Goal: Task Accomplishment & Management: Use online tool/utility

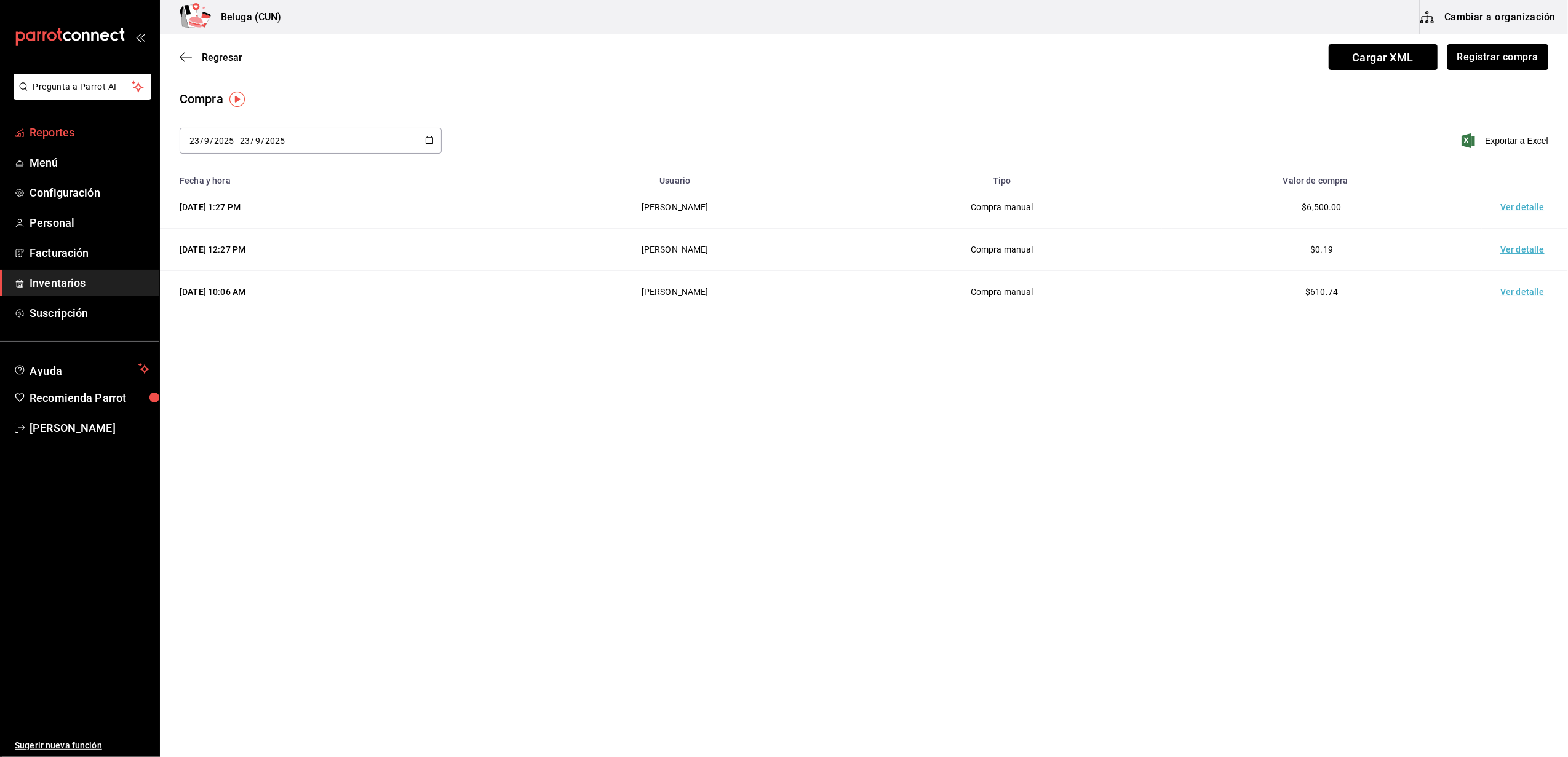
click at [59, 138] on span "Reportes" at bounding box center [89, 132] width 120 height 16
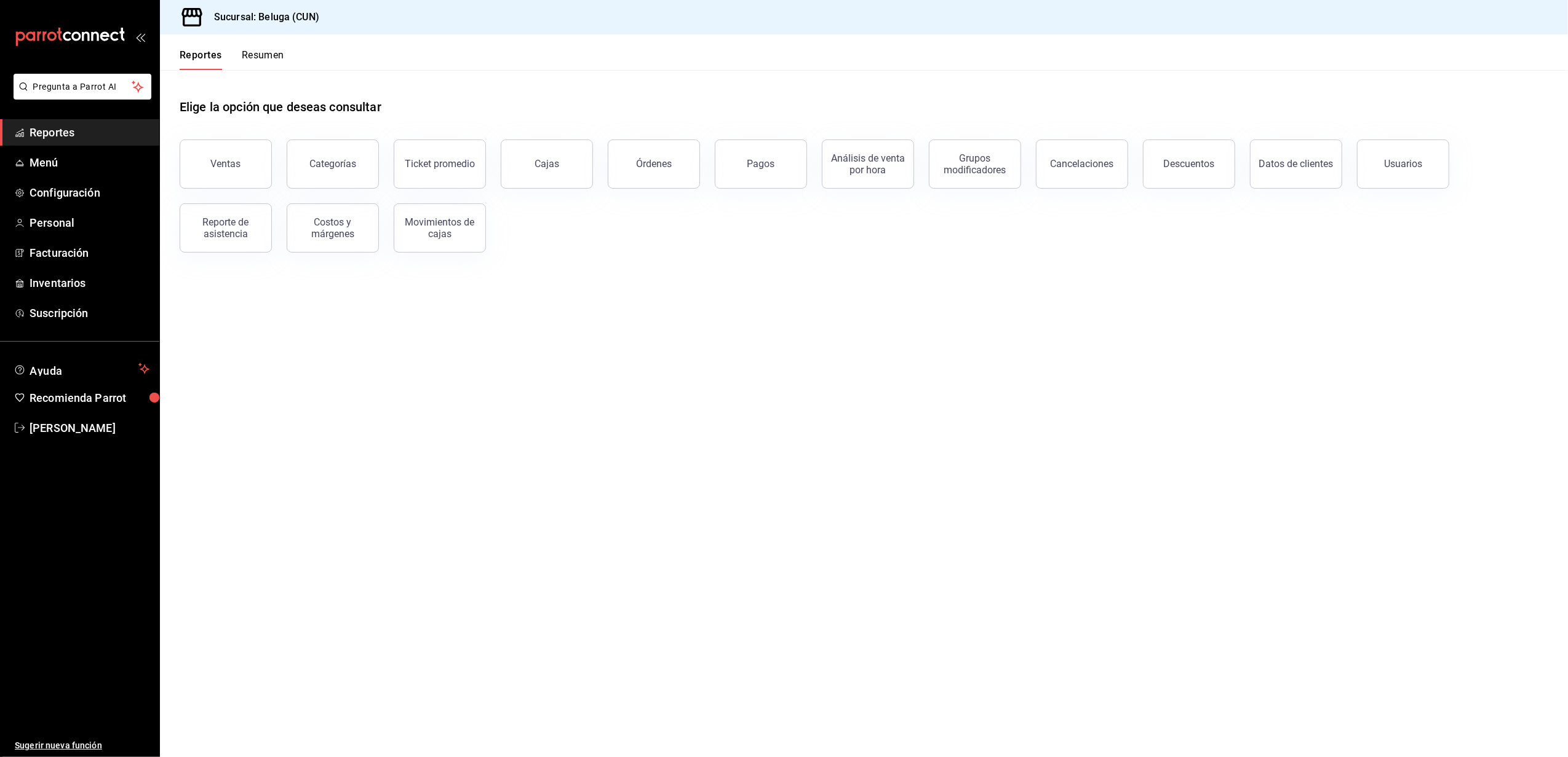
click at [244, 191] on div "Reporte de asistencia" at bounding box center [218, 220] width 107 height 64
click at [237, 153] on button "Ventas" at bounding box center [225, 164] width 92 height 49
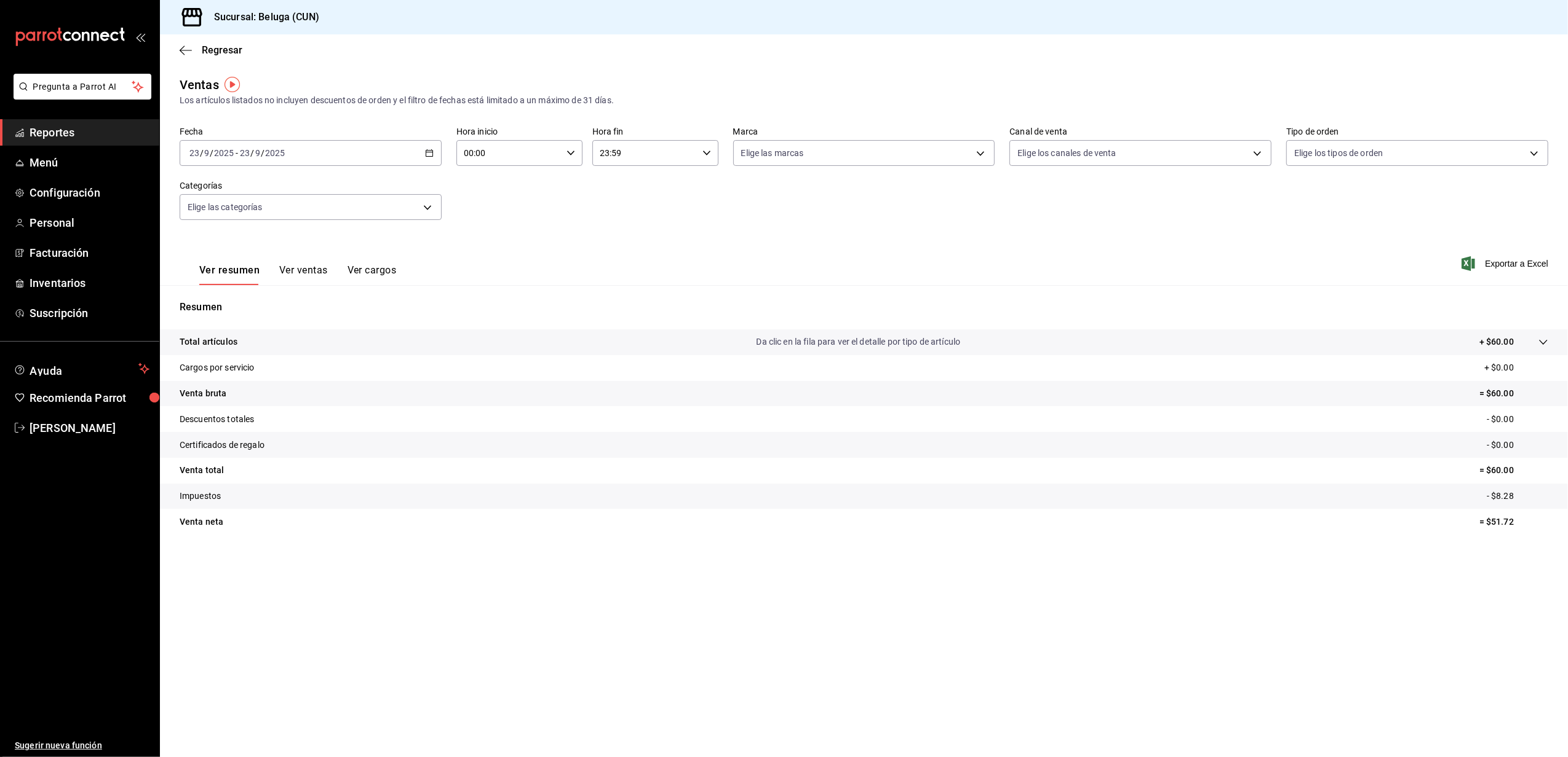
click at [435, 151] on div "[DATE] [DATE] - [DATE] [DATE]" at bounding box center [310, 153] width 262 height 26
click at [233, 292] on li "Rango de fechas" at bounding box center [237, 301] width 115 height 28
click at [321, 293] on button "15" at bounding box center [321, 288] width 22 height 22
click at [319, 317] on abbr "22" at bounding box center [321, 316] width 8 height 9
click at [570, 153] on icon "button" at bounding box center [570, 153] width 9 height 9
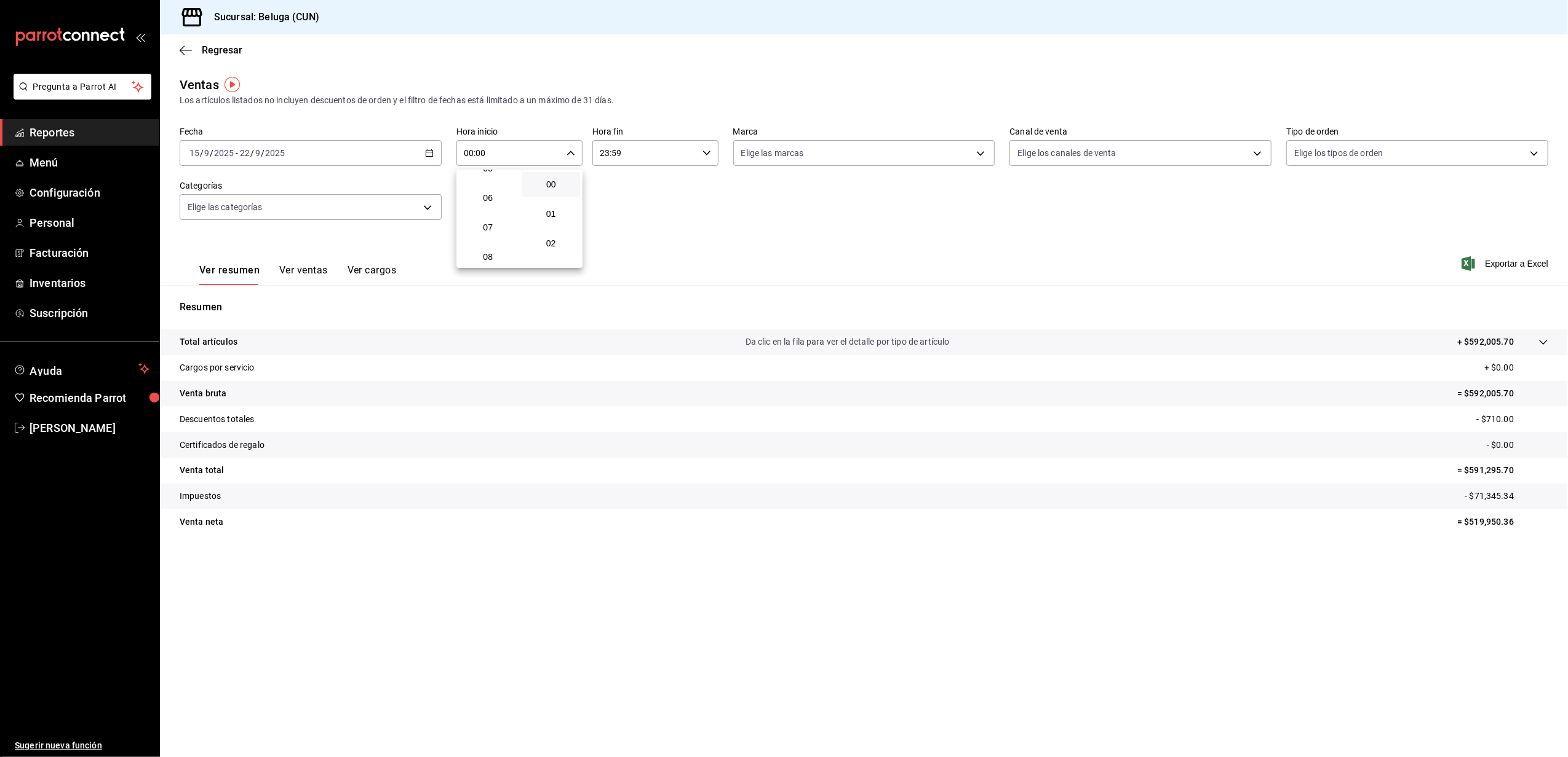
scroll to position [246, 0]
click at [495, 235] on span "10" at bounding box center [488, 233] width 44 height 9
type input "10:00"
click at [709, 153] on div at bounding box center [784, 378] width 1568 height 757
click at [709, 153] on \(Stroke\) "button" at bounding box center [707, 153] width 8 height 5
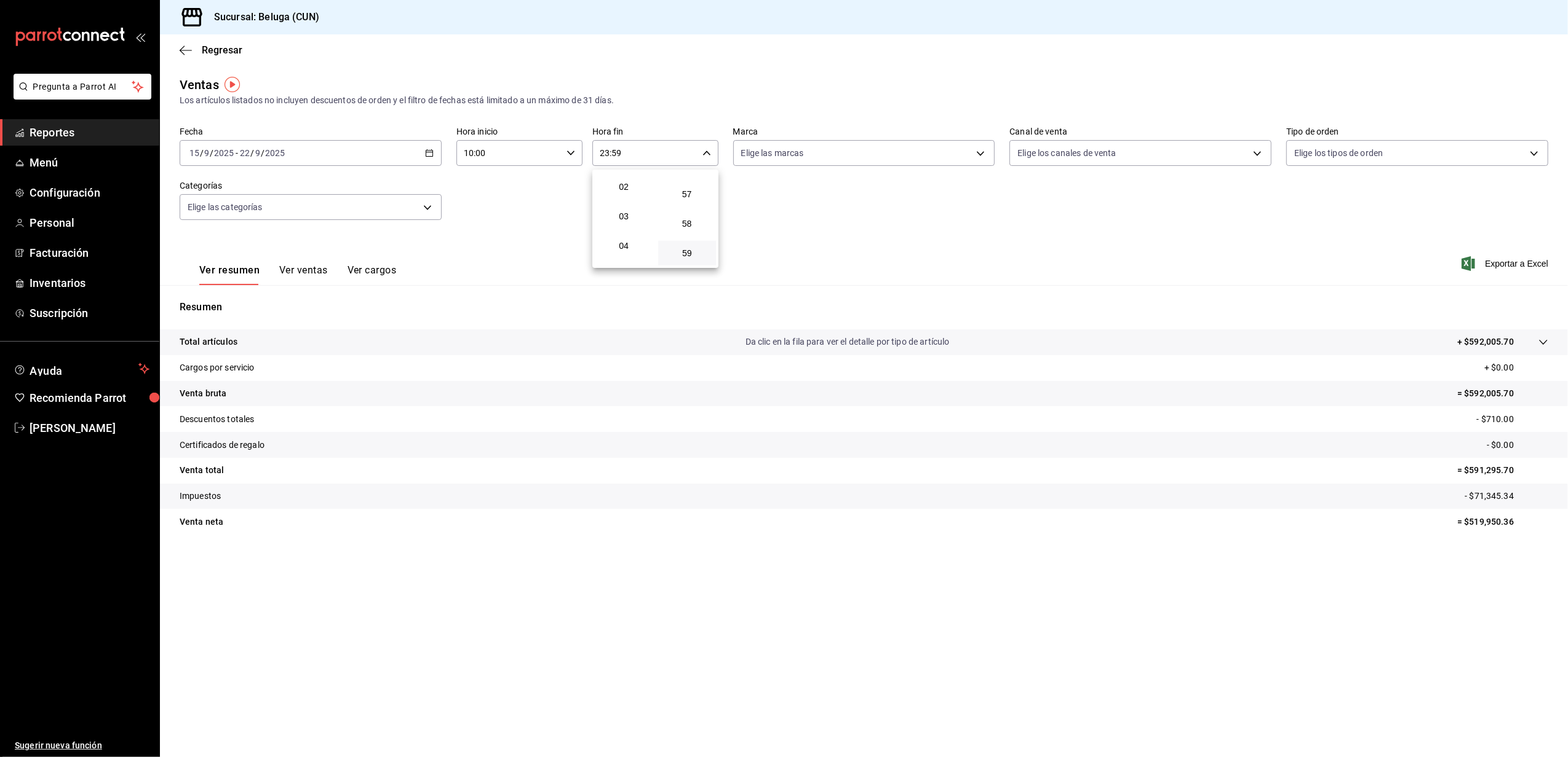
scroll to position [36, 0]
click at [624, 263] on span "04" at bounding box center [624, 267] width 44 height 9
type input "04:59"
click at [520, 212] on div at bounding box center [784, 378] width 1568 height 757
click at [67, 134] on span "Reportes" at bounding box center [89, 132] width 120 height 16
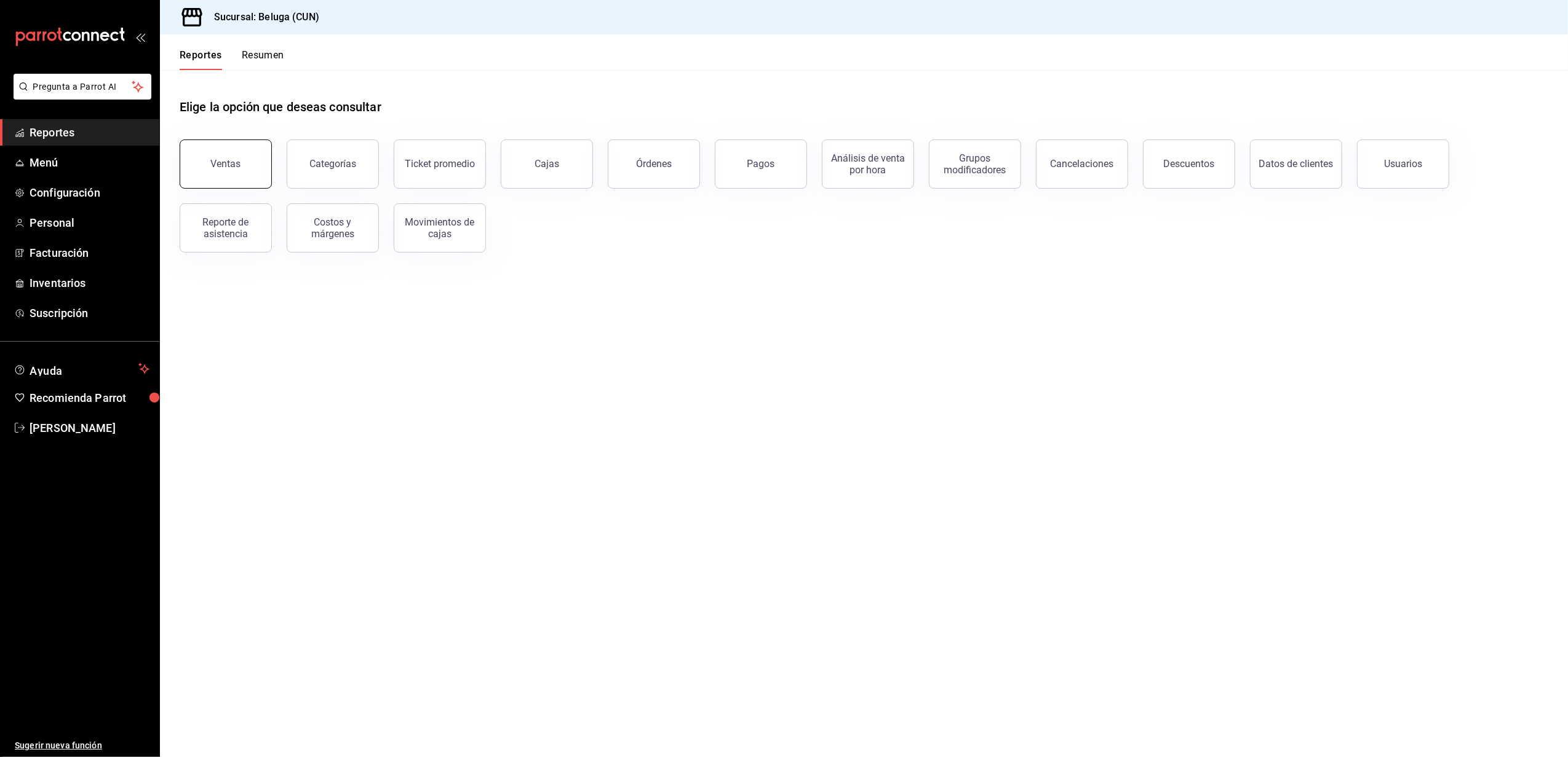
click at [249, 171] on button "Ventas" at bounding box center [225, 164] width 92 height 49
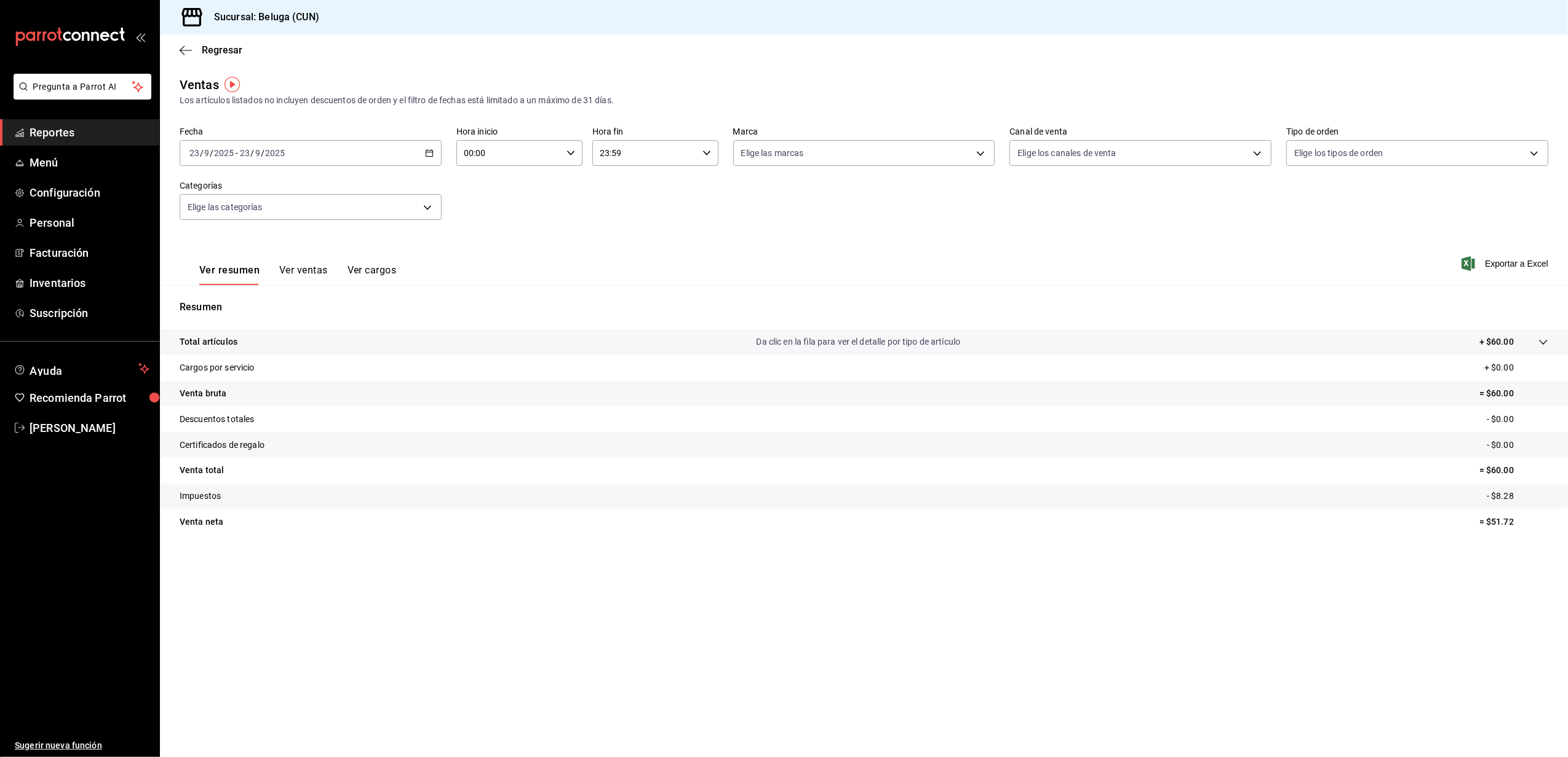
click at [429, 151] on icon "button" at bounding box center [429, 153] width 9 height 9
click at [229, 293] on li "Rango de fechas" at bounding box center [237, 301] width 115 height 28
click at [323, 286] on abbr "15" at bounding box center [321, 288] width 8 height 9
click at [323, 313] on abbr "22" at bounding box center [321, 316] width 8 height 9
click at [569, 151] on icon "button" at bounding box center [570, 153] width 9 height 9
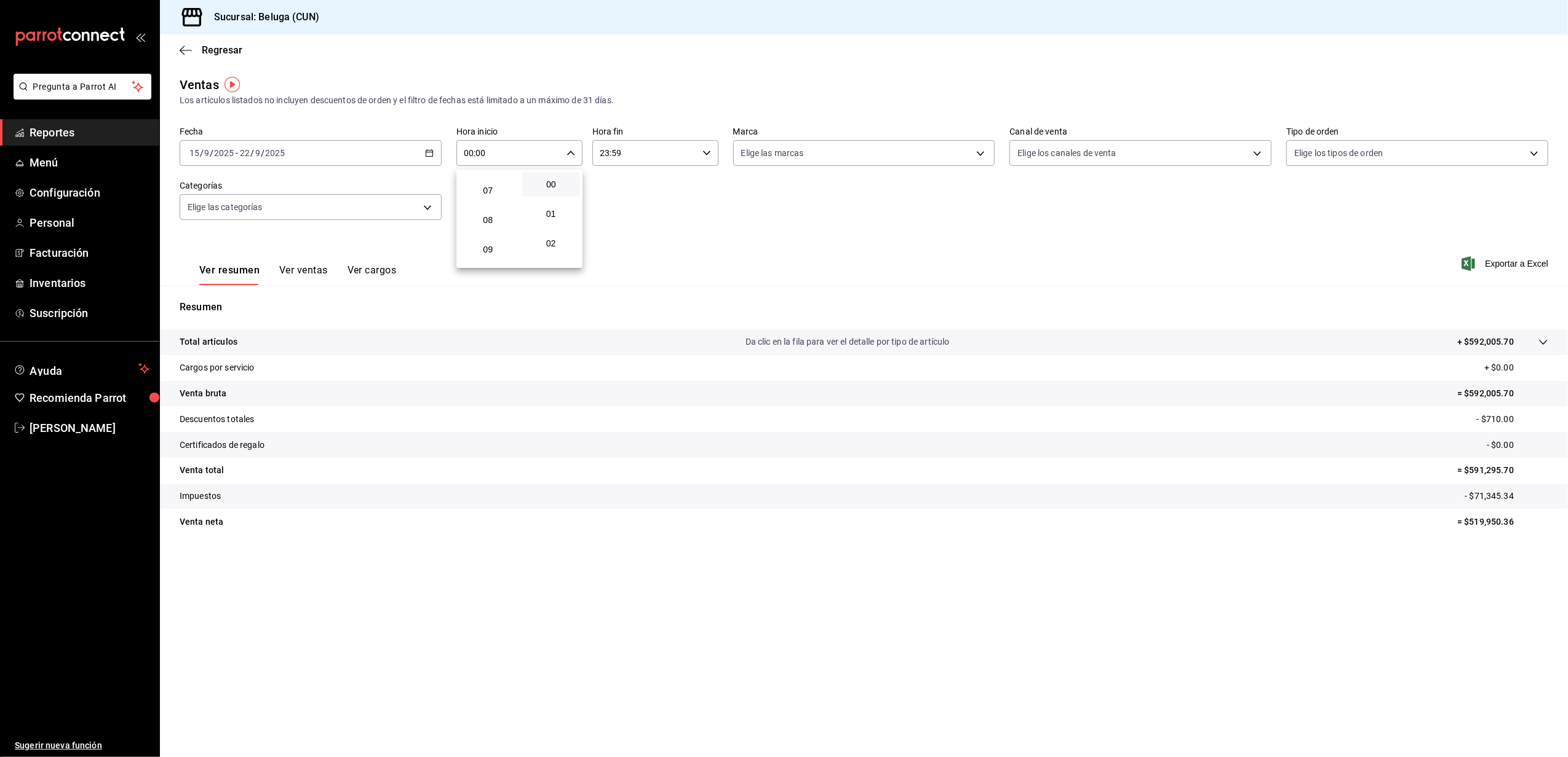
scroll to position [246, 0]
click at [495, 229] on span "10" at bounding box center [488, 233] width 44 height 9
type input "10:00"
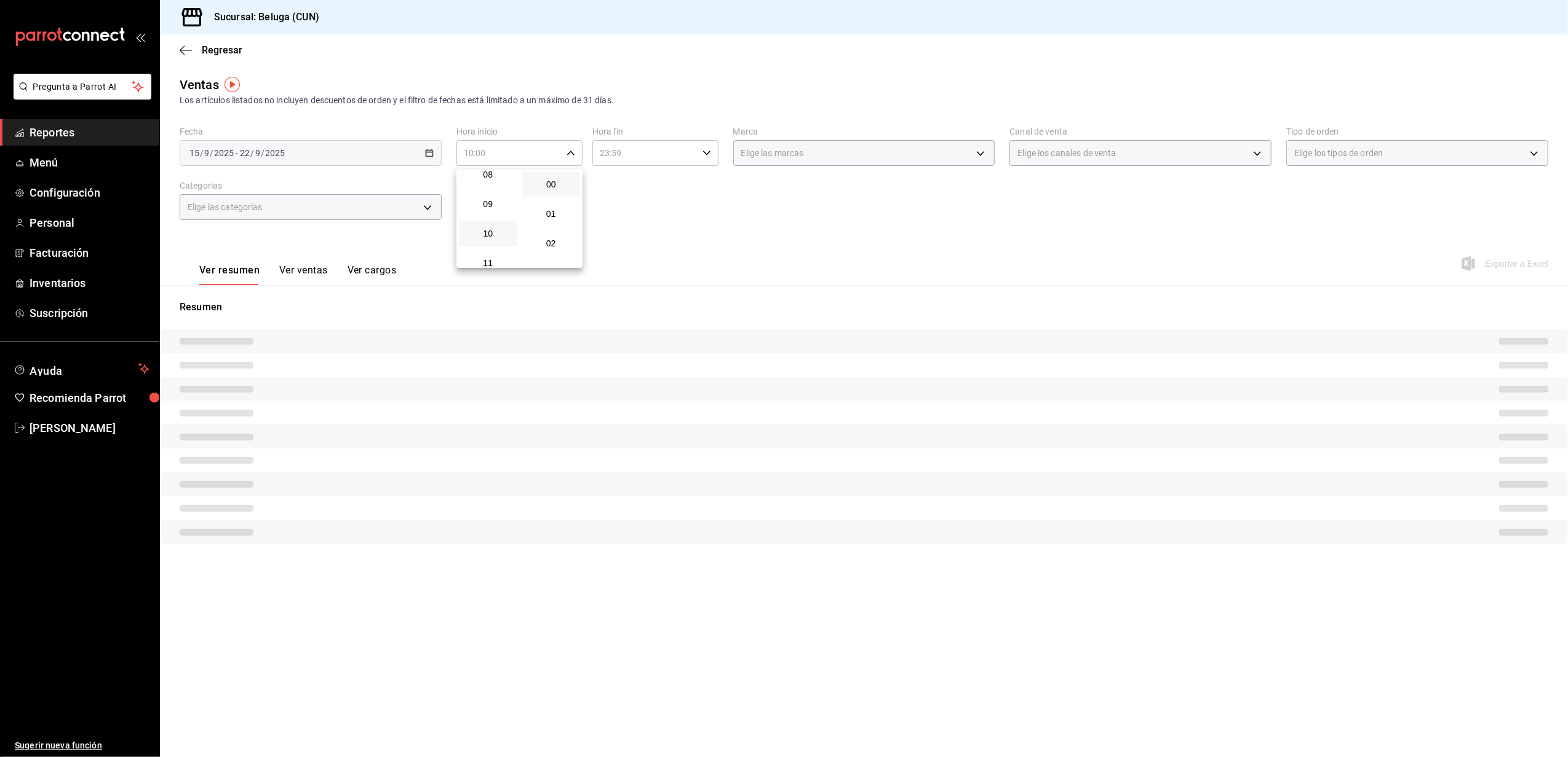
click at [667, 211] on div at bounding box center [784, 378] width 1568 height 757
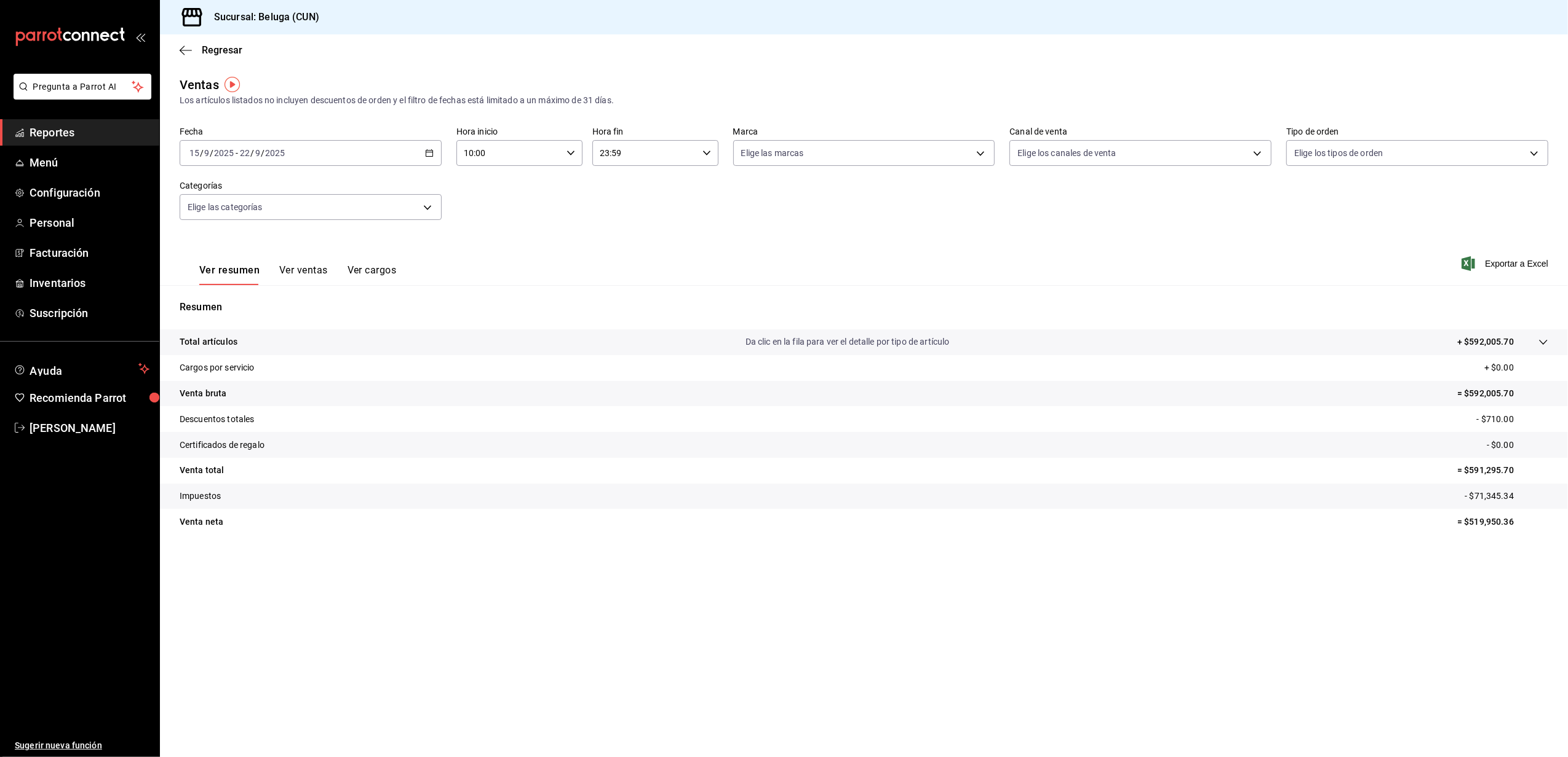
click at [707, 151] on icon "button" at bounding box center [706, 153] width 9 height 9
click at [631, 190] on button "04" at bounding box center [625, 184] width 59 height 25
type input "04:59"
click at [837, 225] on div at bounding box center [784, 378] width 1568 height 757
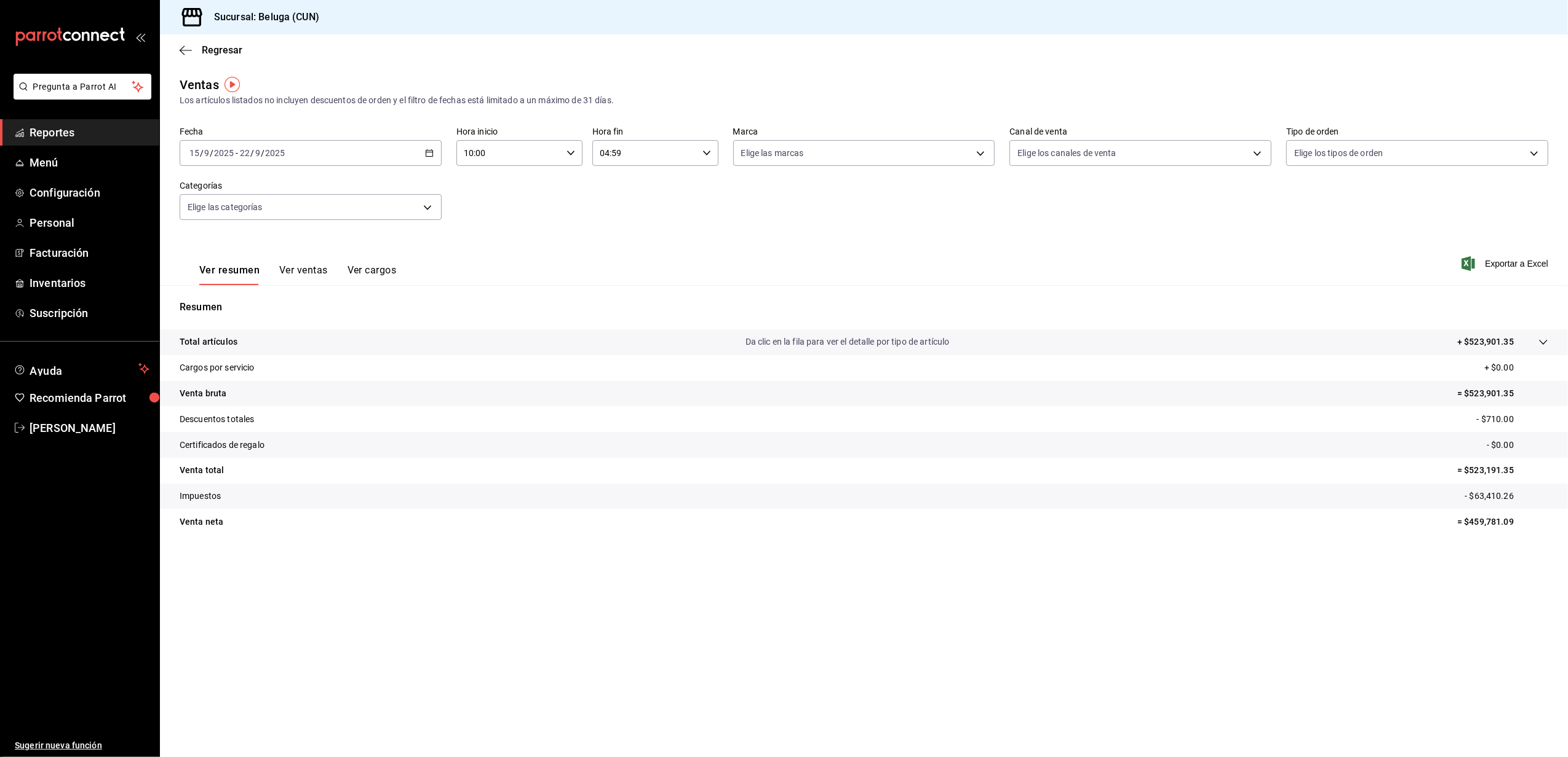
click at [298, 267] on button "Ver ventas" at bounding box center [303, 275] width 48 height 21
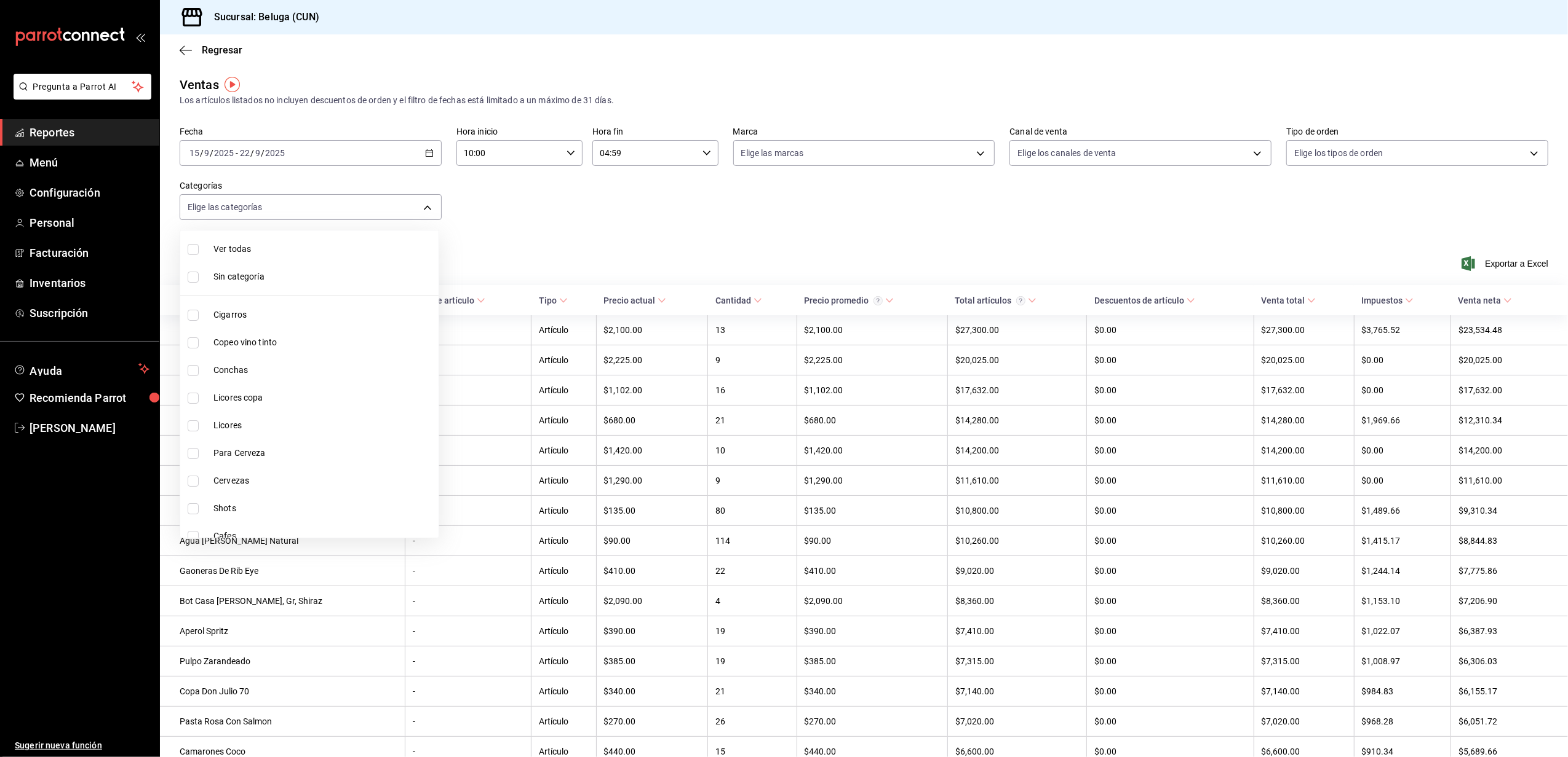
click at [420, 199] on body "Pregunta a Parrot AI Reportes Menú Configuración Personal Facturación Inventari…" at bounding box center [784, 378] width 1568 height 757
click at [196, 526] on input "checkbox" at bounding box center [194, 525] width 11 height 11
checkbox input "true"
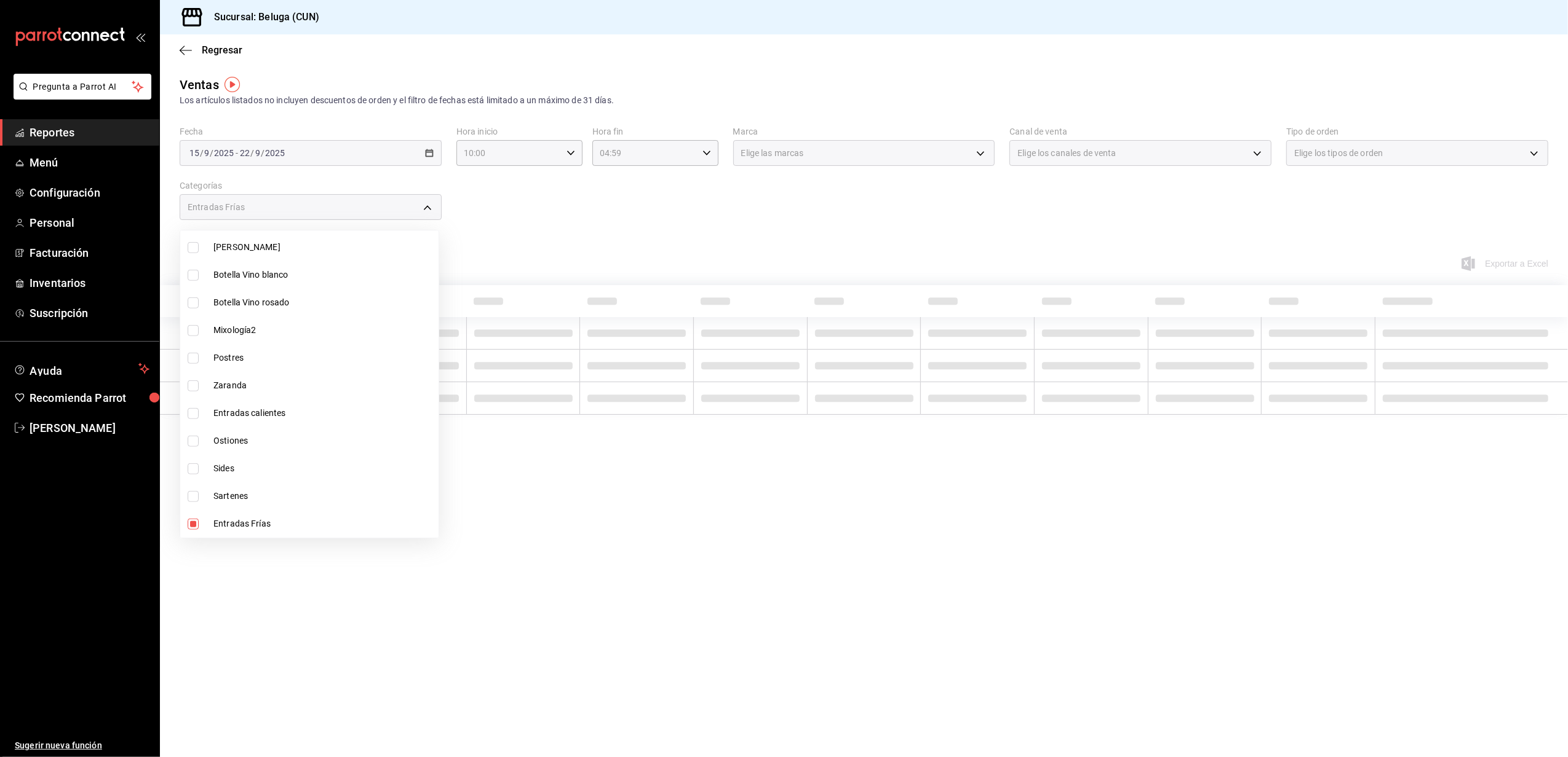
click at [196, 503] on li "Sartenes" at bounding box center [309, 496] width 258 height 28
type input "fda2504e-28b4-48cf-8d05-e24afc3b6e89,3534ce6f-9356-437a-ba55-311c74ed78b6"
checkbox input "true"
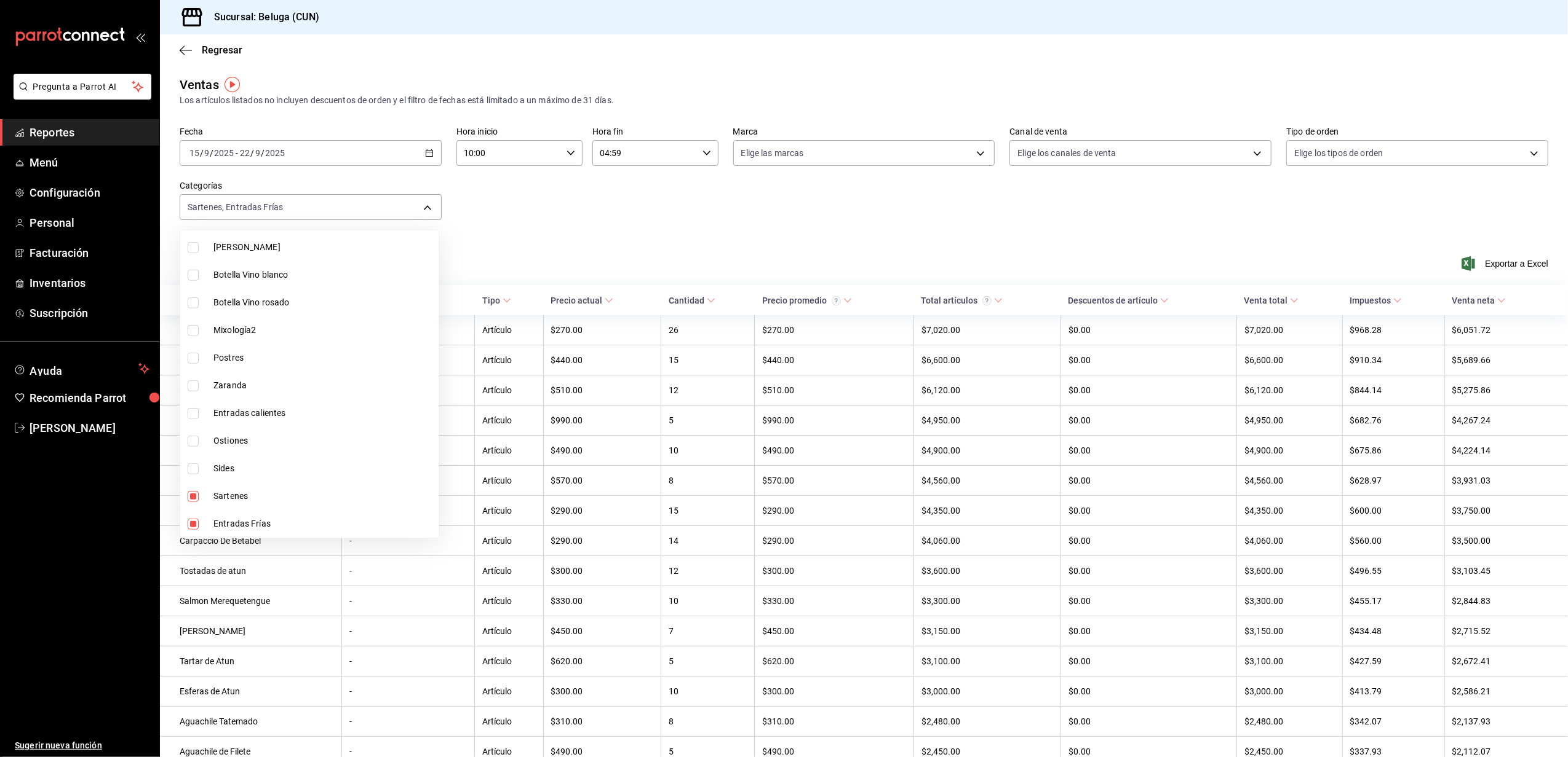
click at [197, 413] on input "checkbox" at bounding box center [194, 414] width 11 height 11
checkbox input "true"
type input "fda2504e-28b4-48cf-8d05-e24afc3b6e89,3534ce6f-9356-437a-ba55-311c74ed78b6,65299…"
click at [197, 472] on input "checkbox" at bounding box center [194, 470] width 11 height 11
checkbox input "true"
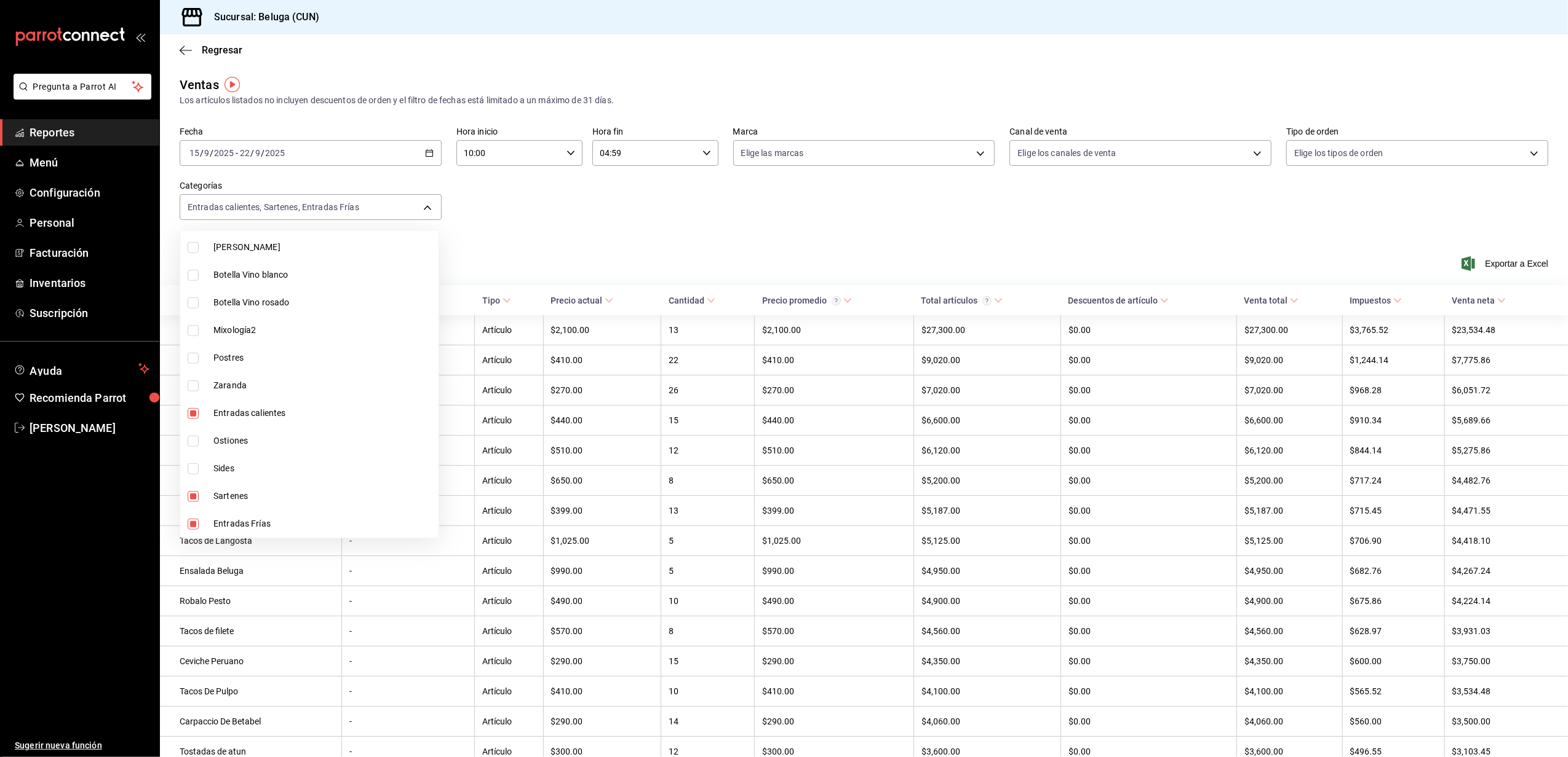
type input "fda2504e-28b4-48cf-8d05-e24afc3b6e89,3534ce6f-9356-437a-ba55-311c74ed78b6,65299…"
click at [196, 386] on input "checkbox" at bounding box center [194, 386] width 11 height 11
checkbox input "true"
type input "fda2504e-28b4-48cf-8d05-e24afc3b6e89,3534ce6f-9356-437a-ba55-311c74ed78b6,65299…"
click at [487, 234] on div at bounding box center [784, 378] width 1568 height 757
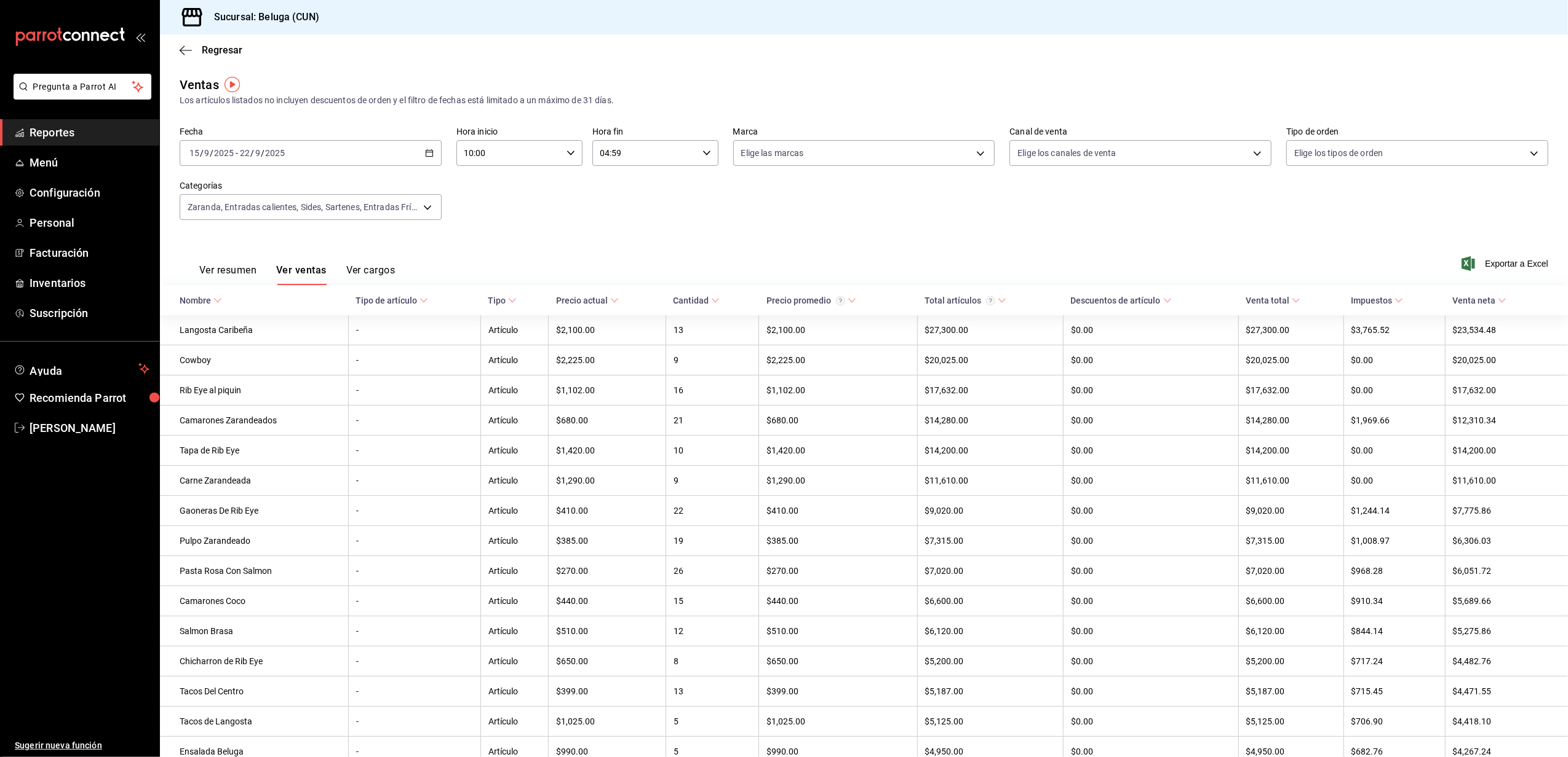
click at [1507, 269] on span "Exportar a Excel" at bounding box center [1505, 264] width 84 height 15
click at [724, 217] on div "Fecha [DATE] [DATE] - [DATE] [DATE] Hora inicio 10:00 Hora inicio Hora fin 04:5…" at bounding box center [864, 181] width 1369 height 108
click at [429, 207] on body "Pregunta a Parrot AI Reportes Menú Configuración Personal Facturación Inventari…" at bounding box center [784, 378] width 1568 height 757
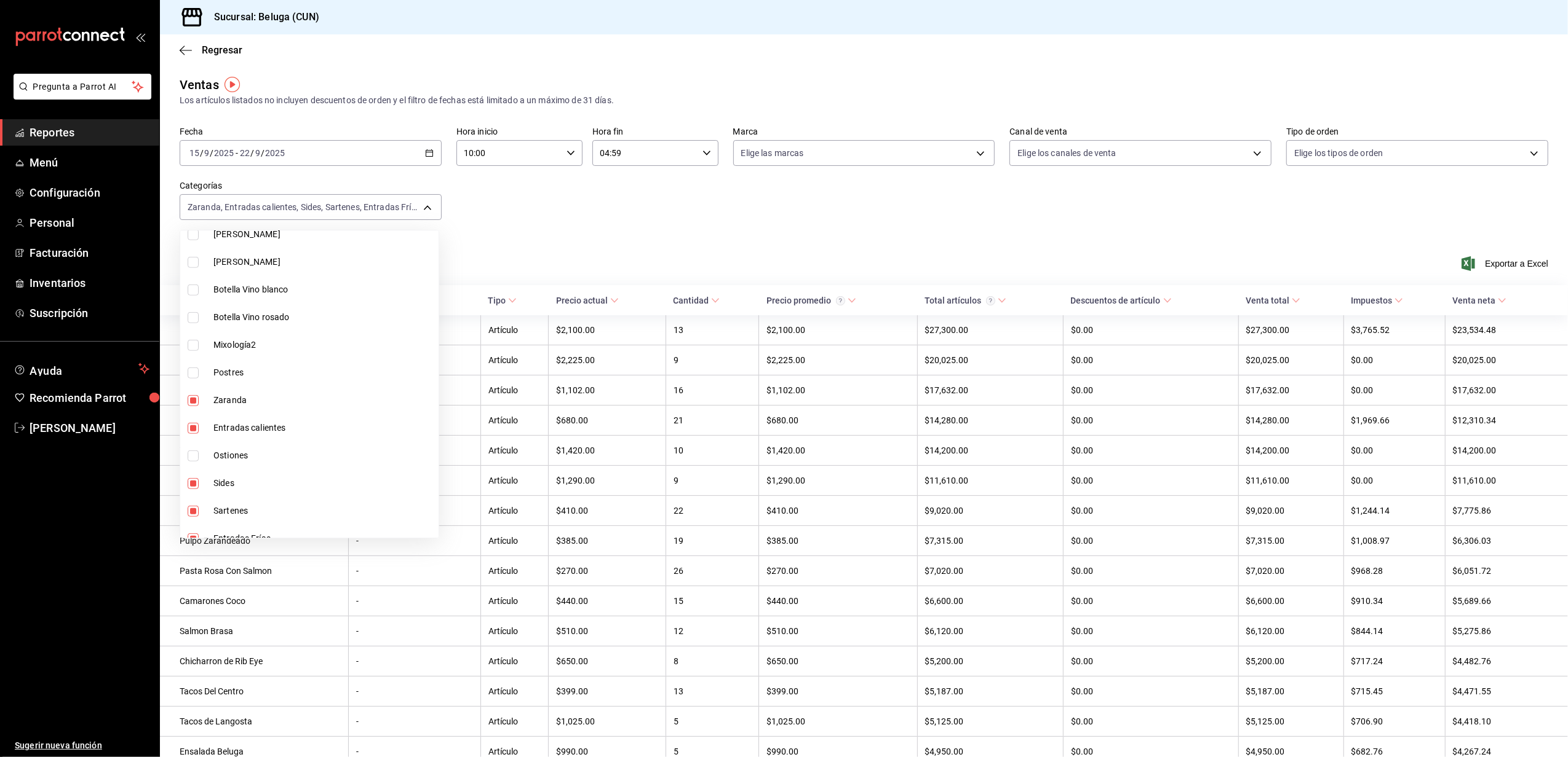
scroll to position [897, 0]
click at [196, 384] on input "checkbox" at bounding box center [194, 386] width 11 height 11
checkbox input "false"
type input "fda2504e-28b4-48cf-8d05-e24afc3b6e89,3534ce6f-9356-437a-ba55-311c74ed78b6,65299…"
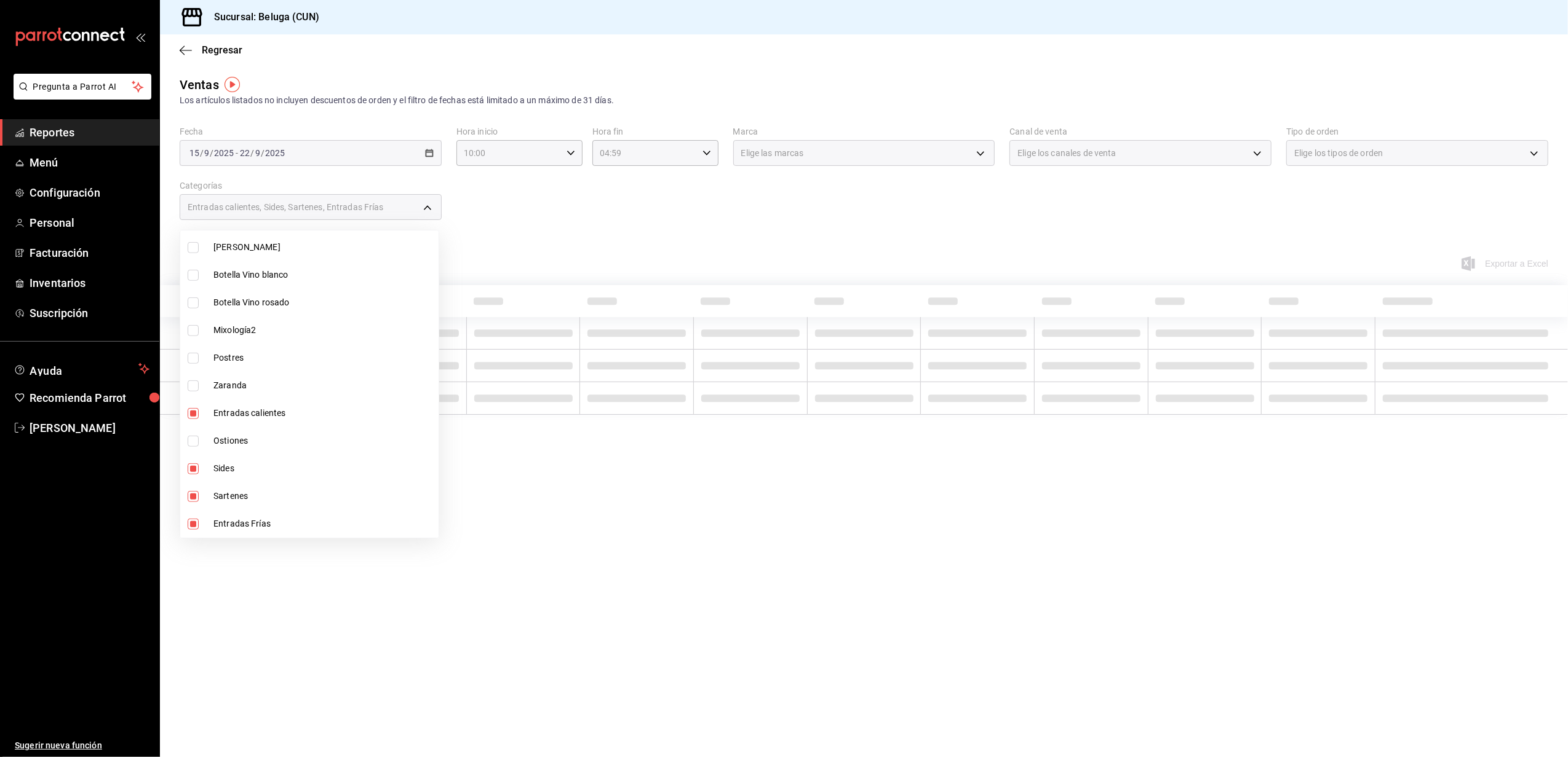
drag, startPoint x: 193, startPoint y: 411, endPoint x: 197, endPoint y: 435, distance: 24.3
click at [193, 412] on input "checkbox" at bounding box center [194, 414] width 11 height 11
checkbox input "false"
type input "fda2504e-28b4-48cf-8d05-e24afc3b6e89,3534ce6f-9356-437a-ba55-311c74ed78b6,85d6c…"
click at [192, 472] on input "checkbox" at bounding box center [194, 470] width 11 height 11
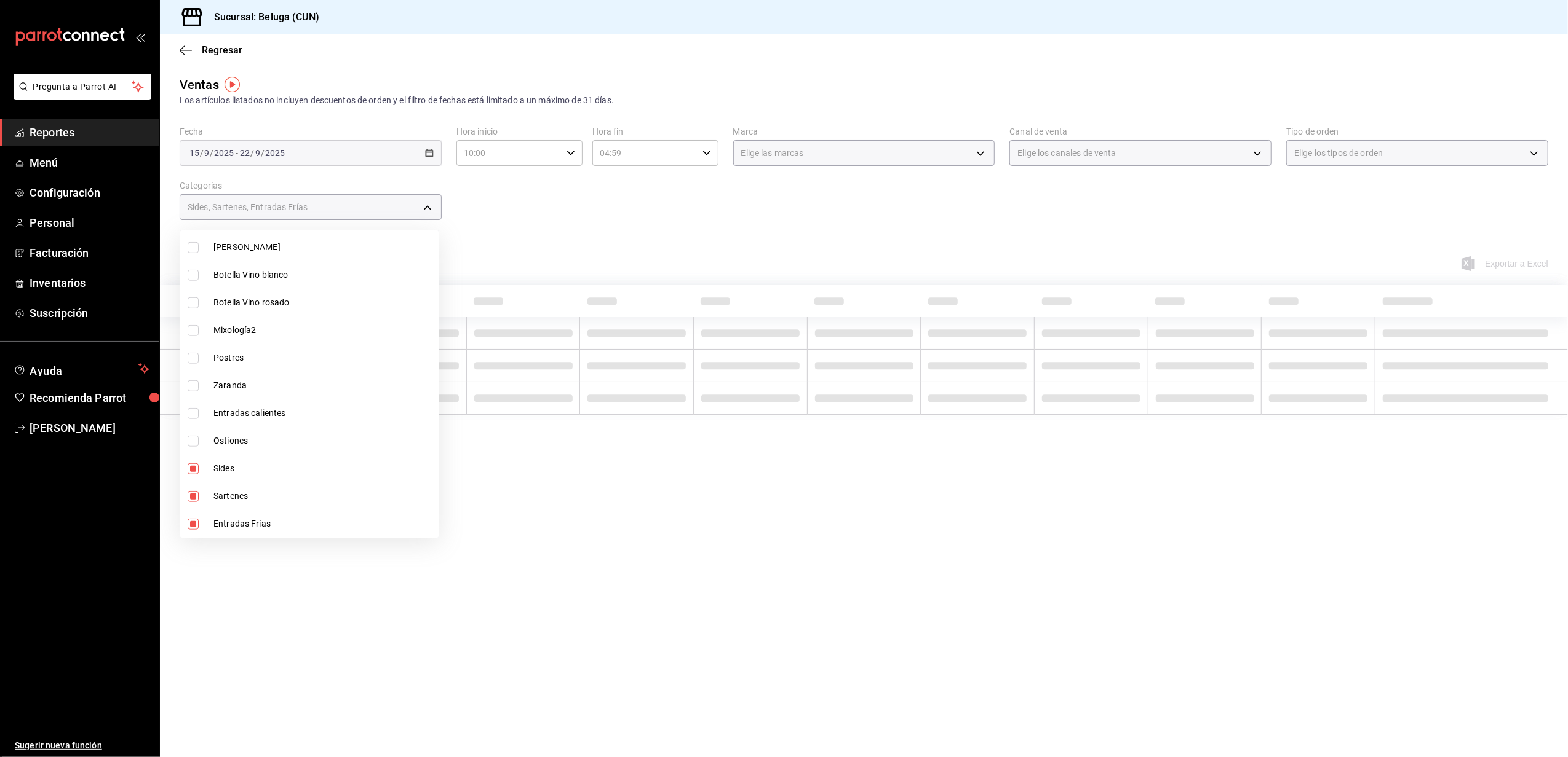
checkbox input "false"
type input "fda2504e-28b4-48cf-8d05-e24afc3b6e89,3534ce6f-9356-437a-ba55-311c74ed78b6"
click at [192, 501] on input "checkbox" at bounding box center [194, 497] width 11 height 11
checkbox input "false"
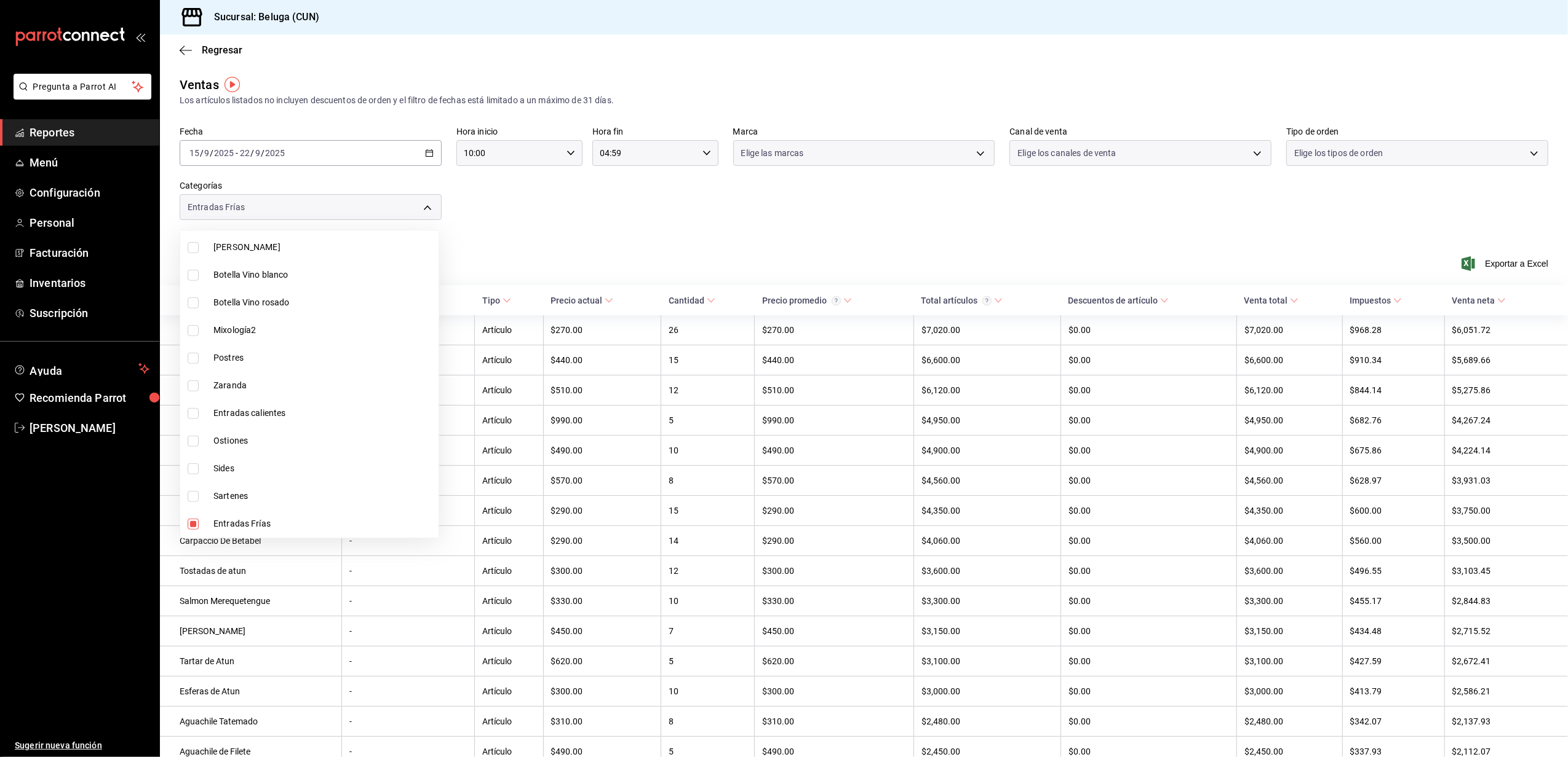
type input "fda2504e-28b4-48cf-8d05-e24afc3b6e89"
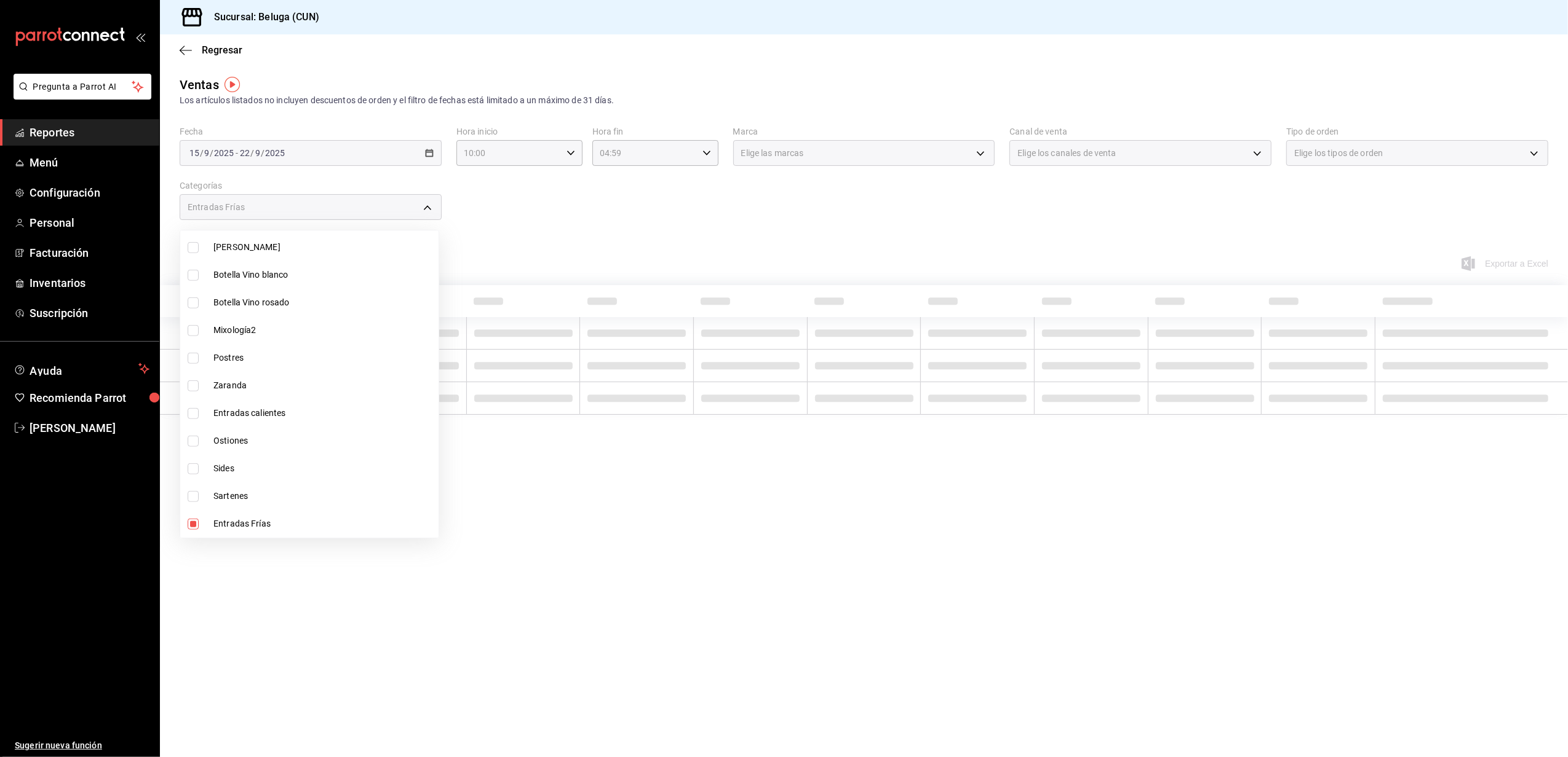
click at [192, 526] on input "checkbox" at bounding box center [194, 525] width 11 height 11
checkbox input "false"
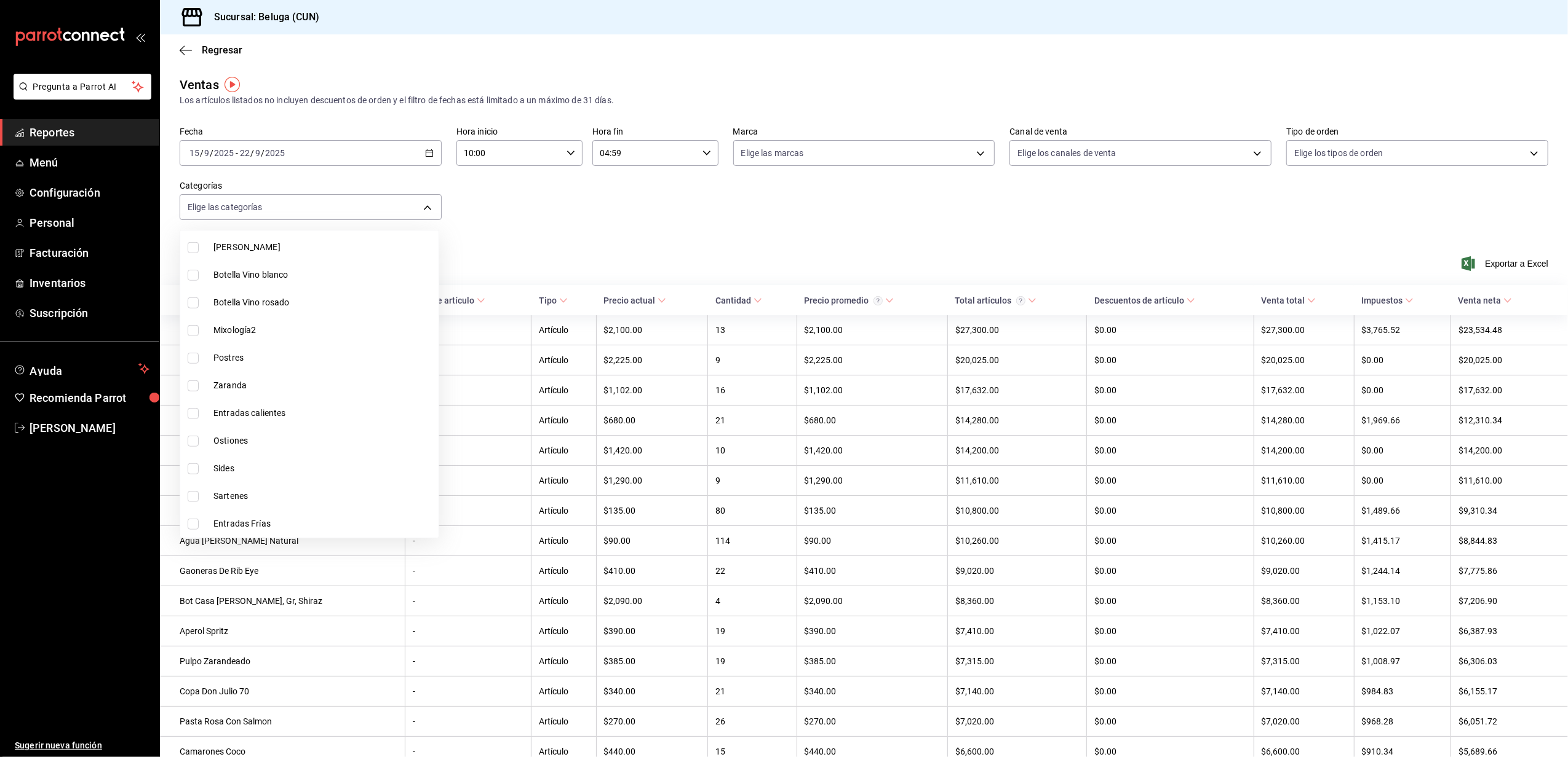
click at [195, 362] on input "checkbox" at bounding box center [194, 359] width 11 height 11
checkbox input "true"
type input "f4415eba-06e2-4763-b9cc-78627d40cafd"
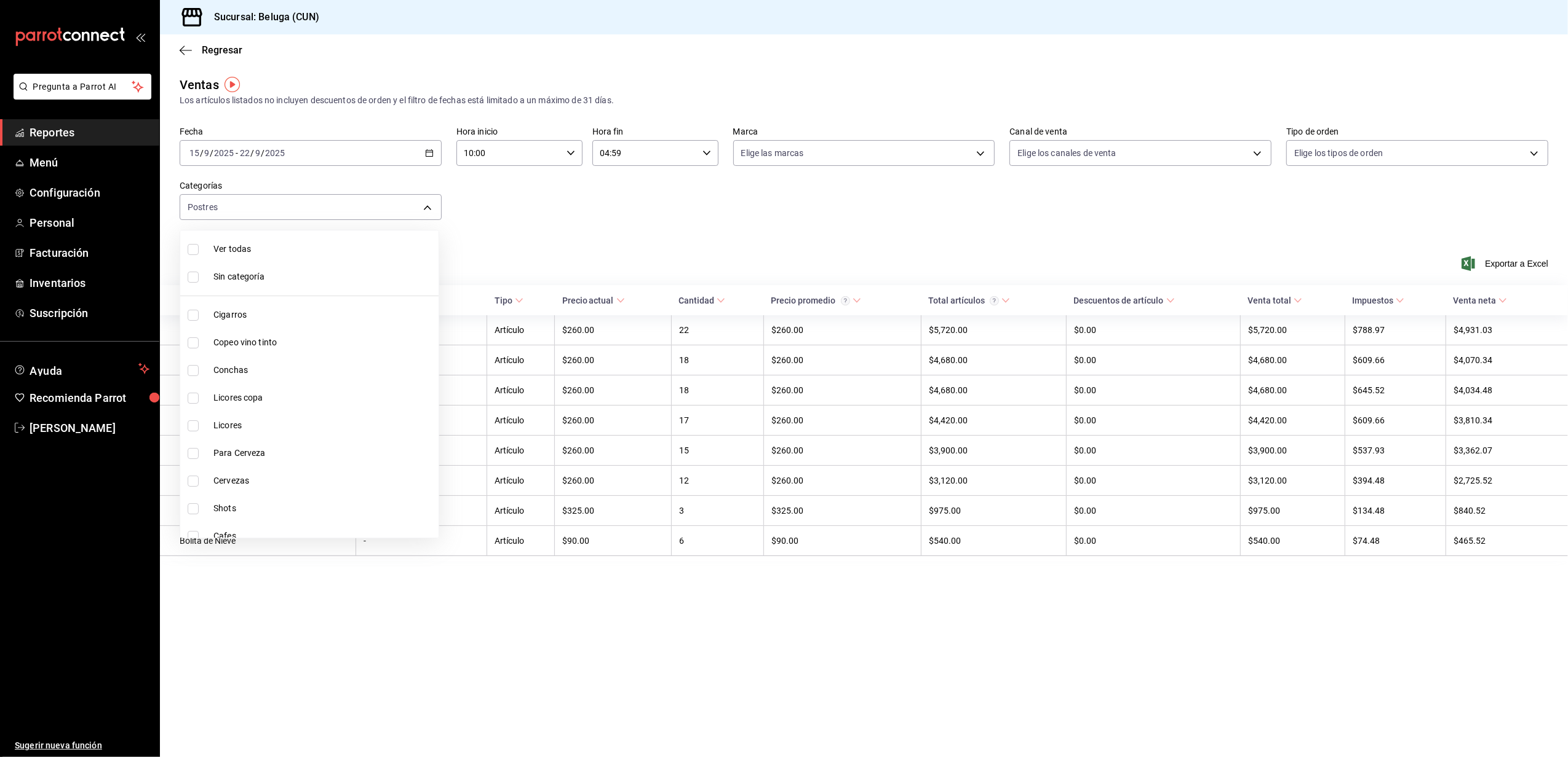
click at [795, 245] on div at bounding box center [784, 378] width 1568 height 757
click at [1494, 259] on span "Exportar a Excel" at bounding box center [1505, 264] width 84 height 15
click at [489, 200] on div "Fecha [DATE] [DATE] - [DATE] [DATE] Hora inicio 10:00 Hora inicio Hora fin 04:5…" at bounding box center [864, 181] width 1369 height 108
click at [432, 205] on body "Pregunta a Parrot AI Reportes Menú Configuración Personal Facturación Inventari…" at bounding box center [784, 378] width 1568 height 757
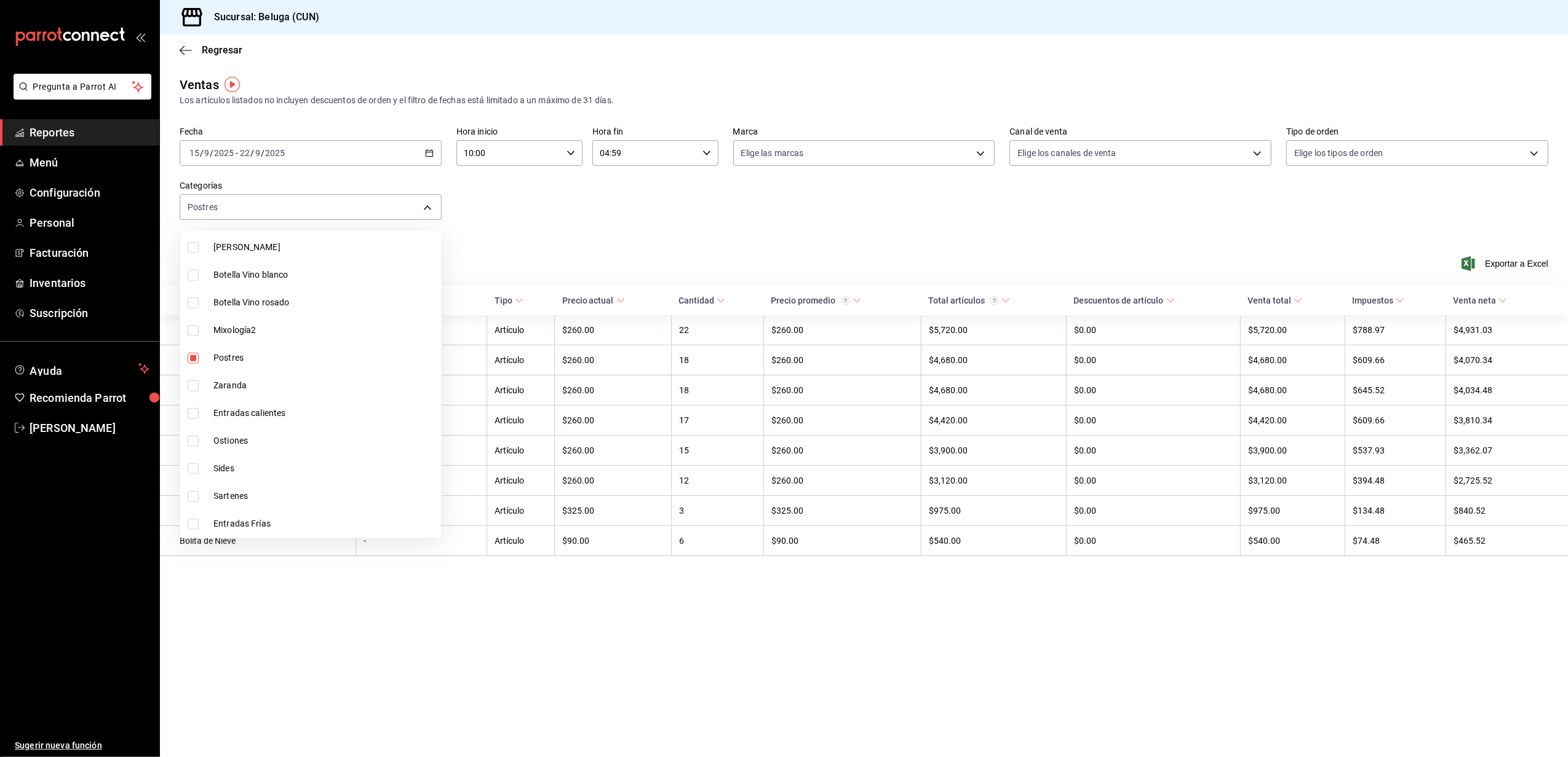
click at [192, 361] on input "checkbox" at bounding box center [194, 359] width 11 height 11
checkbox input "false"
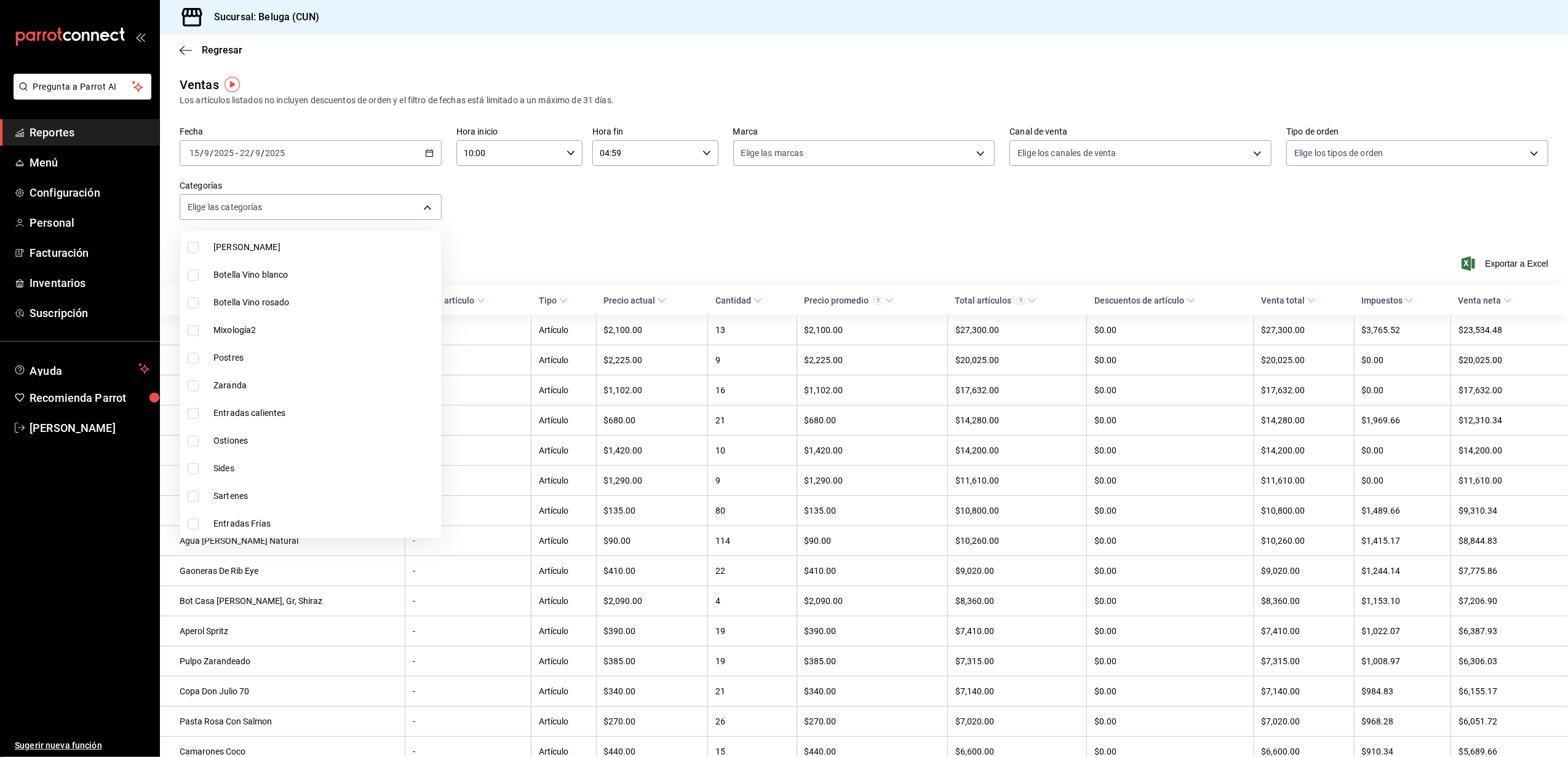
click at [191, 441] on input "checkbox" at bounding box center [194, 441] width 11 height 11
checkbox input "true"
type input "86353c42-c64f-4d67-a1e5-db595934d144"
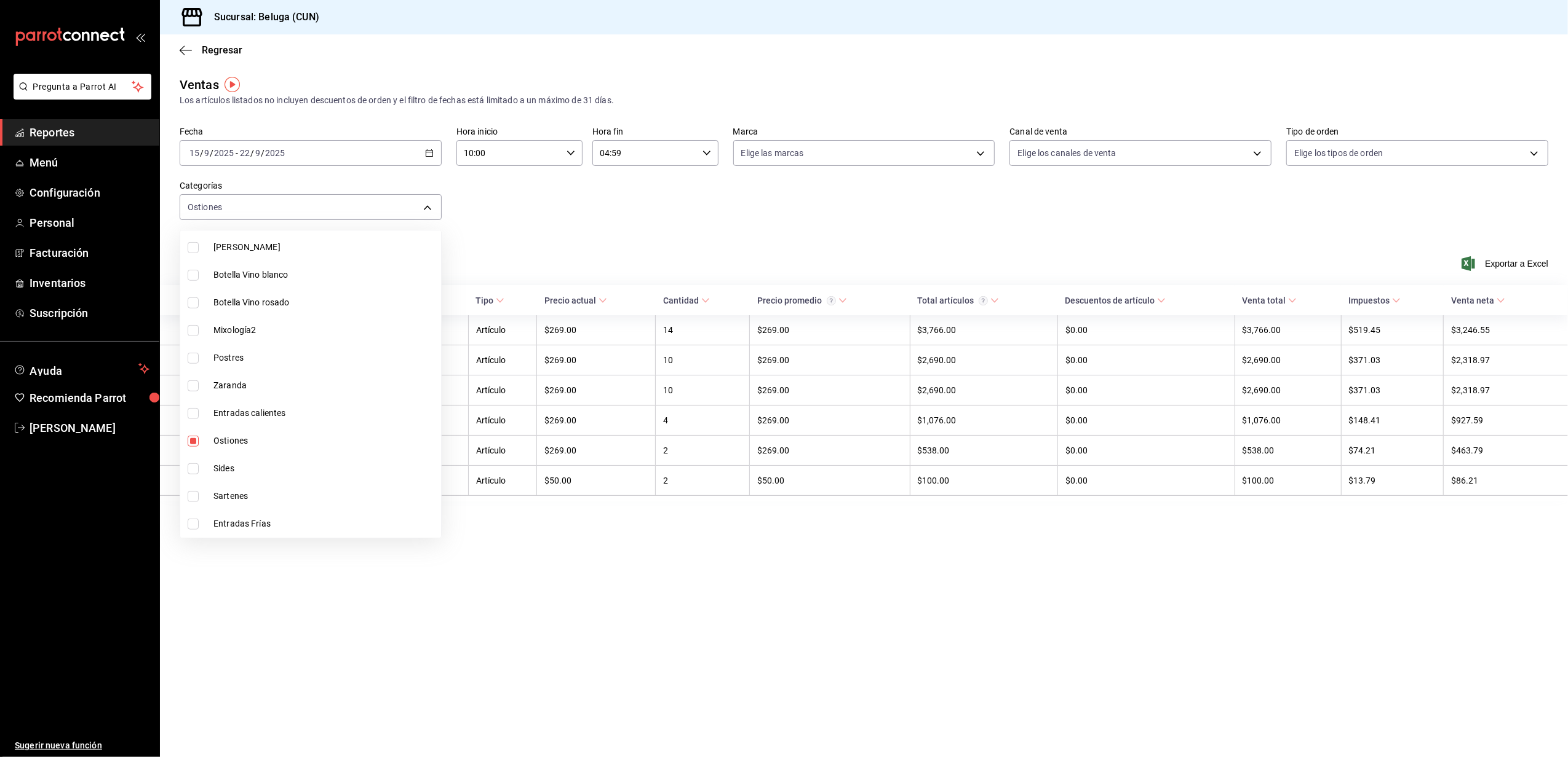
click at [609, 231] on div at bounding box center [784, 378] width 1568 height 757
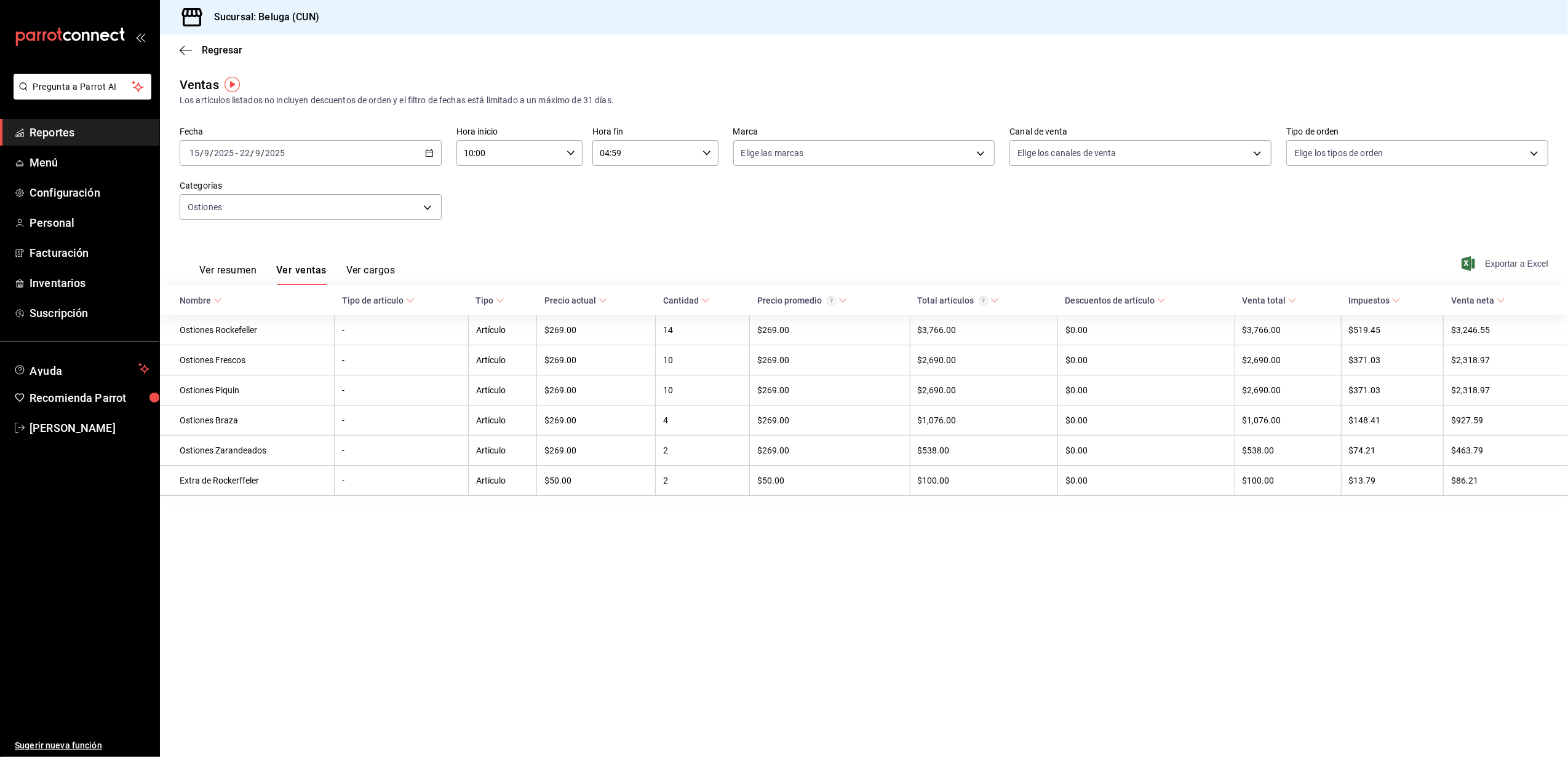
click at [1516, 261] on span "Exportar a Excel" at bounding box center [1505, 264] width 84 height 15
click at [1508, 270] on span "Exportar a Excel" at bounding box center [1505, 264] width 84 height 15
click at [832, 205] on div "Fecha [DATE] [DATE] - [DATE] [DATE] Hora inicio 10:00 Hora inicio Hora fin 04:5…" at bounding box center [864, 181] width 1369 height 108
click at [62, 268] on ul "Reportes Menú Configuración Personal Facturación Inventarios Suscripción" at bounding box center [80, 223] width 159 height 207
click at [71, 278] on span "Inventarios" at bounding box center [89, 283] width 120 height 16
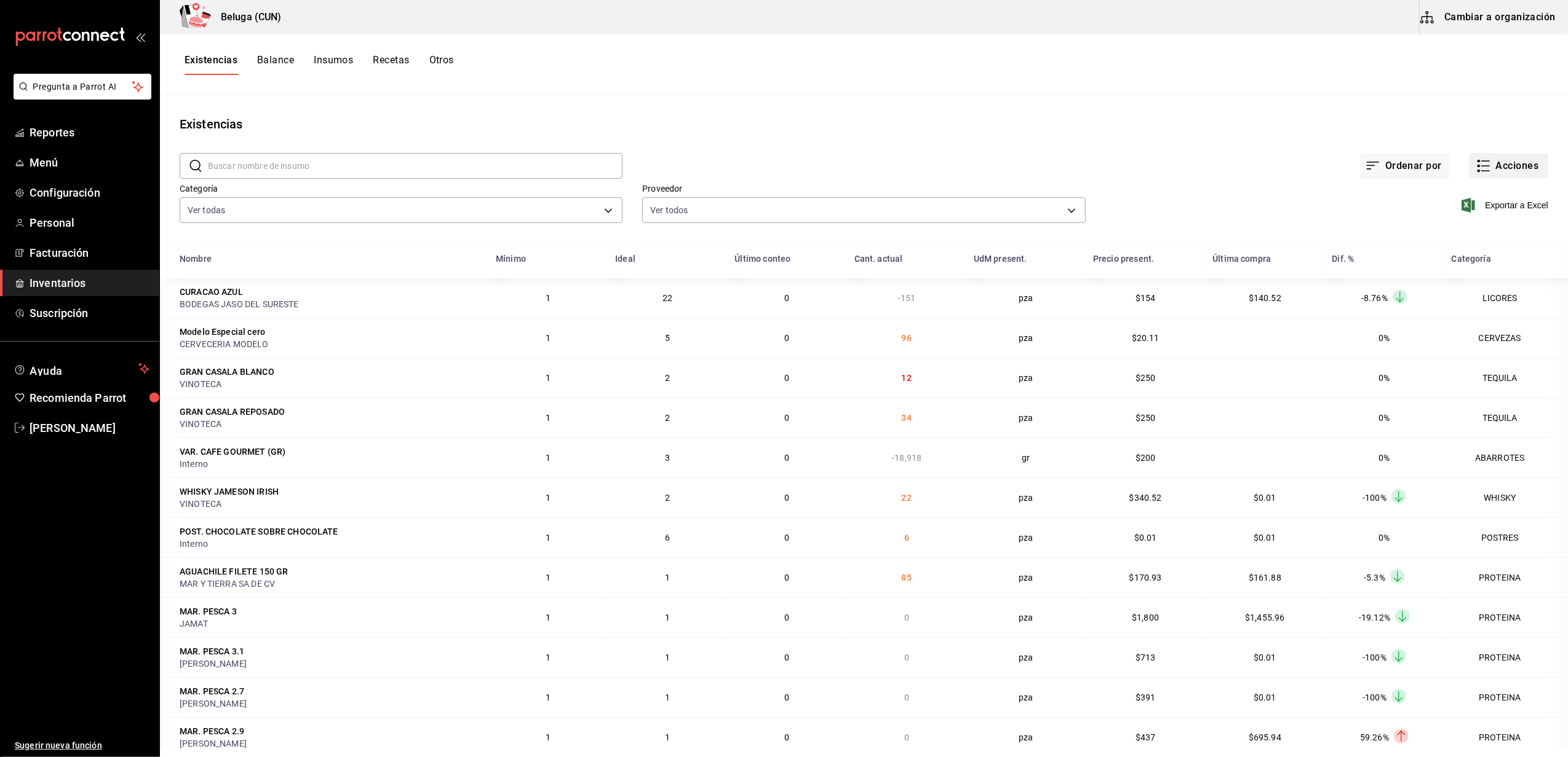
click at [1475, 156] on button "Acciones" at bounding box center [1509, 165] width 80 height 26
click at [1467, 239] on li "Compra" at bounding box center [1497, 232] width 123 height 32
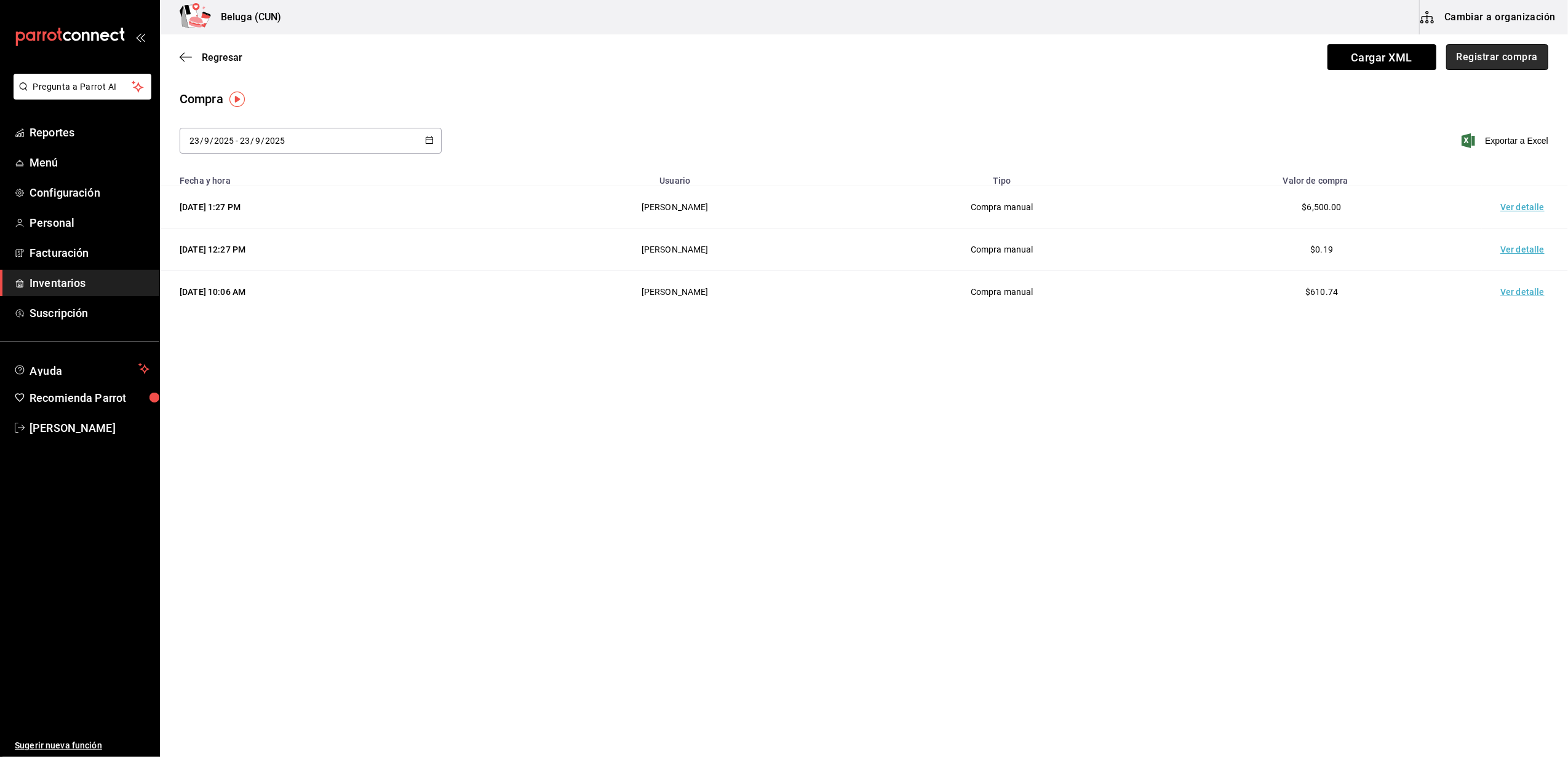
click at [1509, 55] on button "Registrar compra" at bounding box center [1498, 57] width 103 height 26
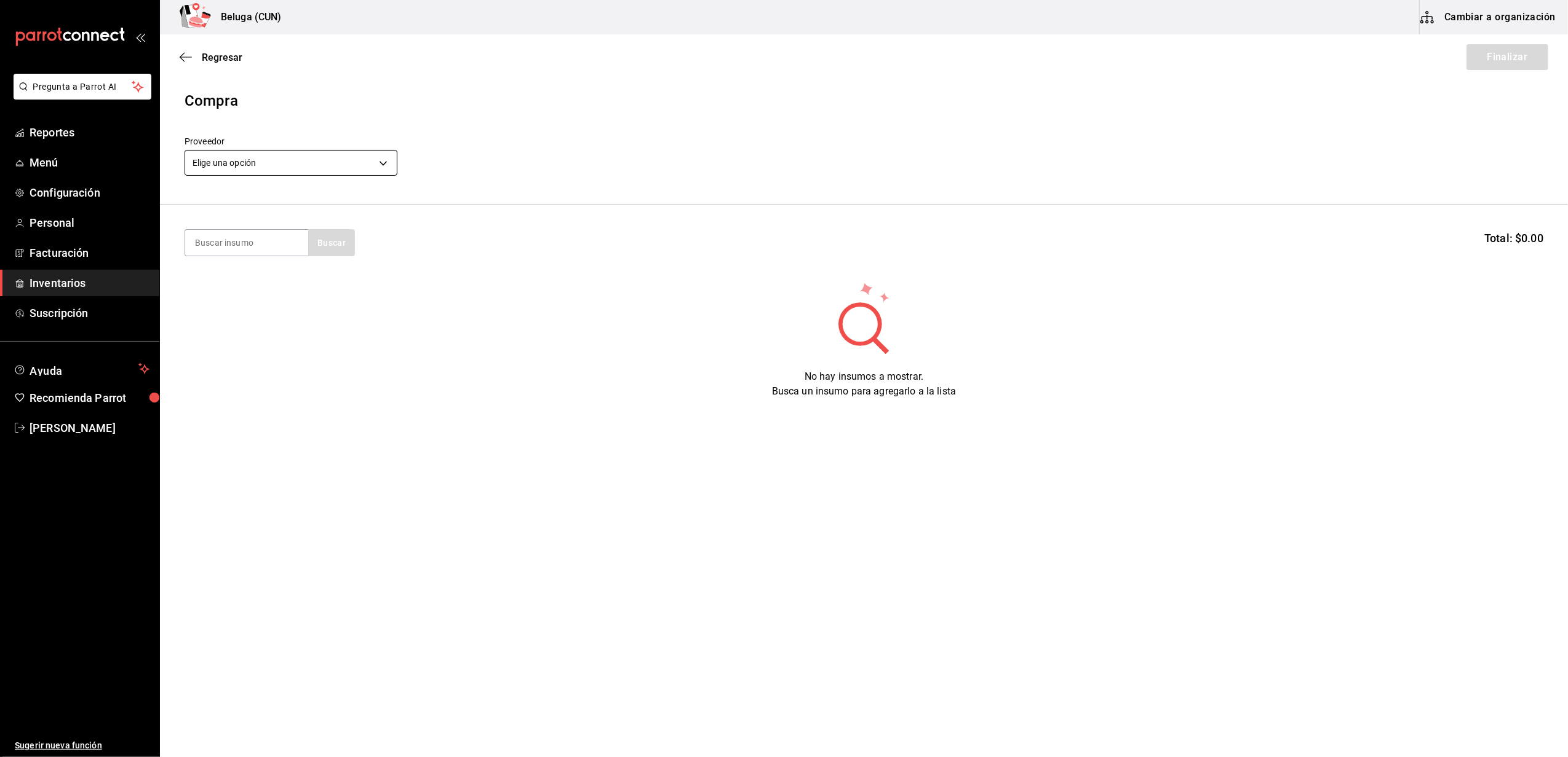
click at [383, 161] on body "Pregunta a Parrot AI Reportes Menú Configuración Personal Facturación Inventari…" at bounding box center [784, 343] width 1568 height 688
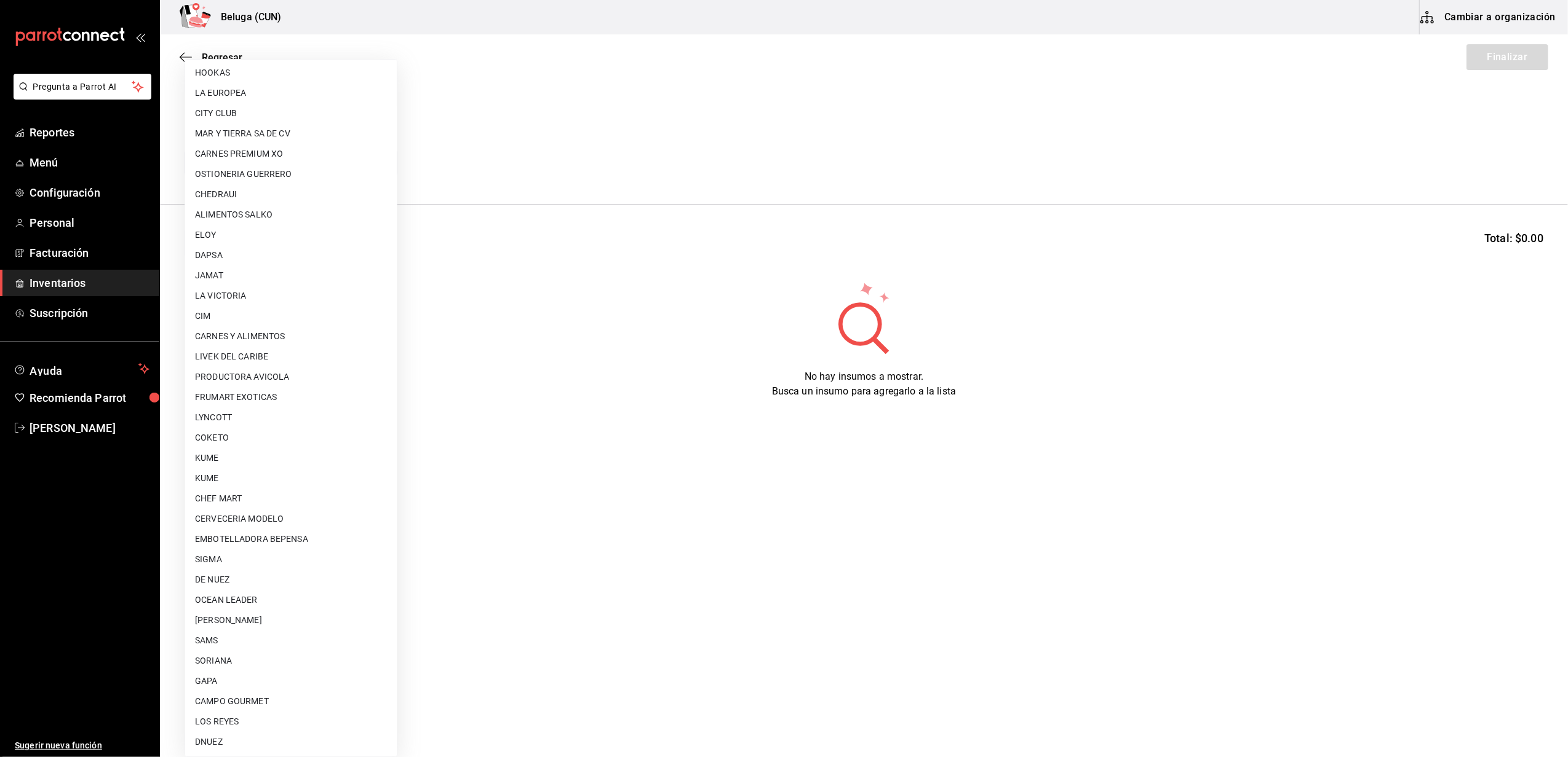
scroll to position [82, 0]
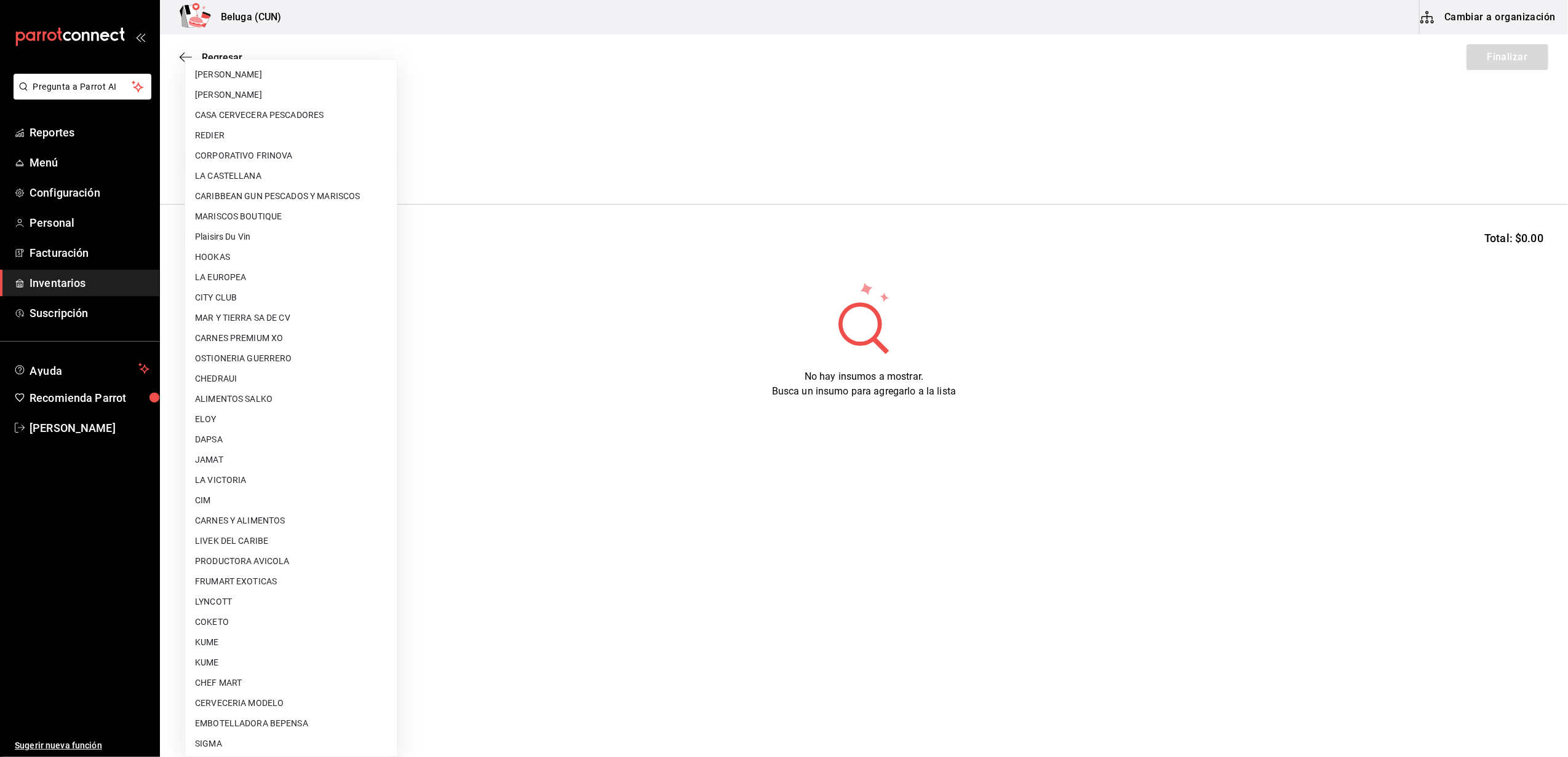
click at [623, 316] on div at bounding box center [784, 378] width 1568 height 757
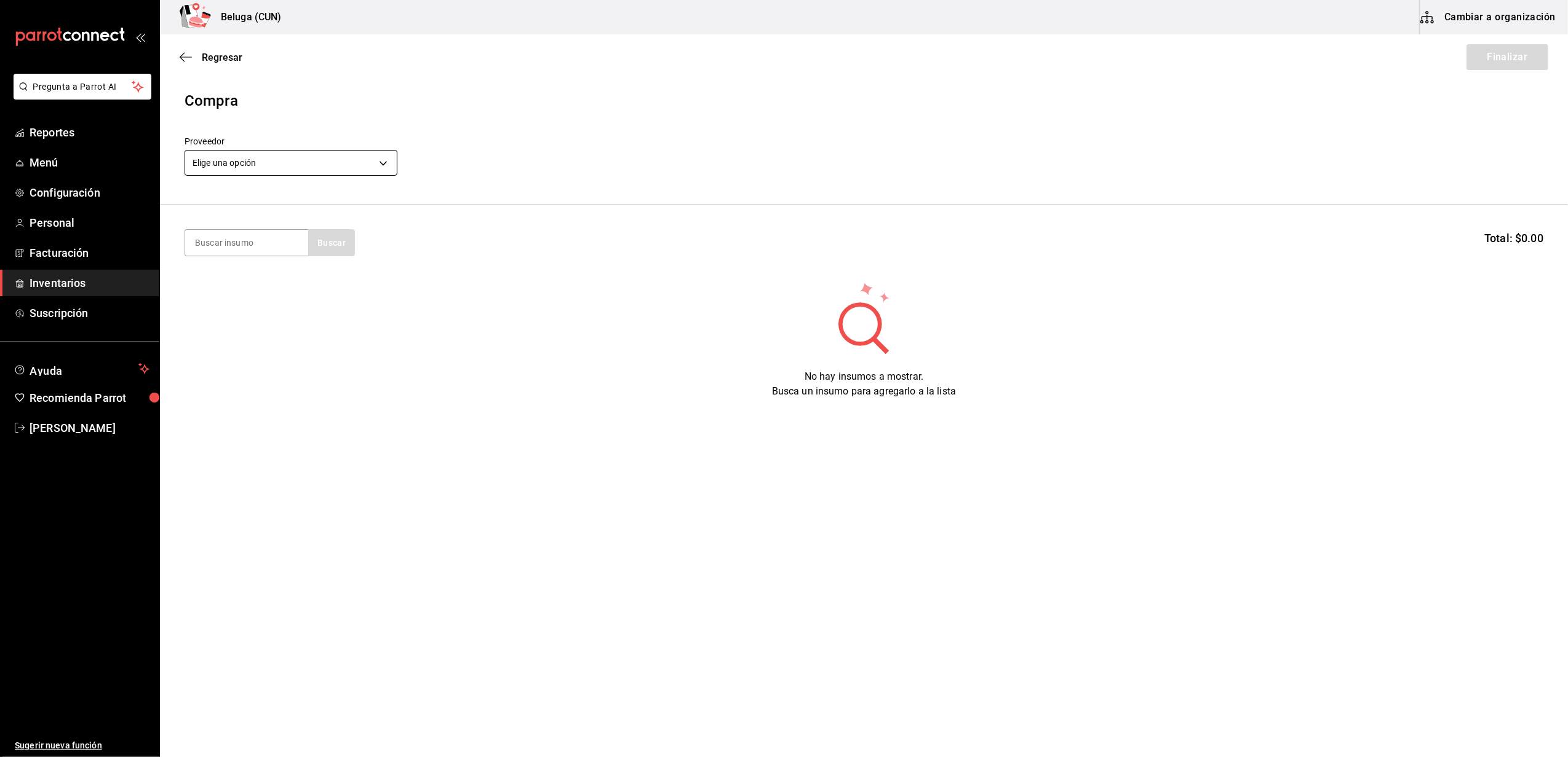
click at [391, 157] on body "Pregunta a Parrot AI Reportes Menú Configuración Personal Facturación Inventari…" at bounding box center [784, 343] width 1568 height 688
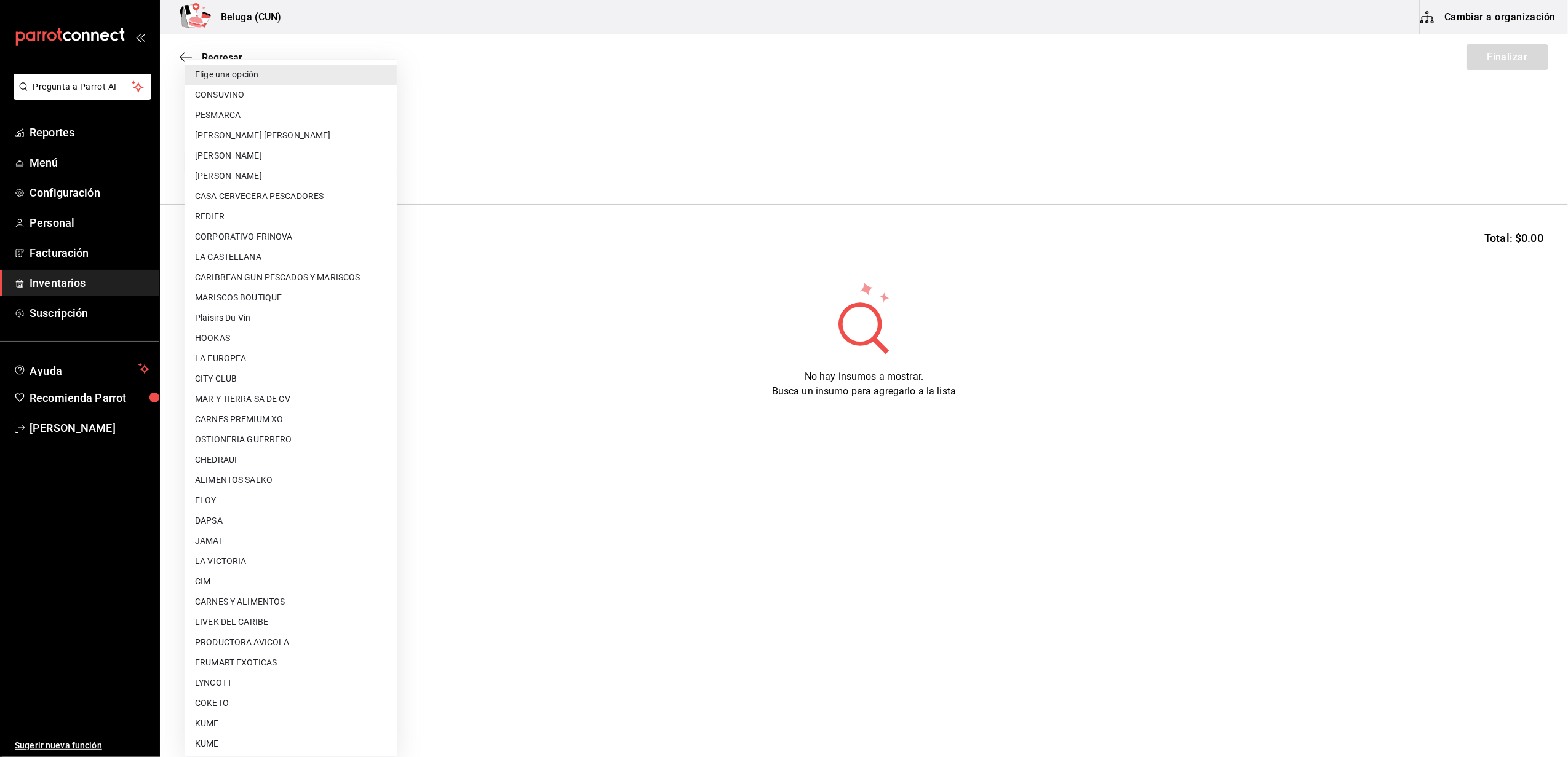
scroll to position [409, 0]
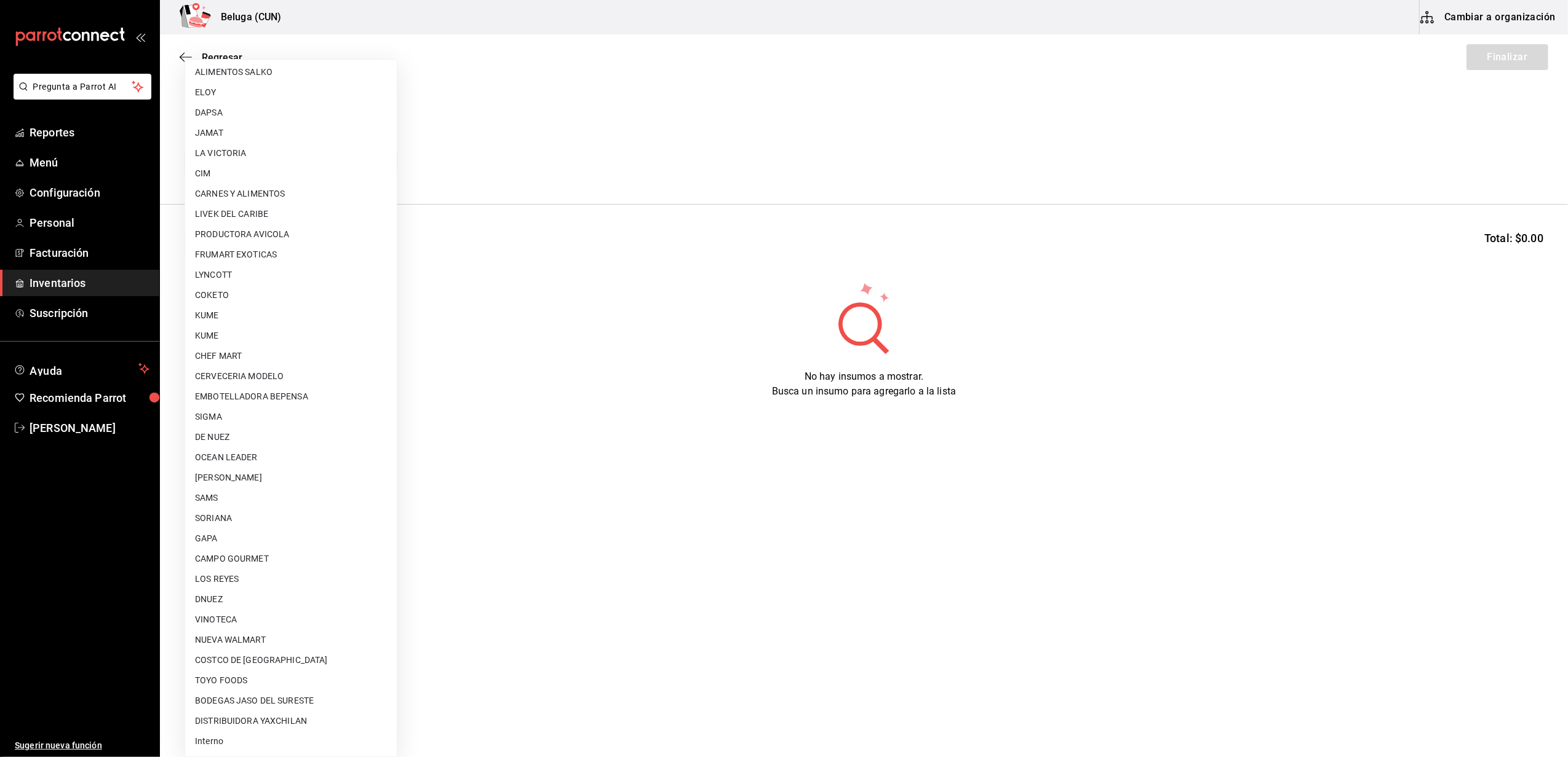
click at [234, 456] on li "OCEAN LEADER" at bounding box center [290, 457] width 212 height 20
type input "418ad5b3-5aac-43ae-8a20-ce68503a9856"
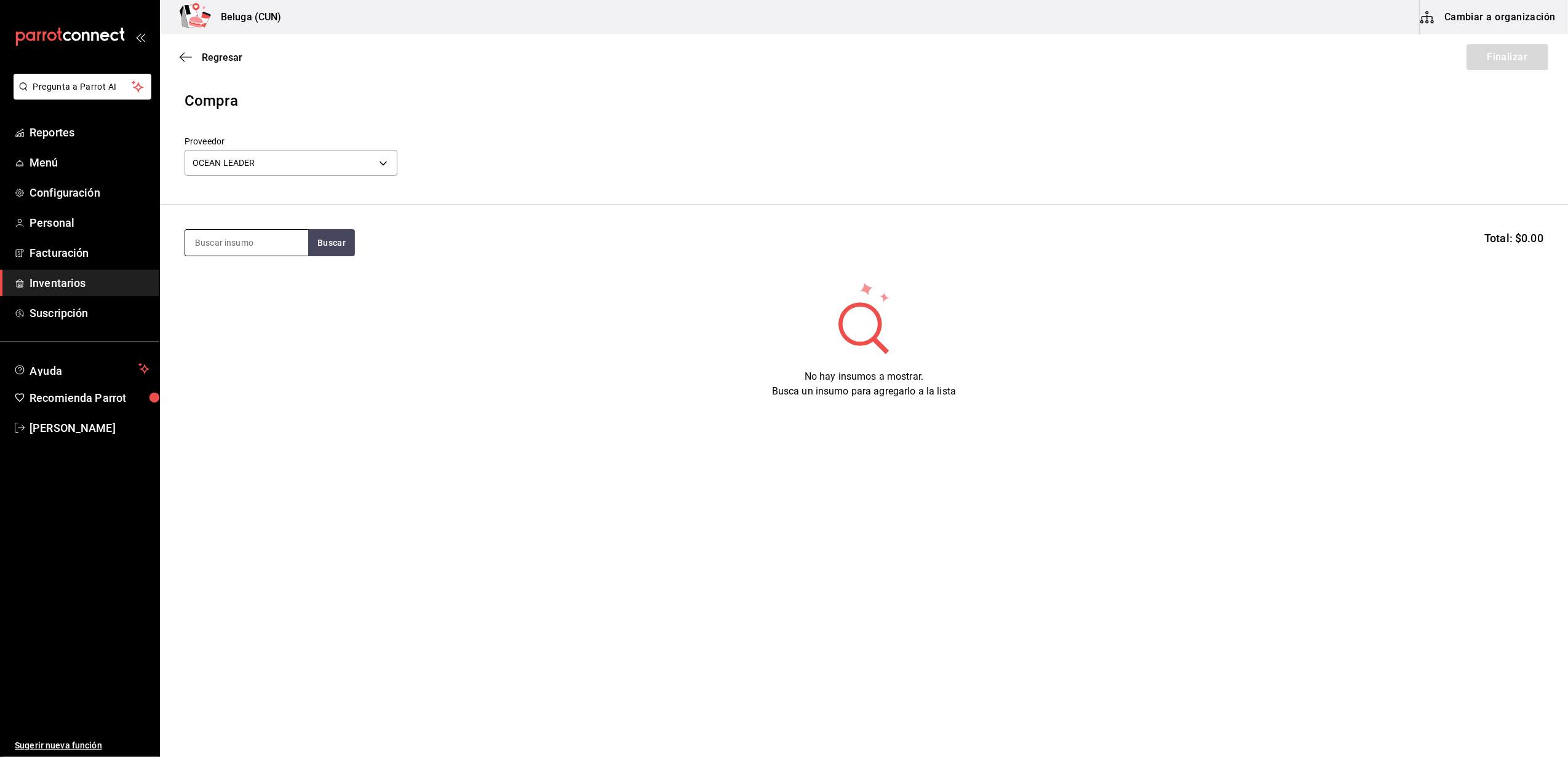
click at [281, 246] on input at bounding box center [247, 242] width 123 height 26
type input "T"
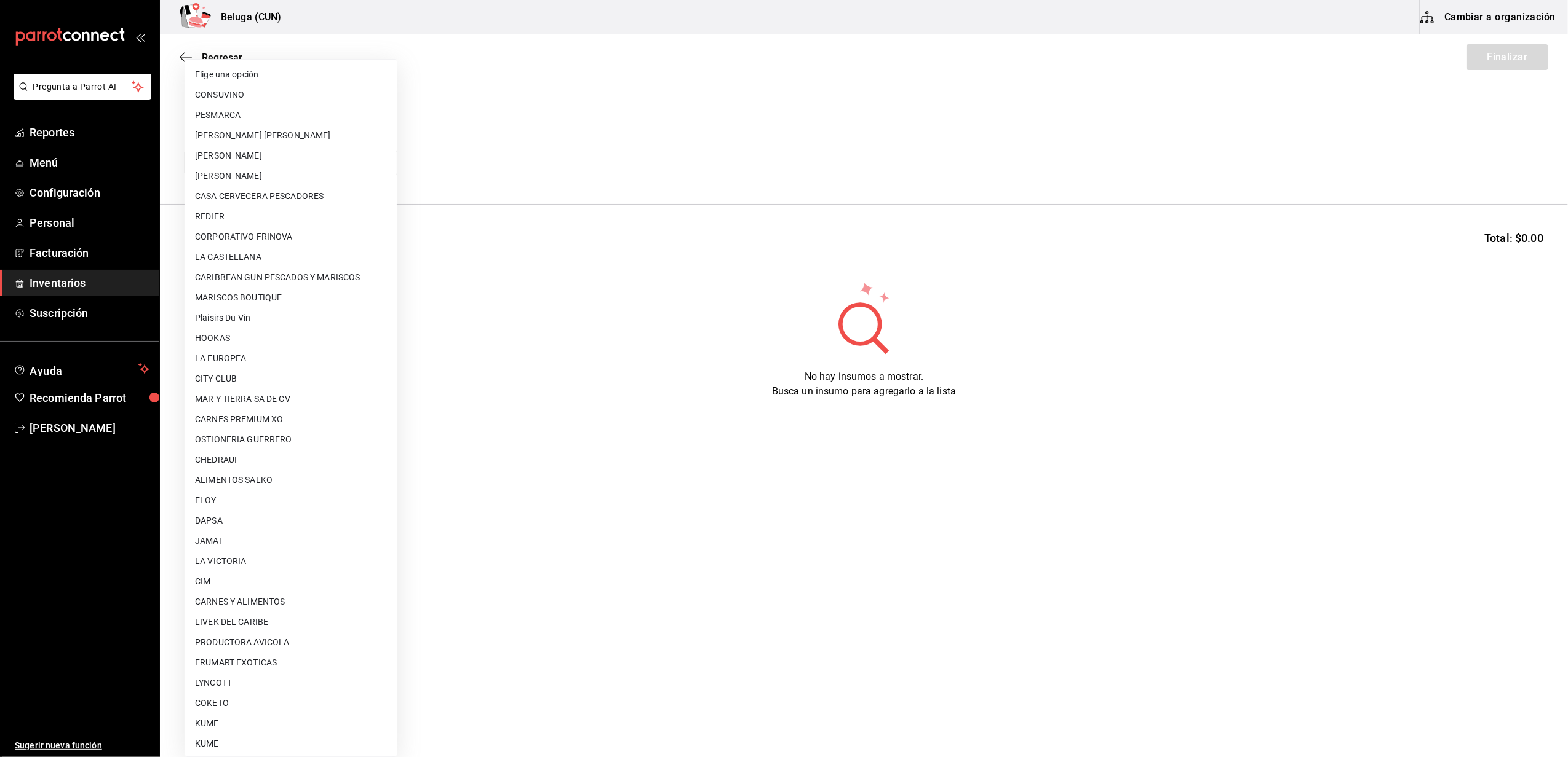
click at [387, 160] on body "Pregunta a Parrot AI Reportes Menú Configuración Personal Facturación Inventari…" at bounding box center [784, 343] width 1568 height 688
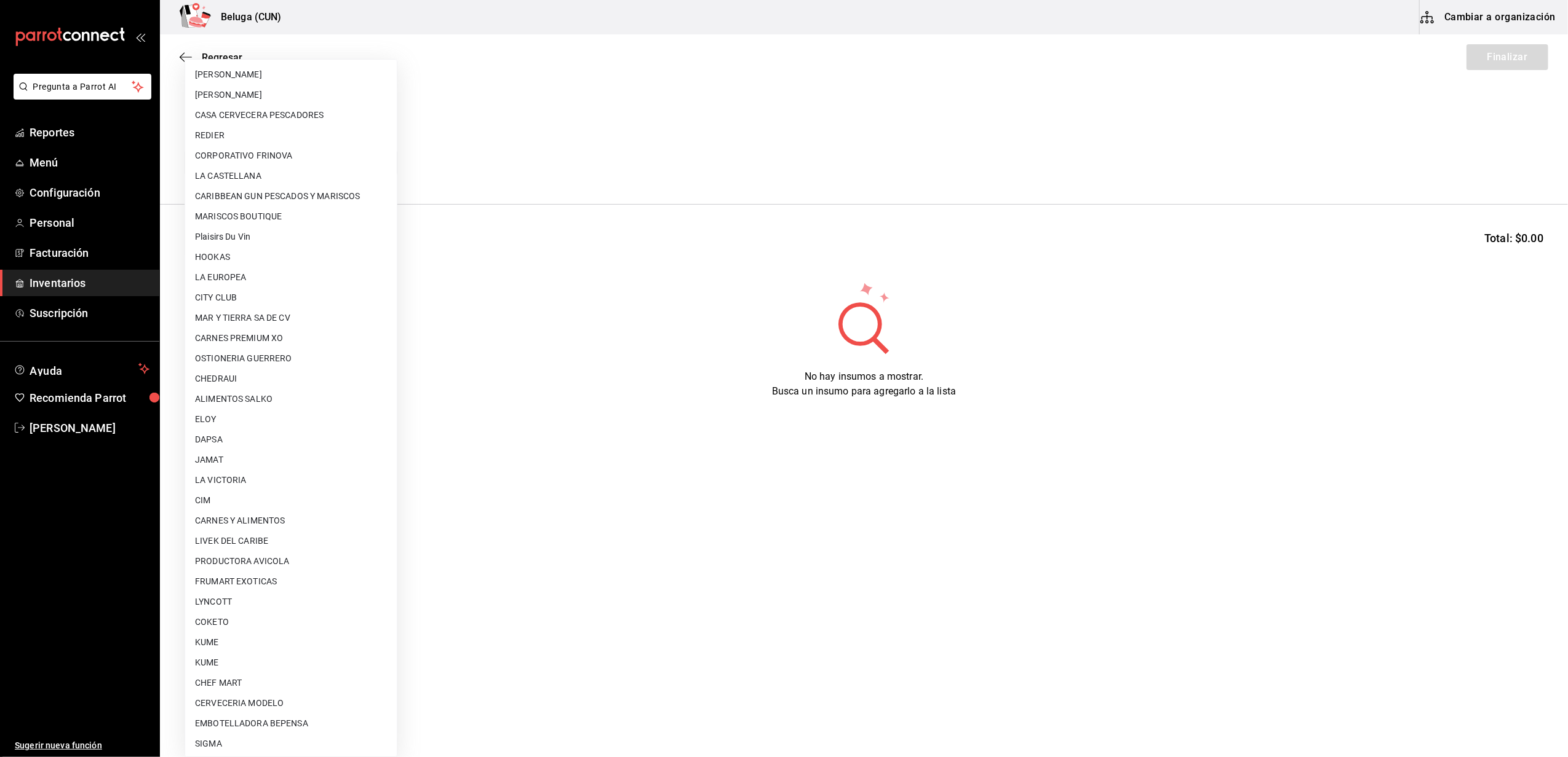
scroll to position [0, 0]
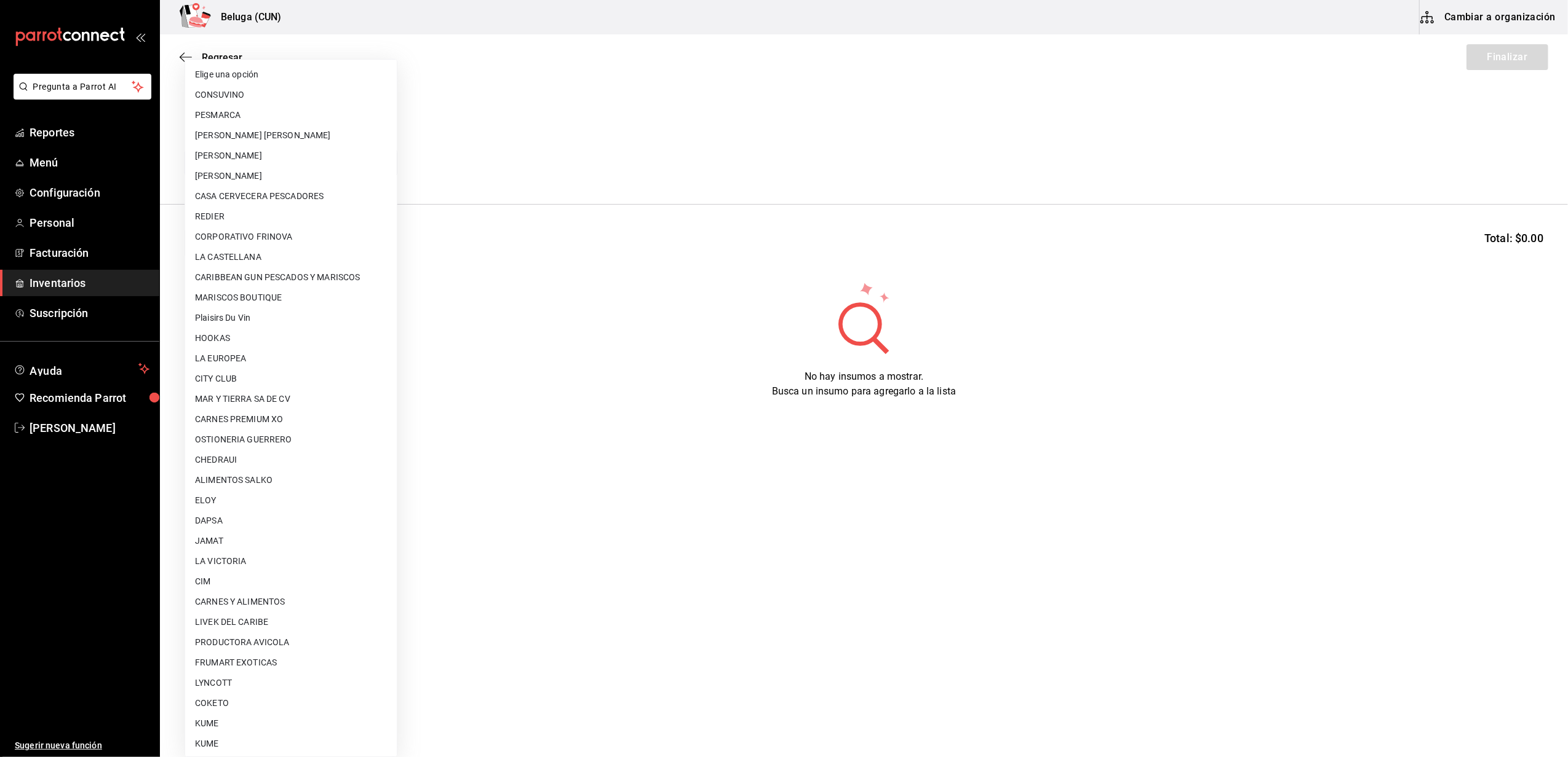
click at [271, 398] on li "MAR Y TIERRA SA DE CV" at bounding box center [290, 398] width 212 height 20
type input "fce2cdb5-550f-4109-9081-bbba6fbee69f"
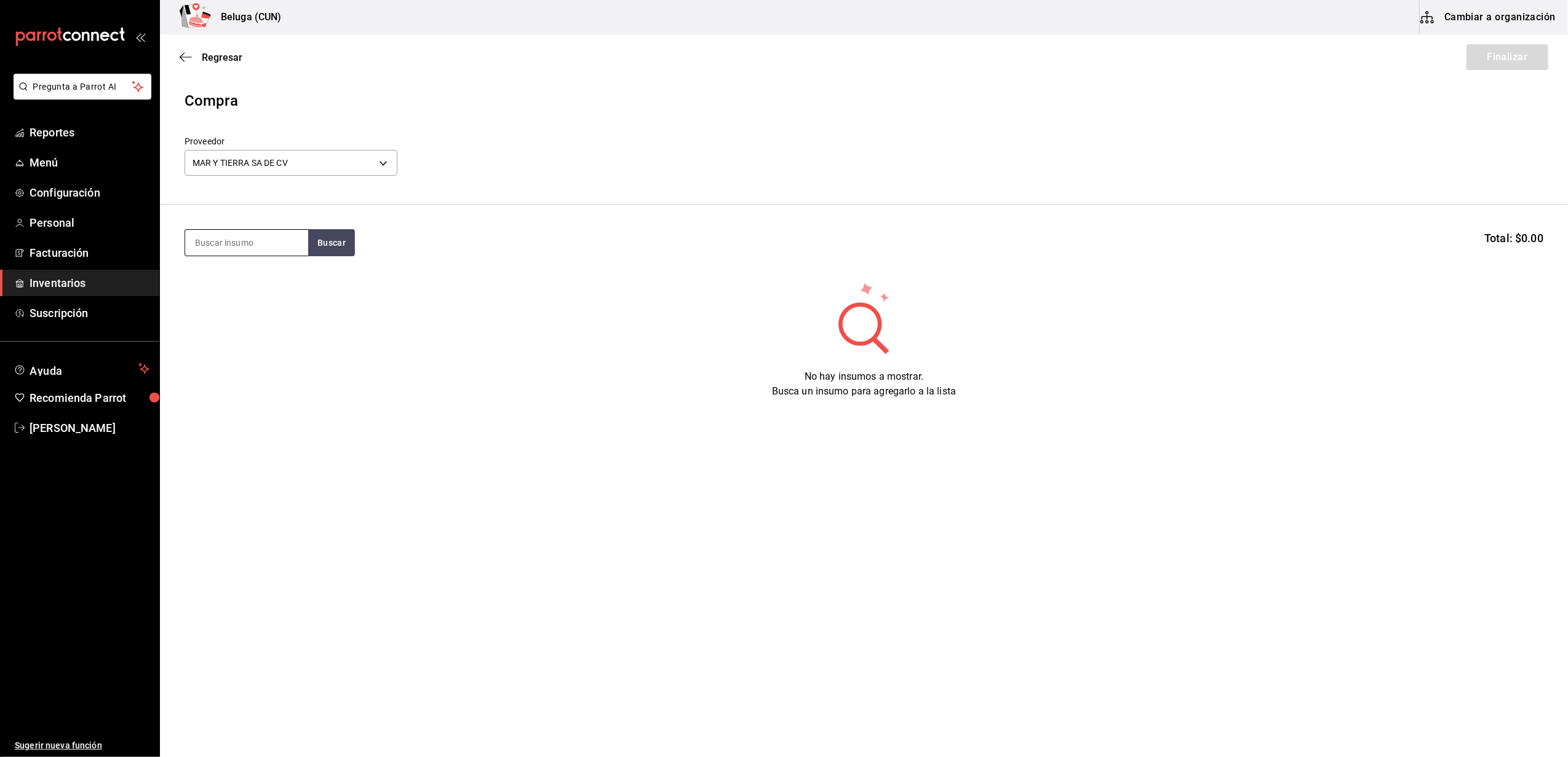
click at [250, 246] on input at bounding box center [247, 242] width 123 height 26
type input "T"
click at [354, 160] on body "Pregunta a Parrot AI Reportes Menú Configuración Personal Facturación Inventari…" at bounding box center [784, 343] width 1568 height 688
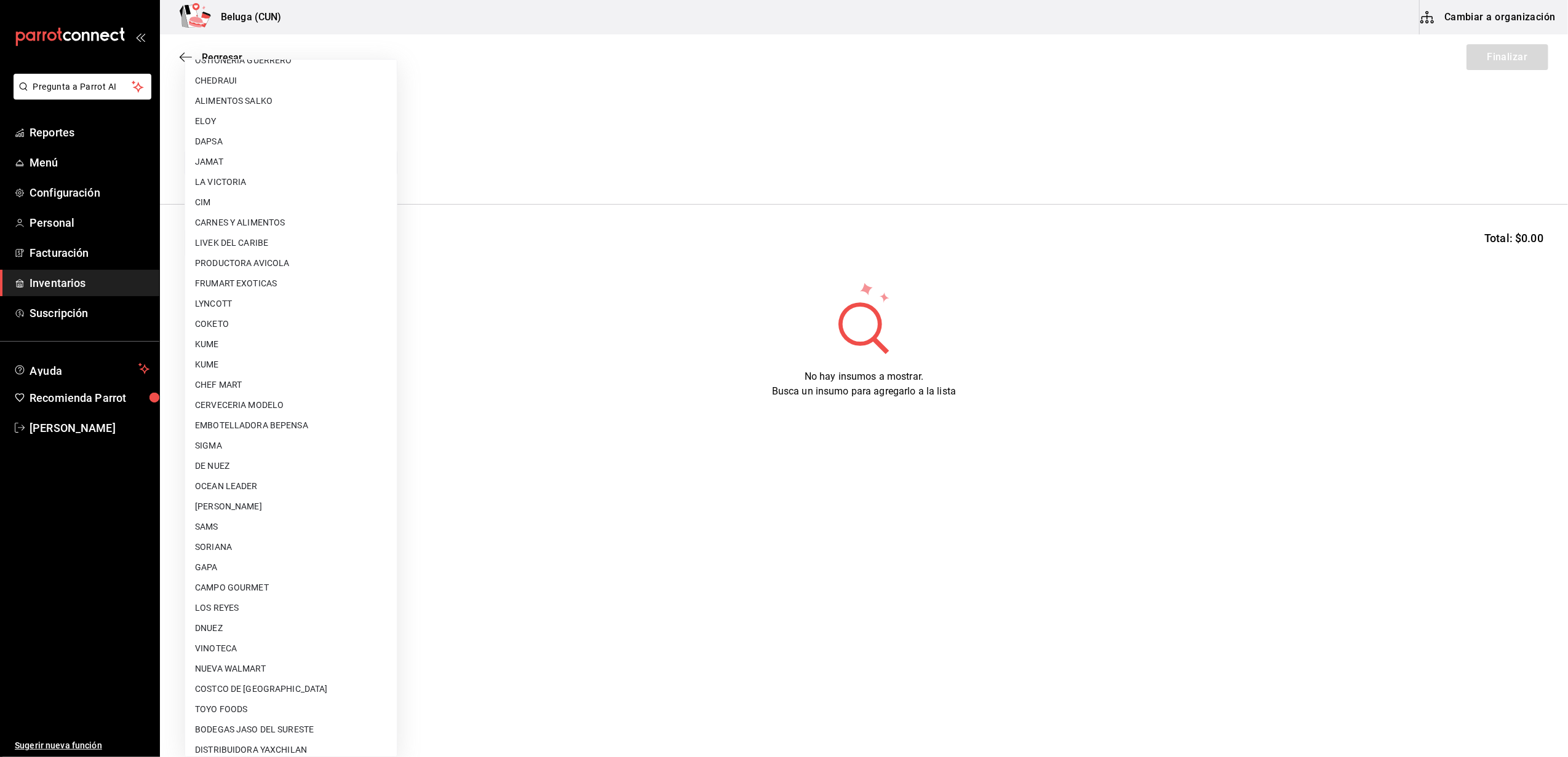
scroll to position [409, 0]
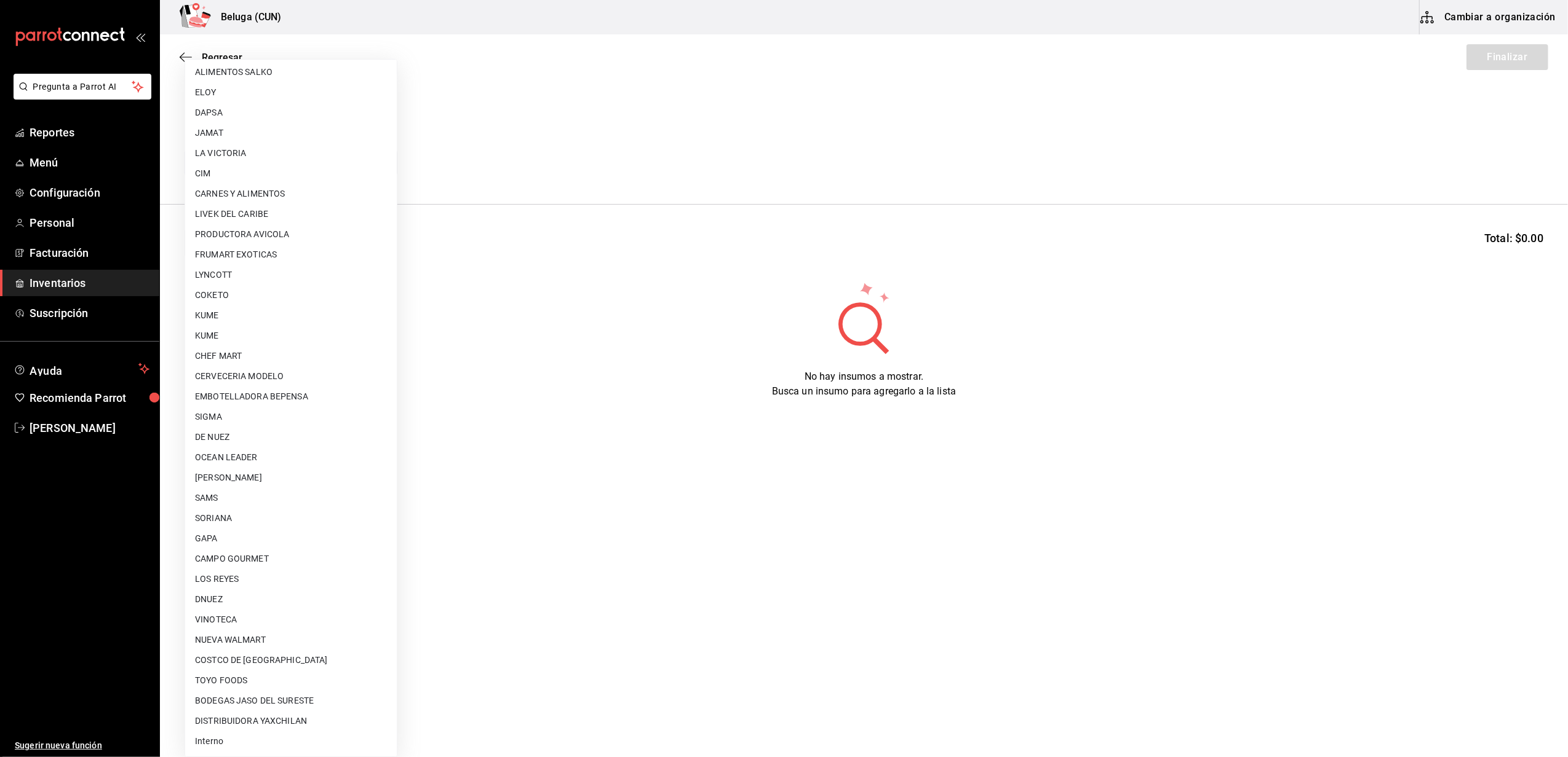
click at [248, 472] on li "[PERSON_NAME]" at bounding box center [290, 477] width 212 height 20
type input "9821293c-29ba-4d10-a09a-e0c8e5fa957a"
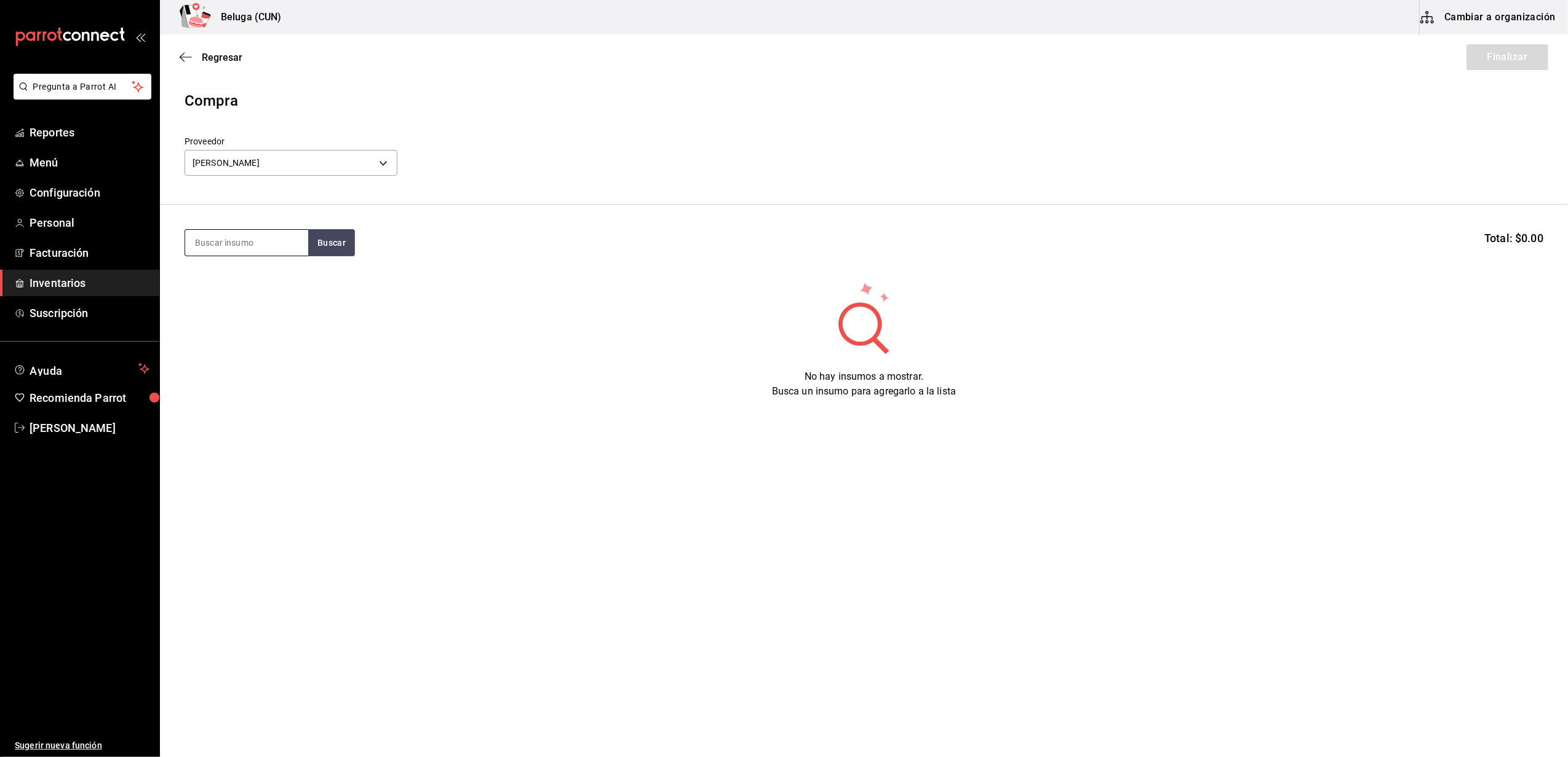
click at [273, 248] on input at bounding box center [247, 242] width 123 height 26
type input "TACO"
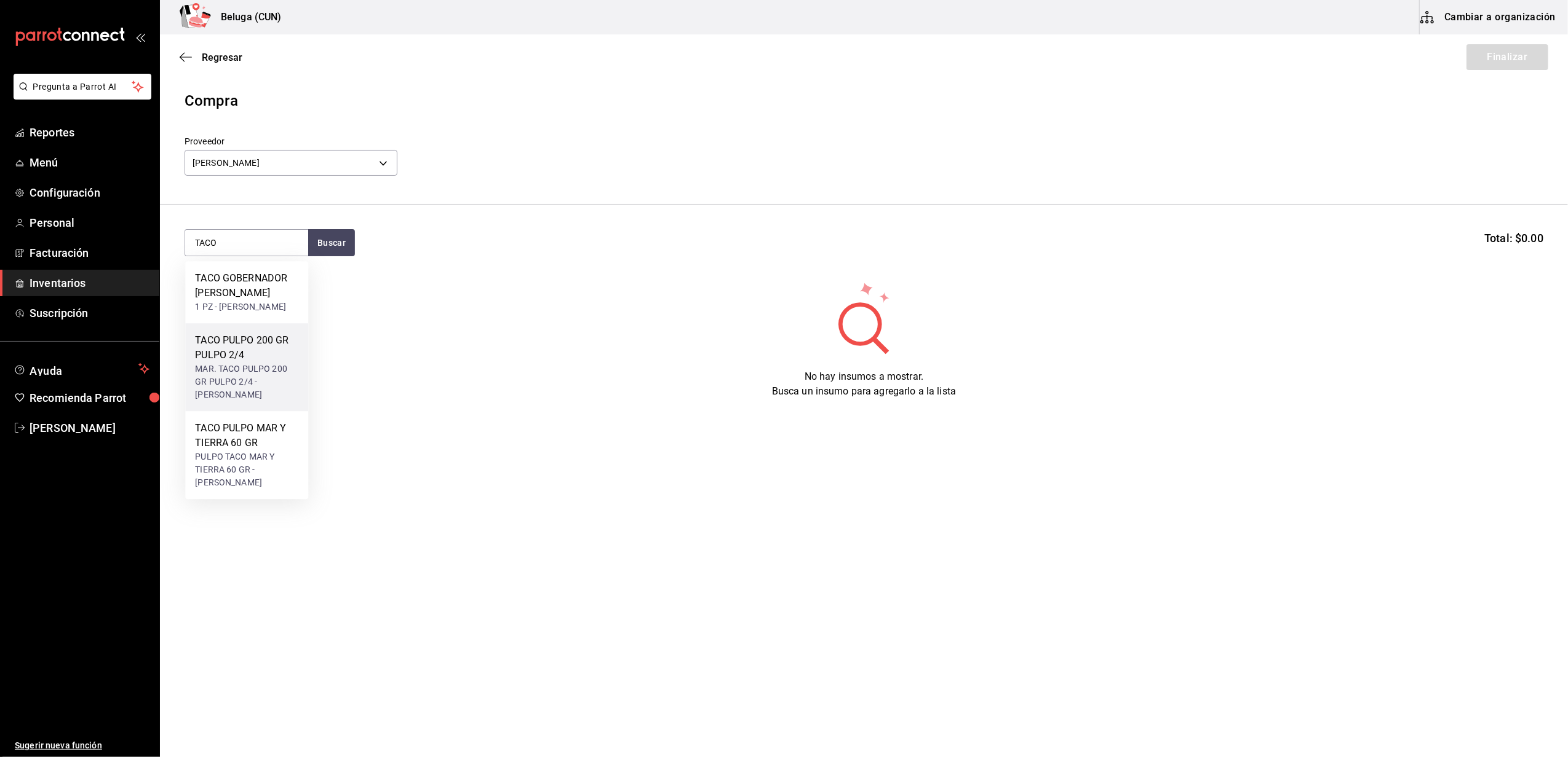
click at [256, 380] on div "MAR. TACO PULPO 200 GR PULPO 2/4 - [PERSON_NAME]" at bounding box center [246, 381] width 103 height 39
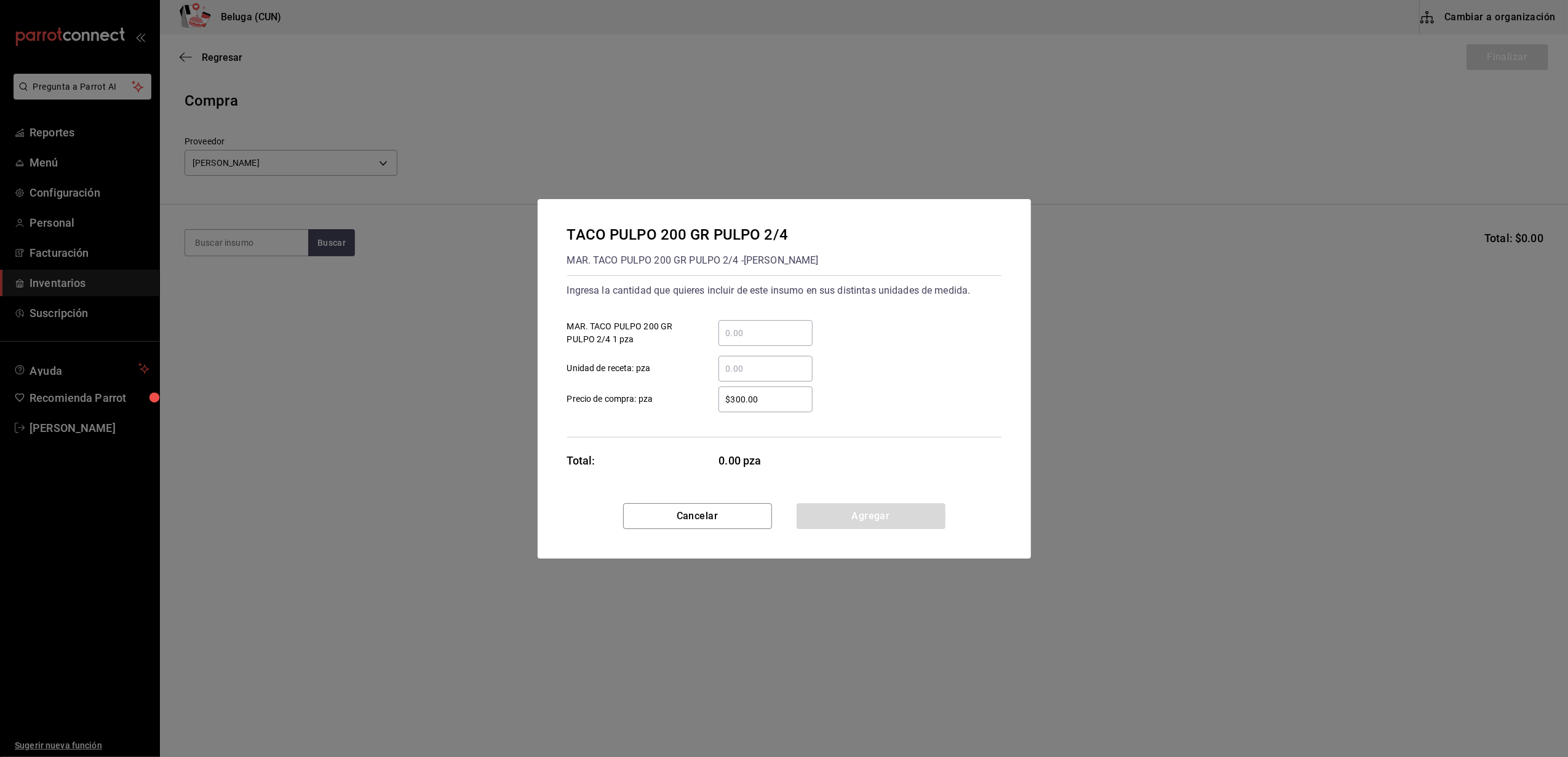
click at [751, 337] on input "​ MAR. TACO PULPO 200 GR PULPO 2/4 1 pza" at bounding box center [765, 333] width 94 height 15
type input "2"
click at [672, 406] on label "$300.00 ​ Precio de compra: pza" at bounding box center [690, 399] width 246 height 26
click at [719, 406] on input "$300.00" at bounding box center [765, 399] width 94 height 15
drag, startPoint x: 774, startPoint y: 394, endPoint x: 687, endPoint y: 387, distance: 87.3
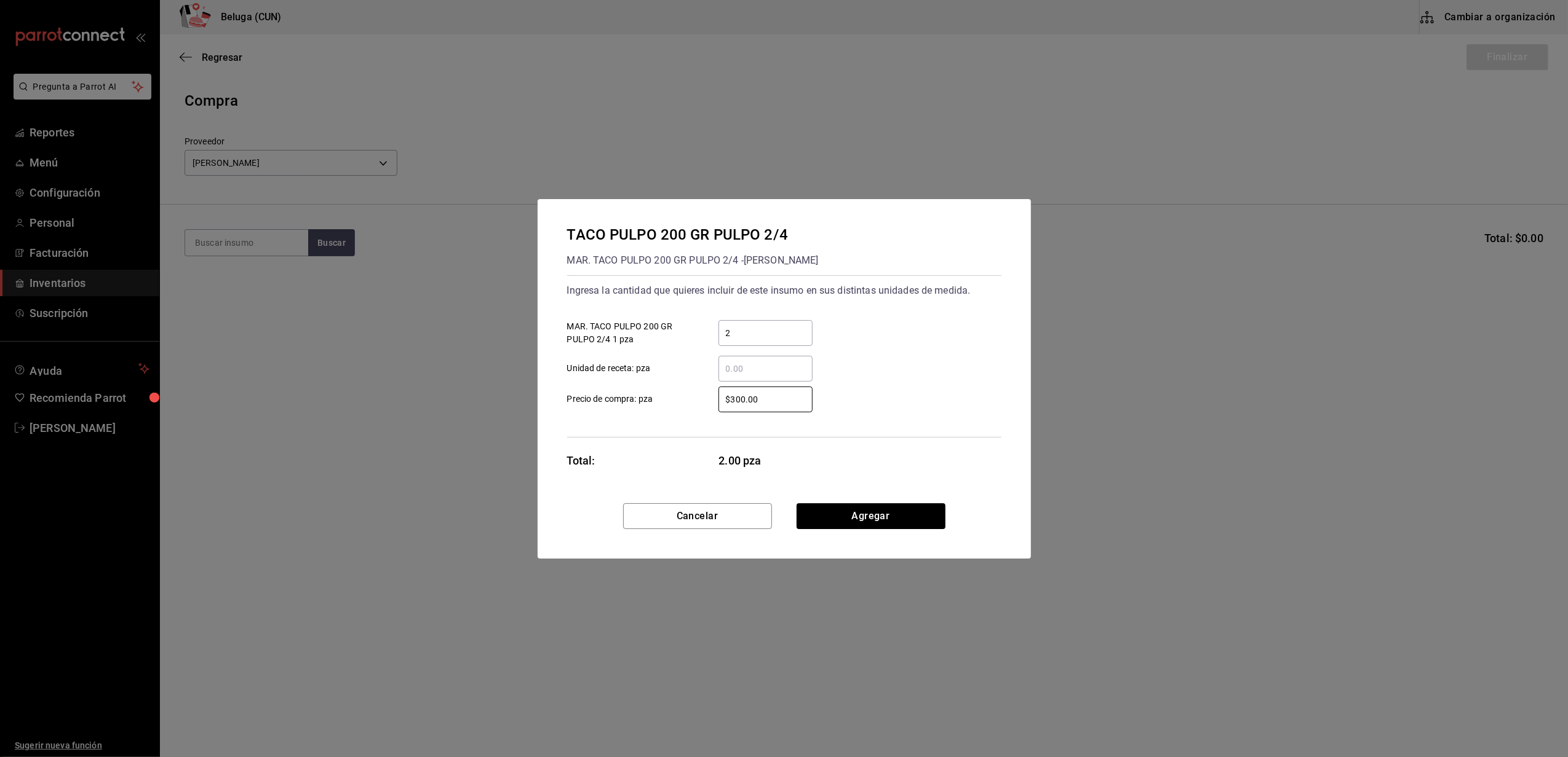
click at [688, 387] on label "$300.00 ​ Precio de compra: pza" at bounding box center [690, 399] width 246 height 26
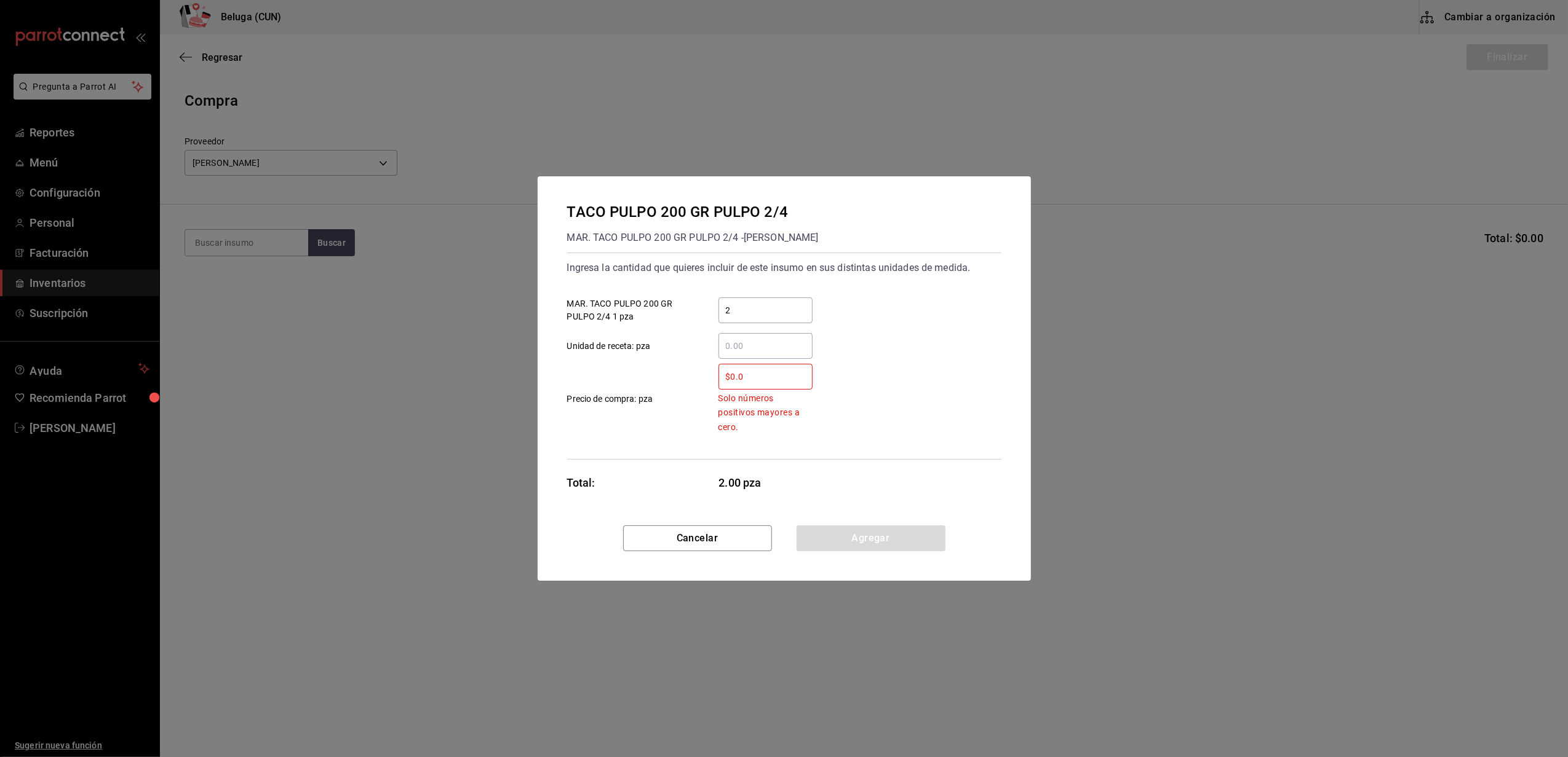
type input "$0.01"
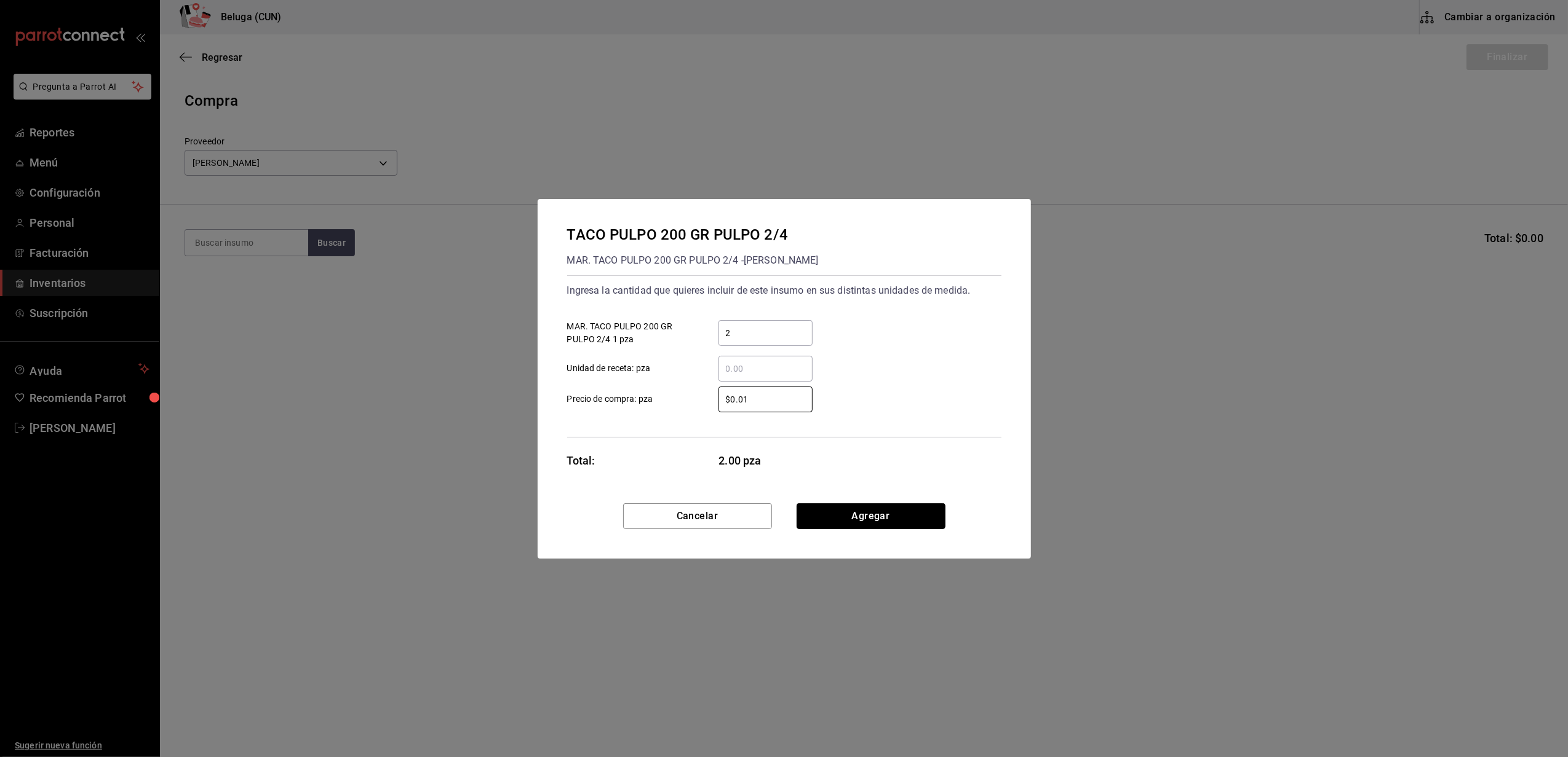
drag, startPoint x: 831, startPoint y: 516, endPoint x: 818, endPoint y: 519, distance: 13.3
click at [832, 516] on button "Agregar" at bounding box center [870, 516] width 149 height 26
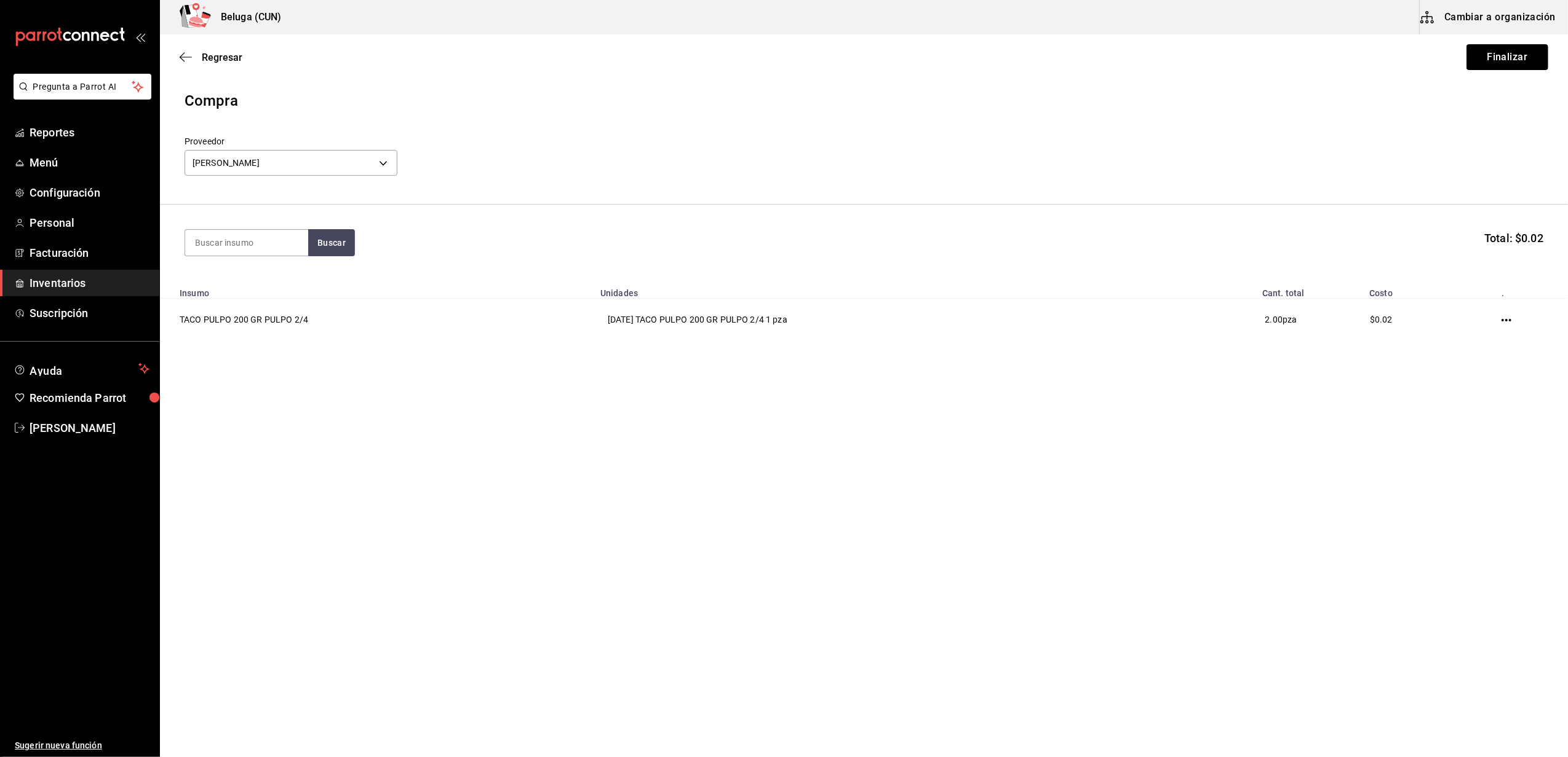
click at [1521, 48] on button "Finalizar" at bounding box center [1507, 57] width 82 height 26
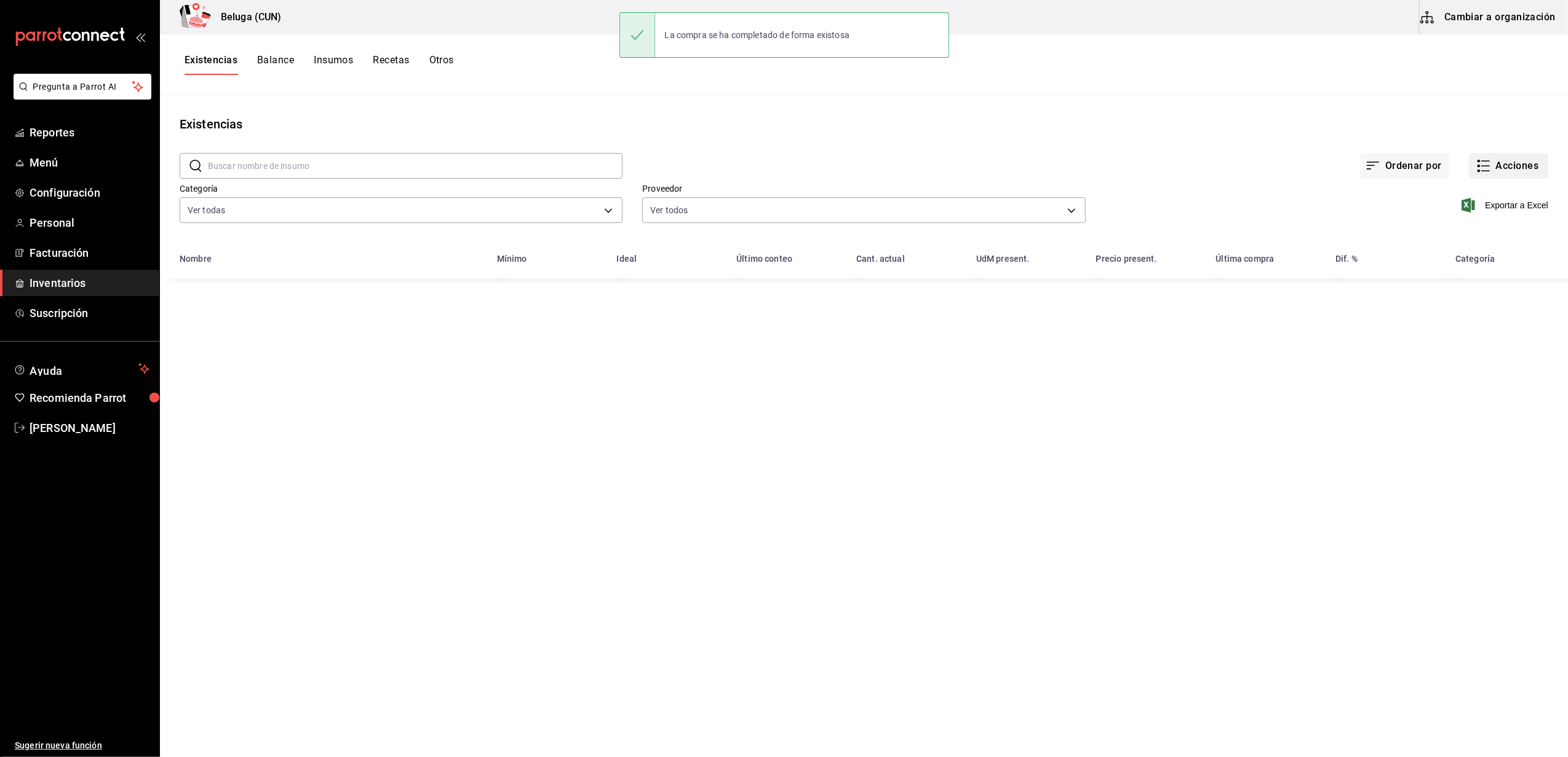
click at [1500, 162] on button "Acciones" at bounding box center [1509, 165] width 80 height 26
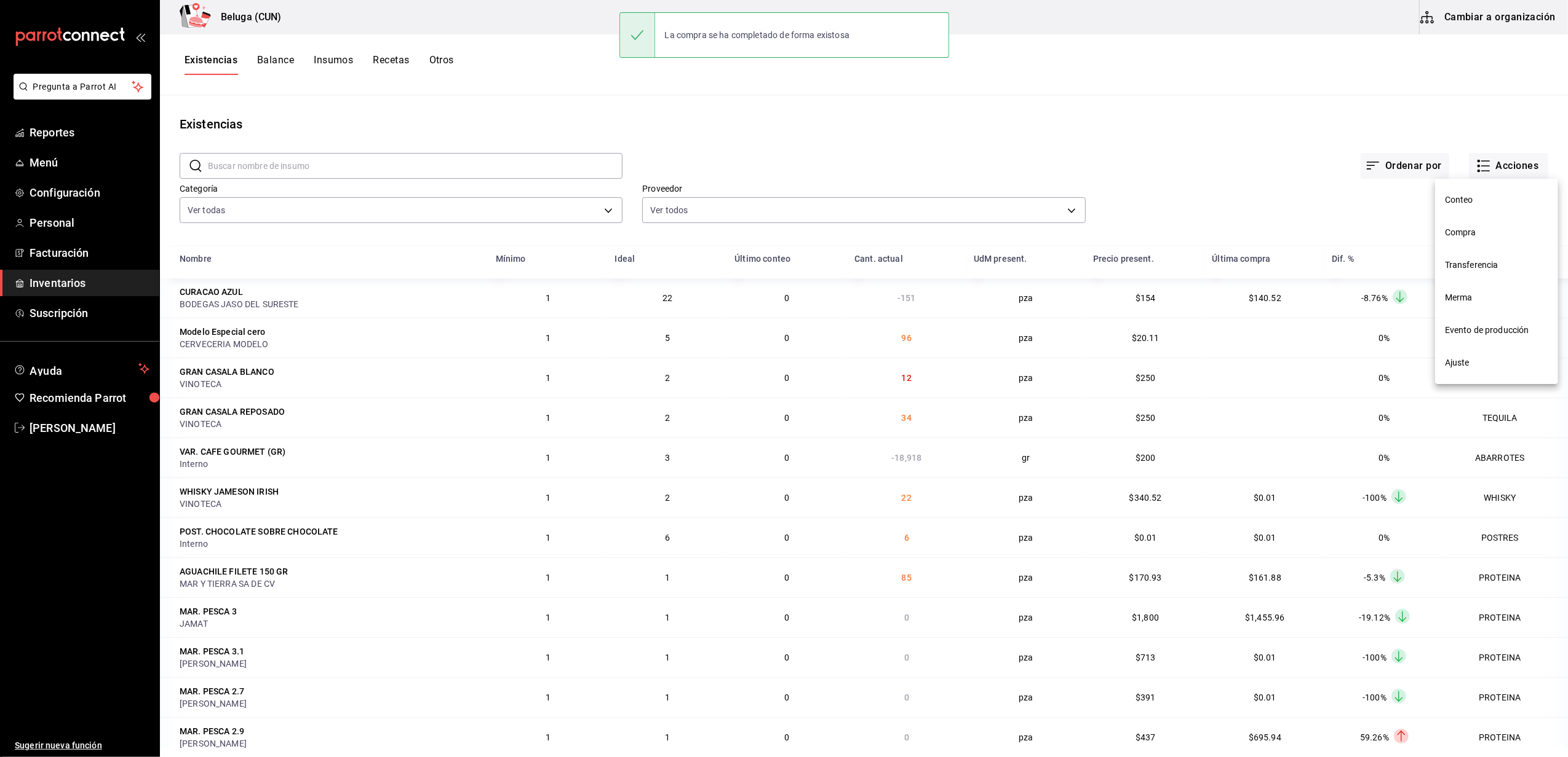
click at [1472, 229] on span "Compra" at bounding box center [1496, 232] width 103 height 13
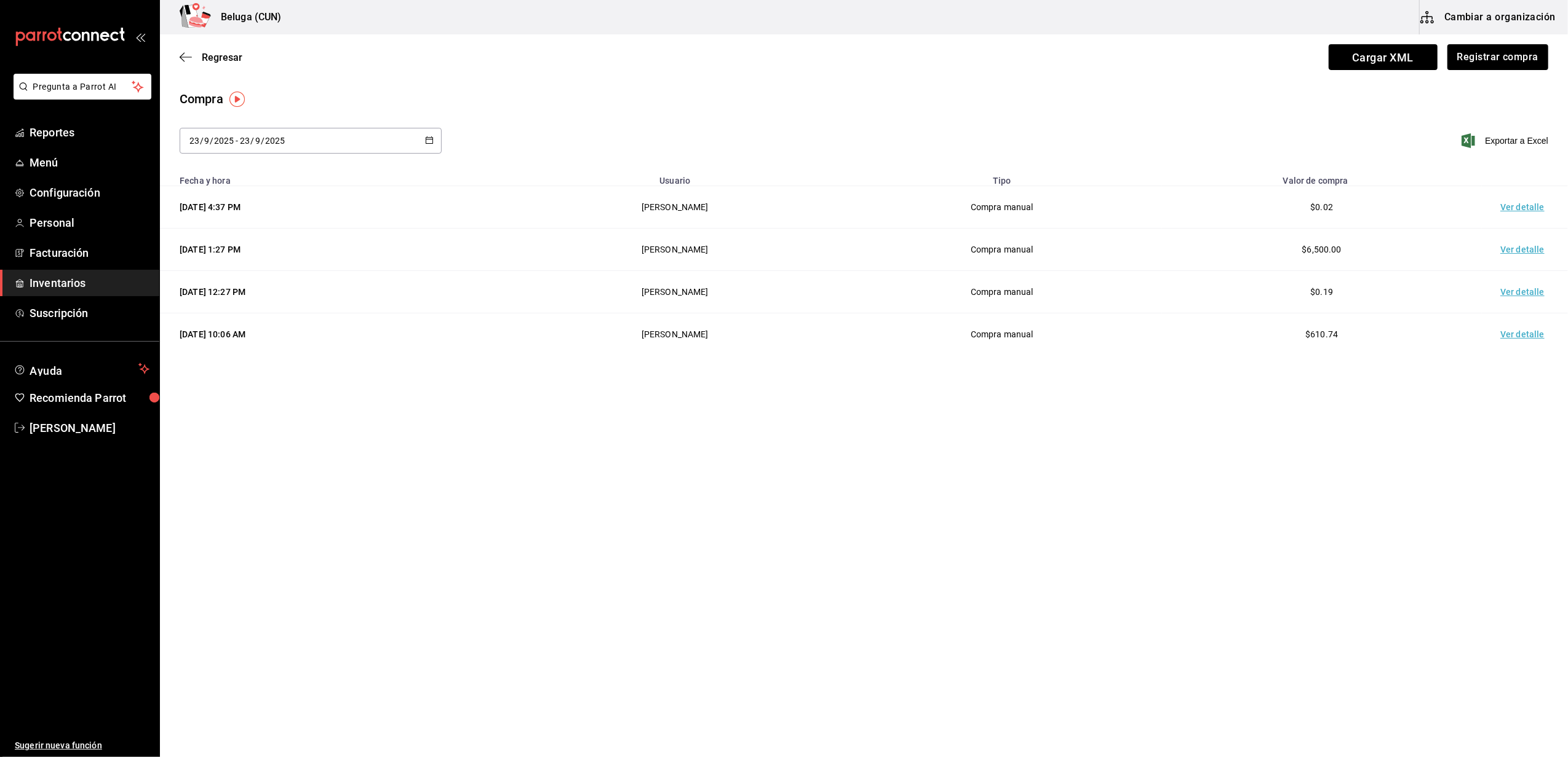
click at [1524, 208] on td "Ver detalle" at bounding box center [1524, 207] width 86 height 43
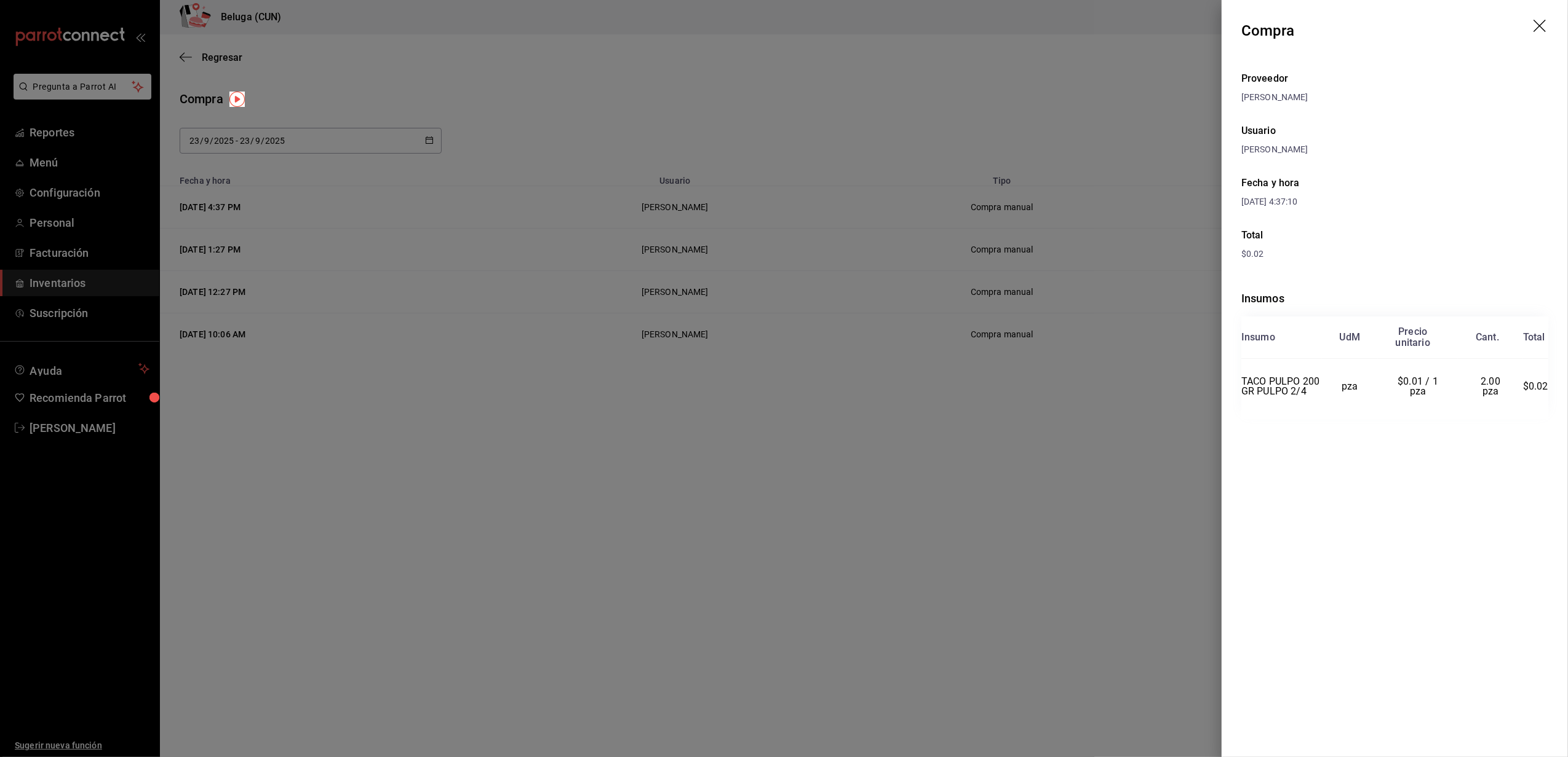
click at [1539, 24] on icon "drag" at bounding box center [1541, 28] width 15 height 15
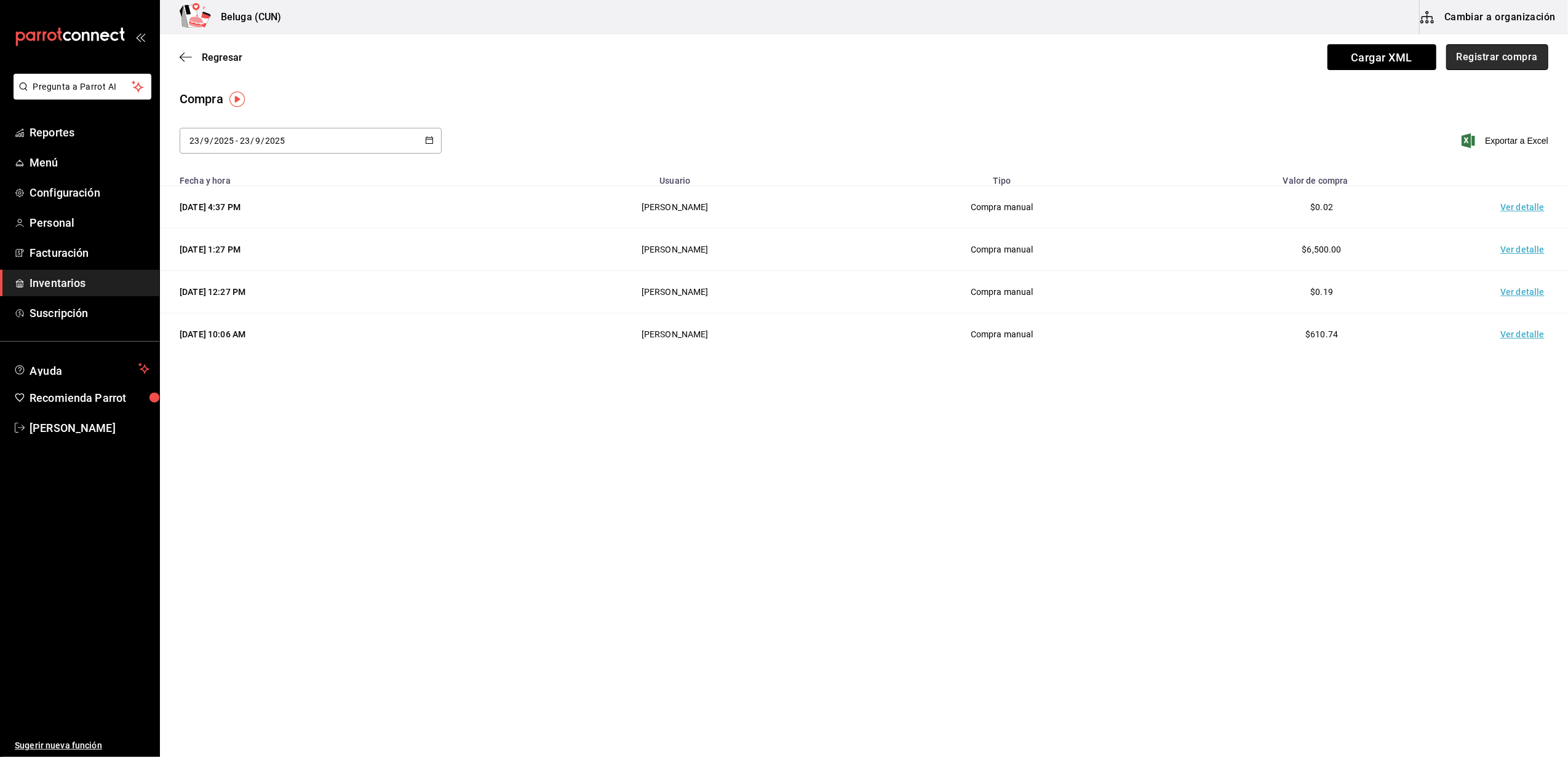
click at [1513, 49] on button "Registrar compra" at bounding box center [1498, 57] width 103 height 26
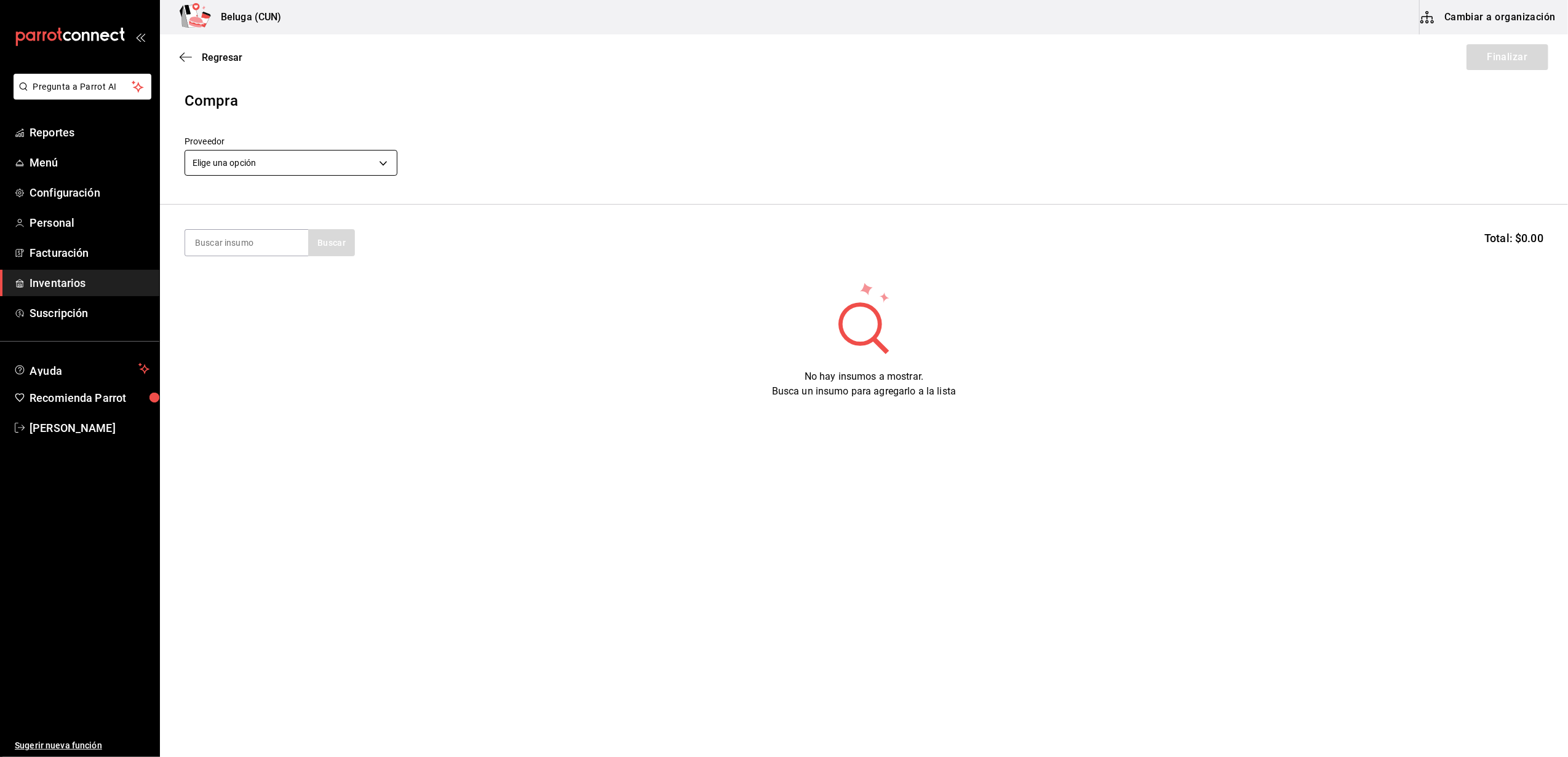
click at [333, 170] on body "Pregunta a Parrot AI Reportes Menú Configuración Personal Facturación Inventari…" at bounding box center [784, 343] width 1568 height 688
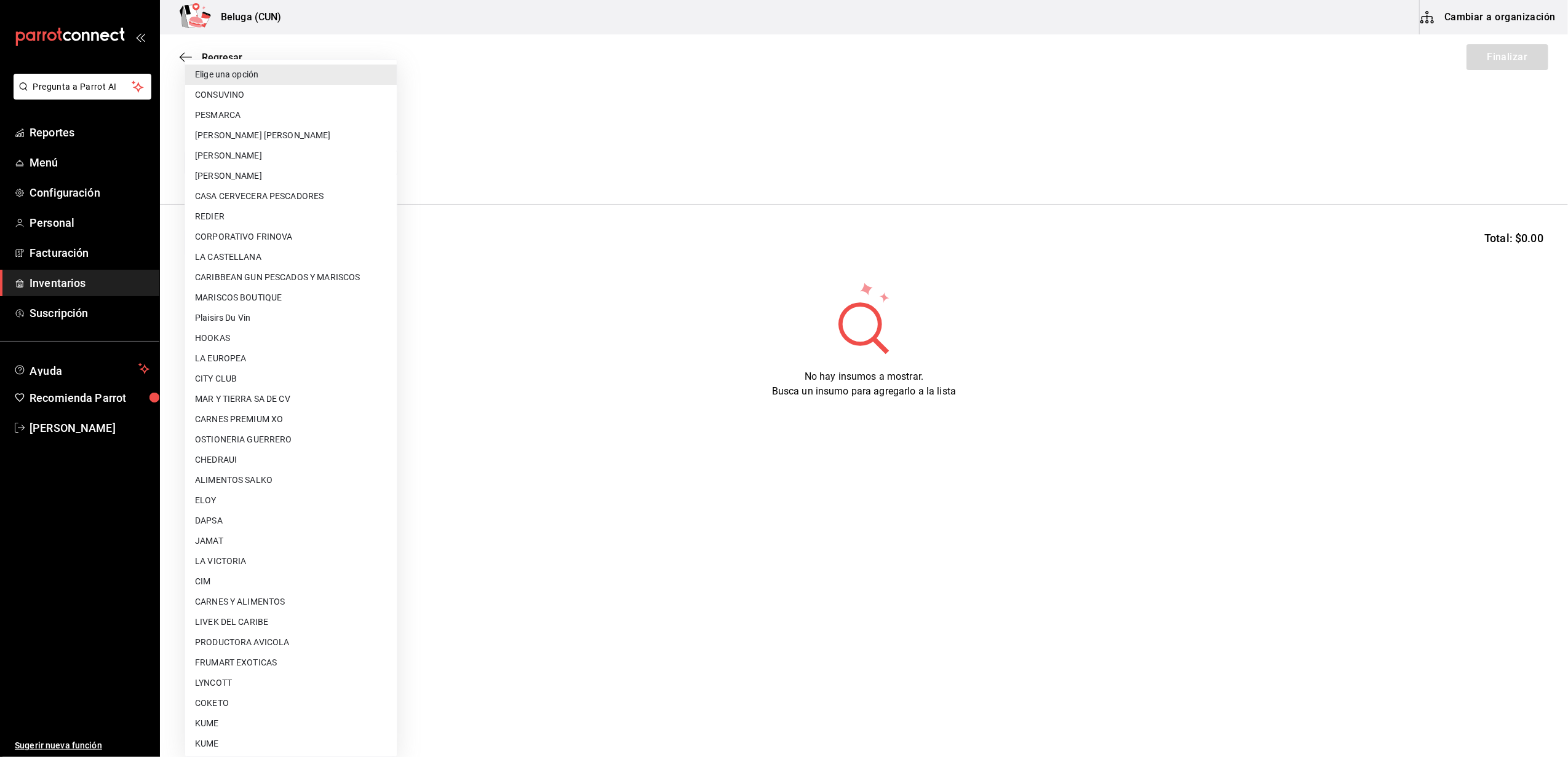
click at [632, 99] on div at bounding box center [784, 378] width 1568 height 757
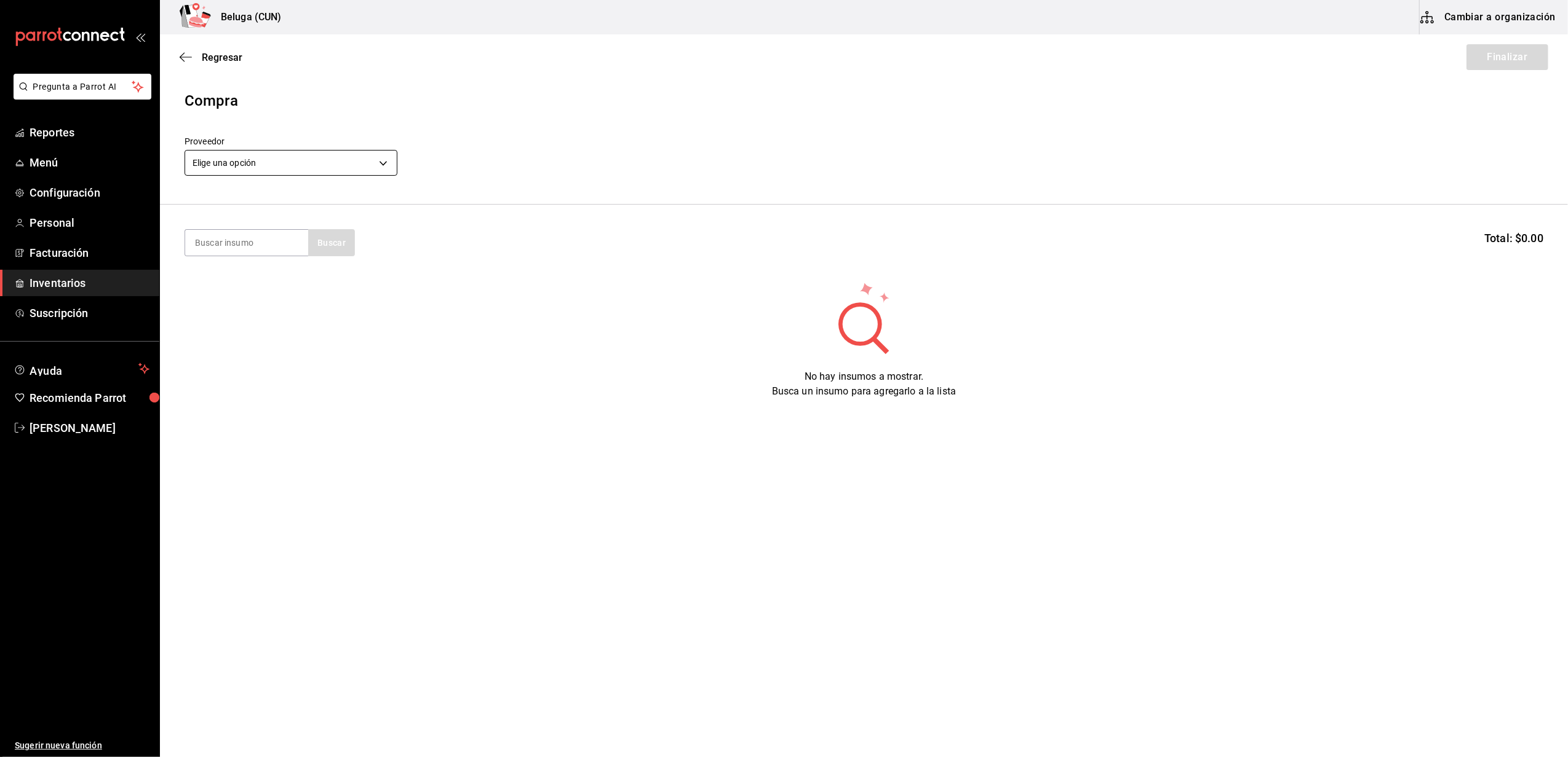
click at [379, 170] on body "Pregunta a Parrot AI Reportes Menú Configuración Personal Facturación Inventari…" at bounding box center [784, 343] width 1568 height 688
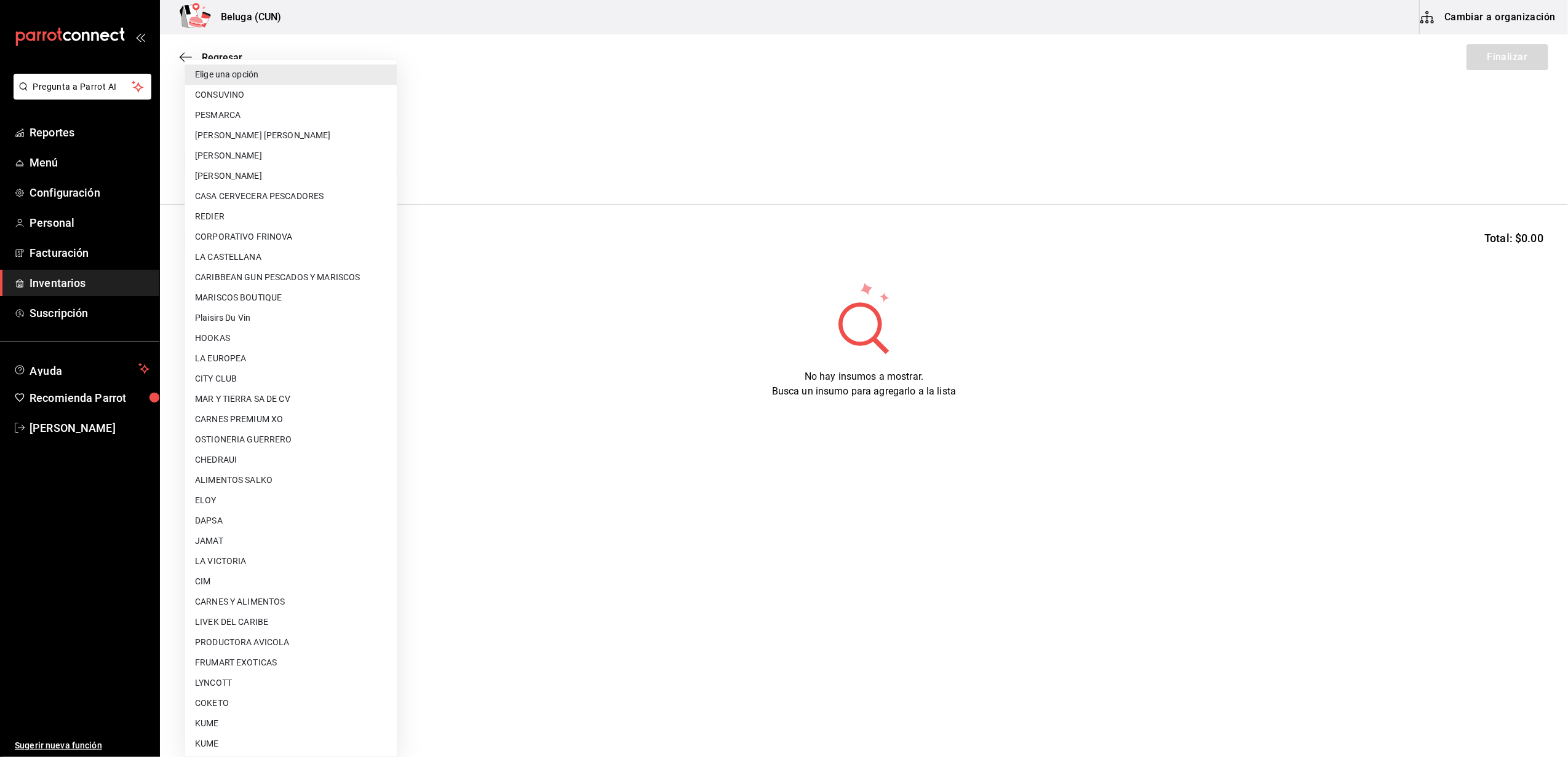
click at [308, 174] on li "[PERSON_NAME]" at bounding box center [290, 175] width 212 height 20
type input "2879dfcd-075a-4fb8-856f-be351f738579"
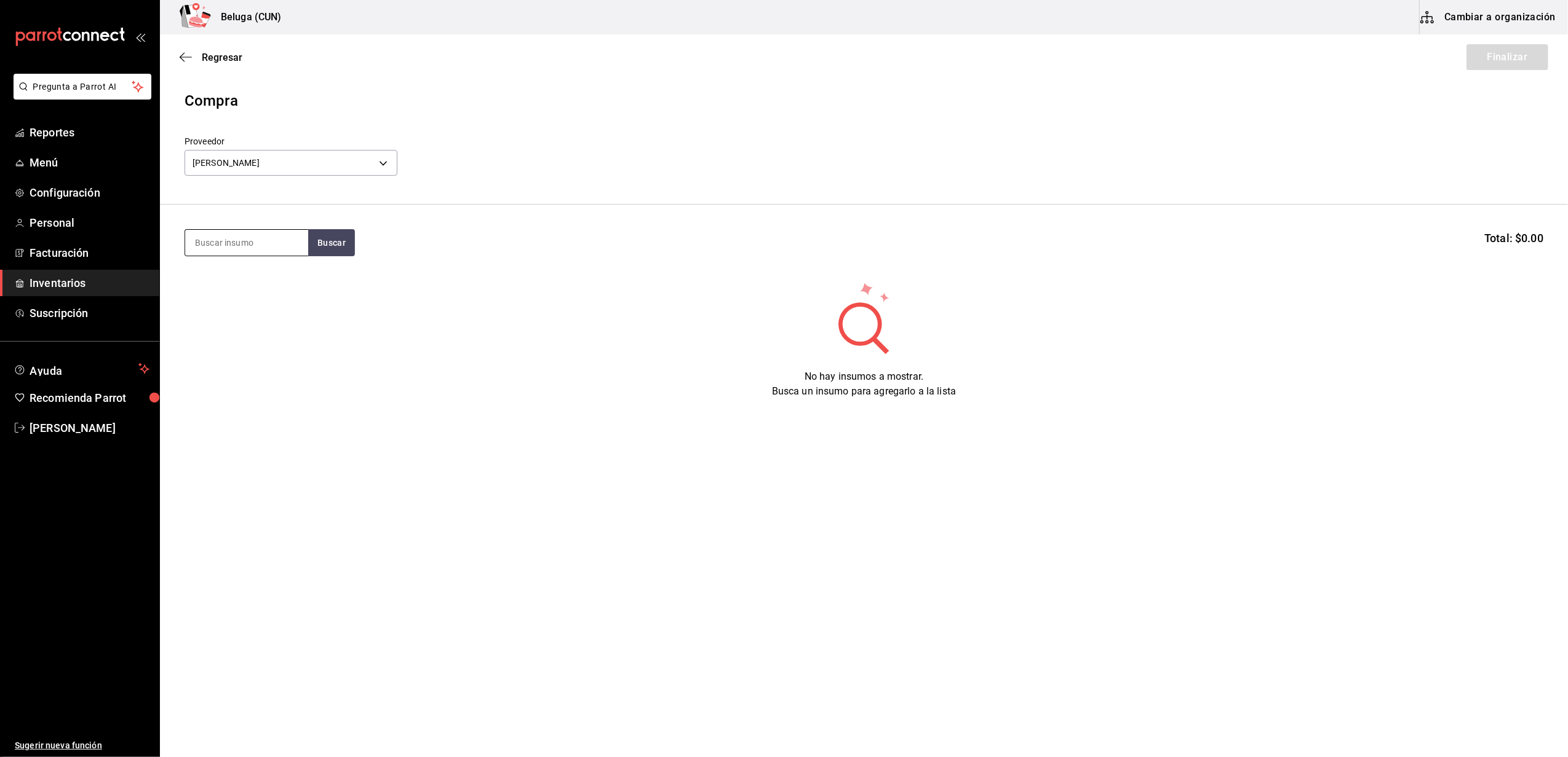
click at [253, 248] on input at bounding box center [247, 242] width 123 height 26
type input "ENSE"
click at [225, 310] on div "ROBALO 100 GR - [PERSON_NAME]" at bounding box center [246, 313] width 103 height 26
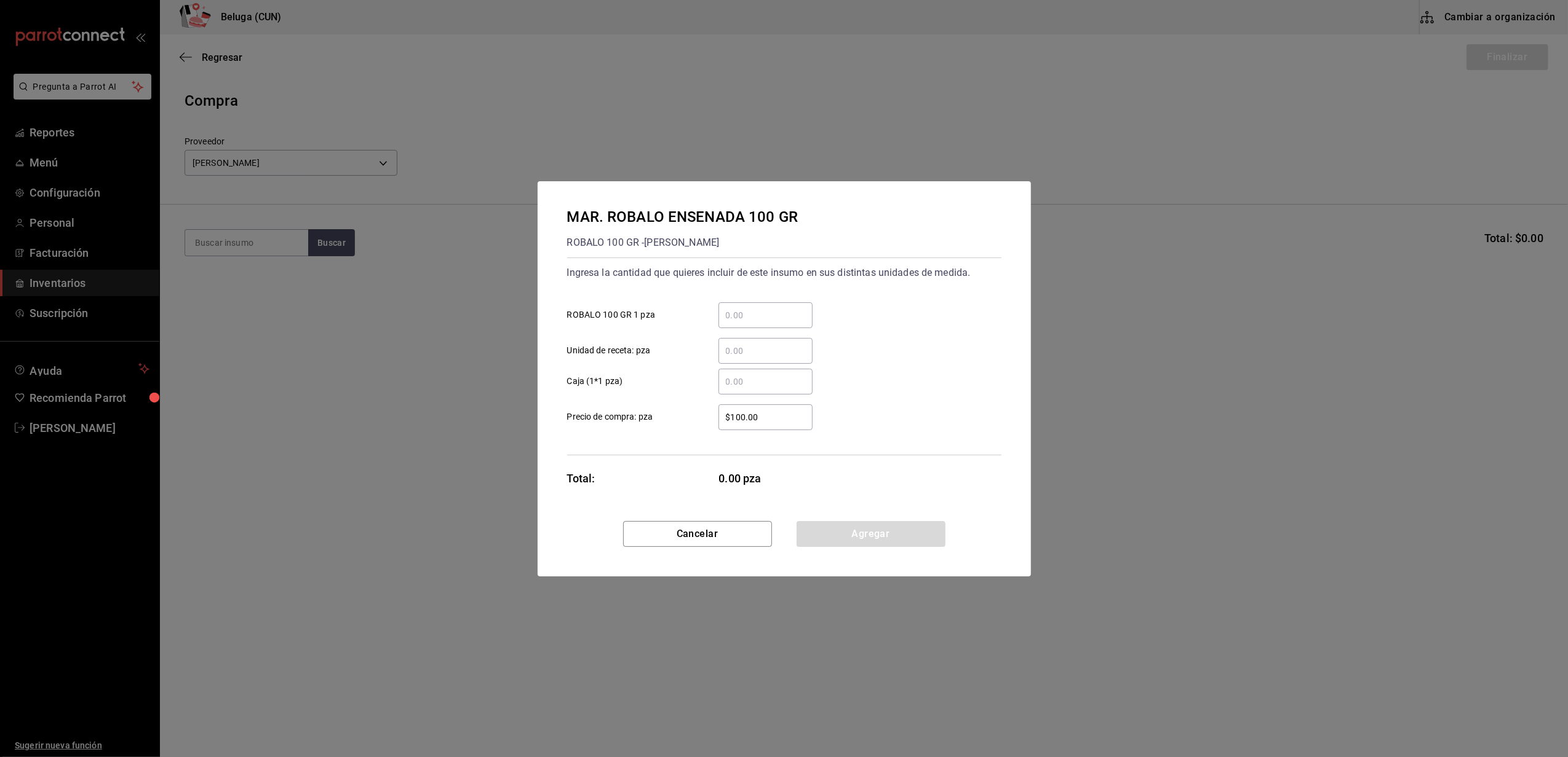
click at [775, 314] on input "​ ROBALO 100 GR 1 pza" at bounding box center [765, 316] width 94 height 15
type input "2"
click at [714, 397] on div "$100.00 ​ Precio de compra: pza" at bounding box center [779, 413] width 444 height 36
drag, startPoint x: 758, startPoint y: 413, endPoint x: 637, endPoint y: 403, distance: 121.4
click at [637, 403] on div "$100.00 ​ Precio de compra: pza" at bounding box center [779, 413] width 444 height 36
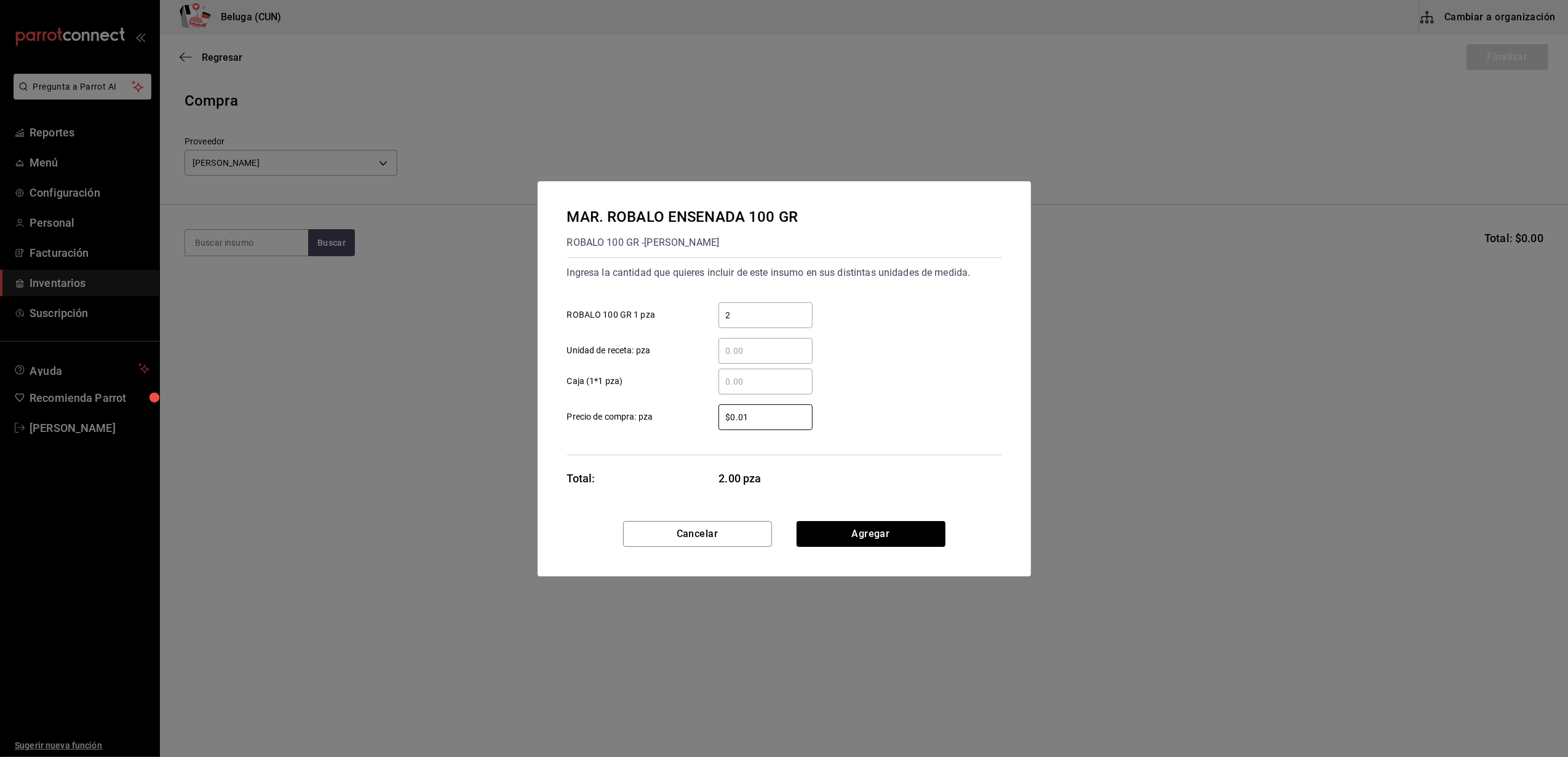
type input "$0.01"
click at [884, 534] on button "Agregar" at bounding box center [870, 534] width 149 height 26
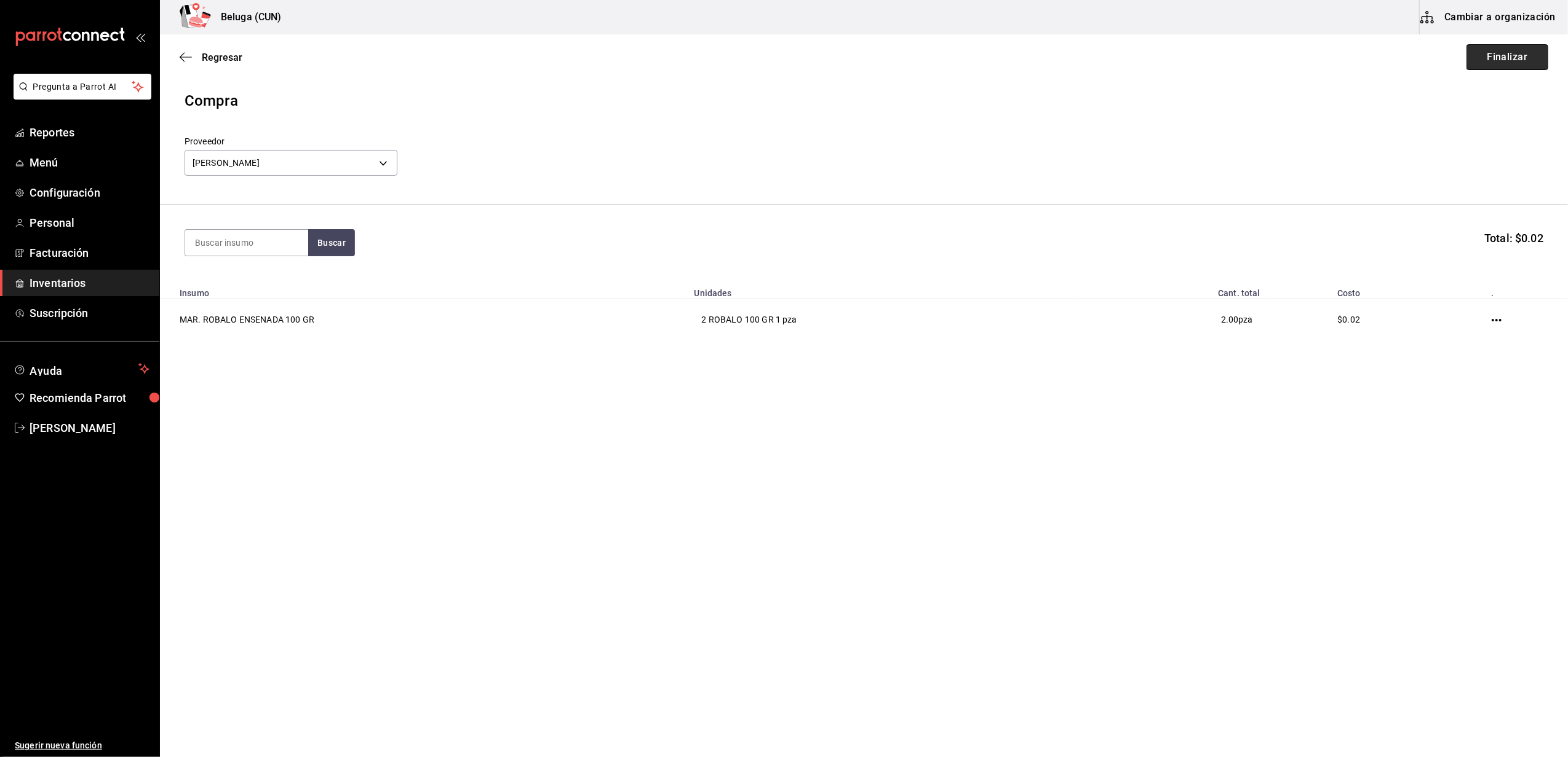
click at [1497, 58] on button "Finalizar" at bounding box center [1507, 57] width 82 height 26
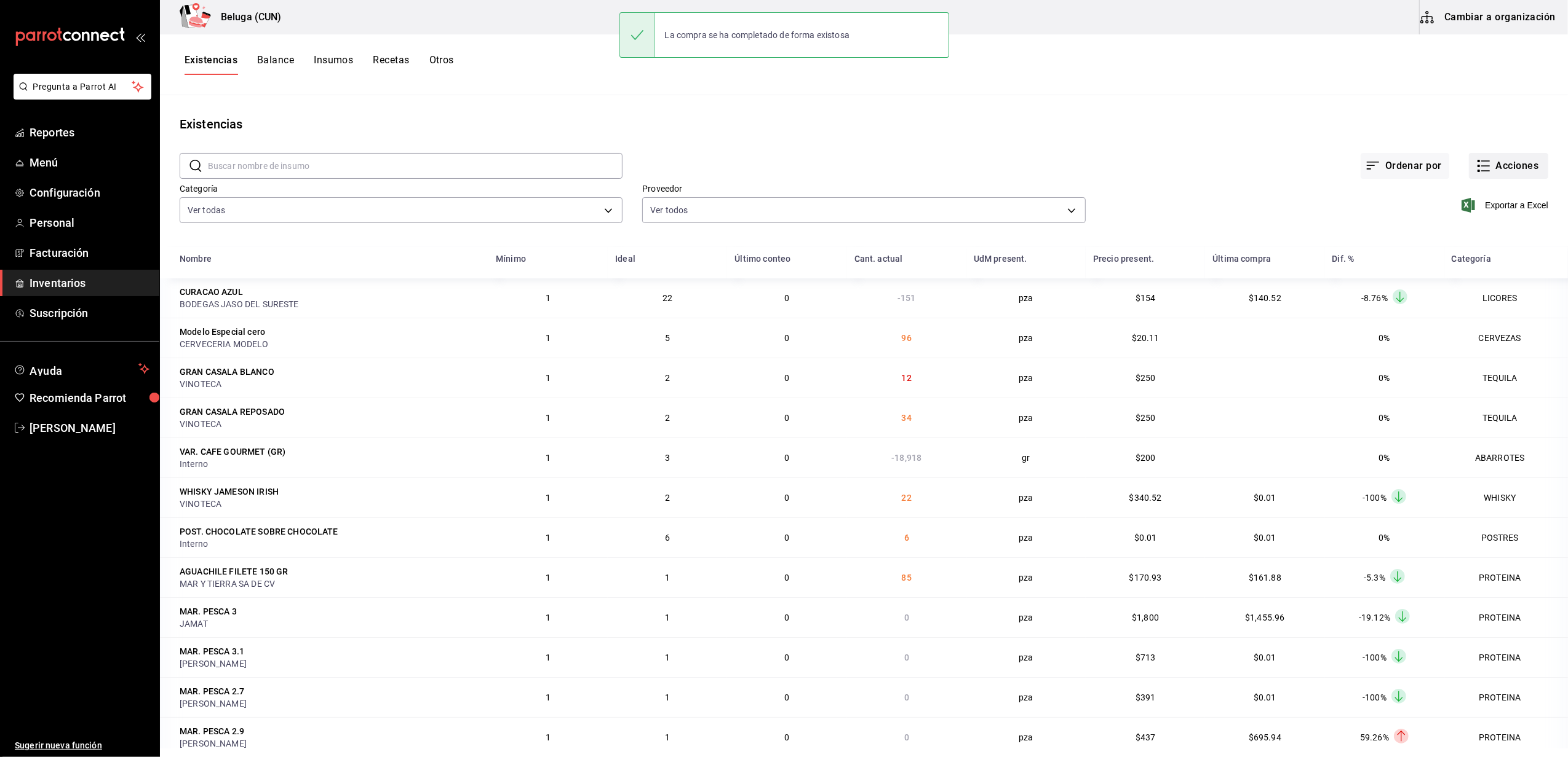
click at [1502, 165] on button "Acciones" at bounding box center [1509, 165] width 80 height 26
click at [1483, 236] on span "Compra" at bounding box center [1496, 232] width 103 height 13
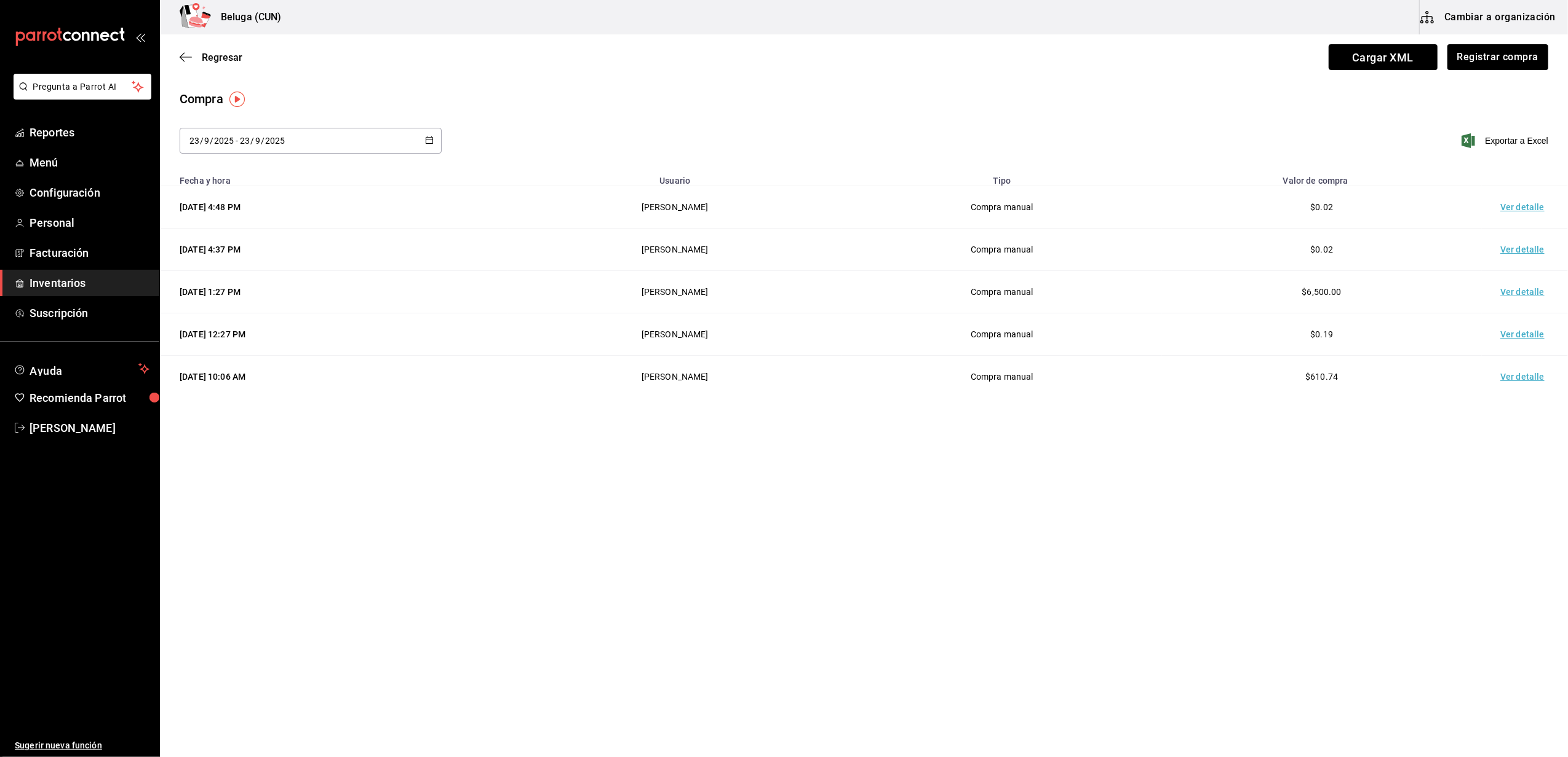
click at [1533, 210] on td "Ver detalle" at bounding box center [1524, 207] width 86 height 43
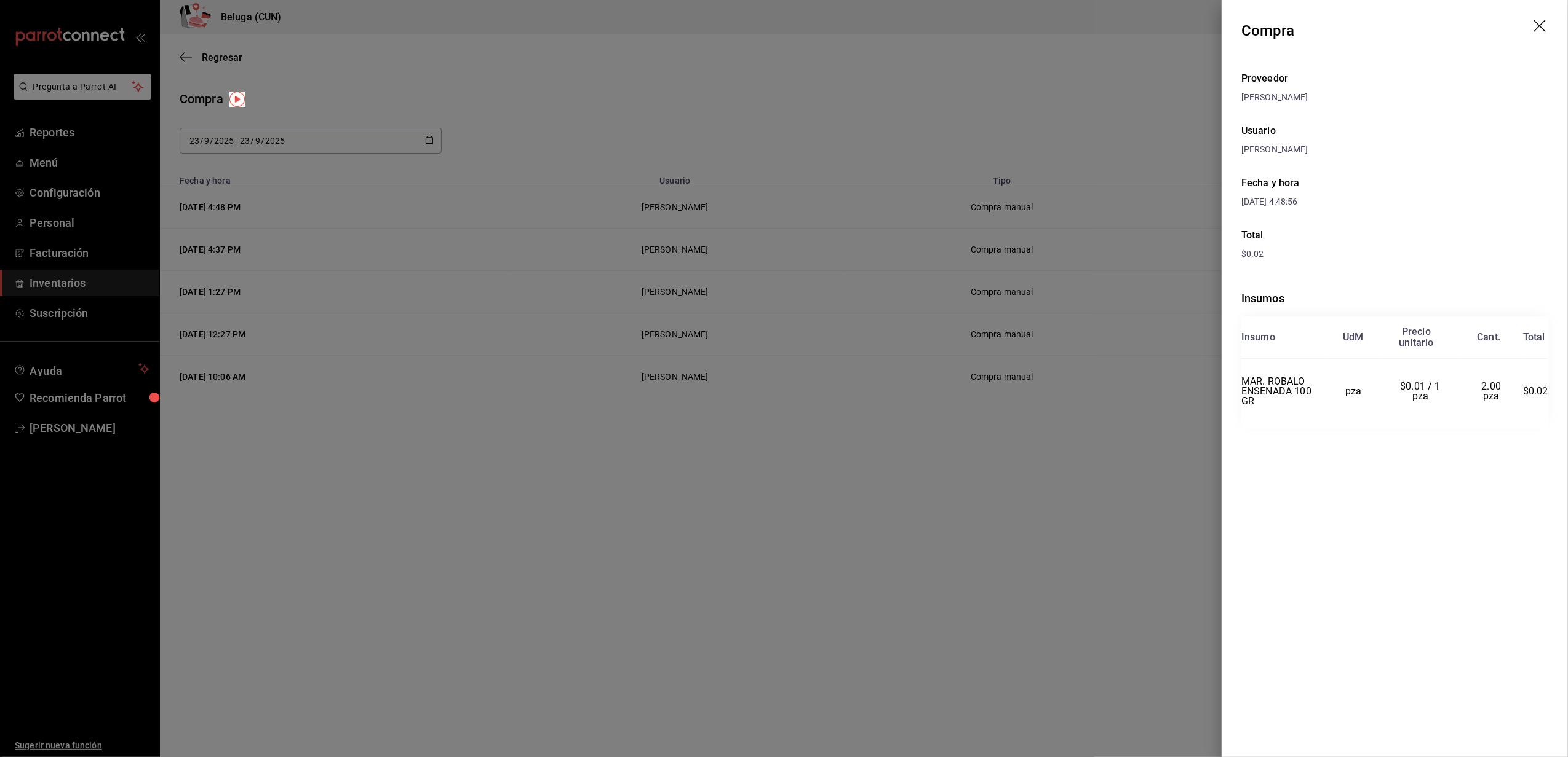
click at [1549, 26] on header "Compra" at bounding box center [1394, 30] width 346 height 62
click at [1546, 26] on icon "drag" at bounding box center [1541, 28] width 15 height 15
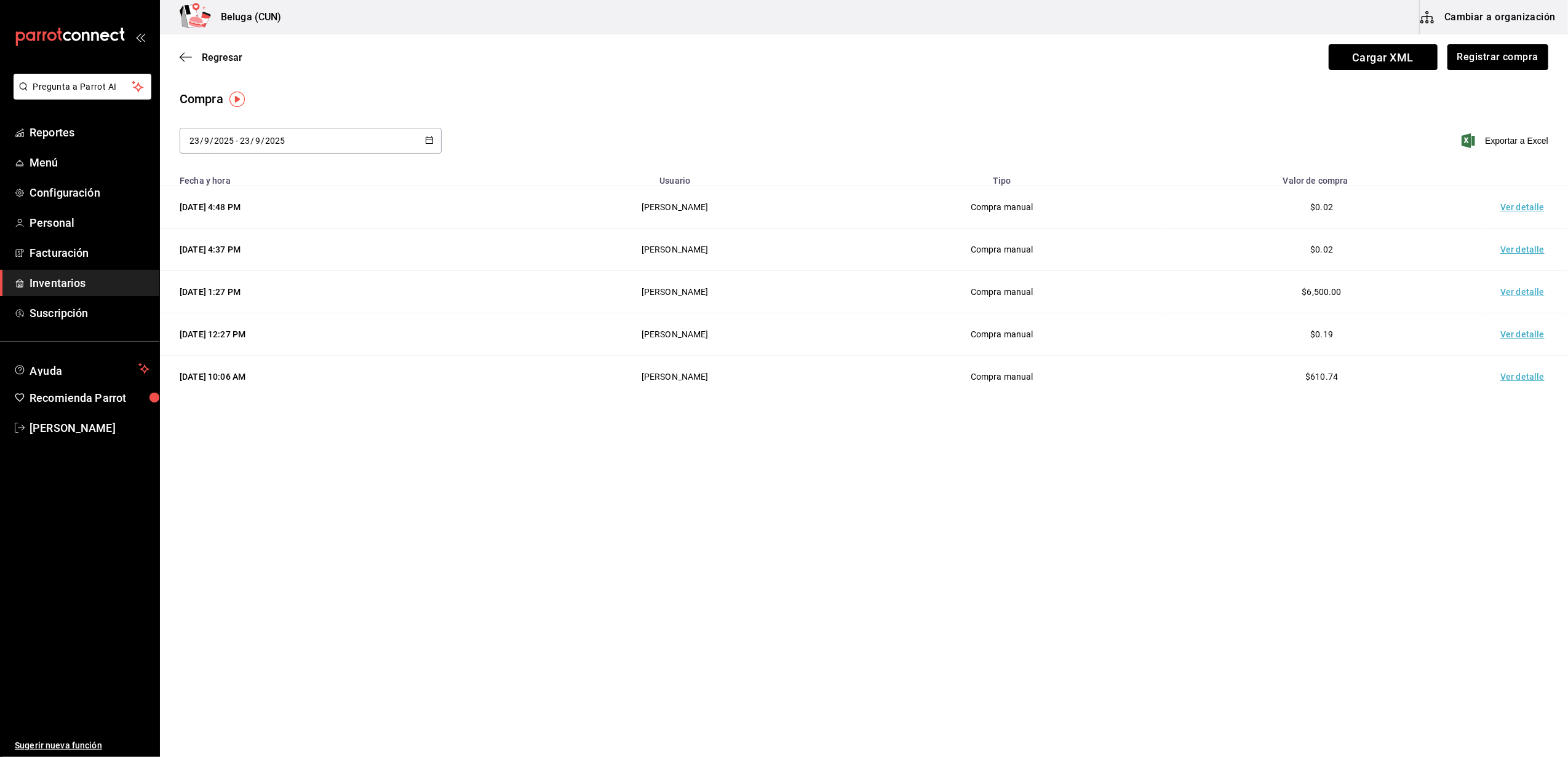
click at [1058, 102] on div "Compra" at bounding box center [864, 99] width 1369 height 18
click at [1511, 53] on button "Registrar compra" at bounding box center [1498, 57] width 103 height 26
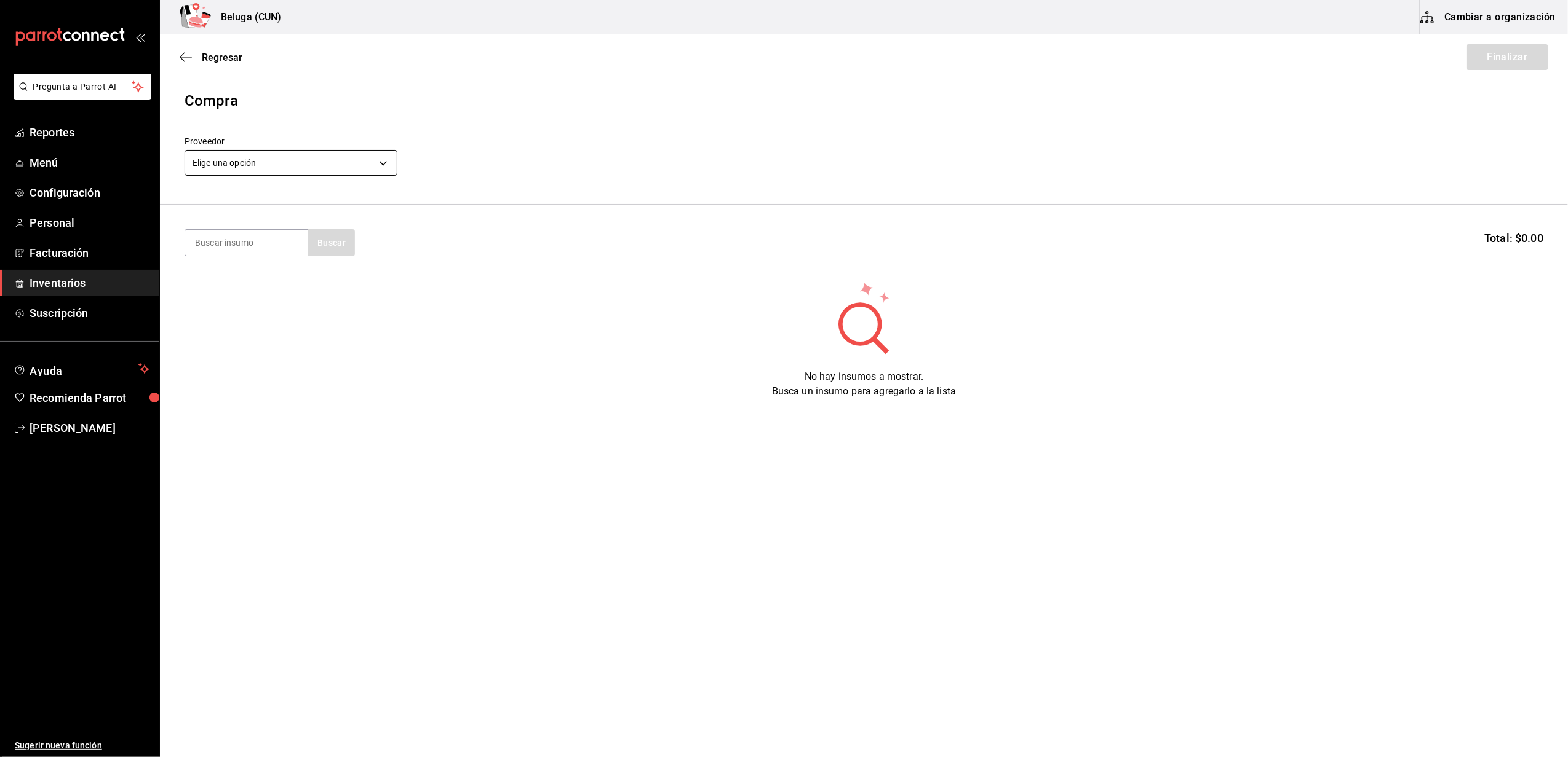
click at [382, 165] on body "Pregunta a Parrot AI Reportes Menú Configuración Personal Facturación Inventari…" at bounding box center [784, 343] width 1568 height 688
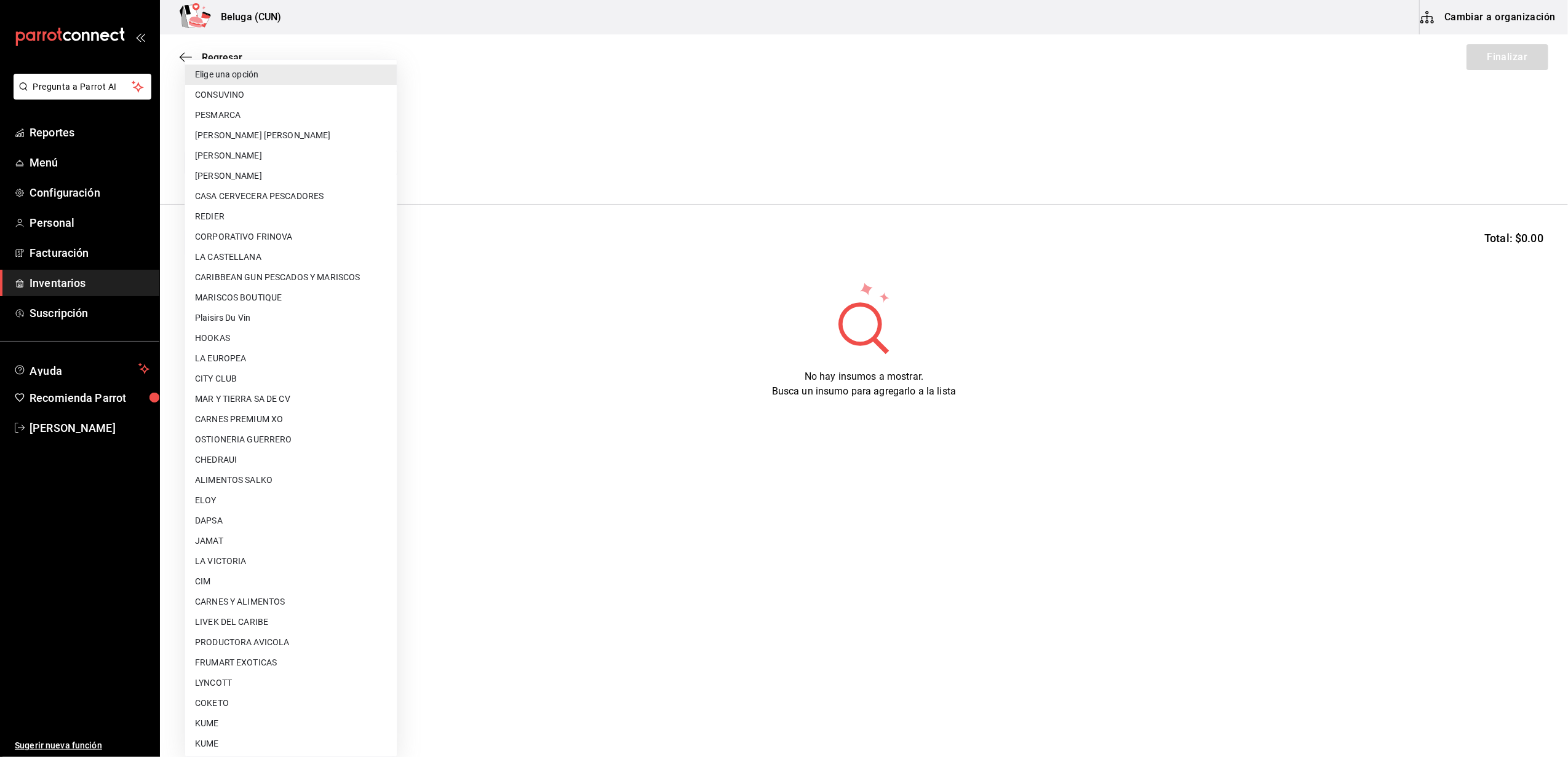
click at [286, 404] on li "MAR Y TIERRA SA DE CV" at bounding box center [290, 398] width 212 height 20
type input "fce2cdb5-550f-4109-9081-bbba6fbee69f"
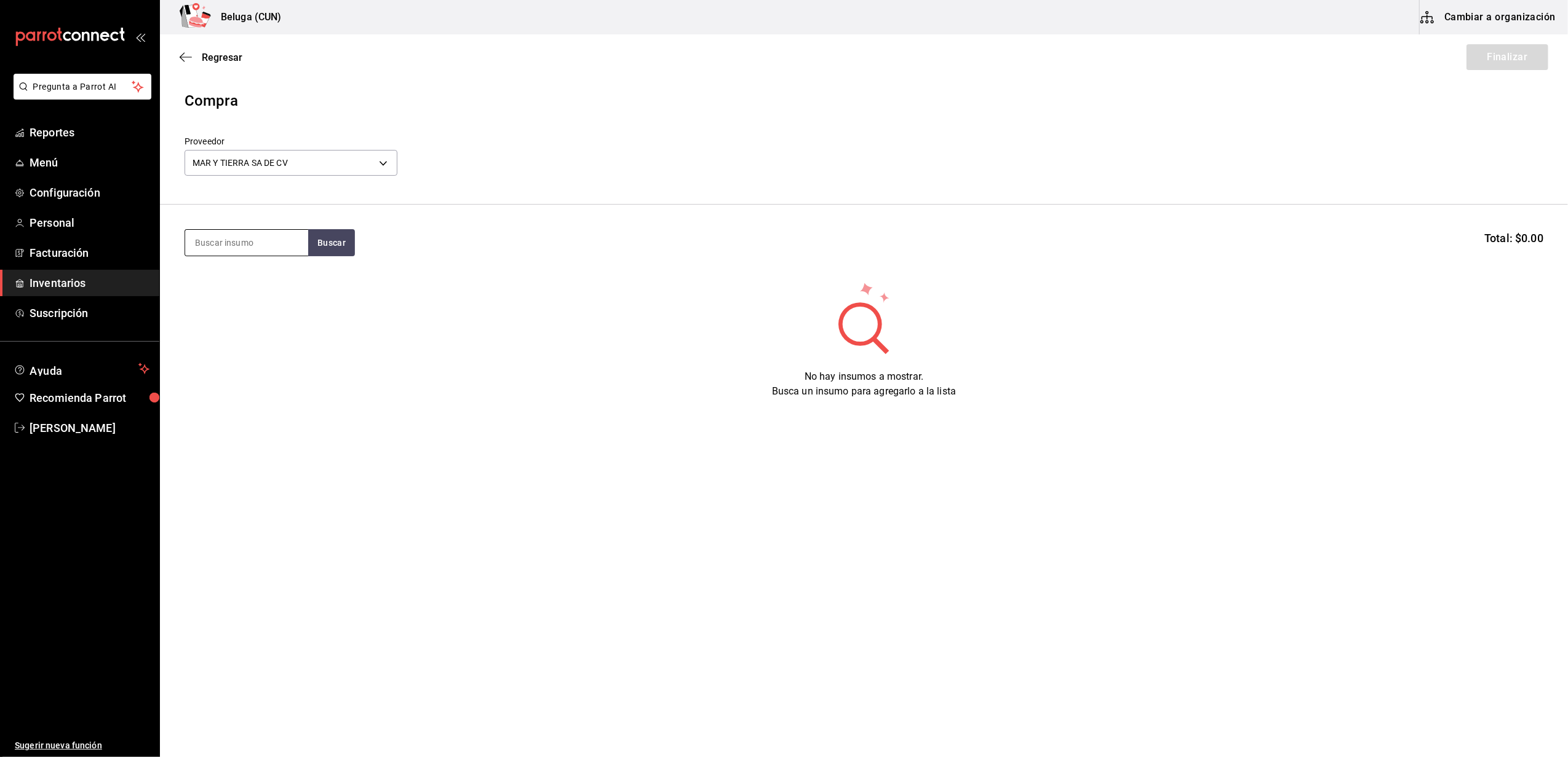
click at [229, 245] on input at bounding box center [247, 242] width 123 height 26
type input "C"
click at [321, 165] on body "Pregunta a Parrot AI Reportes Menú Configuración Personal Facturación Inventari…" at bounding box center [784, 343] width 1568 height 688
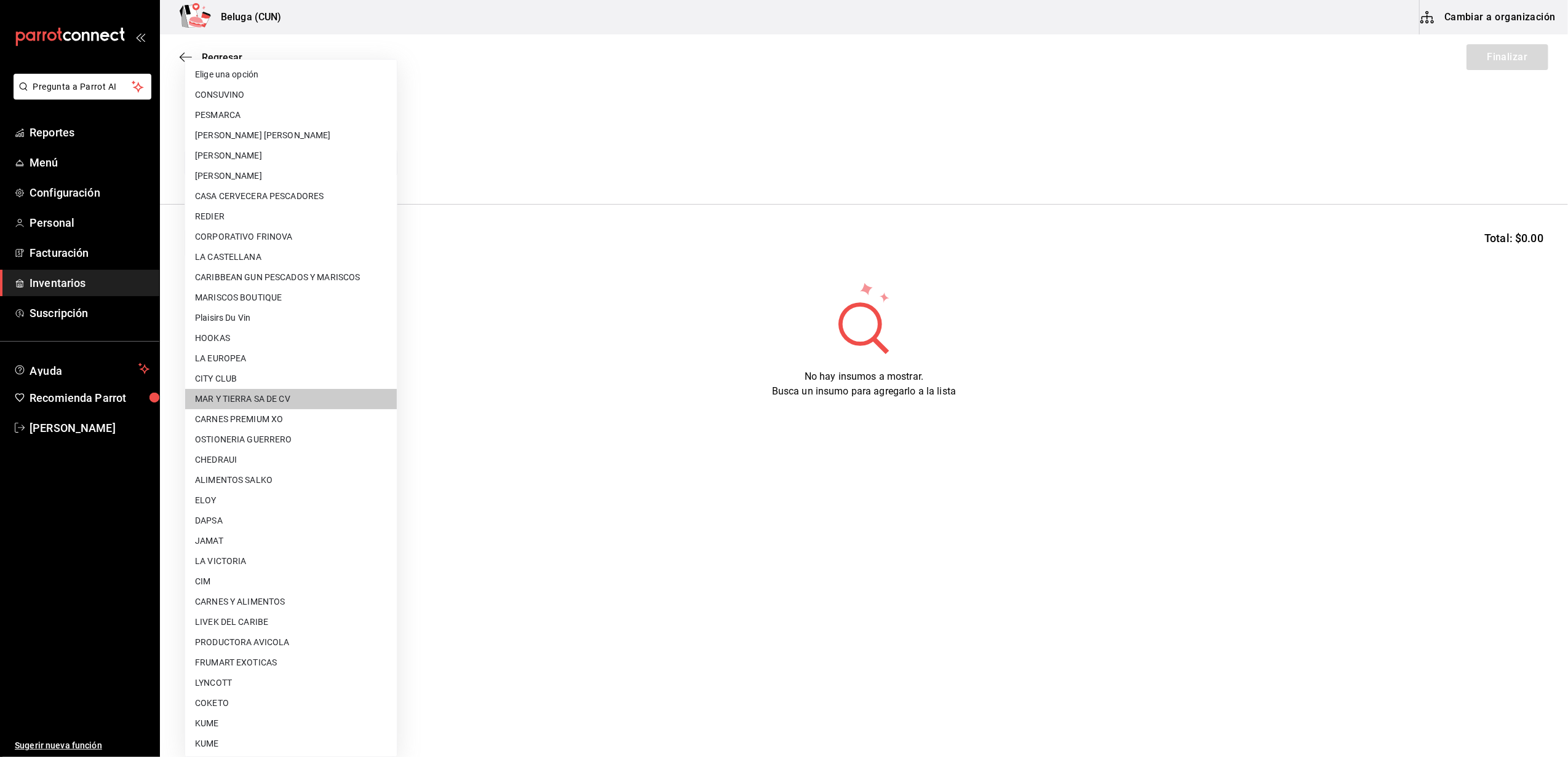
click at [256, 410] on li "CARNES PREMIUM XO" at bounding box center [290, 419] width 212 height 20
type input "905f587f-33ea-42c1-a743-c2d9f43e6572"
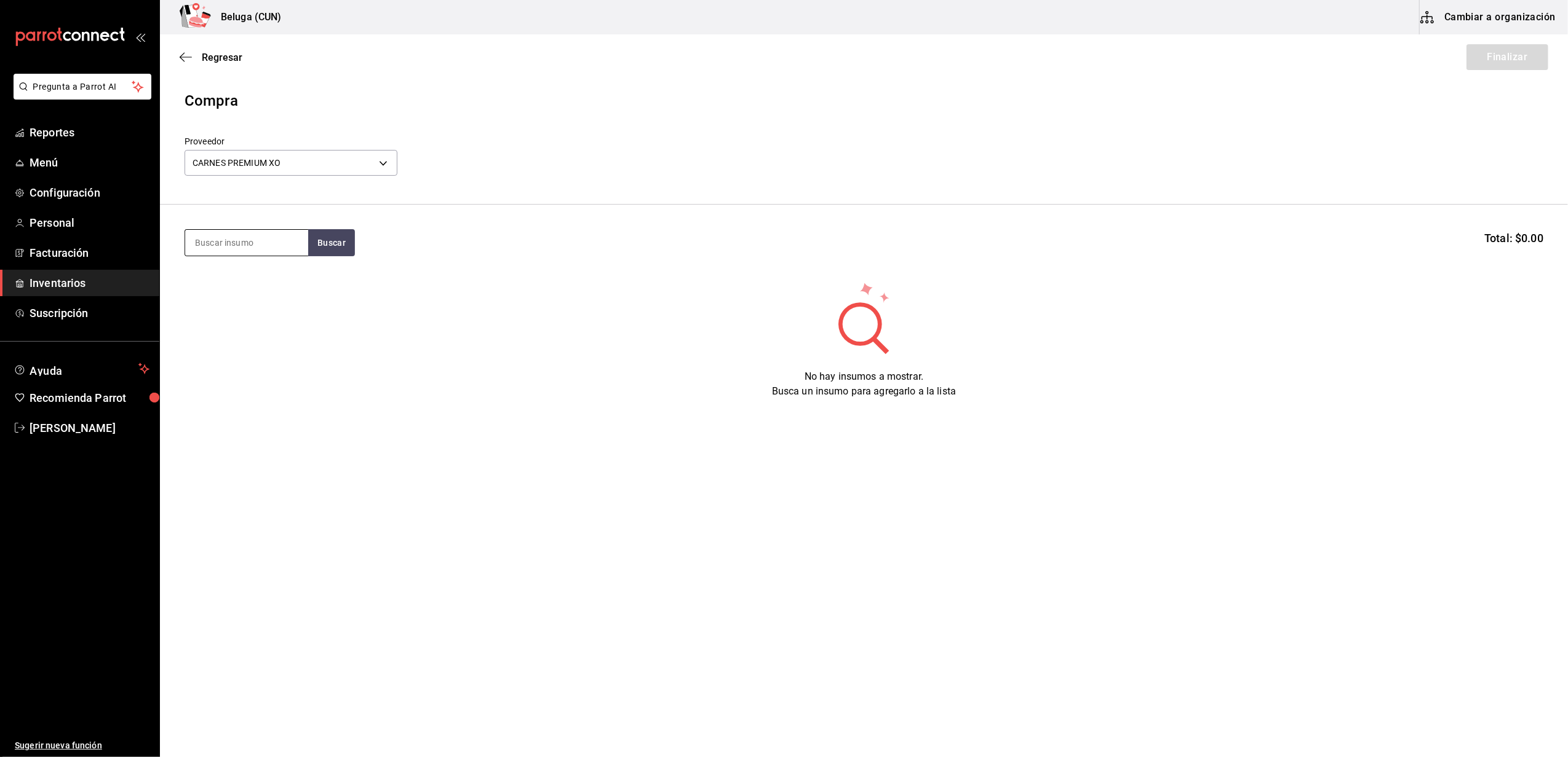
click at [271, 244] on input at bounding box center [247, 242] width 123 height 26
type input "CARNIT"
click at [233, 292] on div "1 pza de CARNITAS RIB EYE 300 GR = 1 pza receta - CARNES PREMIUM XO" at bounding box center [246, 305] width 103 height 39
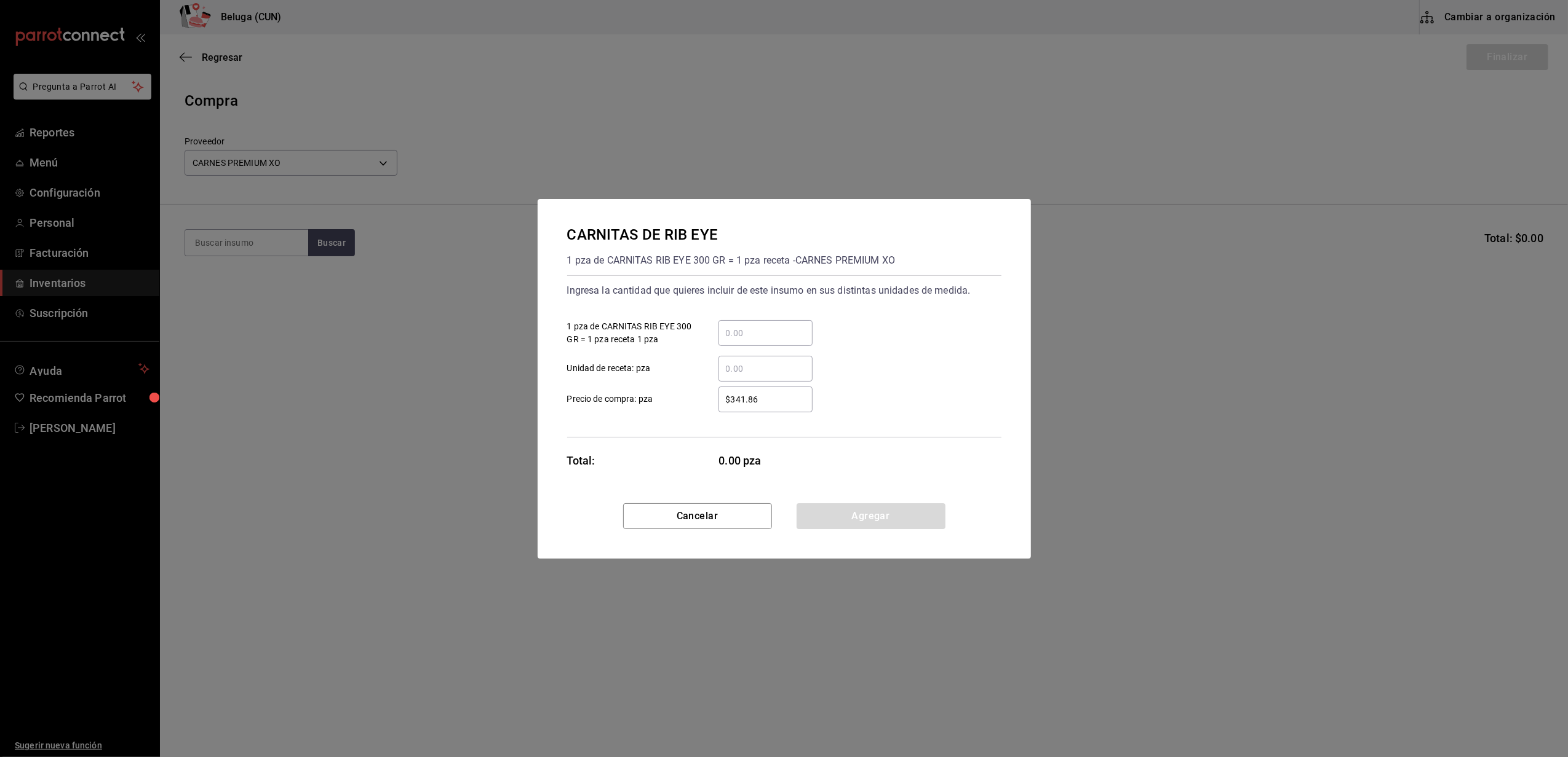
click at [735, 329] on input "​ 1 pza de CARNITAS RIB EYE 300 GR = 1 pza receta 1 pza" at bounding box center [765, 333] width 94 height 15
type input "1"
drag, startPoint x: 668, startPoint y: 411, endPoint x: 701, endPoint y: 416, distance: 33.4
click at [669, 411] on label "$341.86 ​ Precio de compra: pza" at bounding box center [690, 399] width 246 height 26
click at [719, 407] on input "$341.86" at bounding box center [765, 399] width 94 height 15
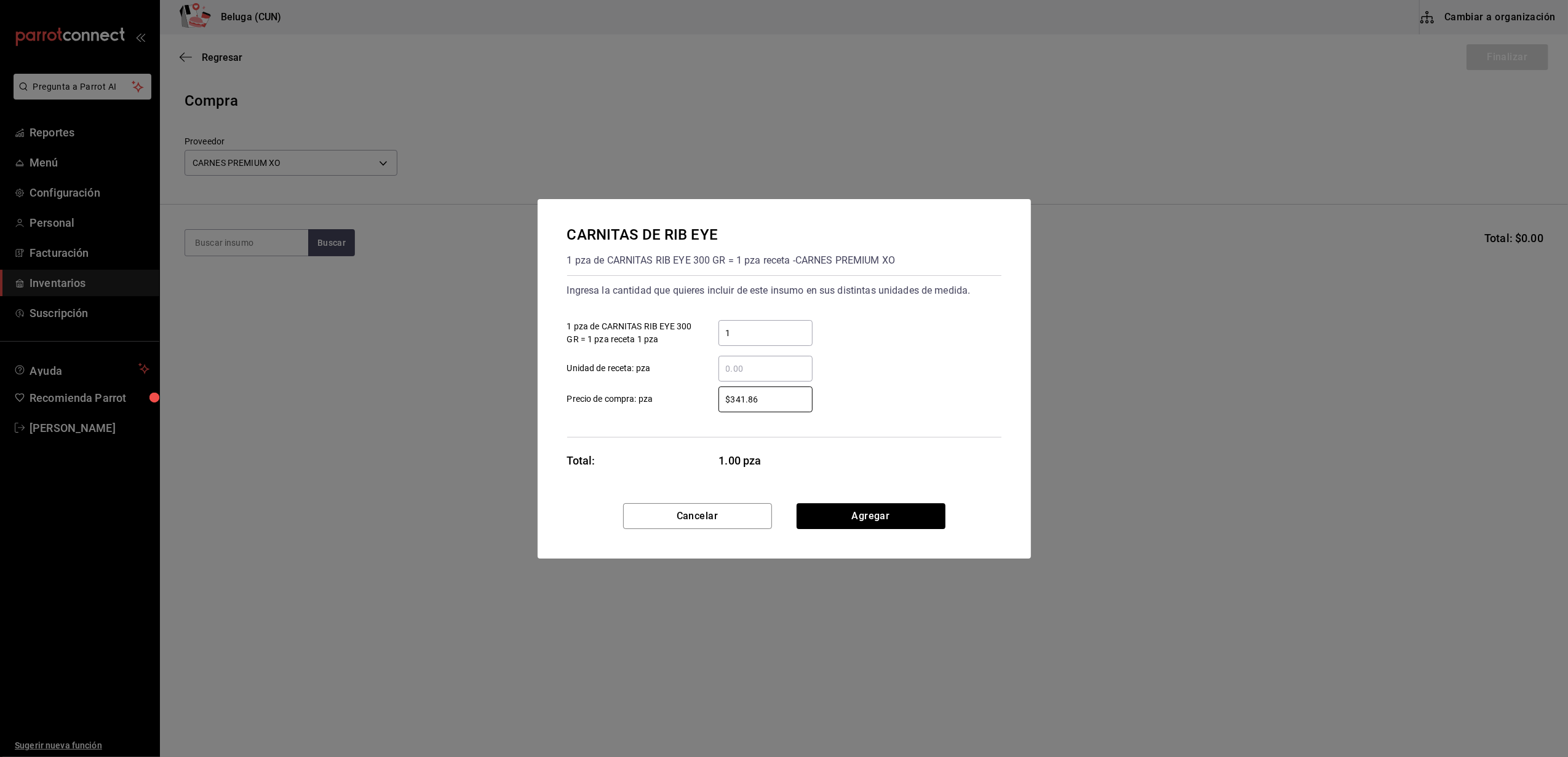
drag, startPoint x: 763, startPoint y: 397, endPoint x: 635, endPoint y: 408, distance: 128.5
click at [651, 415] on div "Ingresa la cantidad que quieres incluir de este insumo en sus distintas unidade…" at bounding box center [785, 356] width 435 height 162
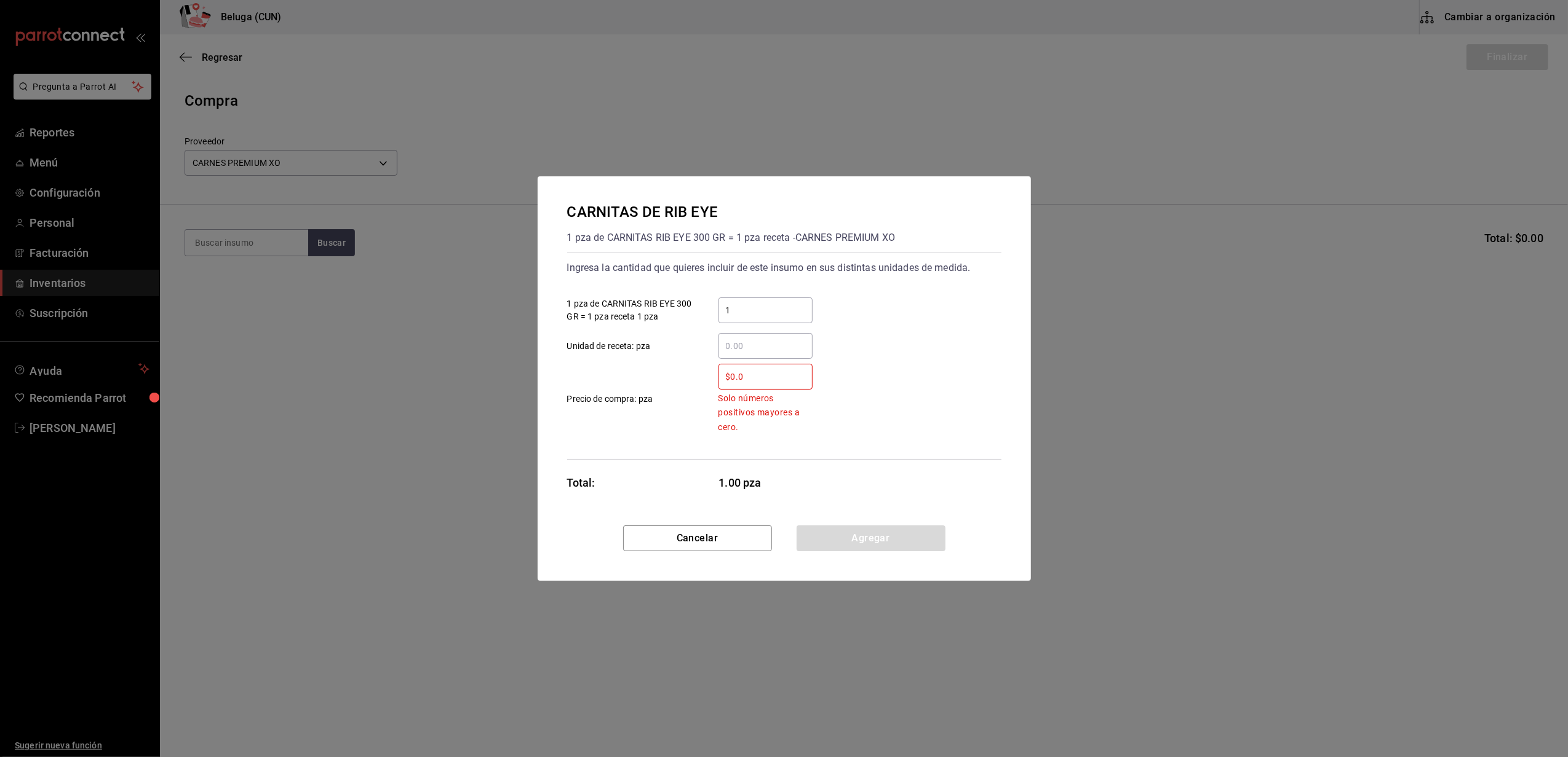
type input "$0.01"
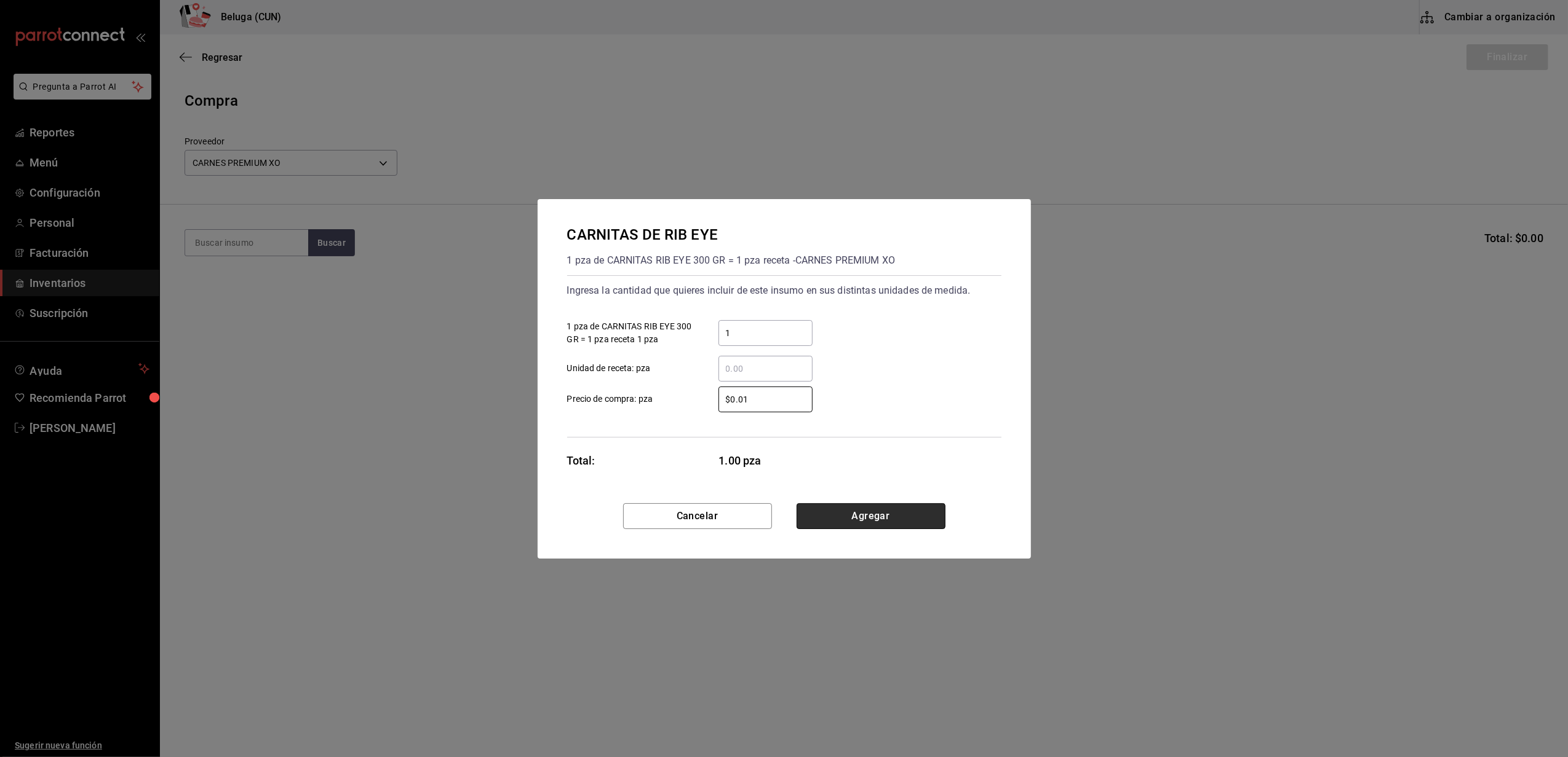
click at [906, 516] on button "Agregar" at bounding box center [870, 516] width 149 height 26
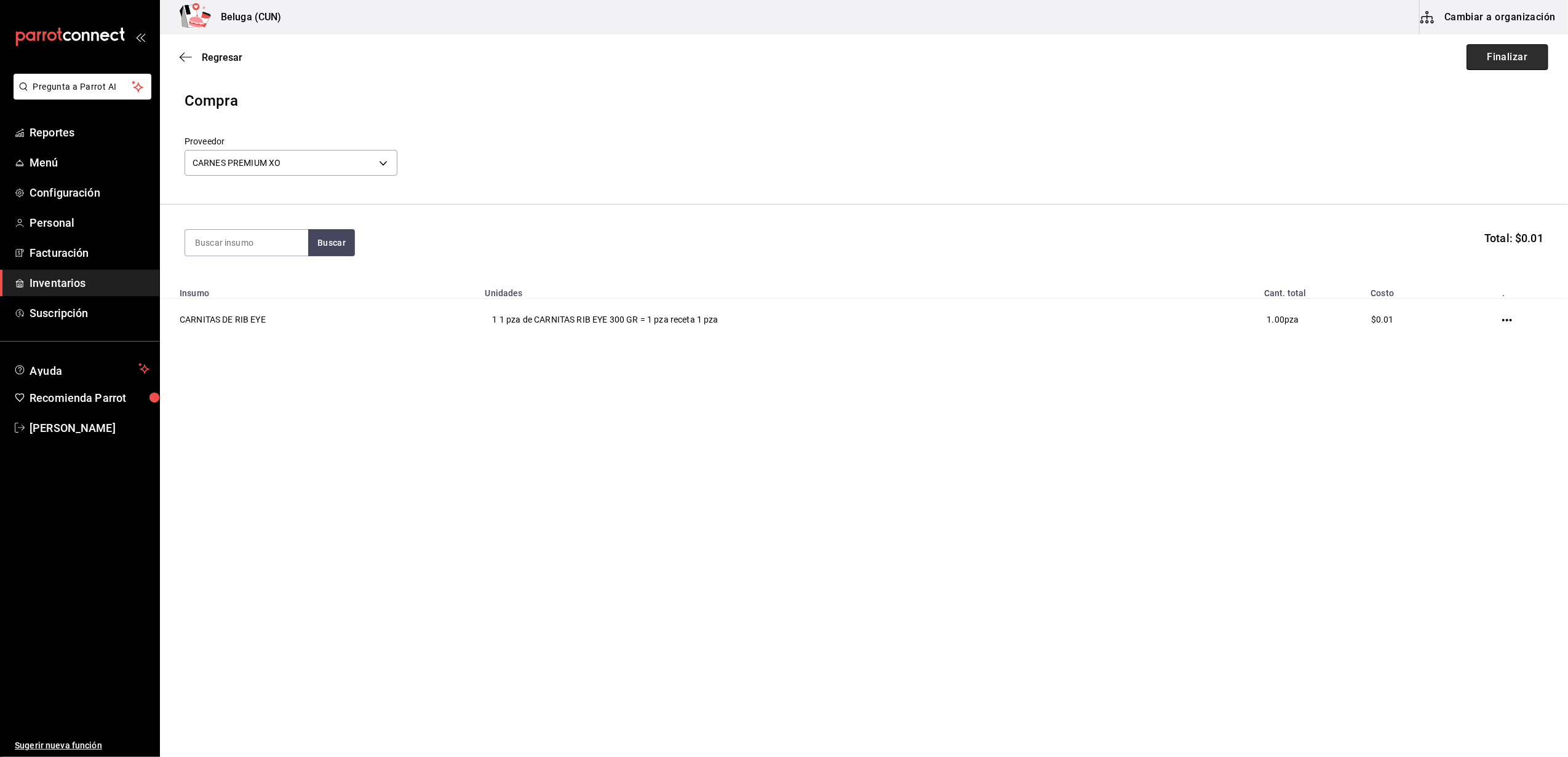
click at [1495, 55] on button "Finalizar" at bounding box center [1507, 57] width 82 height 26
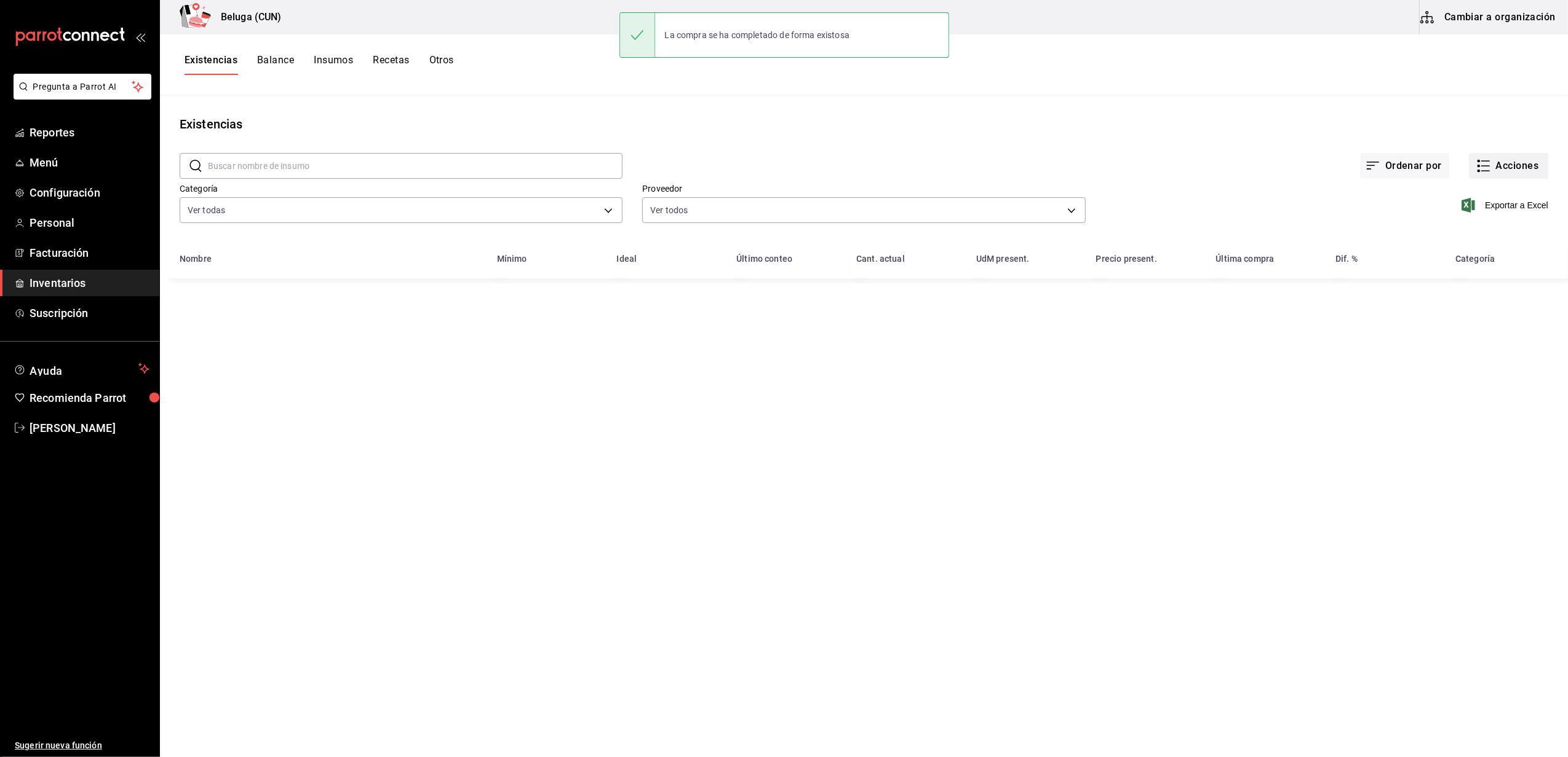
click at [1482, 168] on icon "button" at bounding box center [1484, 166] width 15 height 15
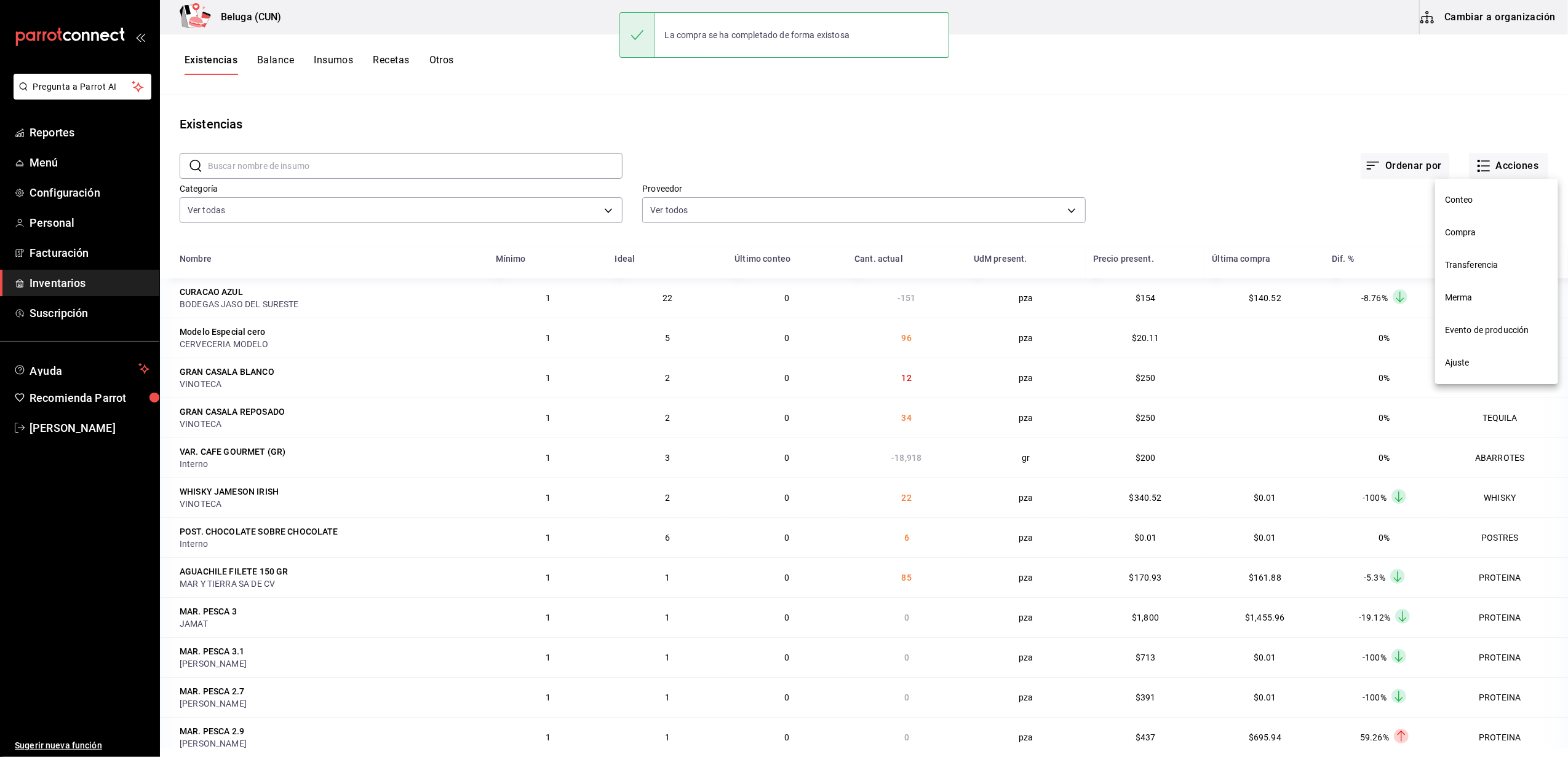
click at [1450, 231] on span "Compra" at bounding box center [1496, 232] width 103 height 13
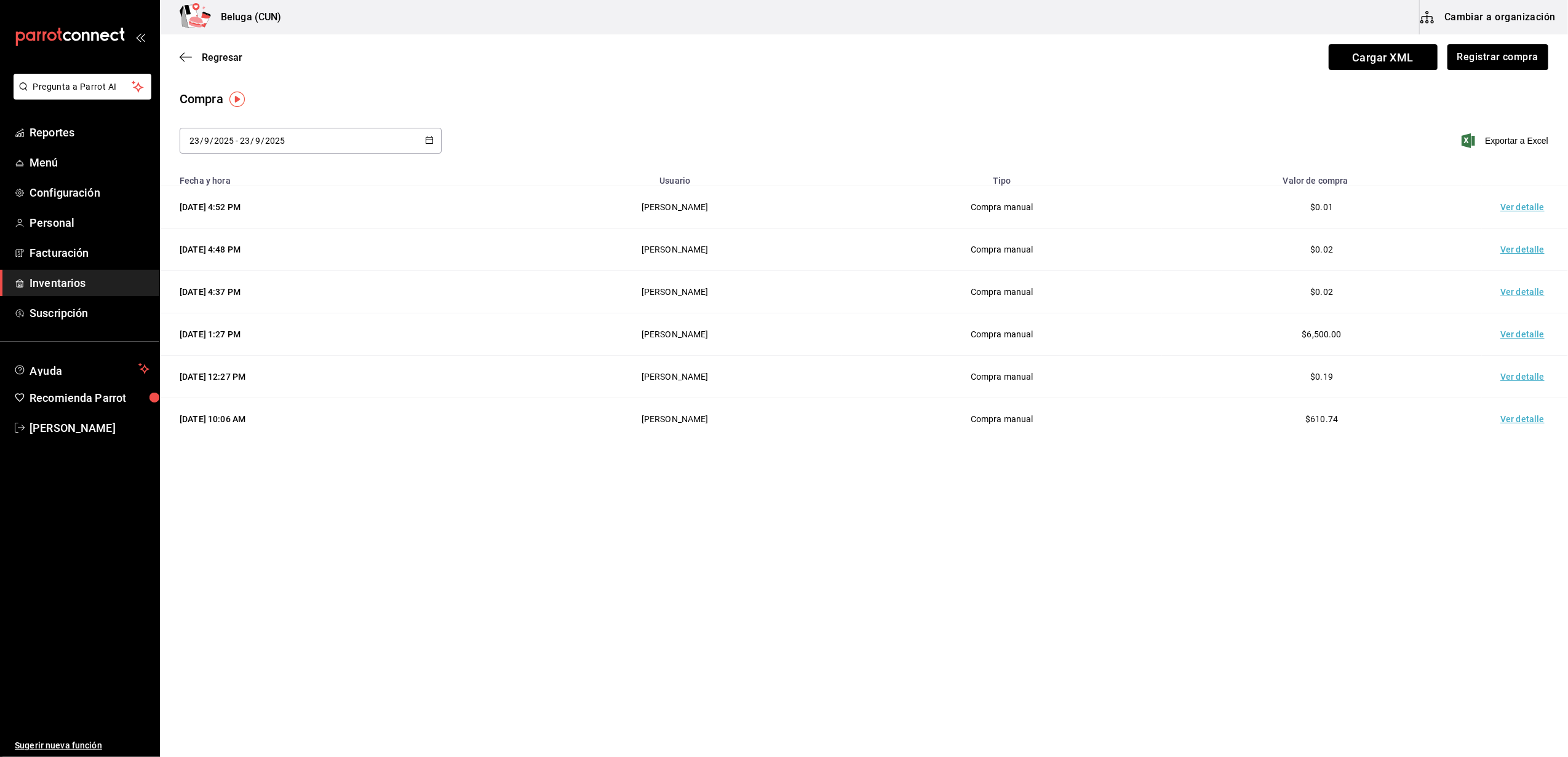
click at [1513, 205] on td "Ver detalle" at bounding box center [1524, 207] width 86 height 43
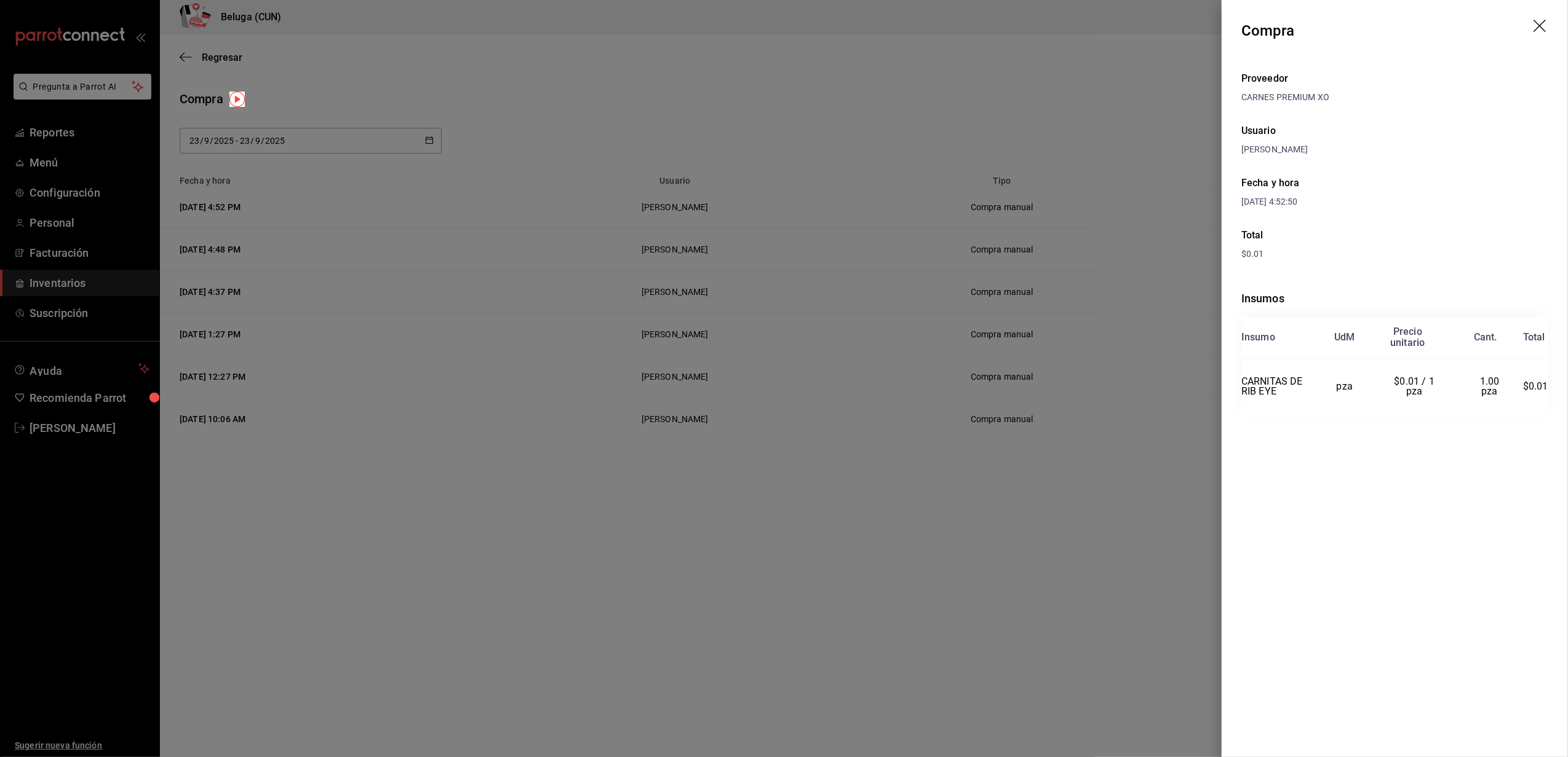
click at [1546, 25] on icon "drag" at bounding box center [1541, 28] width 15 height 15
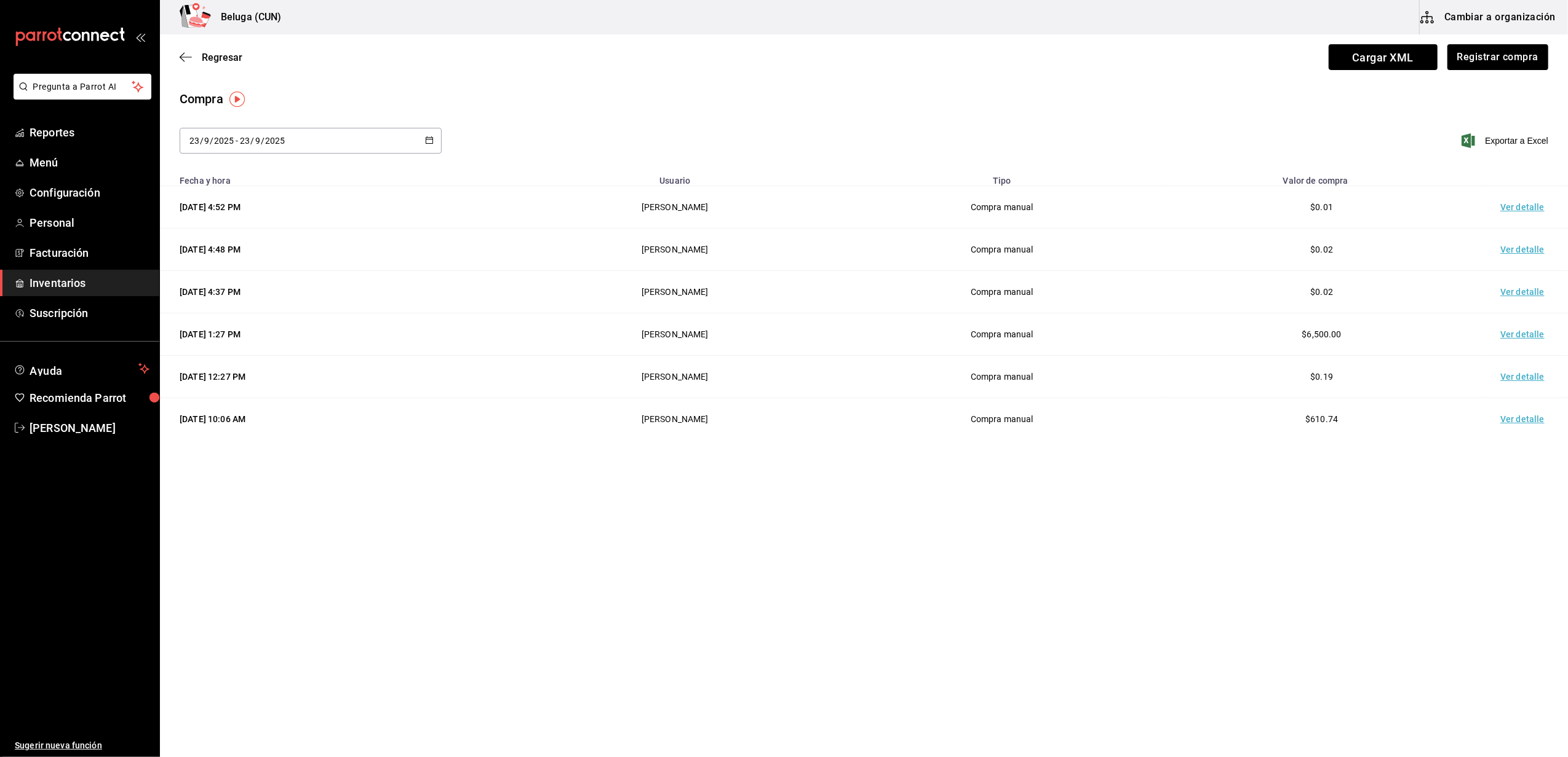
click at [815, 499] on main "Regresar Cargar XML Registrar compra Compra [DATE] [DATE] - [DATE] [DATE] Expor…" at bounding box center [863, 360] width 1408 height 654
click at [643, 525] on main "Regresar Cargar XML Registrar compra Compra [DATE] [DATE] - [DATE] [DATE] Expor…" at bounding box center [863, 360] width 1408 height 654
click at [49, 284] on span "Inventarios" at bounding box center [89, 283] width 120 height 16
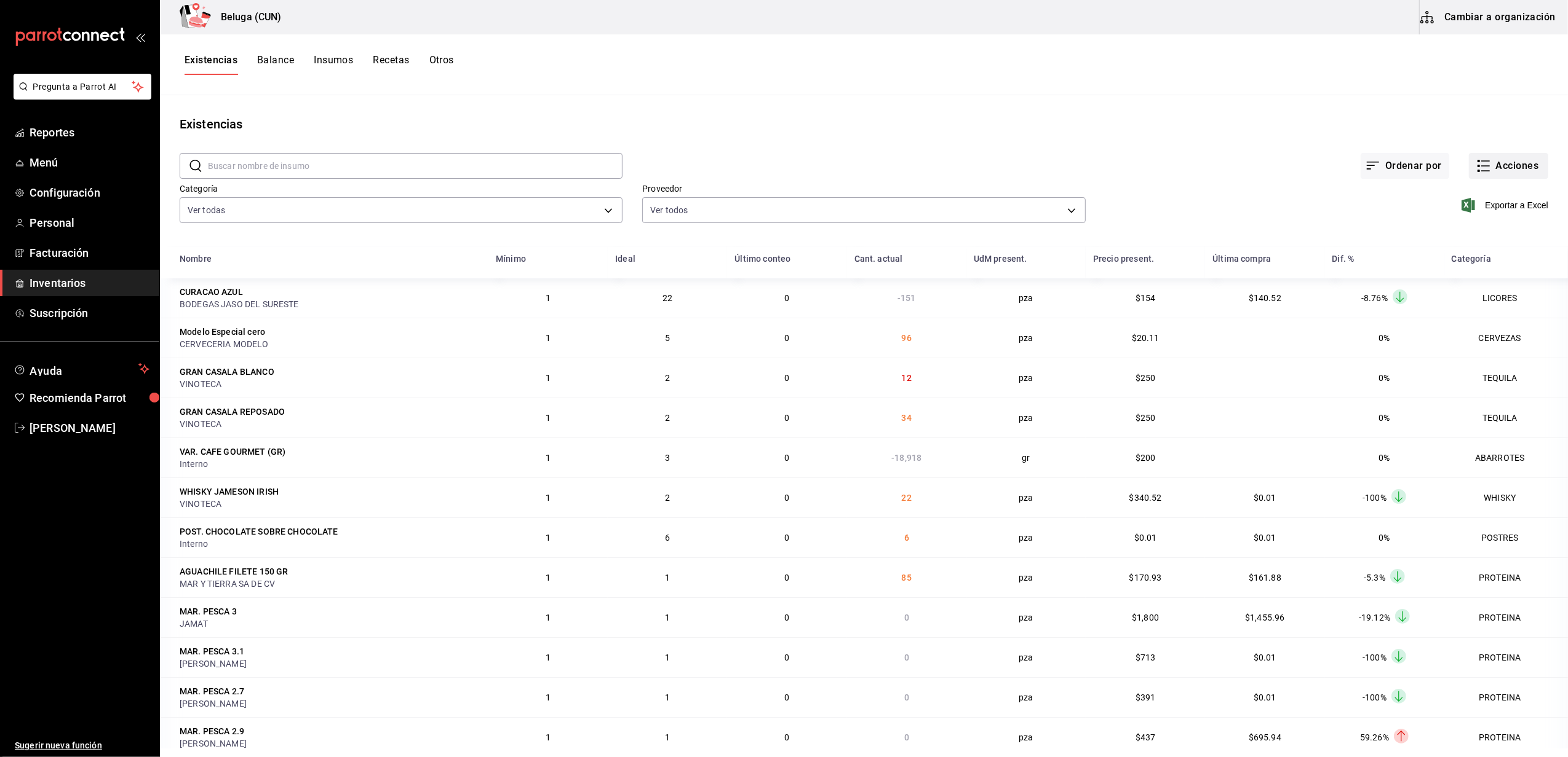
click at [1492, 175] on button "Acciones" at bounding box center [1509, 165] width 80 height 26
click at [1156, 172] on div at bounding box center [784, 378] width 1568 height 757
click at [336, 212] on body "Pregunta a Parrot AI Reportes Menú Configuración Personal Facturación Inventari…" at bounding box center [784, 374] width 1568 height 748
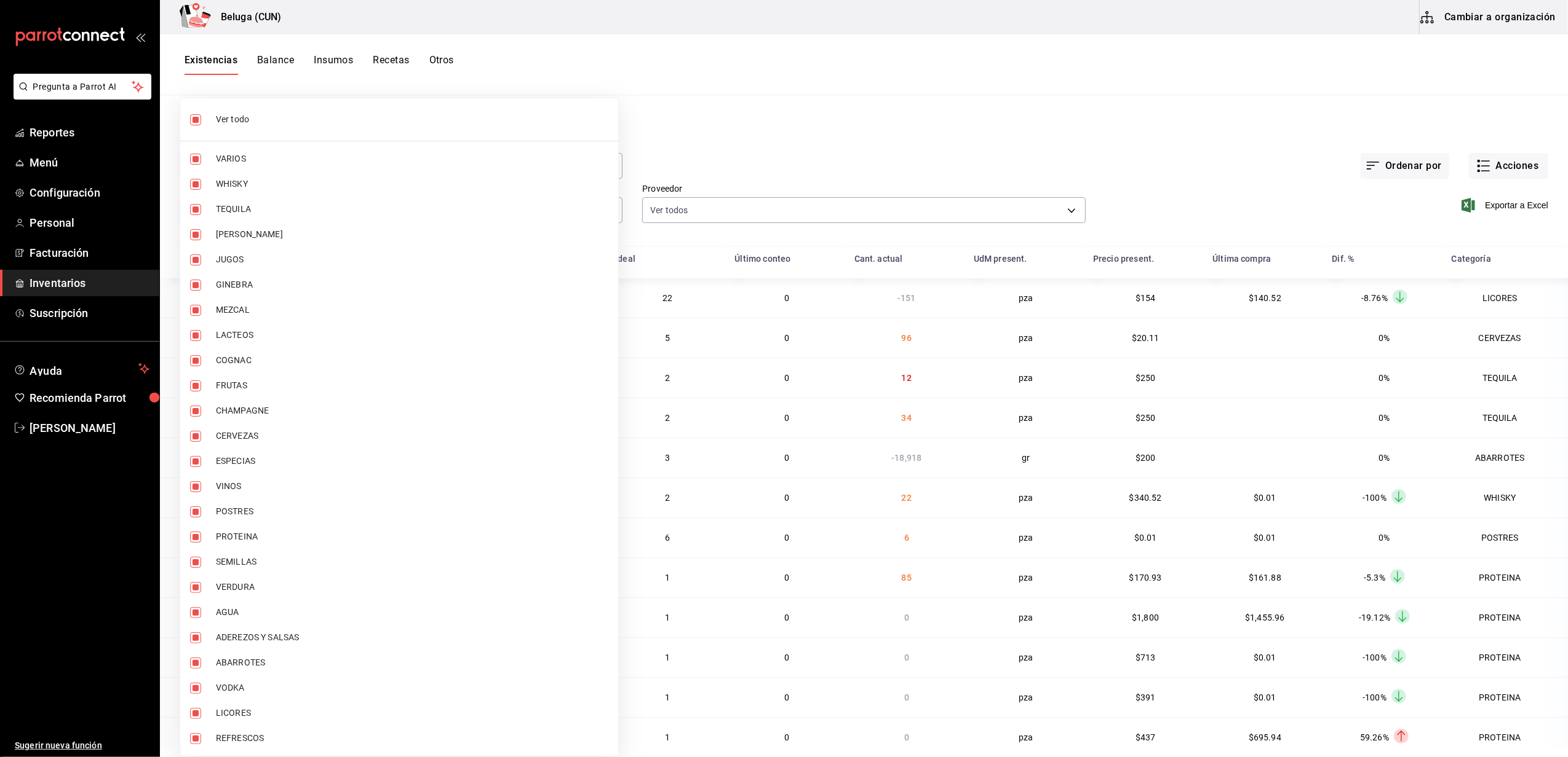
click at [193, 116] on input "checkbox" at bounding box center [196, 120] width 11 height 11
checkbox input "false"
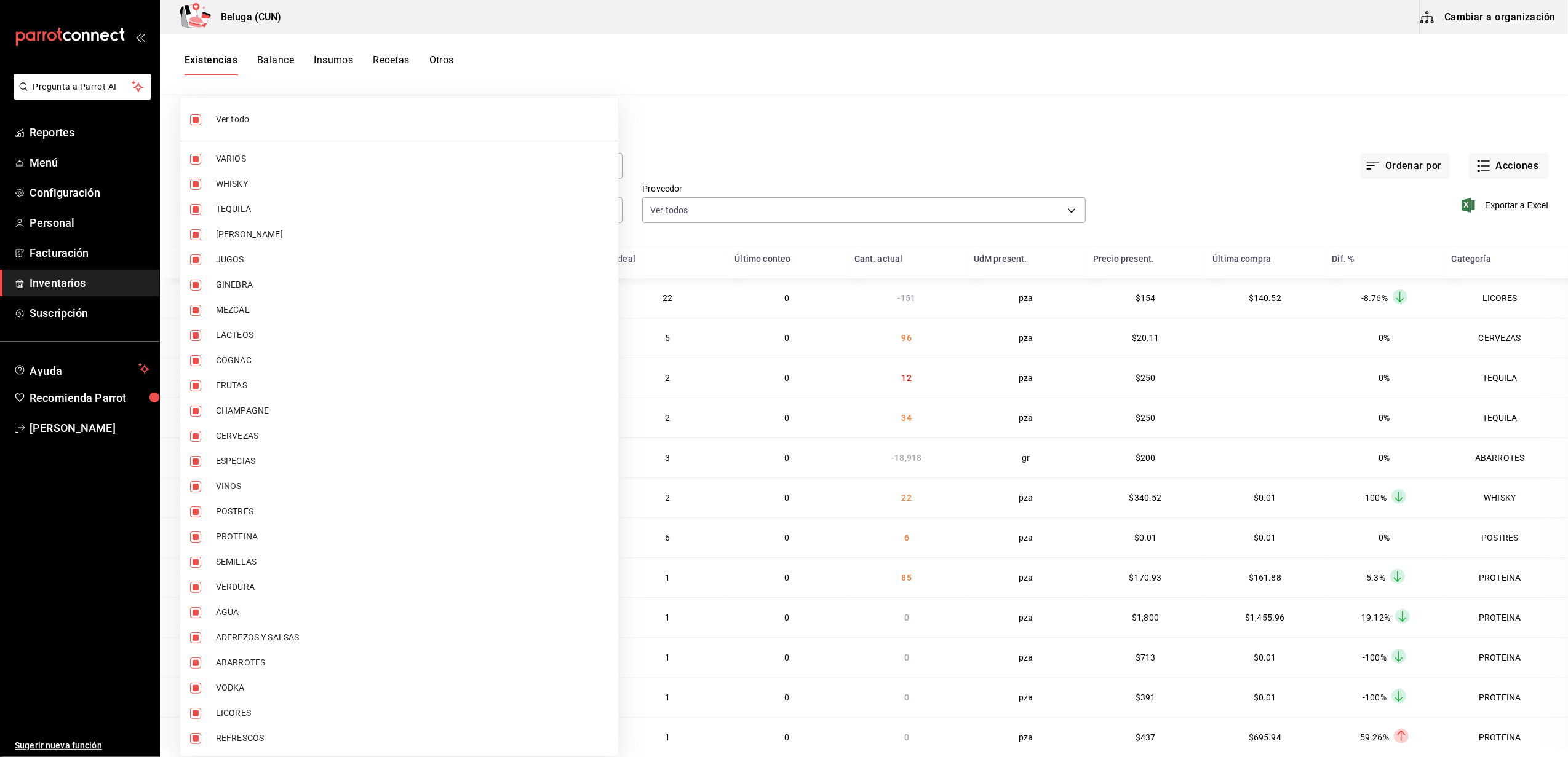
checkbox input "false"
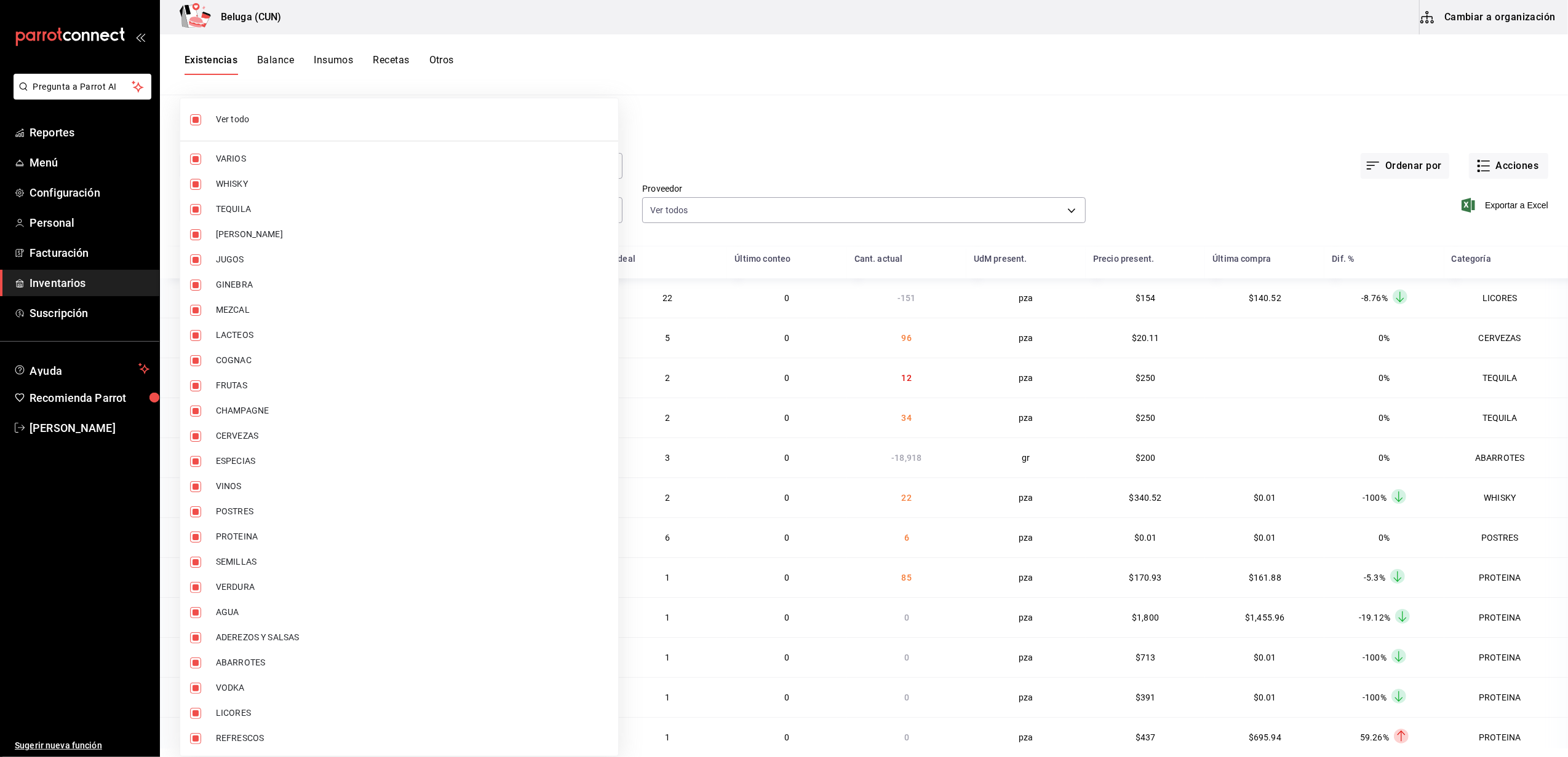
checkbox input "false"
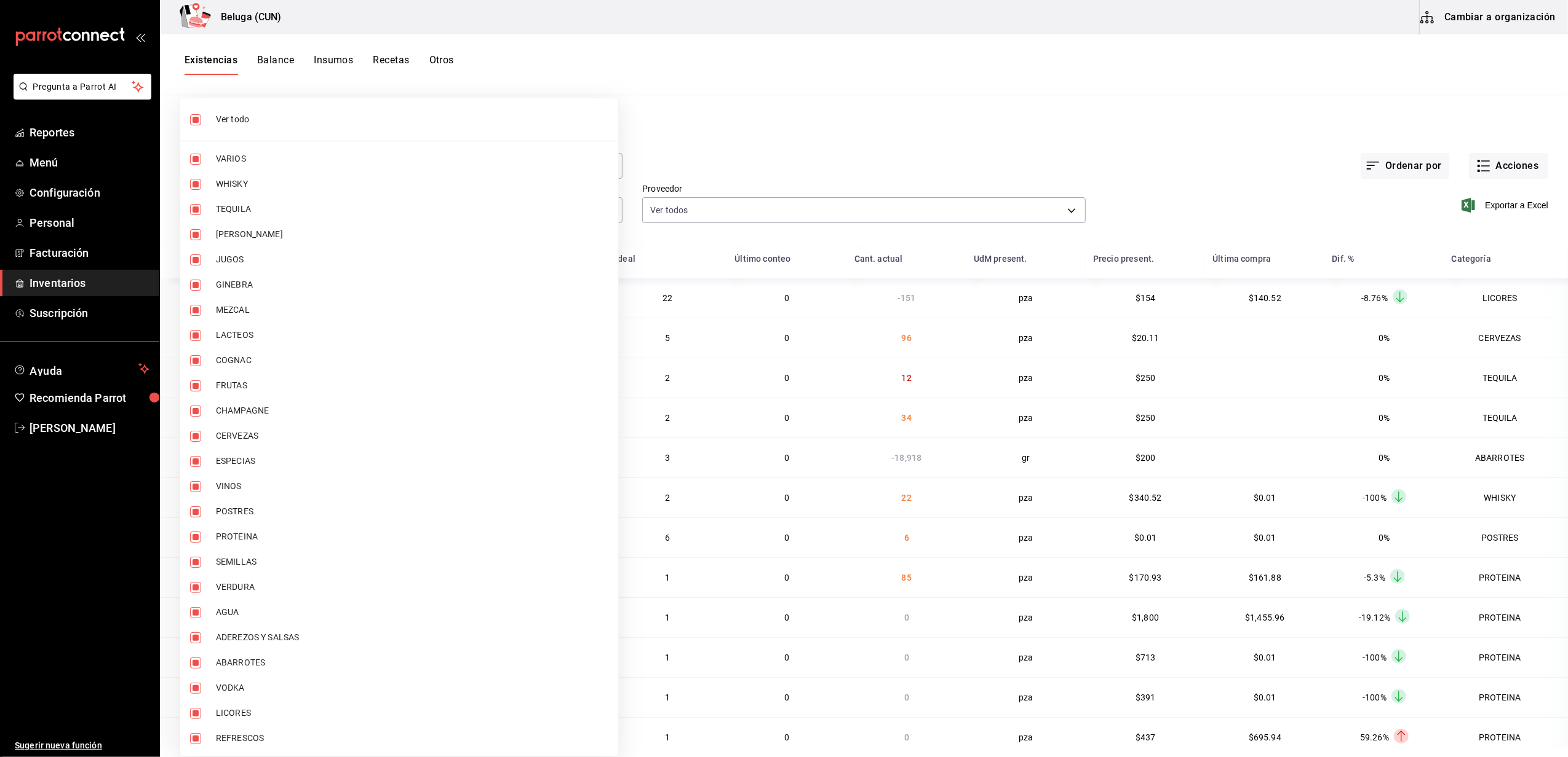
checkbox input "false"
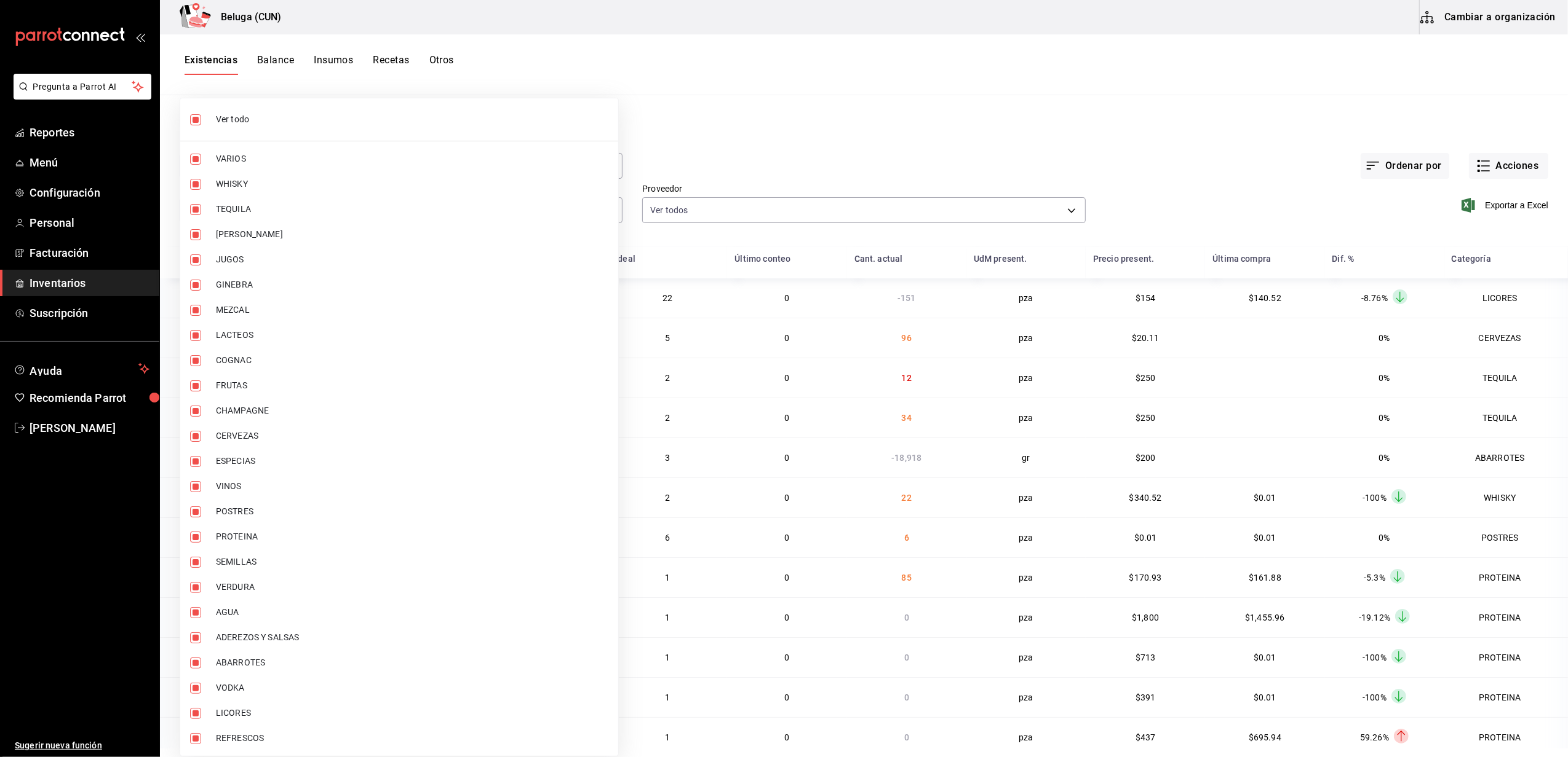
checkbox input "false"
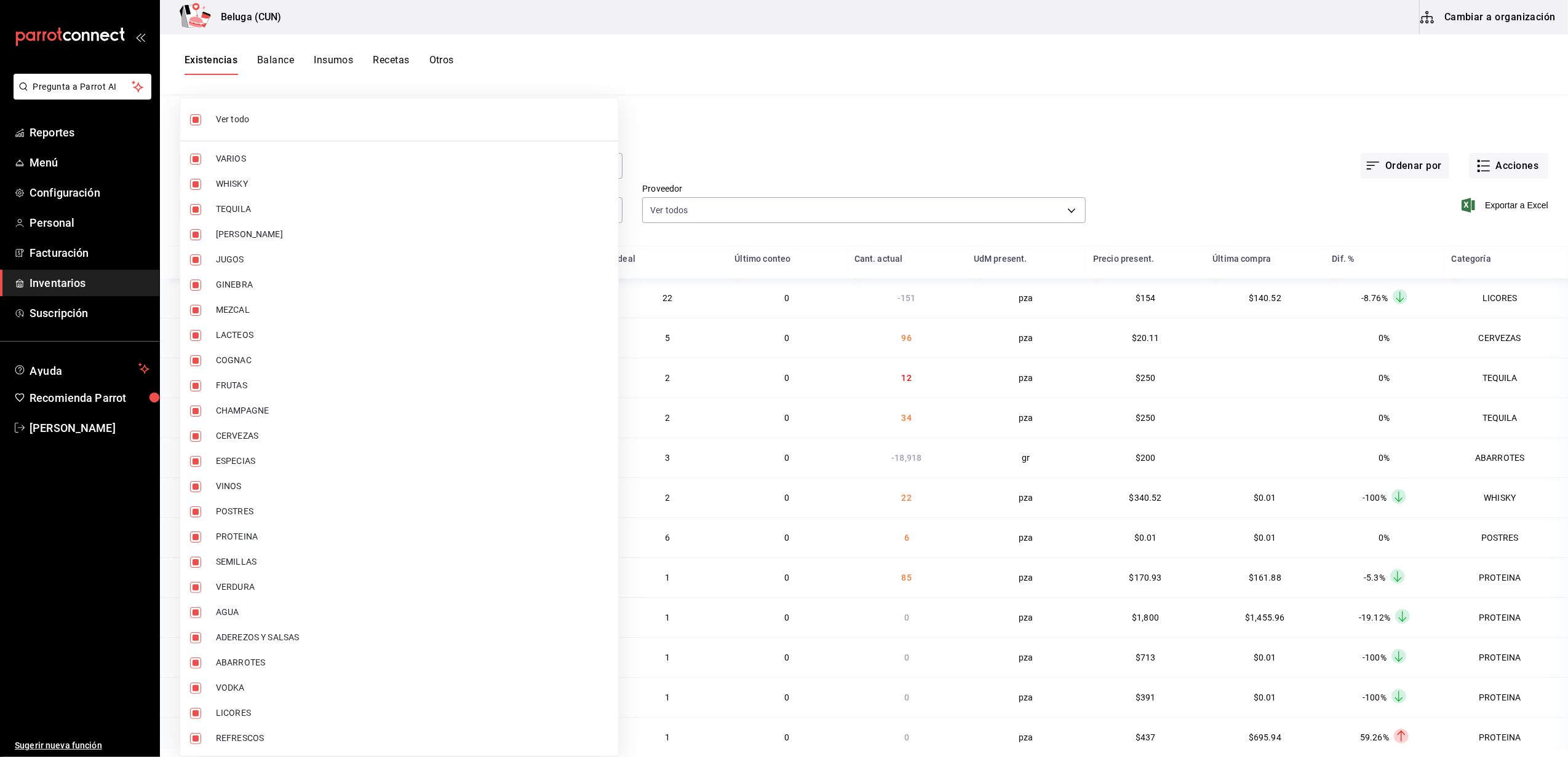
checkbox input "false"
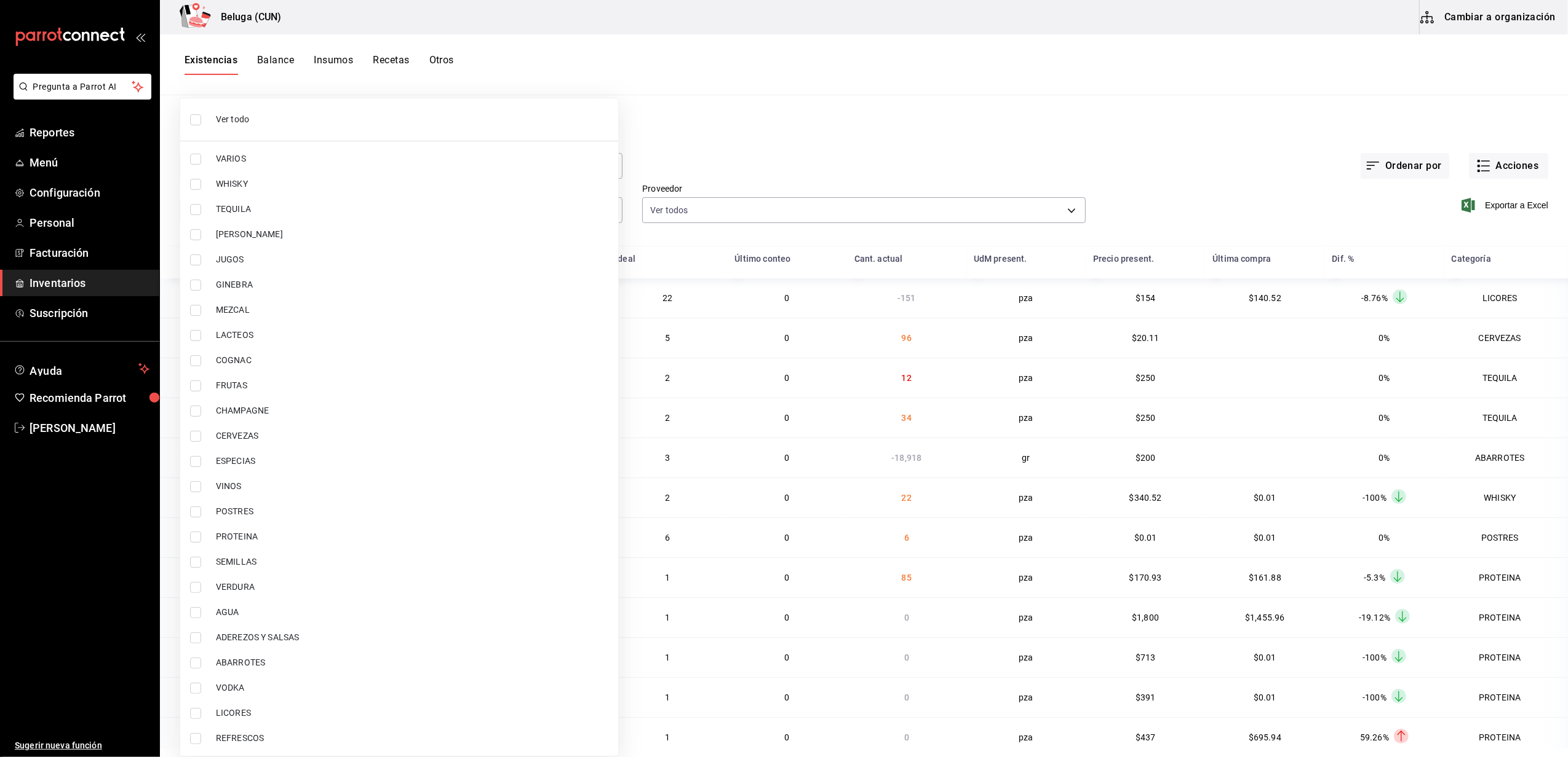
click at [199, 512] on input "checkbox" at bounding box center [196, 512] width 11 height 11
checkbox input "true"
type input "43c9e2b0-4afa-46e8-9575-d8271eaf3d25"
click at [200, 537] on input "checkbox" at bounding box center [196, 538] width 11 height 11
checkbox input "true"
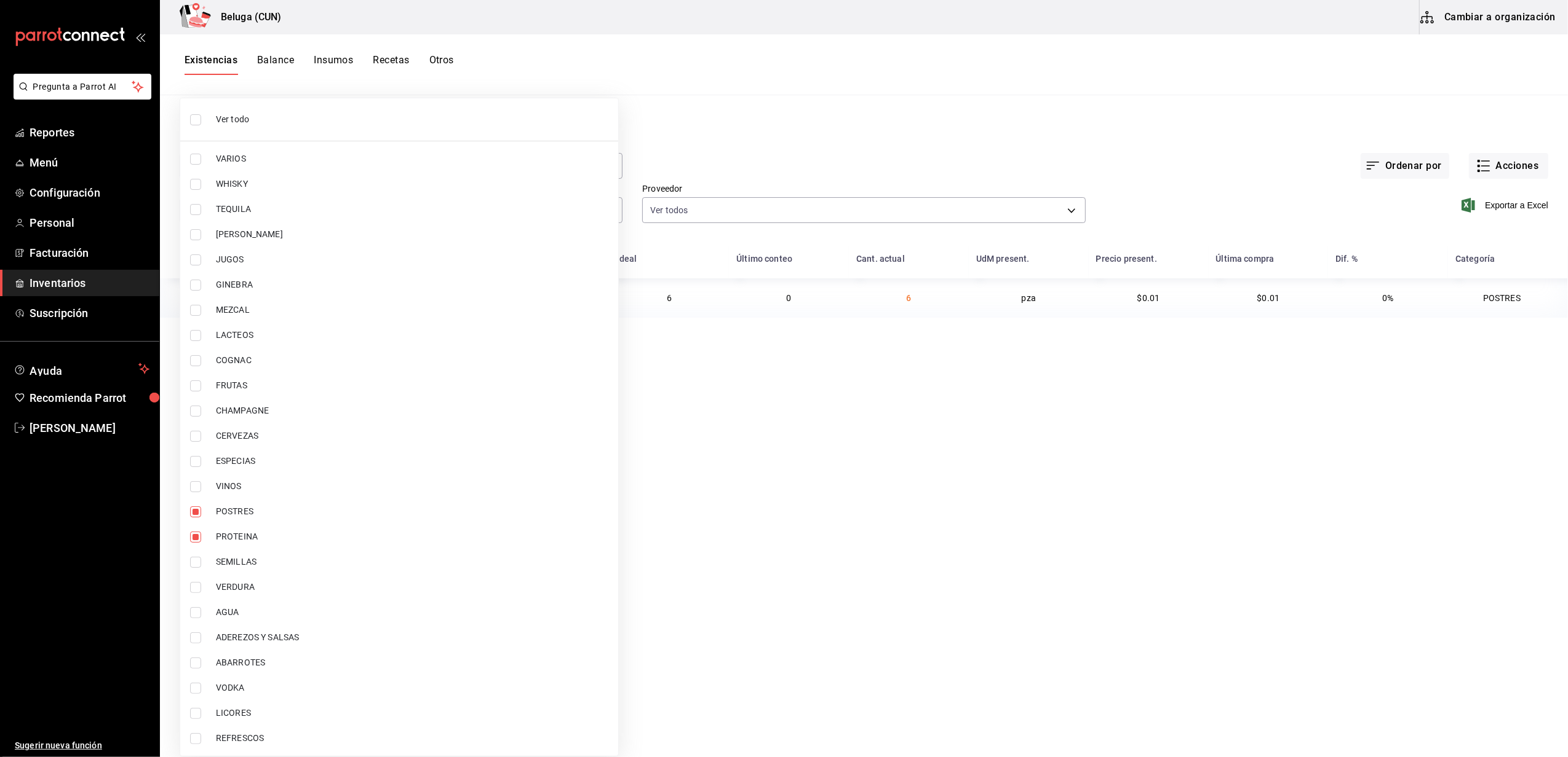
type input "43c9e2b0-4afa-46e8-9575-d8271eaf3d25,49acfc3a-e67d-4012-8994-cdceb58e19f0"
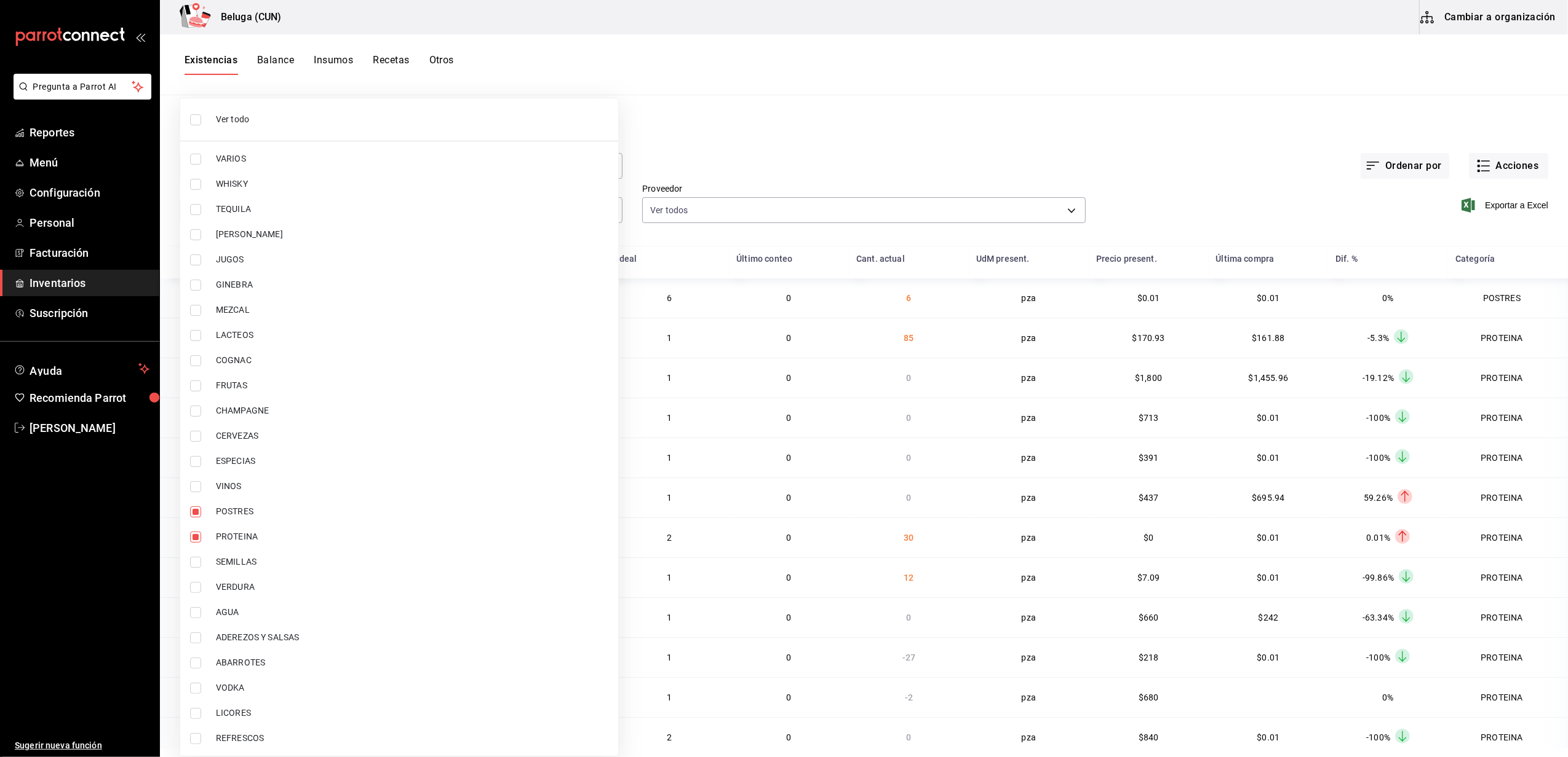
click at [719, 157] on div at bounding box center [784, 378] width 1568 height 757
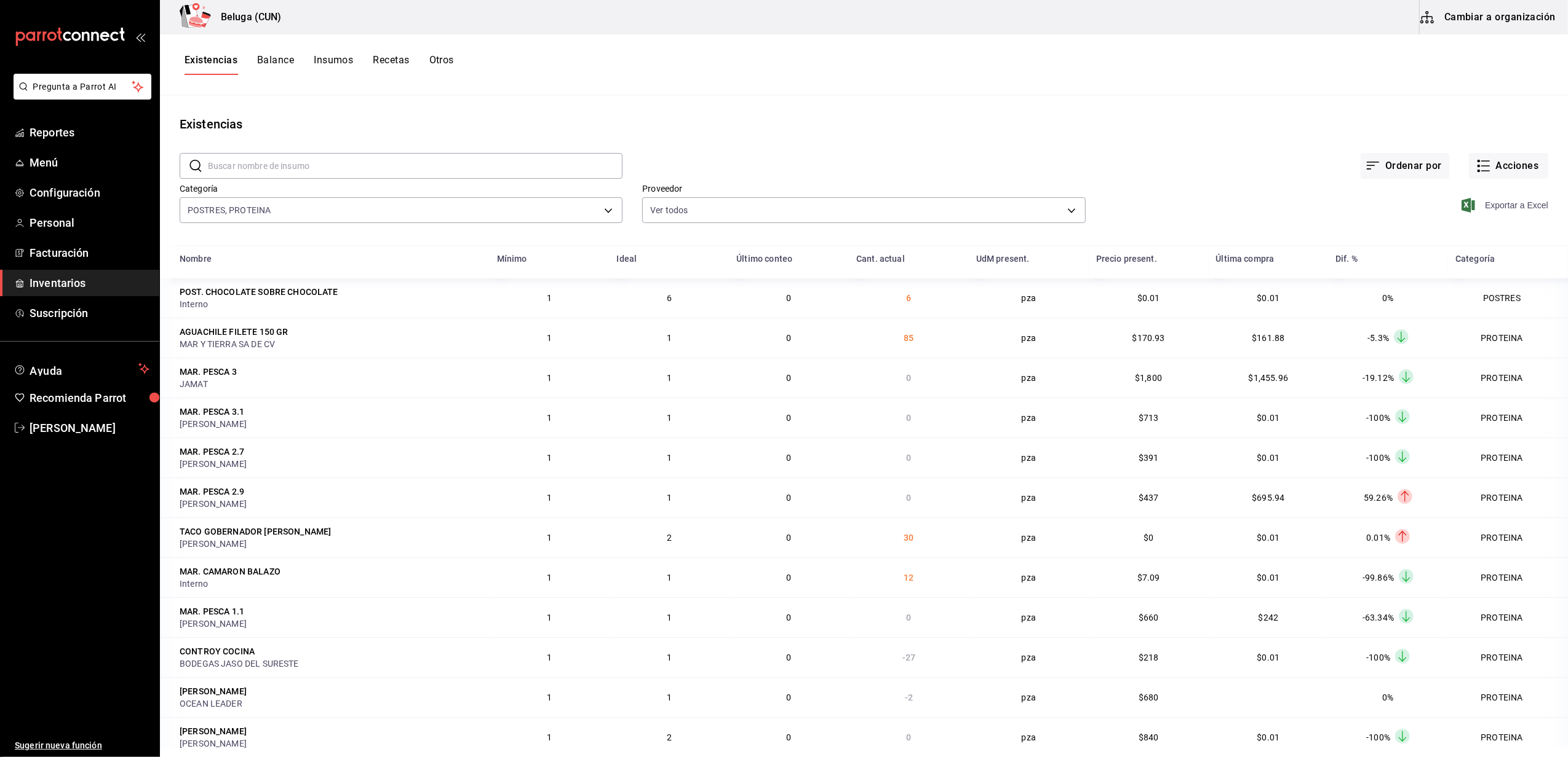
click at [1500, 202] on span "Exportar a Excel" at bounding box center [1505, 206] width 84 height 15
click at [1013, 153] on div "Ordenar por Acciones" at bounding box center [1085, 157] width 925 height 46
click at [74, 424] on span "Cerrar sesión" at bounding box center [89, 428] width 120 height 16
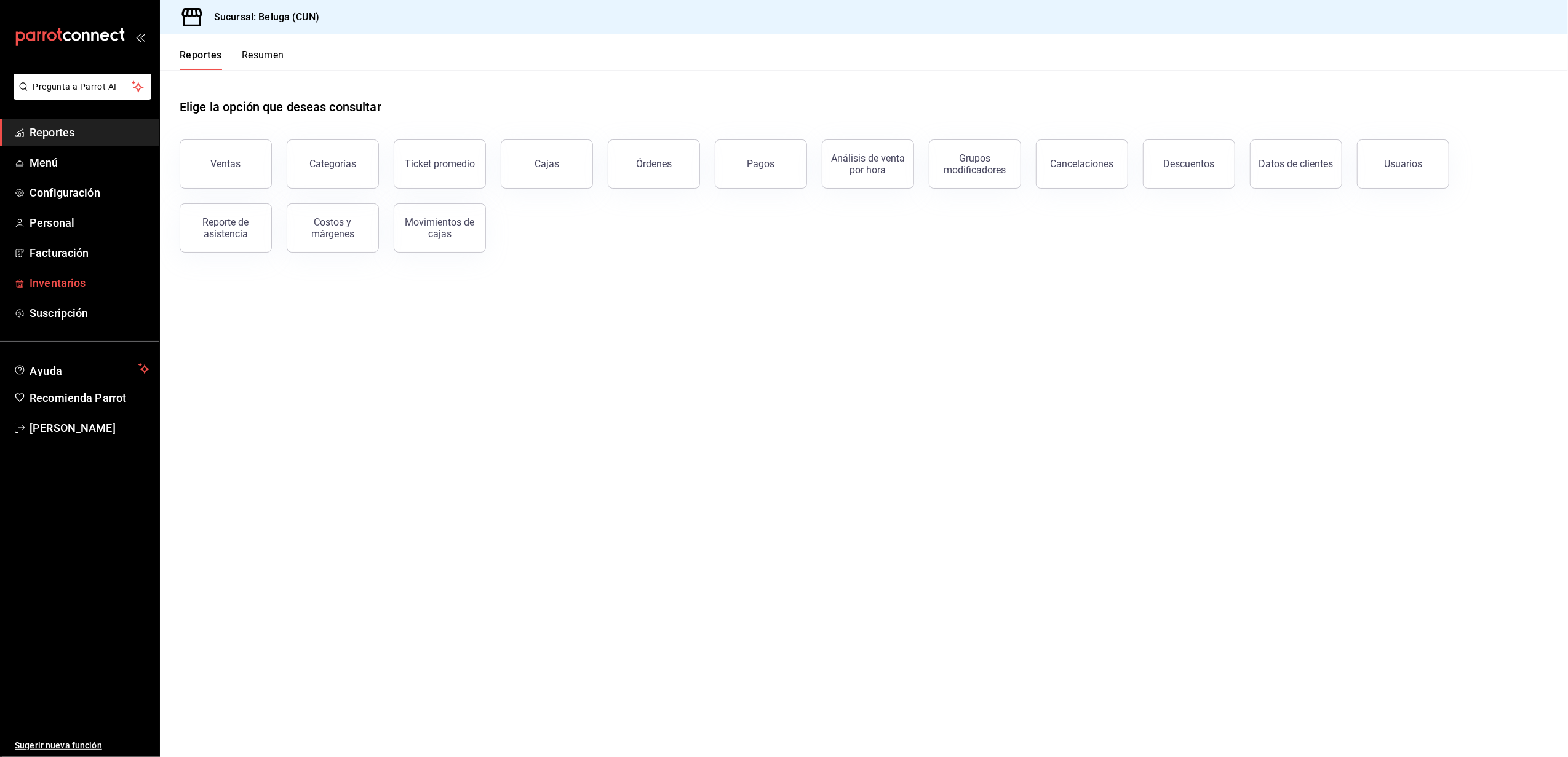
click at [62, 284] on span "Inventarios" at bounding box center [89, 283] width 120 height 16
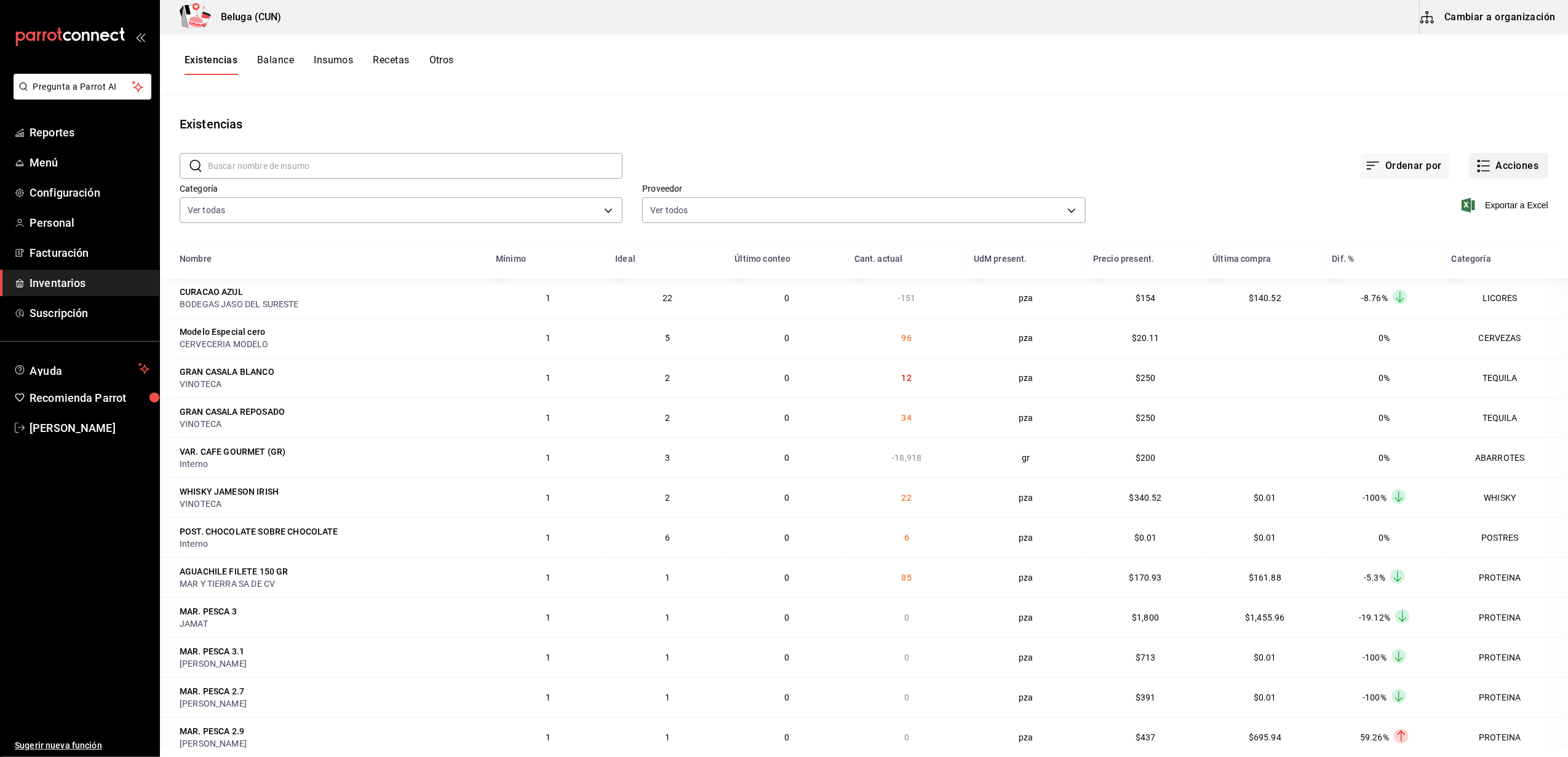
click at [1483, 168] on button "Acciones" at bounding box center [1509, 165] width 80 height 26
click at [1469, 296] on span "Merma" at bounding box center [1496, 298] width 103 height 13
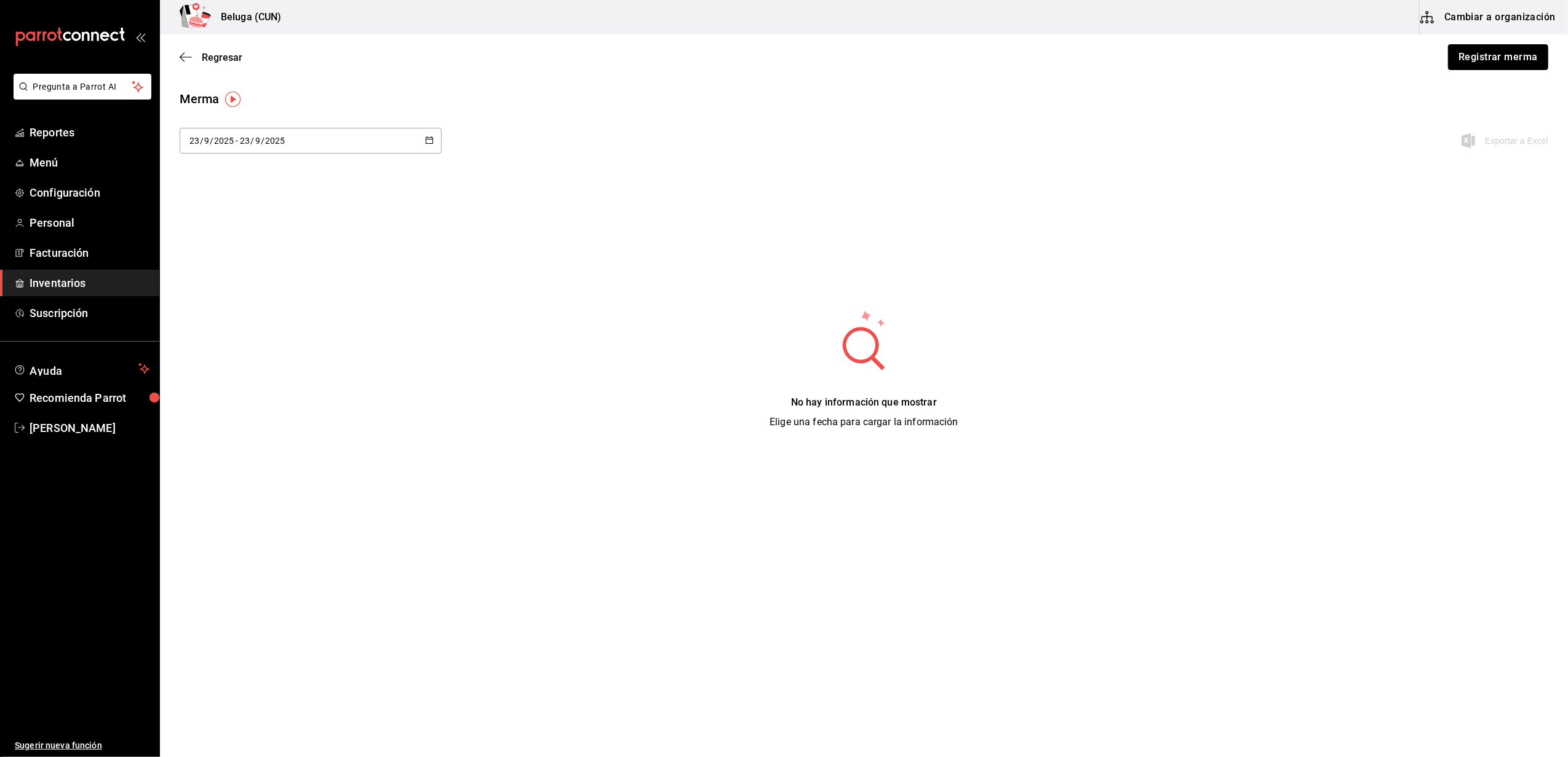
click at [1484, 57] on button "Registrar merma" at bounding box center [1499, 57] width 101 height 26
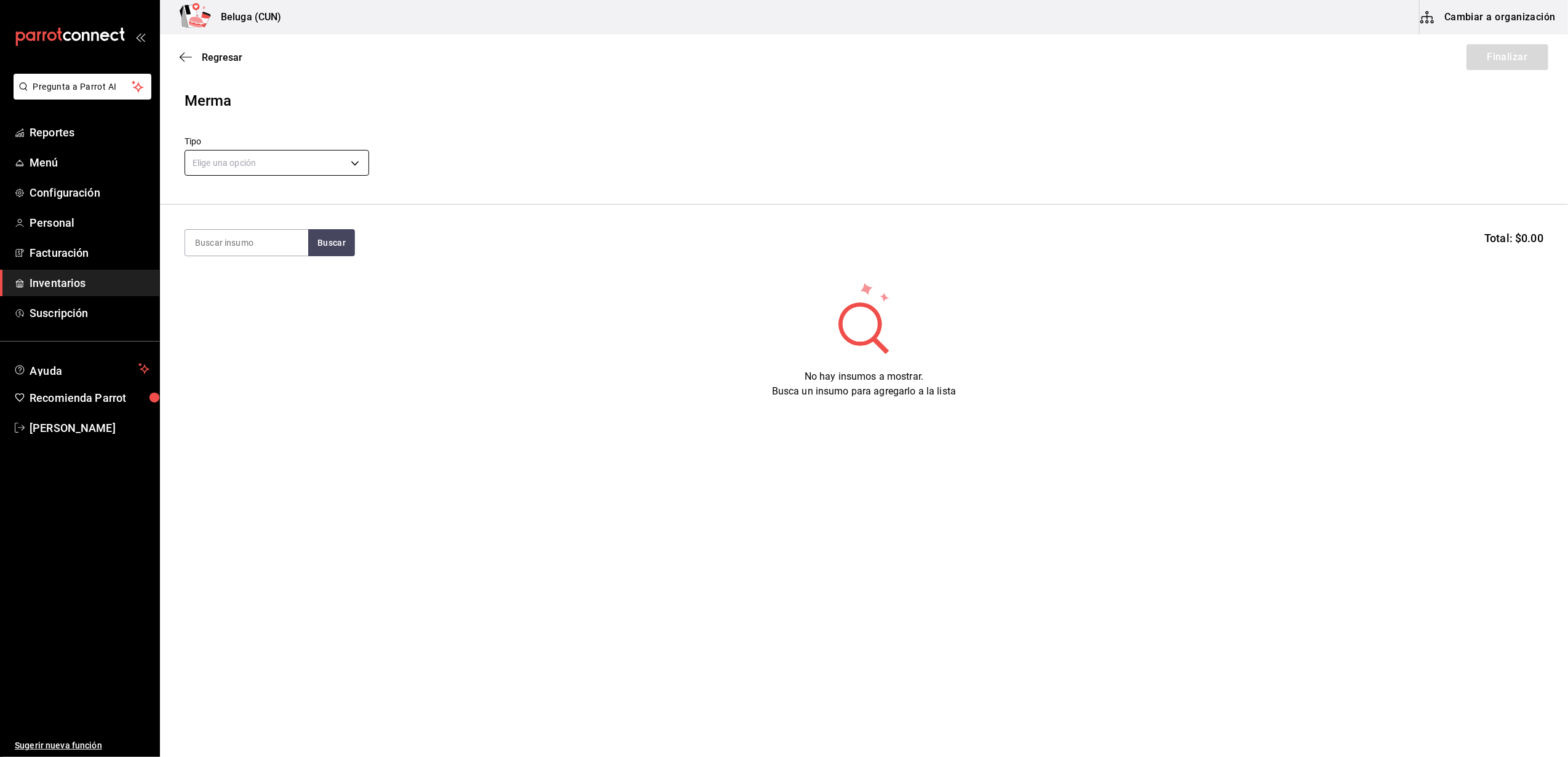
click at [345, 162] on body "Pregunta a Parrot AI Reportes Menú Configuración Personal Facturación Inventari…" at bounding box center [784, 343] width 1568 height 688
click at [217, 248] on li "Error" at bounding box center [276, 241] width 183 height 20
type input "ERROR"
click at [259, 233] on input at bounding box center [247, 242] width 123 height 26
type input "ZARAND"
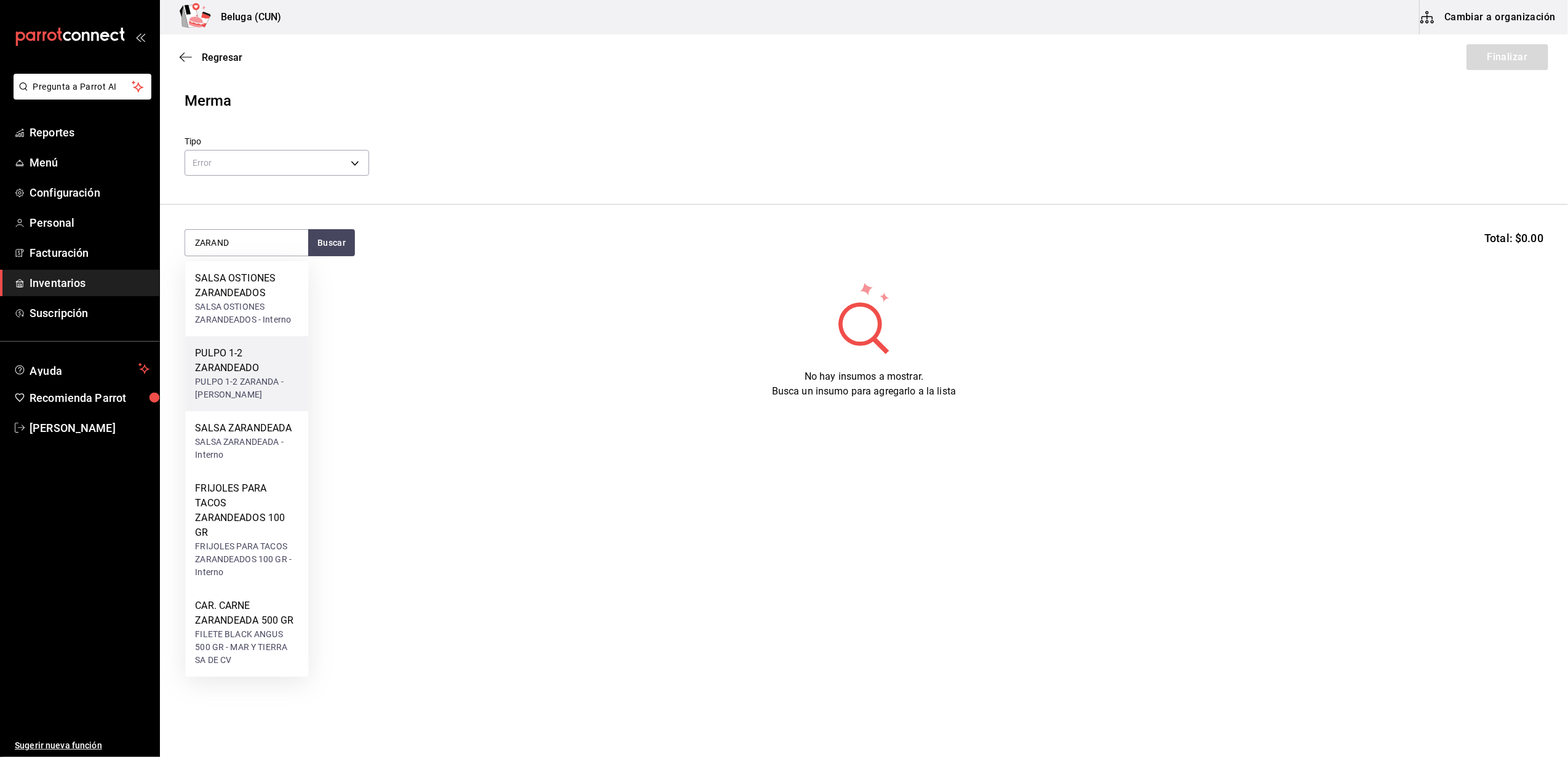
click at [234, 377] on div "PULPO 1-2 ZARANDA - CARLOS ALFONSO TAPIA VARGAS" at bounding box center [246, 388] width 103 height 26
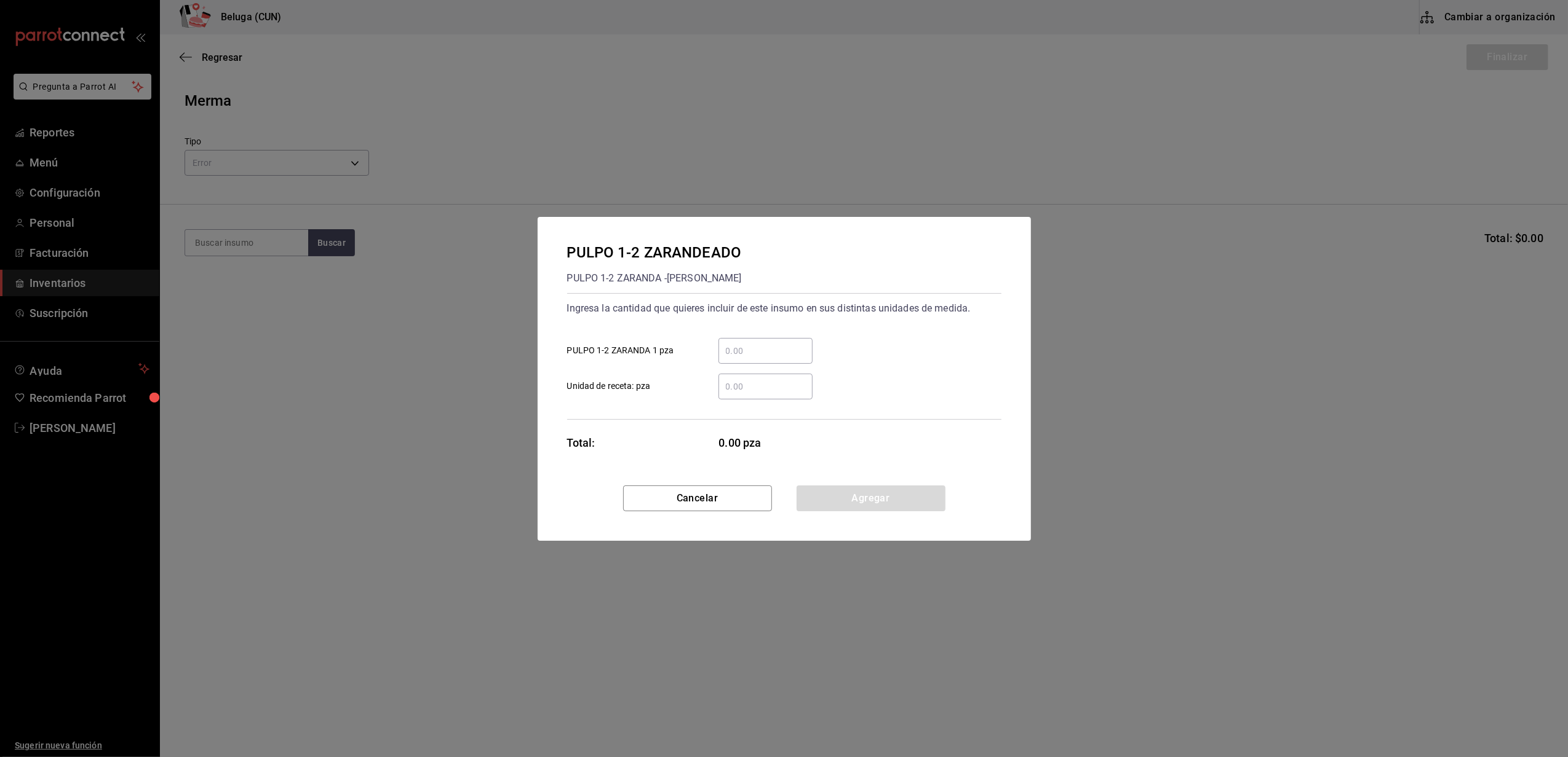
click at [764, 353] on input "​ PULPO 1-2 ZARANDA 1 pza" at bounding box center [765, 351] width 94 height 15
type input "2"
click at [695, 391] on label "​ Unidad de receta: pza" at bounding box center [690, 386] width 246 height 26
click at [719, 391] on input "​ Unidad de receta: pza" at bounding box center [765, 387] width 94 height 15
click at [879, 502] on button "Agregar" at bounding box center [870, 498] width 149 height 26
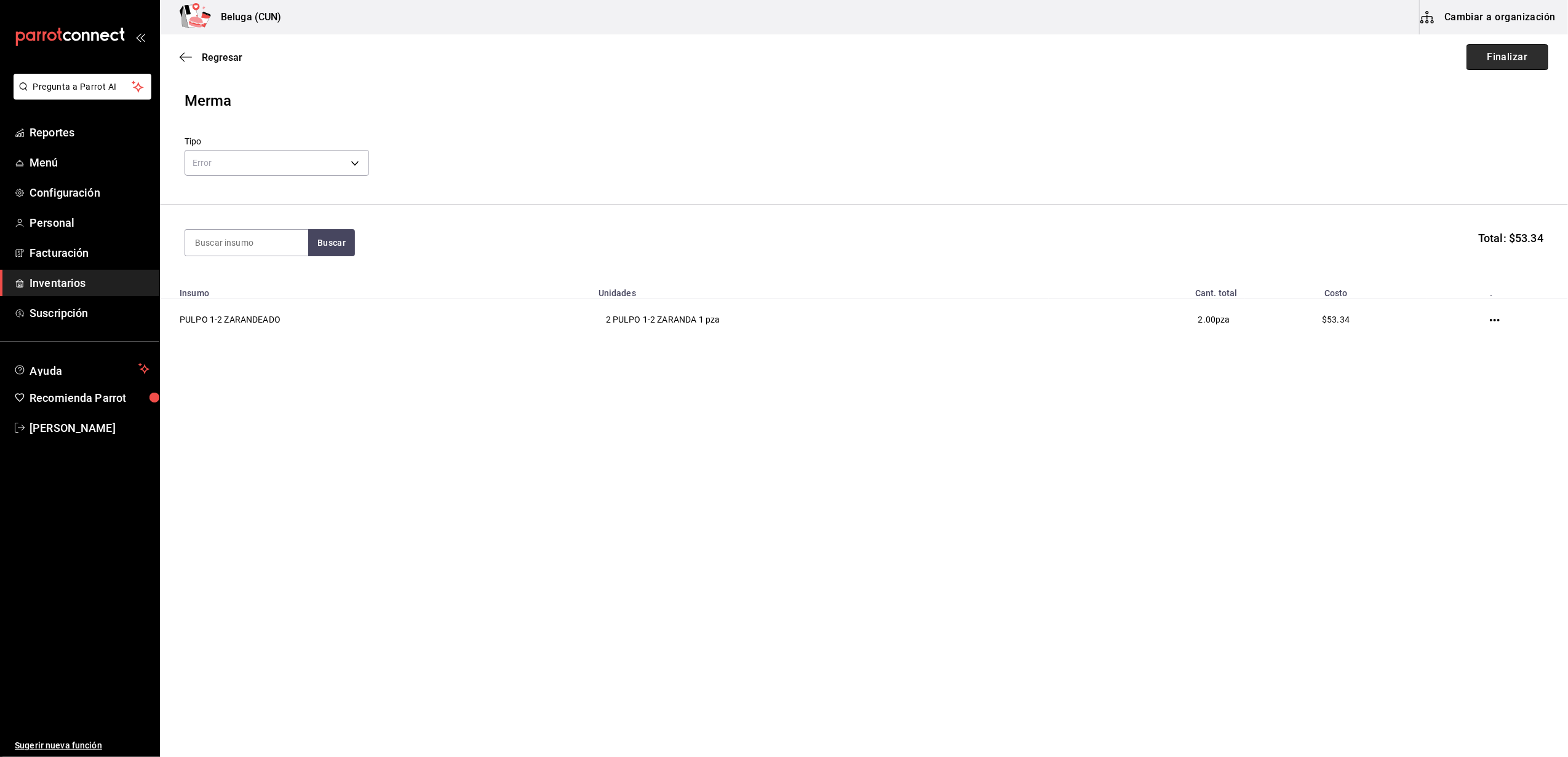
click at [1494, 63] on button "Finalizar" at bounding box center [1507, 57] width 82 height 26
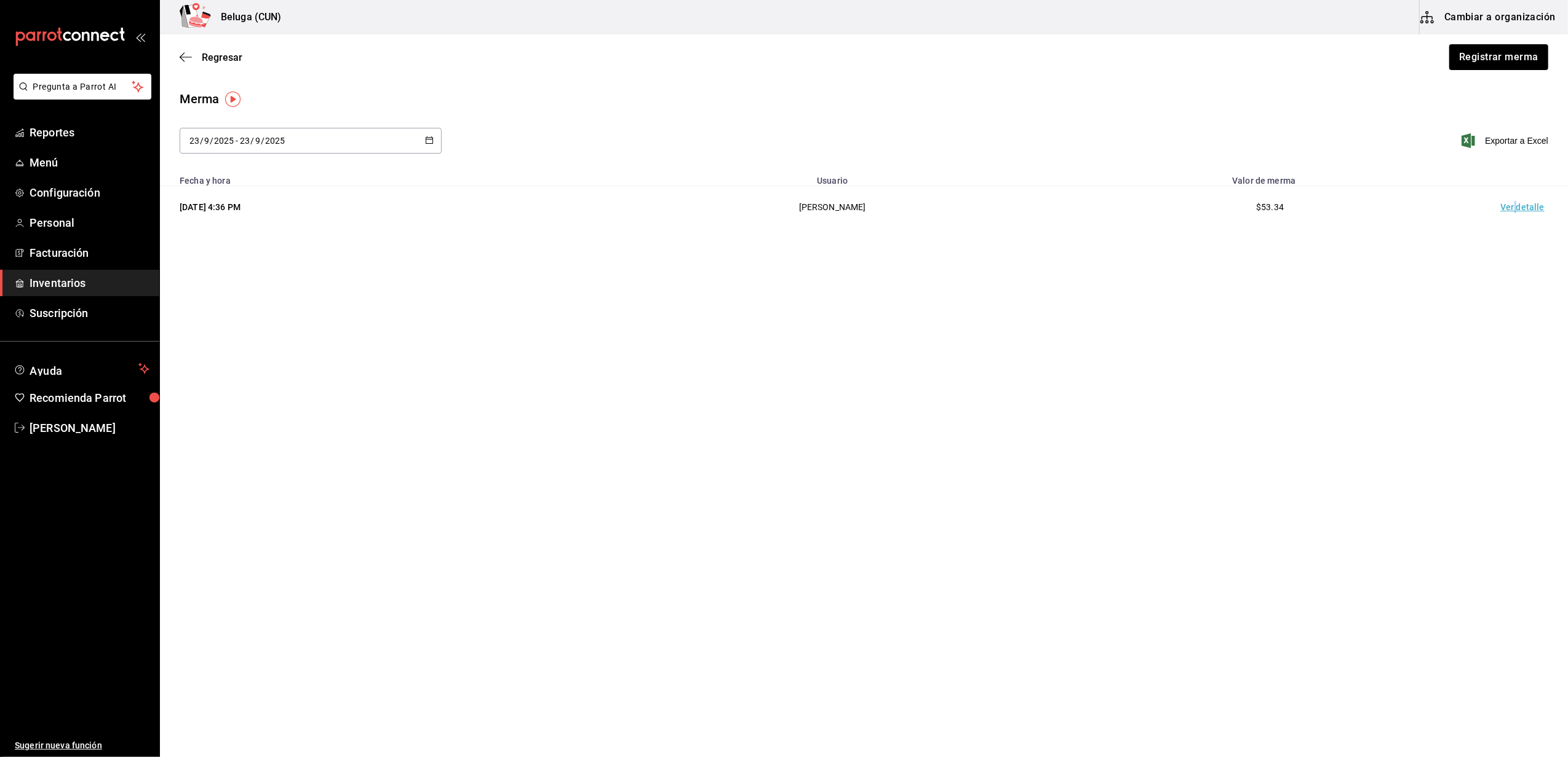
click at [1516, 205] on td "Ver detalle" at bounding box center [1524, 207] width 86 height 43
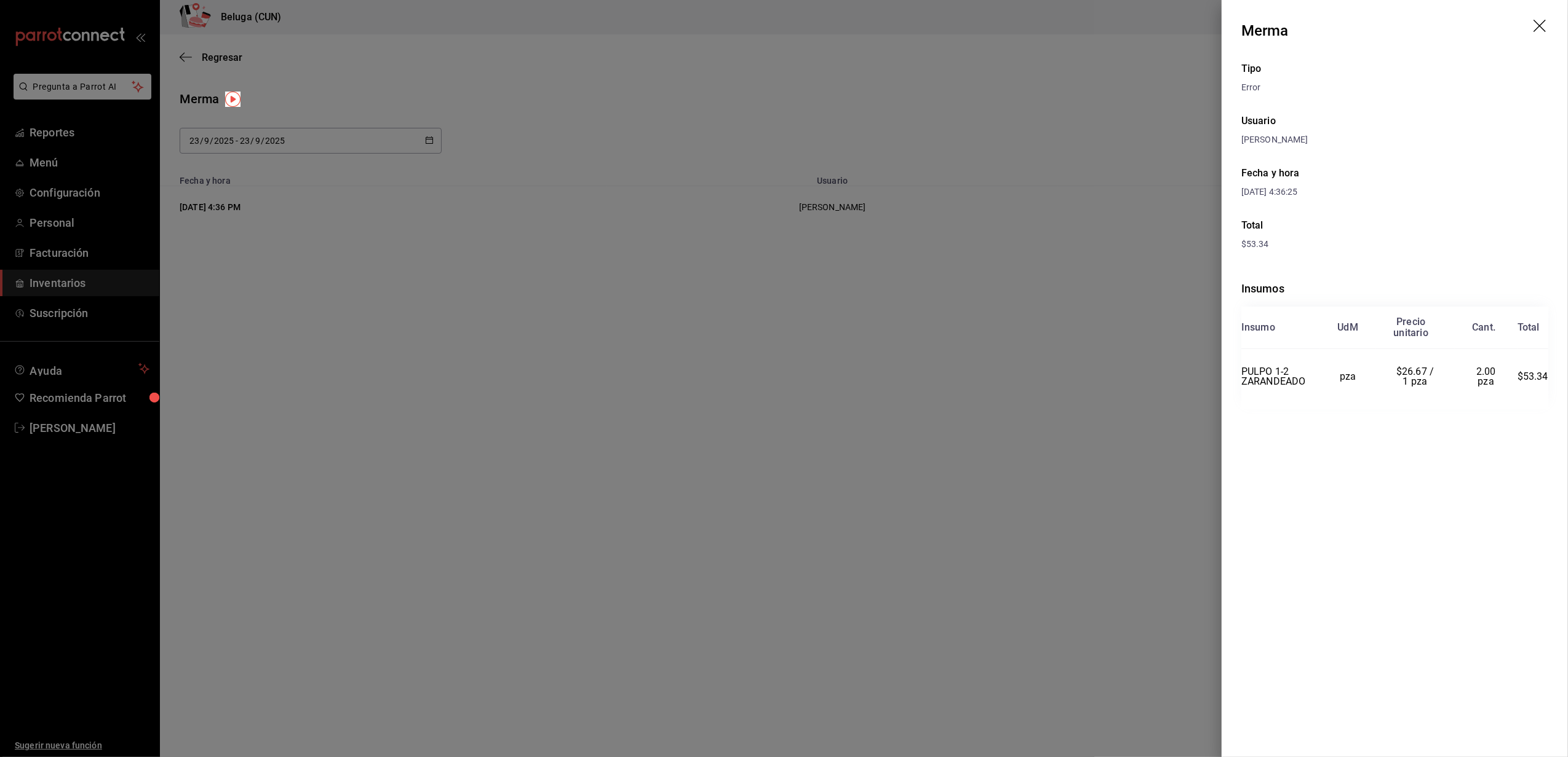
click at [1539, 25] on icon "drag" at bounding box center [1541, 28] width 15 height 15
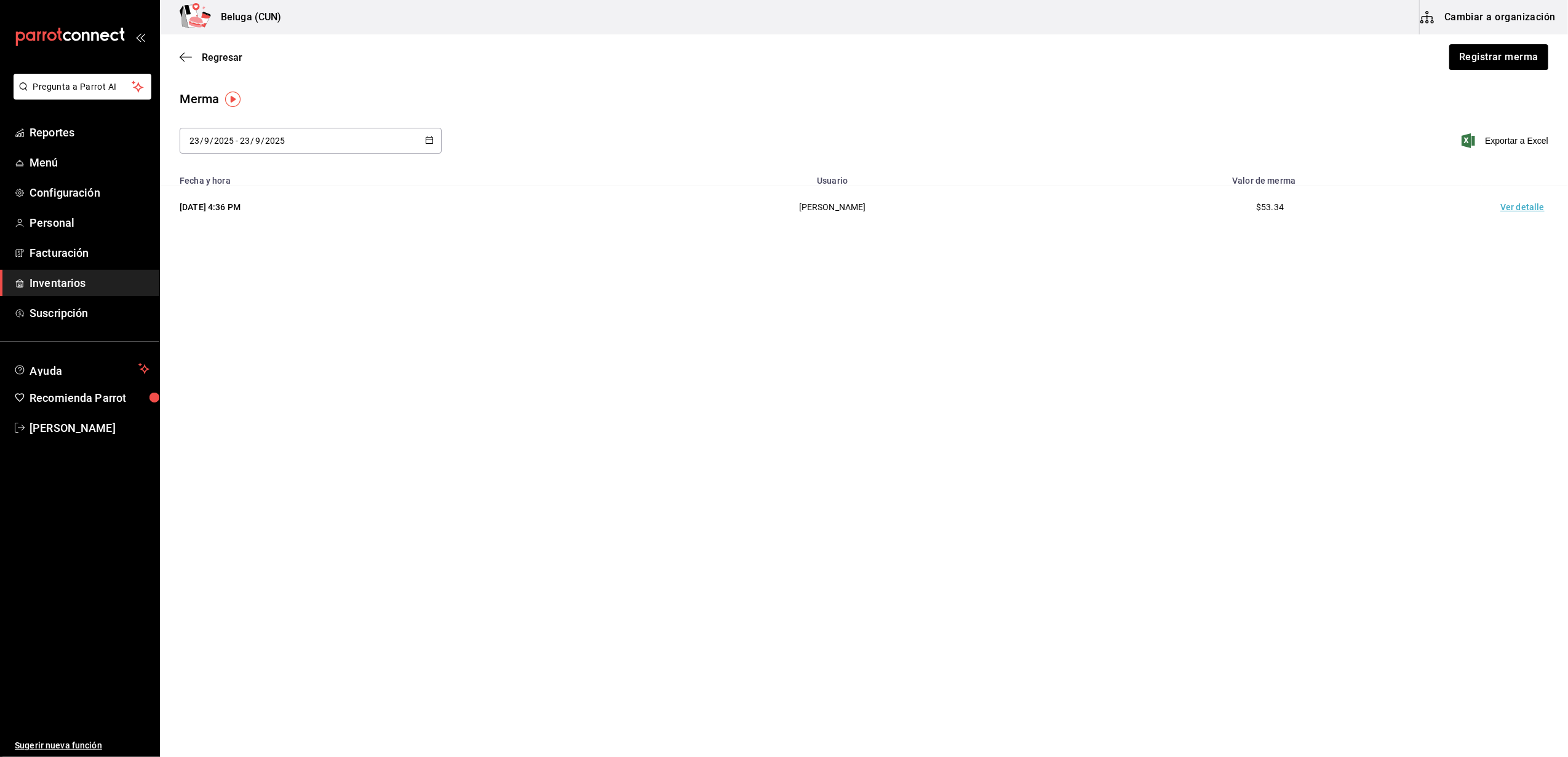
click at [1458, 38] on div "Regresar Registrar merma" at bounding box center [863, 57] width 1408 height 46
click at [1469, 50] on button "Registrar merma" at bounding box center [1499, 57] width 101 height 26
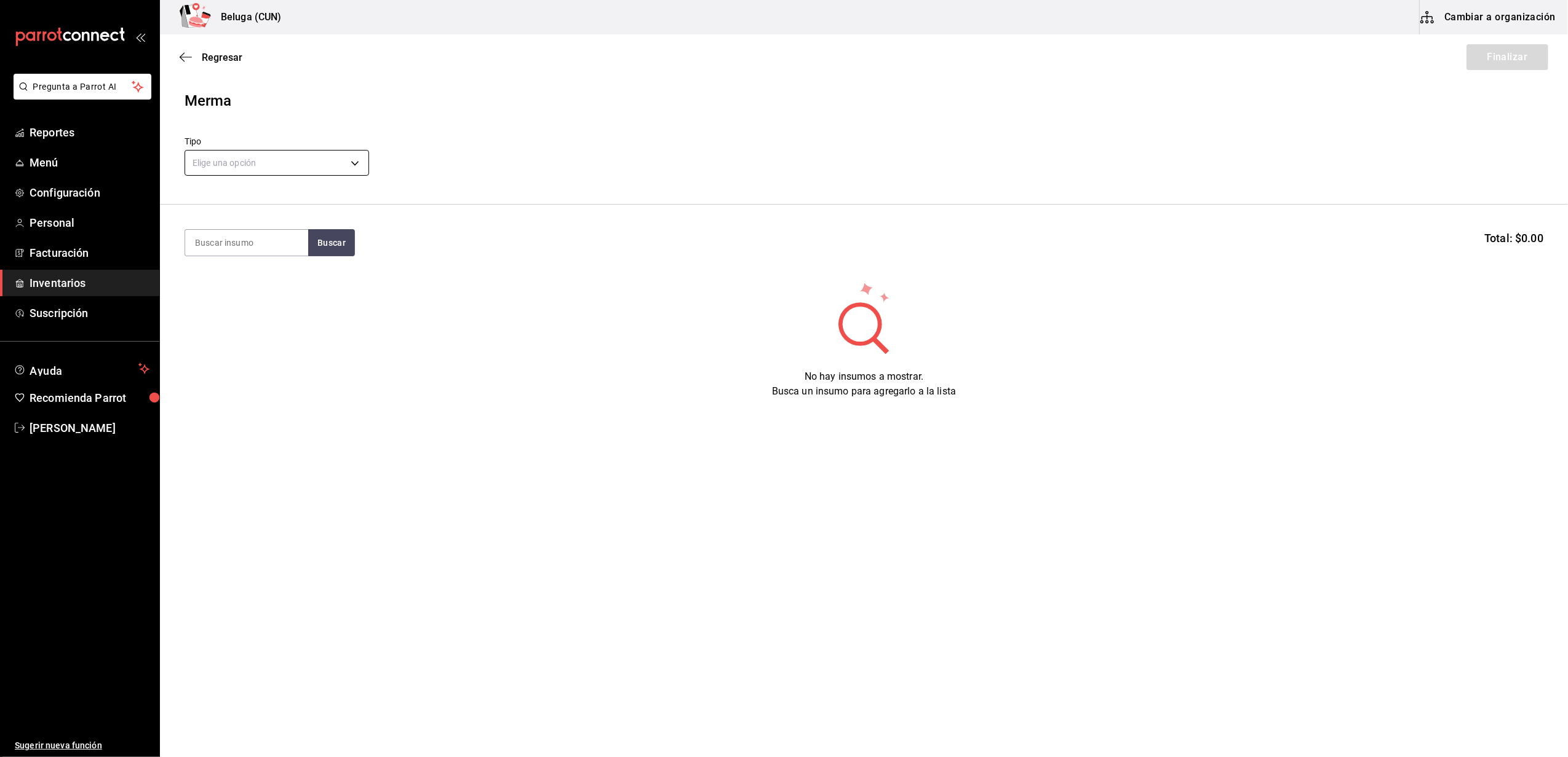
click at [314, 165] on body "Pregunta a Parrot AI Reportes Menú Configuración Personal Facturación Inventari…" at bounding box center [784, 343] width 1568 height 688
click at [227, 241] on li "Error" at bounding box center [276, 241] width 183 height 20
type input "ERROR"
click at [267, 249] on input at bounding box center [247, 242] width 123 height 26
type input "TUET"
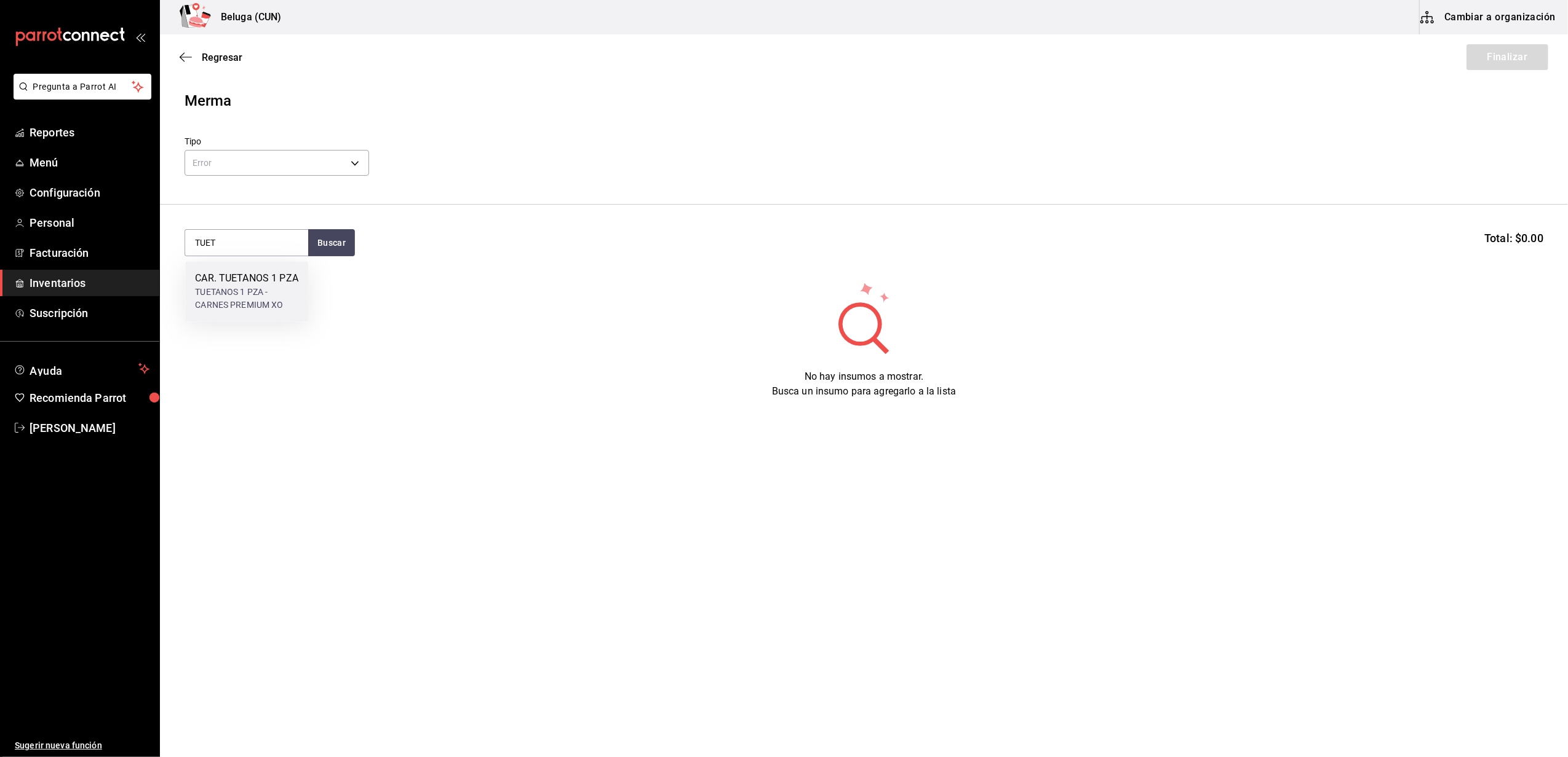
click at [284, 286] on div "CAR. TUETANOS 1 PZA" at bounding box center [246, 279] width 103 height 15
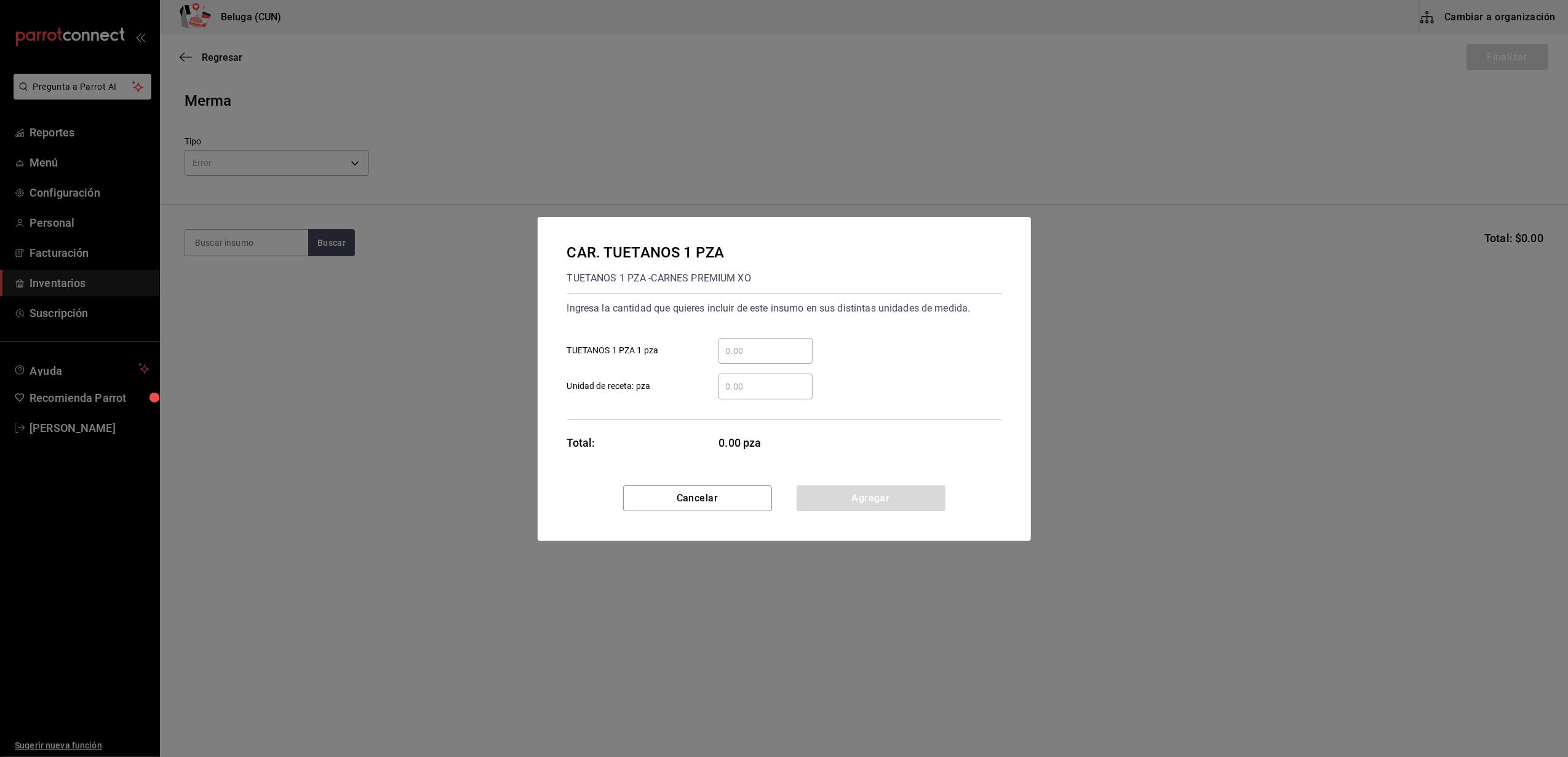
click at [739, 345] on input "​ TUETANOS 1 PZA 1 pza" at bounding box center [765, 351] width 94 height 15
type input "5"
click at [686, 429] on div "CAR. TUETANOS 1 PZA TUETANOS 1 PZA - CARNES PREMIUM XO Ingresa la cantidad que …" at bounding box center [784, 351] width 494 height 268
click at [855, 499] on button "Agregar" at bounding box center [870, 498] width 149 height 26
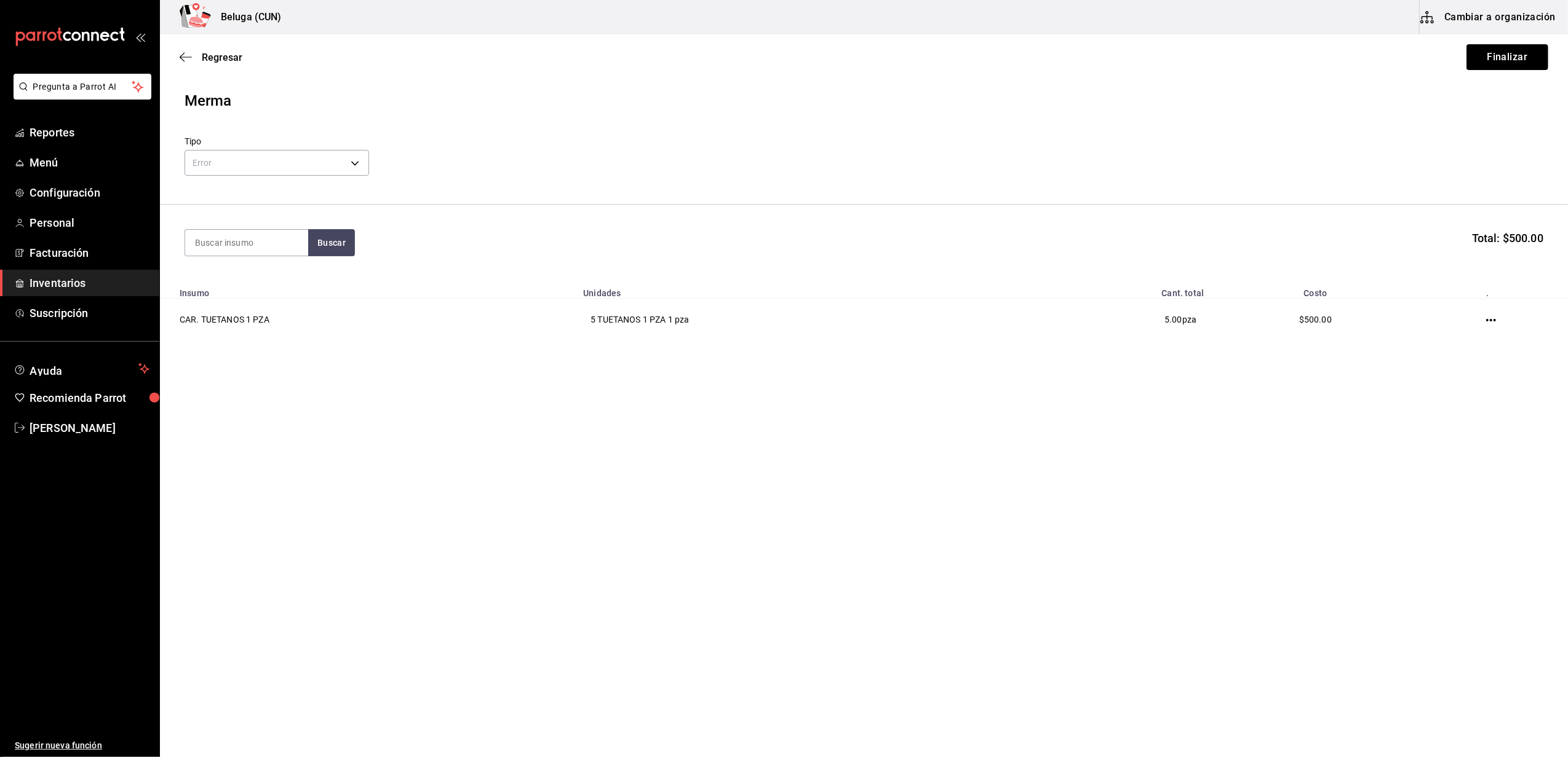
click at [1508, 51] on button "Finalizar" at bounding box center [1507, 57] width 82 height 26
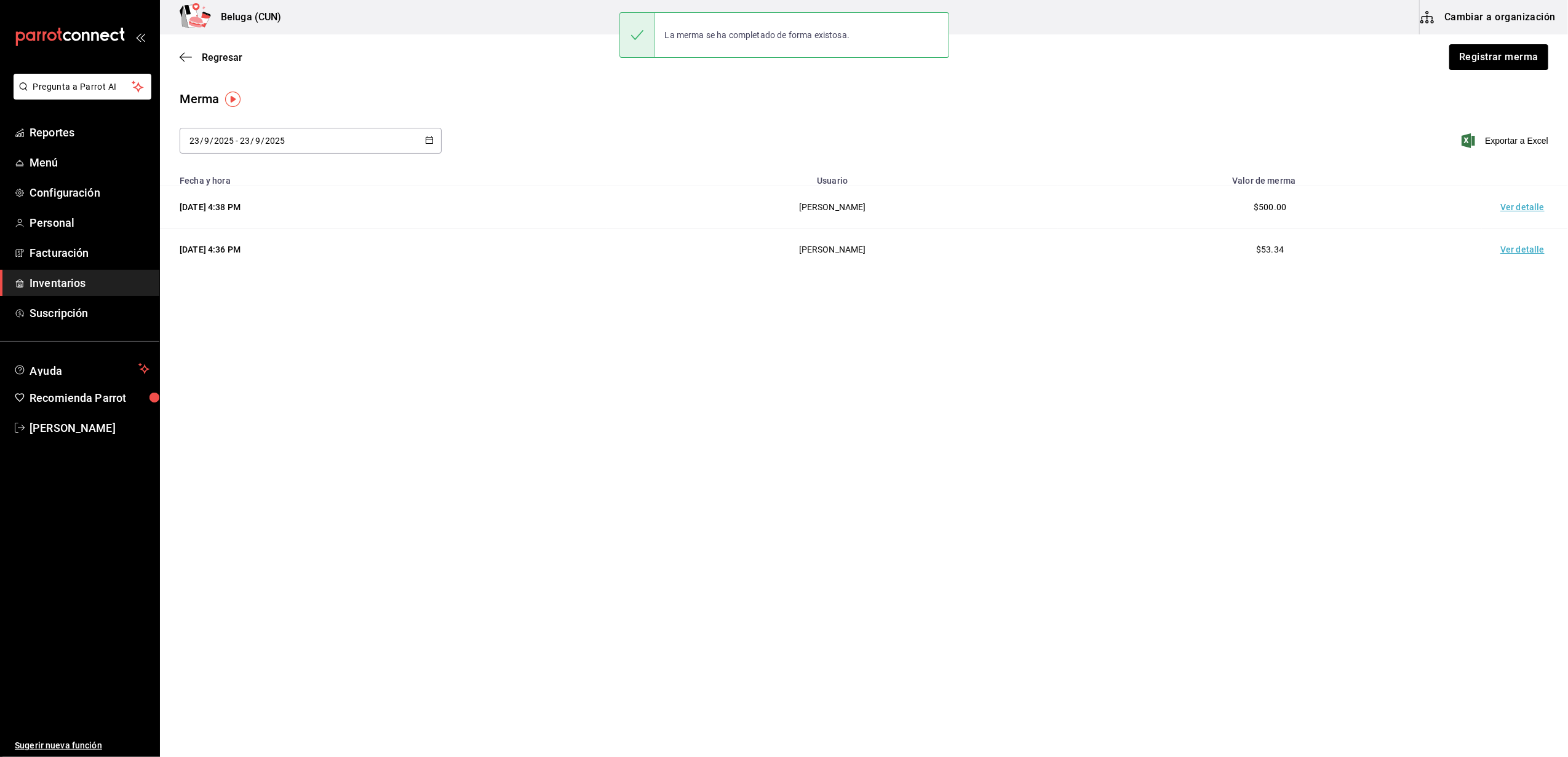
click at [1511, 202] on td "Ver detalle" at bounding box center [1524, 207] width 86 height 43
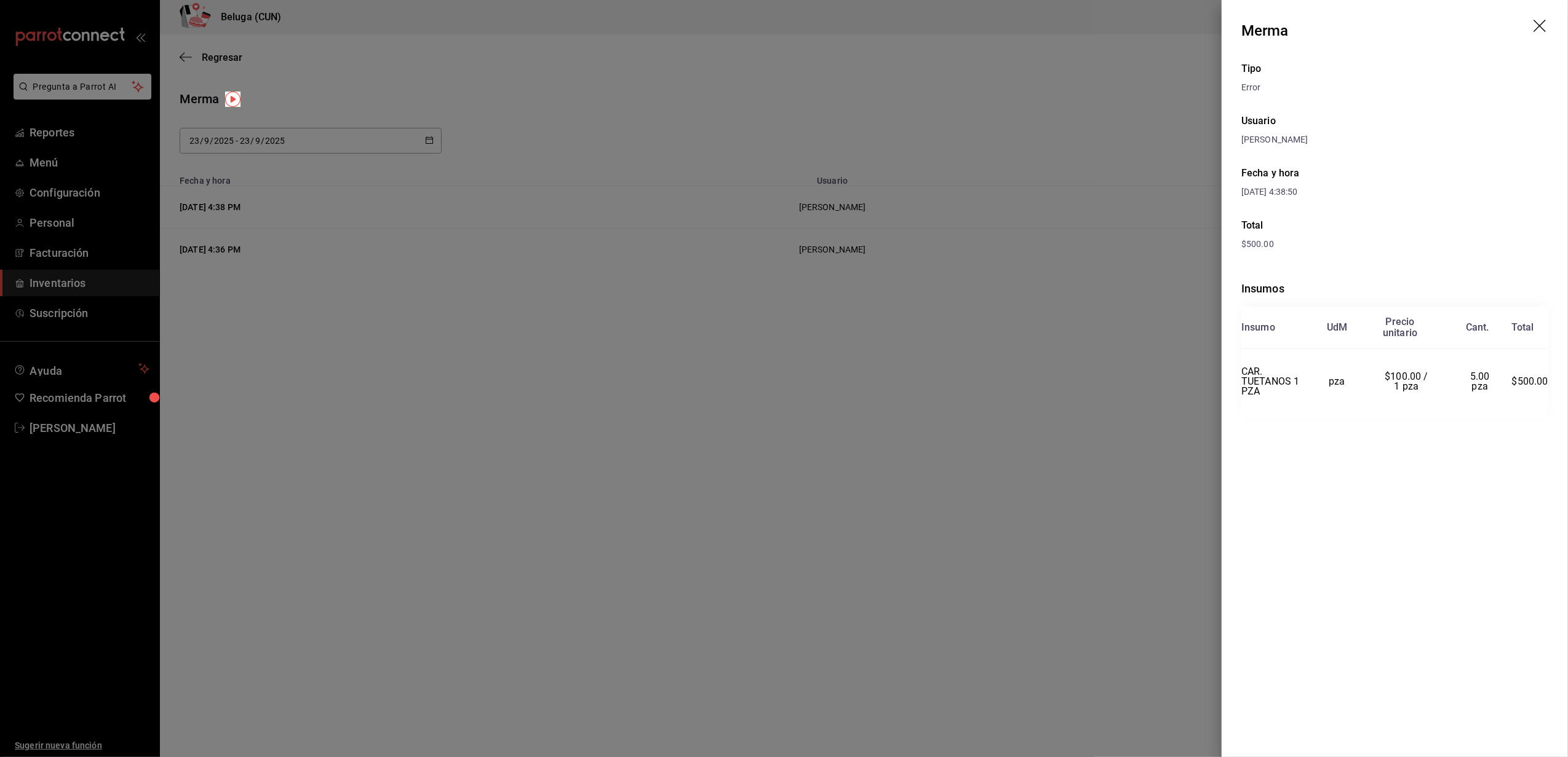
click at [1448, 171] on div "Fecha y hora" at bounding box center [1394, 174] width 307 height 15
click at [1537, 17] on header "Merma" at bounding box center [1394, 30] width 346 height 62
click at [1540, 26] on header "Merma" at bounding box center [1394, 30] width 346 height 62
click at [1540, 28] on icon "drag" at bounding box center [1541, 28] width 15 height 15
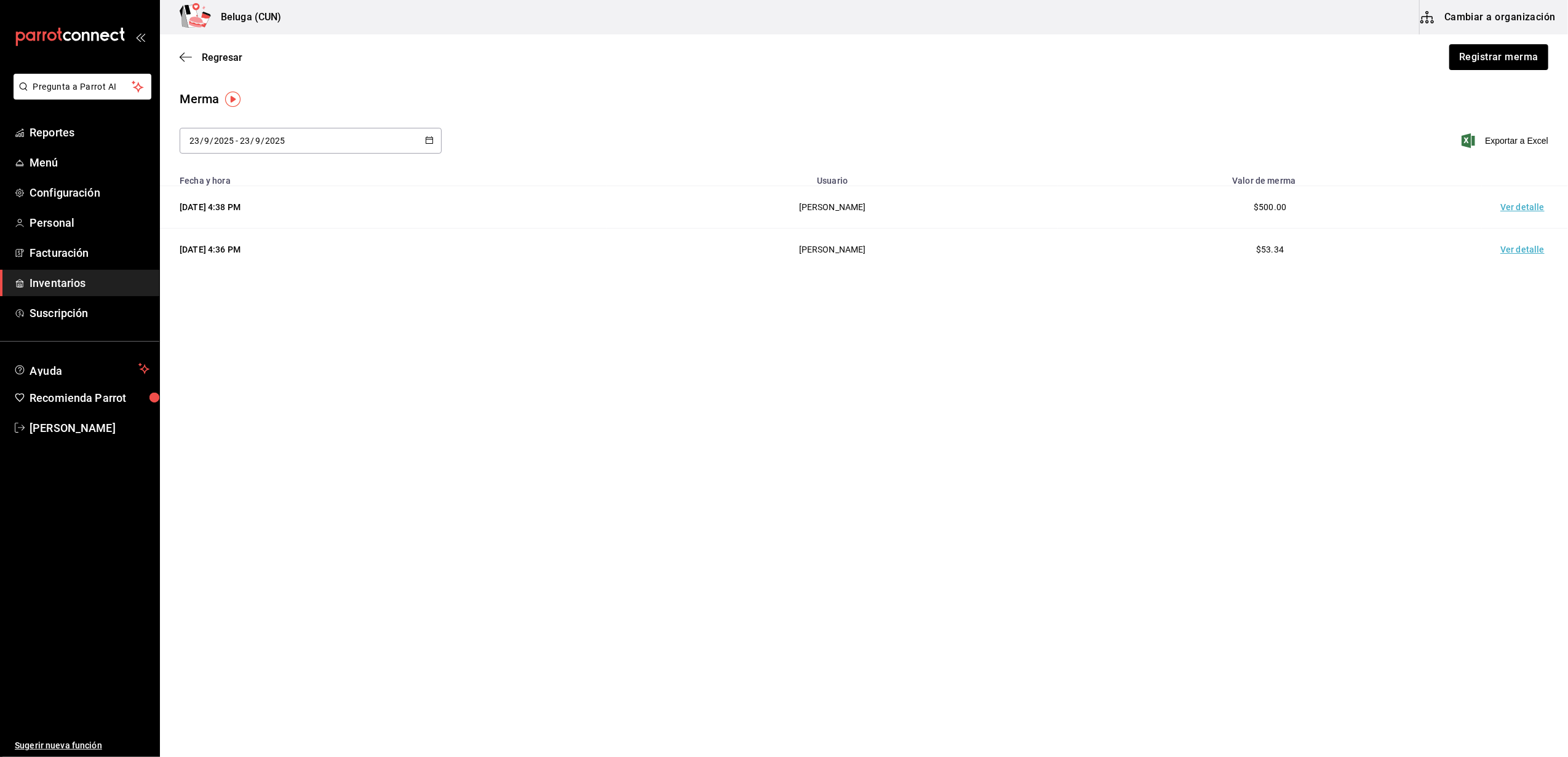
click at [1170, 552] on main "Regresar Registrar merma Merma 2025-09-23 23 / 9 / 2025 - 2025-09-23 23 / 9 / 2…" at bounding box center [863, 360] width 1408 height 654
click at [1489, 55] on button "Registrar merma" at bounding box center [1499, 57] width 101 height 26
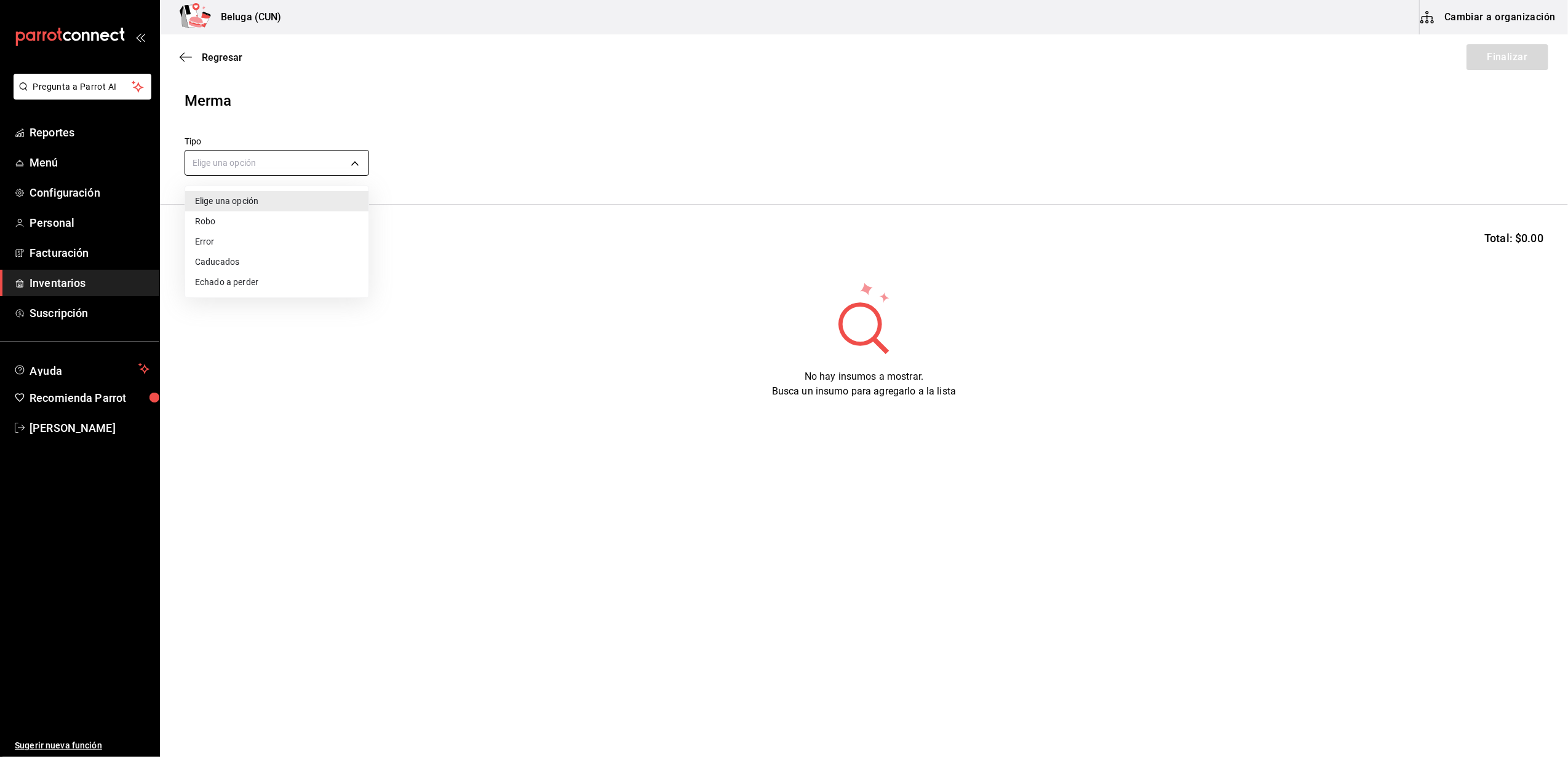
click at [348, 158] on body "Pregunta a Parrot AI Reportes Menú Configuración Personal Facturación Inventari…" at bounding box center [784, 343] width 1568 height 688
click at [224, 246] on li "Error" at bounding box center [276, 241] width 183 height 20
type input "ERROR"
click at [264, 239] on input at bounding box center [247, 242] width 123 height 26
type input "1"
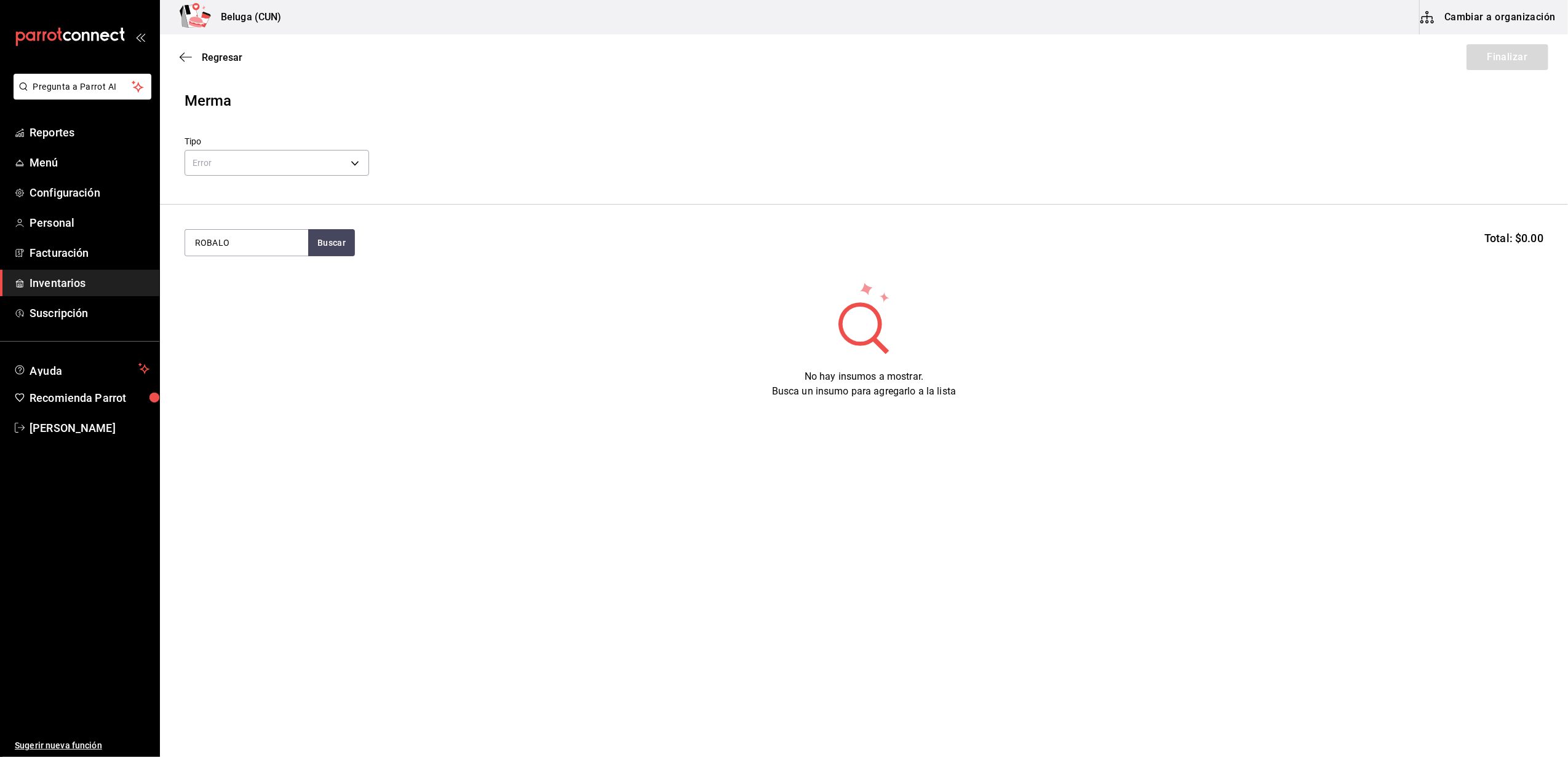
type input "ROBALO"
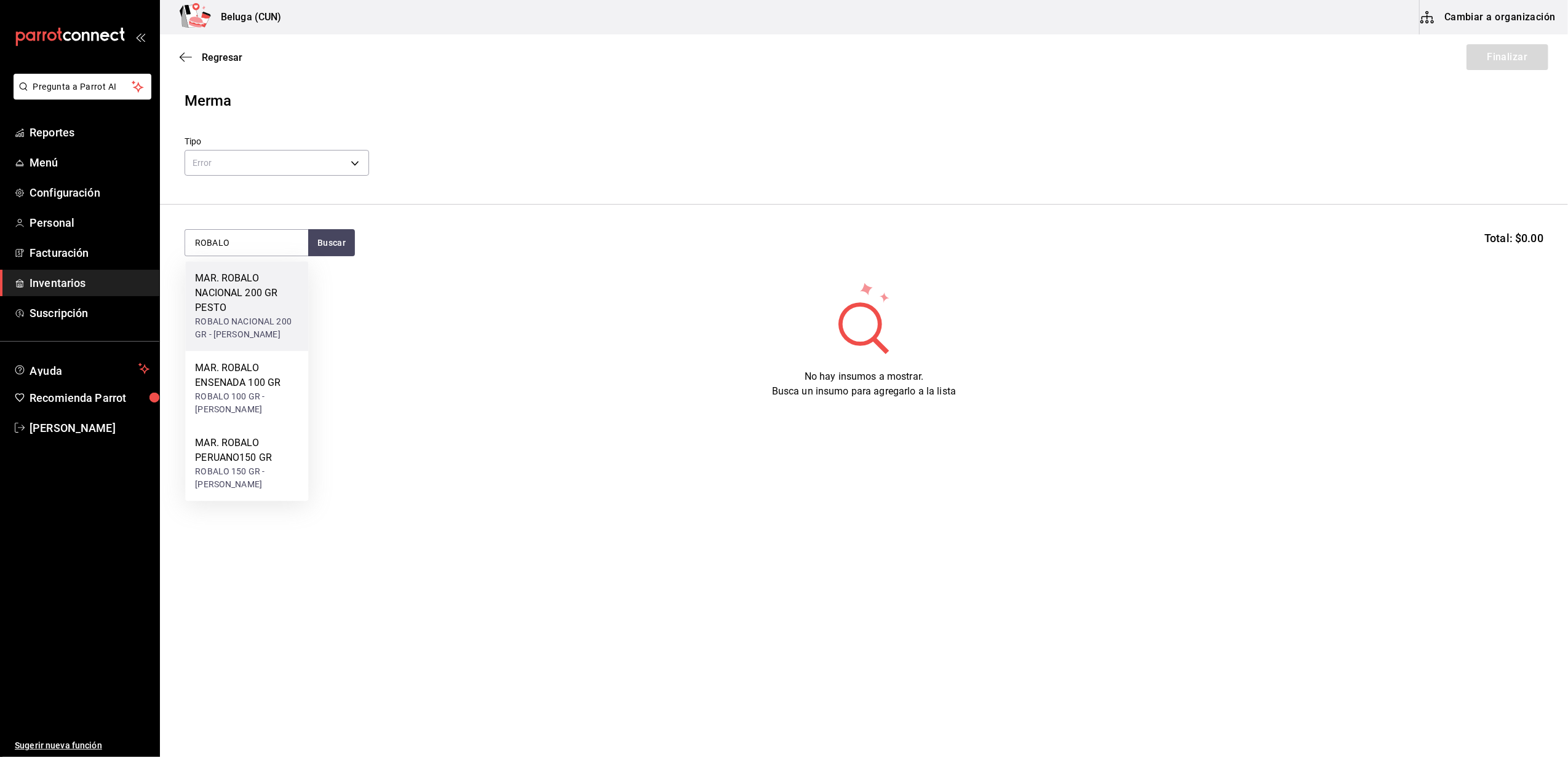
click at [253, 323] on div "ROBALO NACIONAL 200 GR - DANIELA ABIGAIL OCHOA PADILLA" at bounding box center [246, 327] width 103 height 26
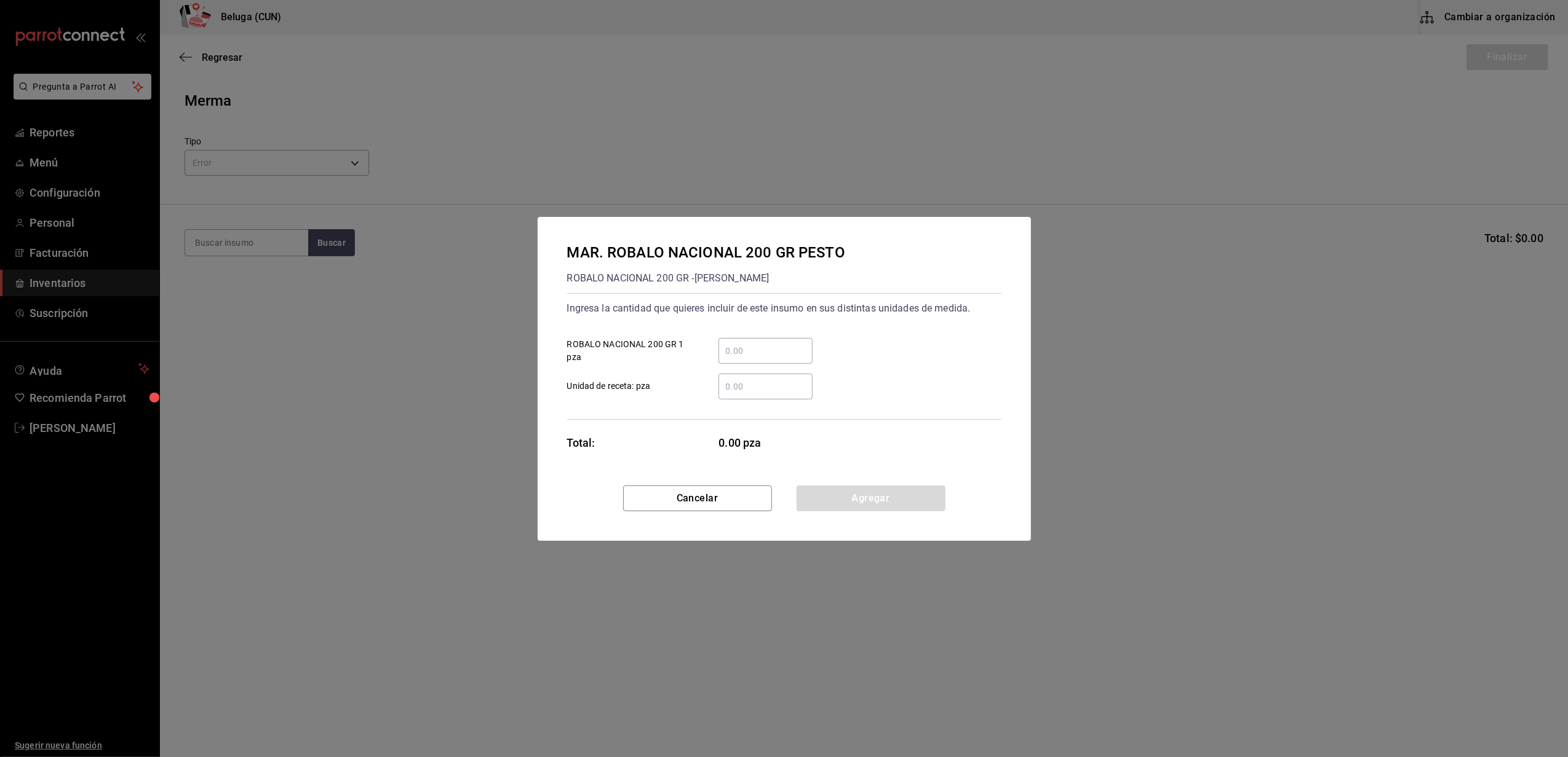
click at [791, 350] on input "​ ROBALO NACIONAL 200 GR 1 pza" at bounding box center [765, 351] width 94 height 15
type input "1"
drag, startPoint x: 637, startPoint y: 399, endPoint x: 705, endPoint y: 407, distance: 68.5
click at [640, 399] on div "Ingresa la cantidad que quieres incluir de este insumo en sus distintas unidade…" at bounding box center [785, 357] width 435 height 127
click at [847, 502] on button "Agregar" at bounding box center [870, 498] width 149 height 26
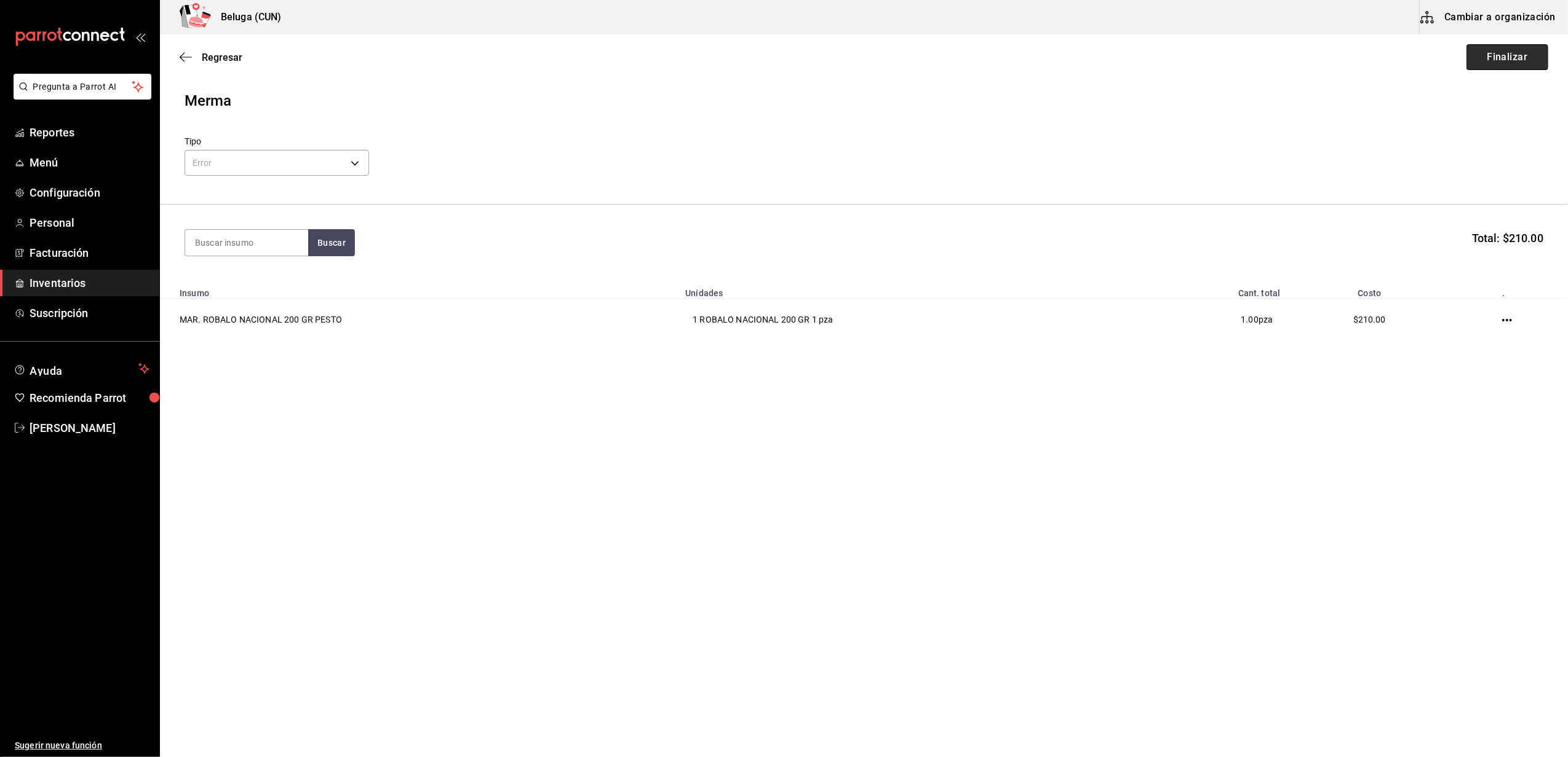
click at [1514, 53] on button "Finalizar" at bounding box center [1507, 57] width 82 height 26
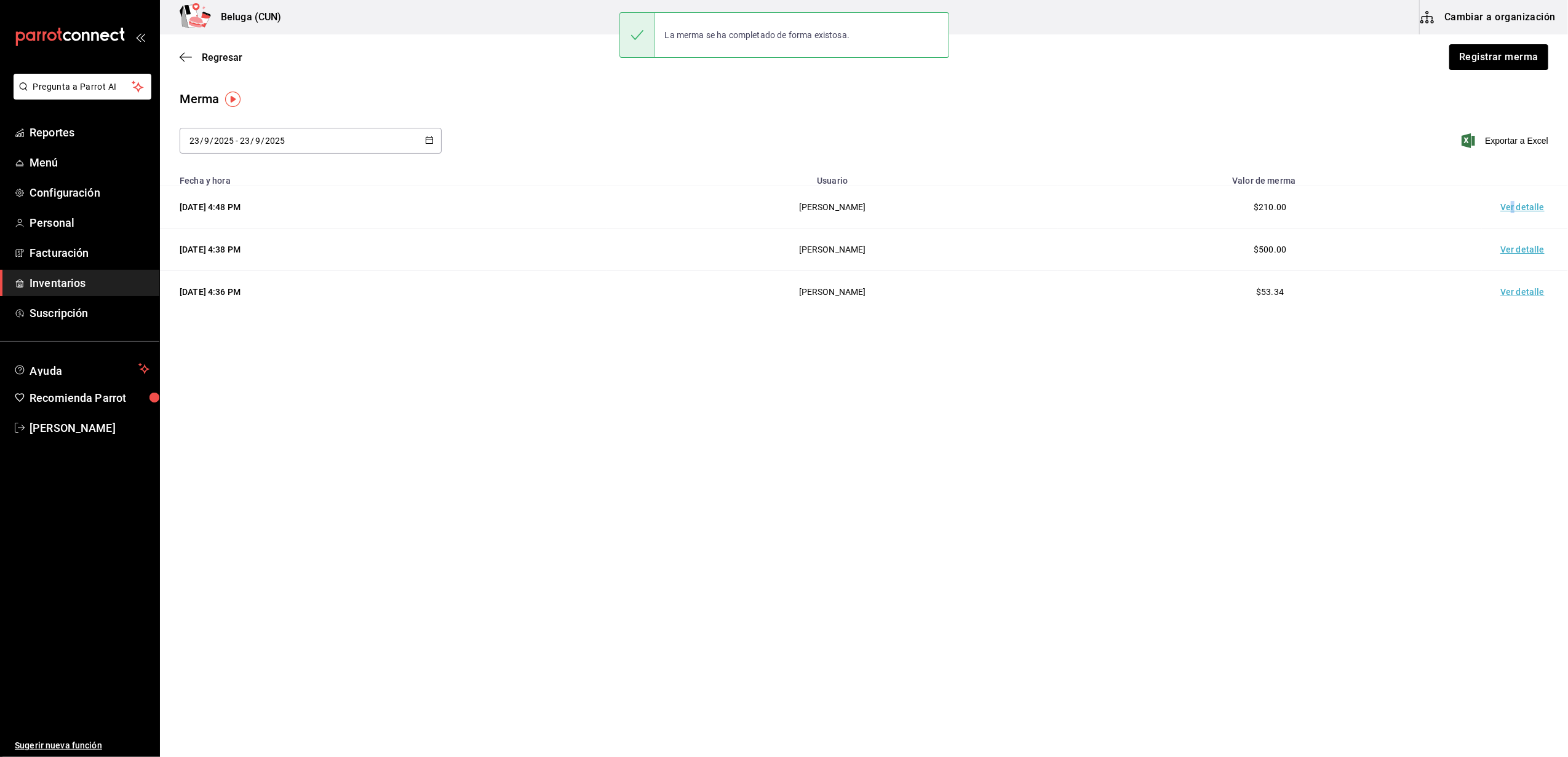
click at [1515, 204] on td "Ver detalle" at bounding box center [1524, 207] width 86 height 43
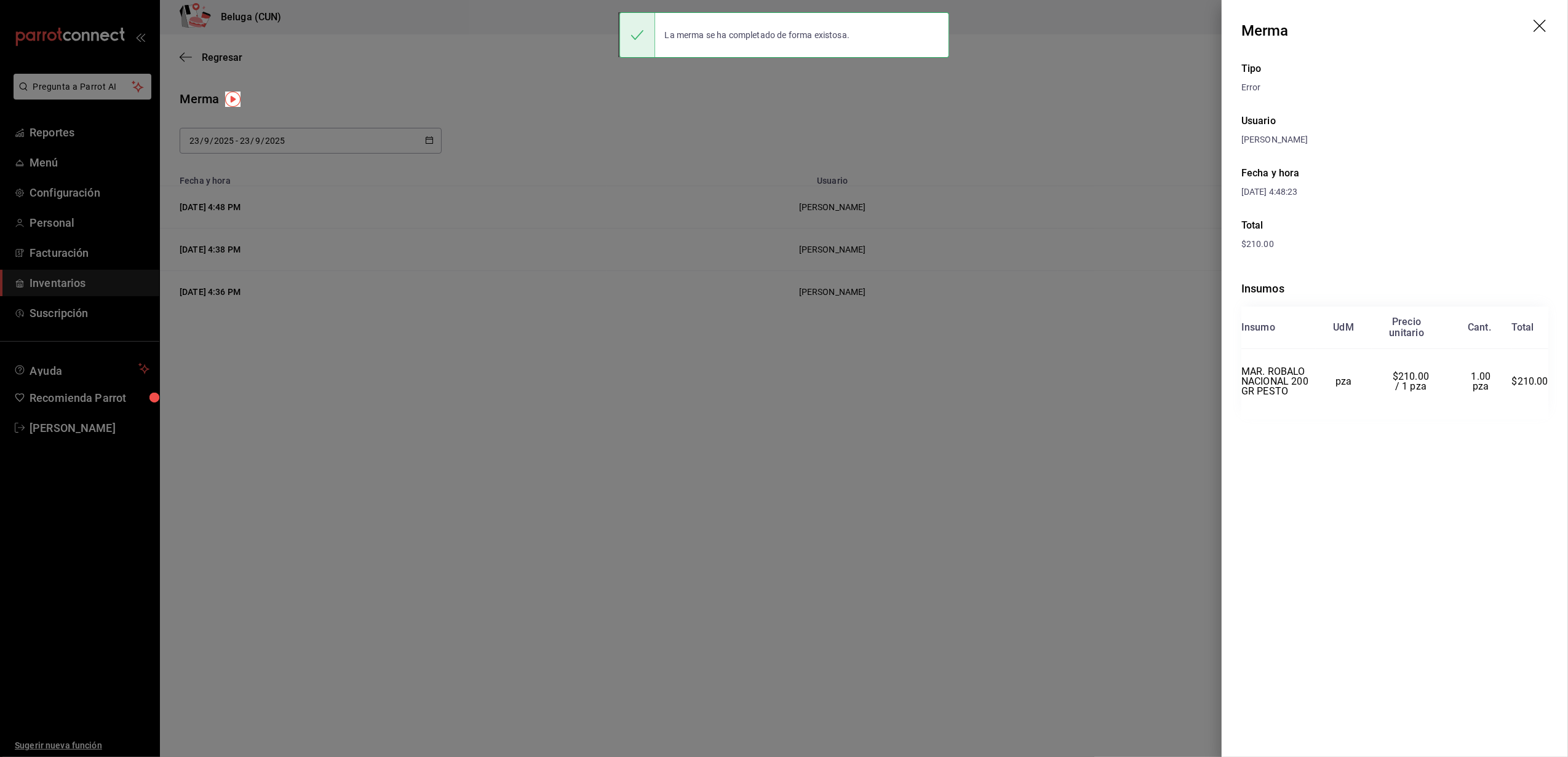
drag, startPoint x: 1526, startPoint y: 21, endPoint x: 1540, endPoint y: 26, distance: 14.9
click at [1528, 21] on header "Merma" at bounding box center [1394, 30] width 346 height 62
click at [1548, 26] on header "Merma" at bounding box center [1394, 30] width 346 height 62
click at [1544, 24] on icon "drag" at bounding box center [1541, 28] width 15 height 15
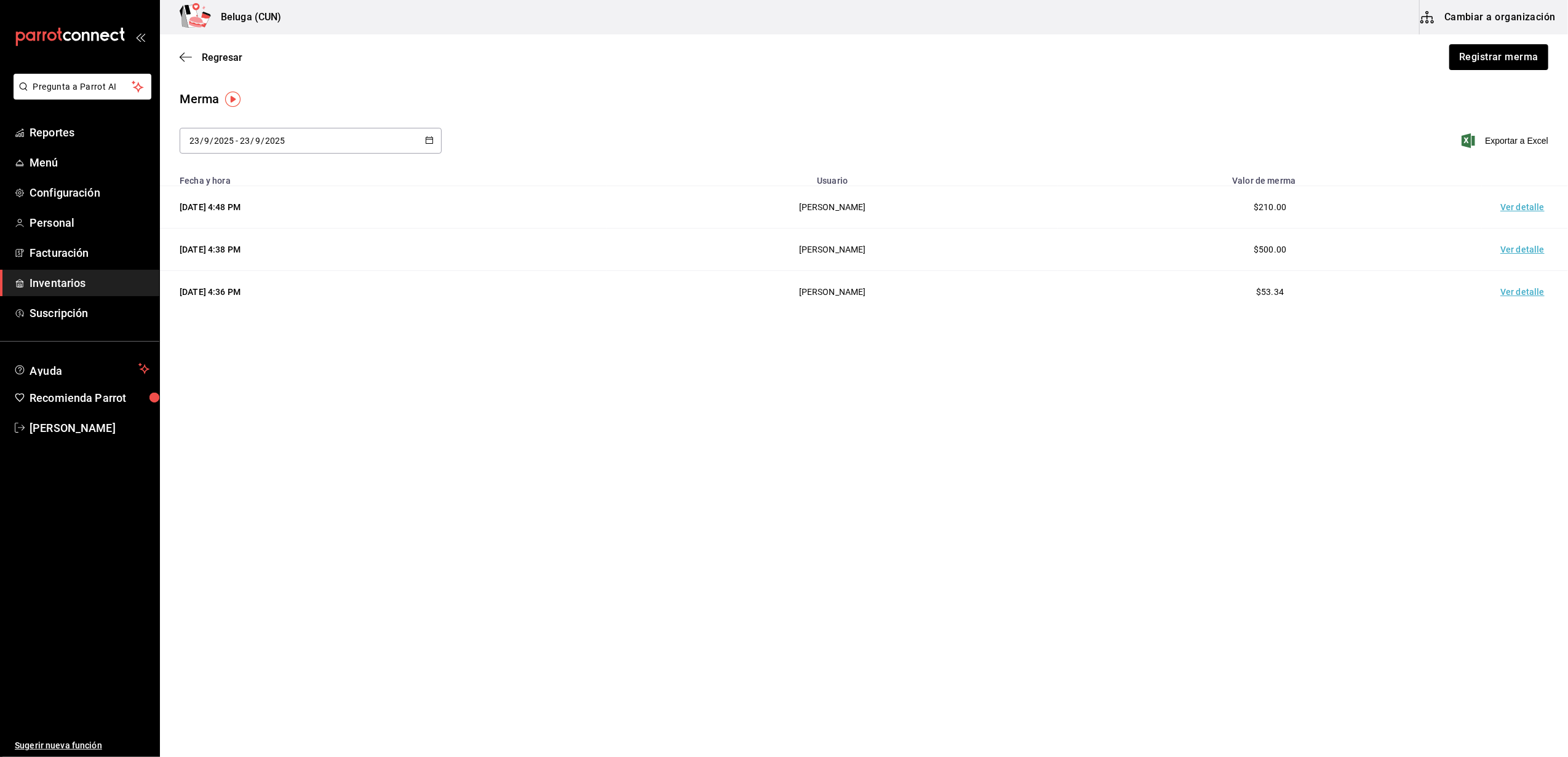
click at [1162, 486] on main "Regresar Registrar merma Merma 2025-09-23 23 / 9 / 2025 - 2025-09-23 23 / 9 / 2…" at bounding box center [863, 360] width 1408 height 654
click at [1488, 54] on button "Registrar merma" at bounding box center [1499, 57] width 101 height 26
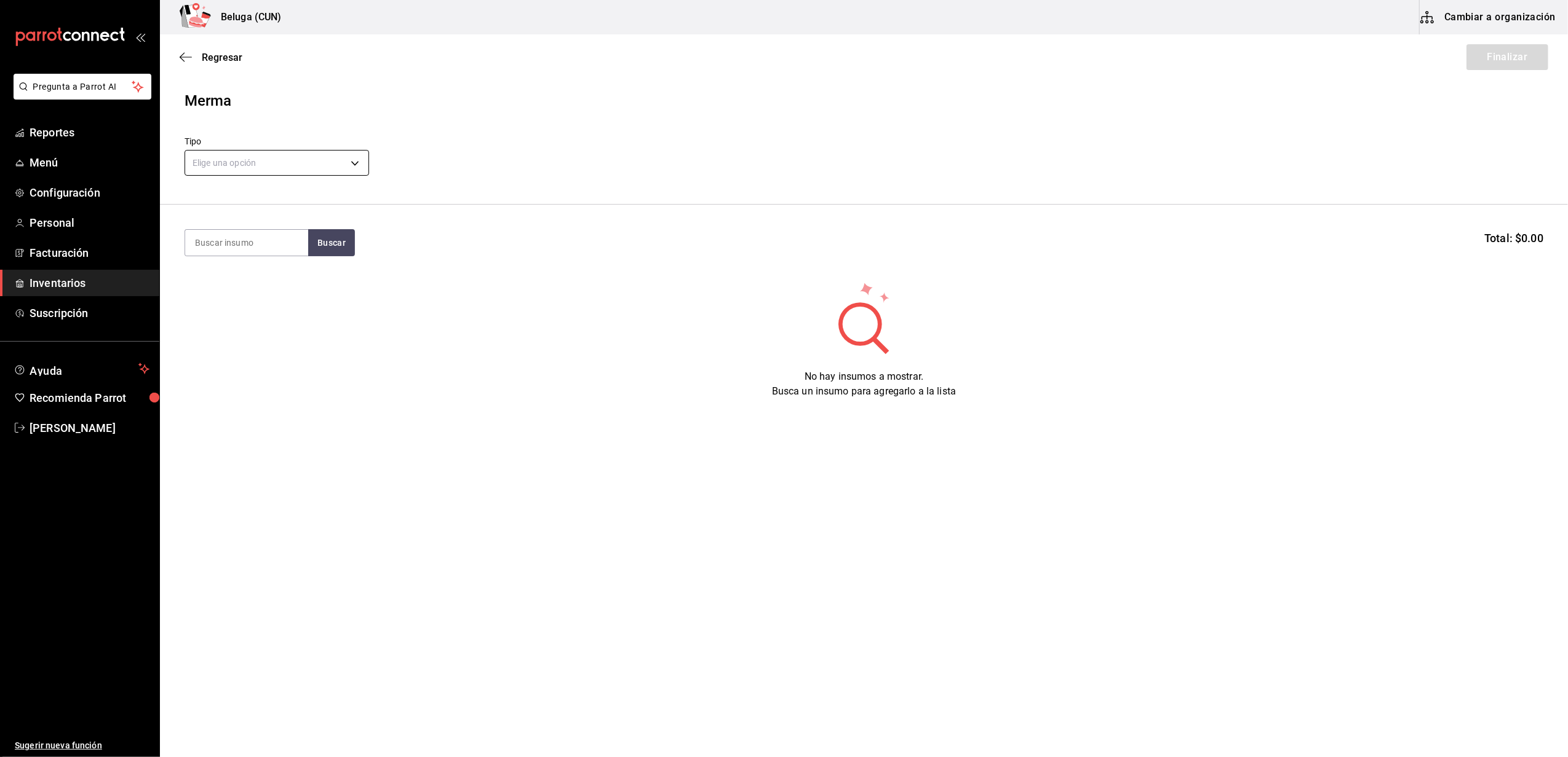
click at [315, 157] on body "Pregunta a Parrot AI Reportes Menú Configuración Personal Facturación Inventari…" at bounding box center [784, 343] width 1568 height 688
click at [232, 233] on li "Error" at bounding box center [276, 241] width 183 height 20
type input "ERROR"
drag, startPoint x: 237, startPoint y: 244, endPoint x: 238, endPoint y: 235, distance: 9.1
click at [237, 242] on input at bounding box center [247, 242] width 123 height 26
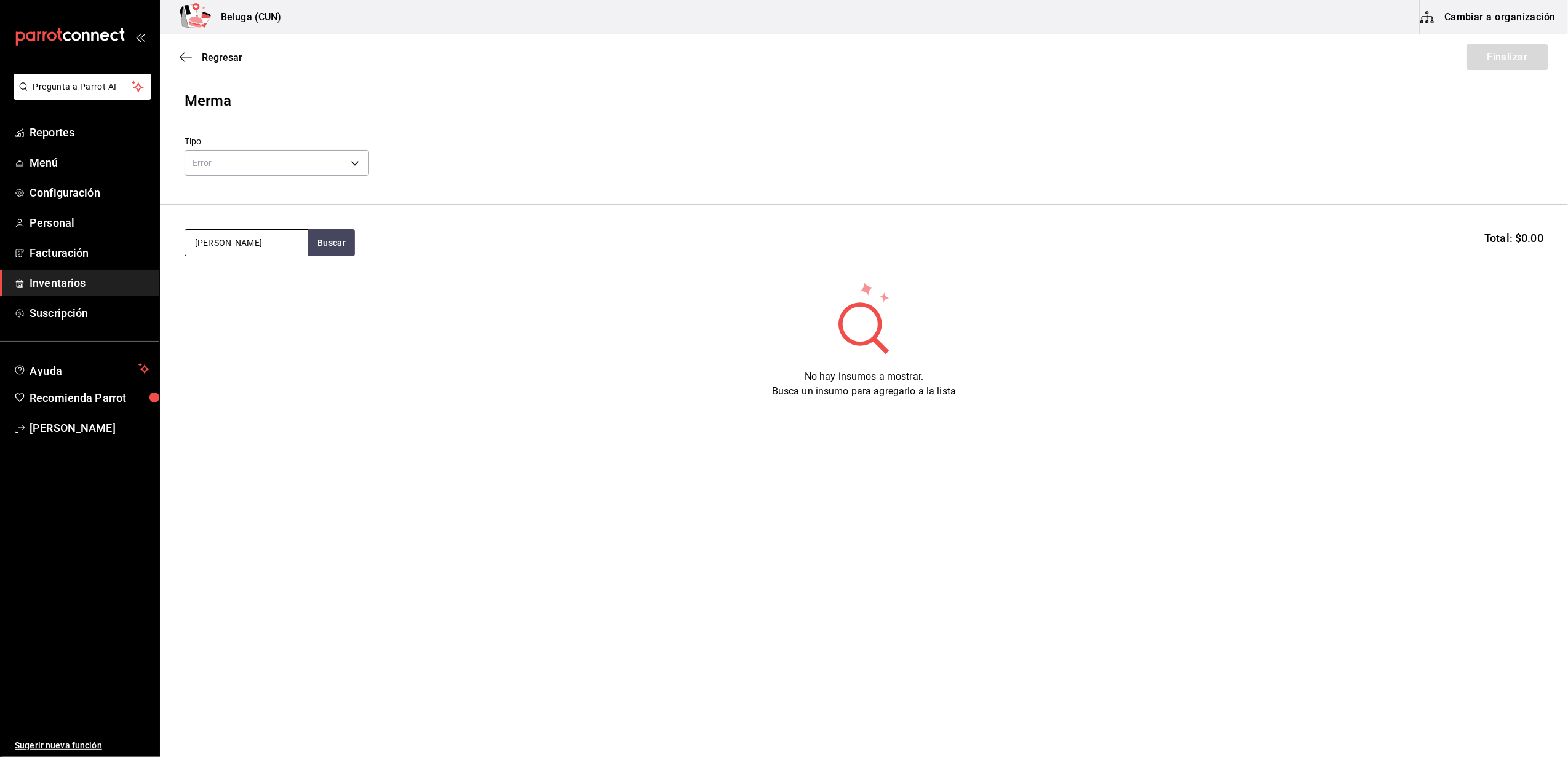
type input "GAONE"
click at [261, 301] on div "CAR. LAMINAS DE RIB EYE GAONERAS 120 GR" at bounding box center [246, 293] width 103 height 45
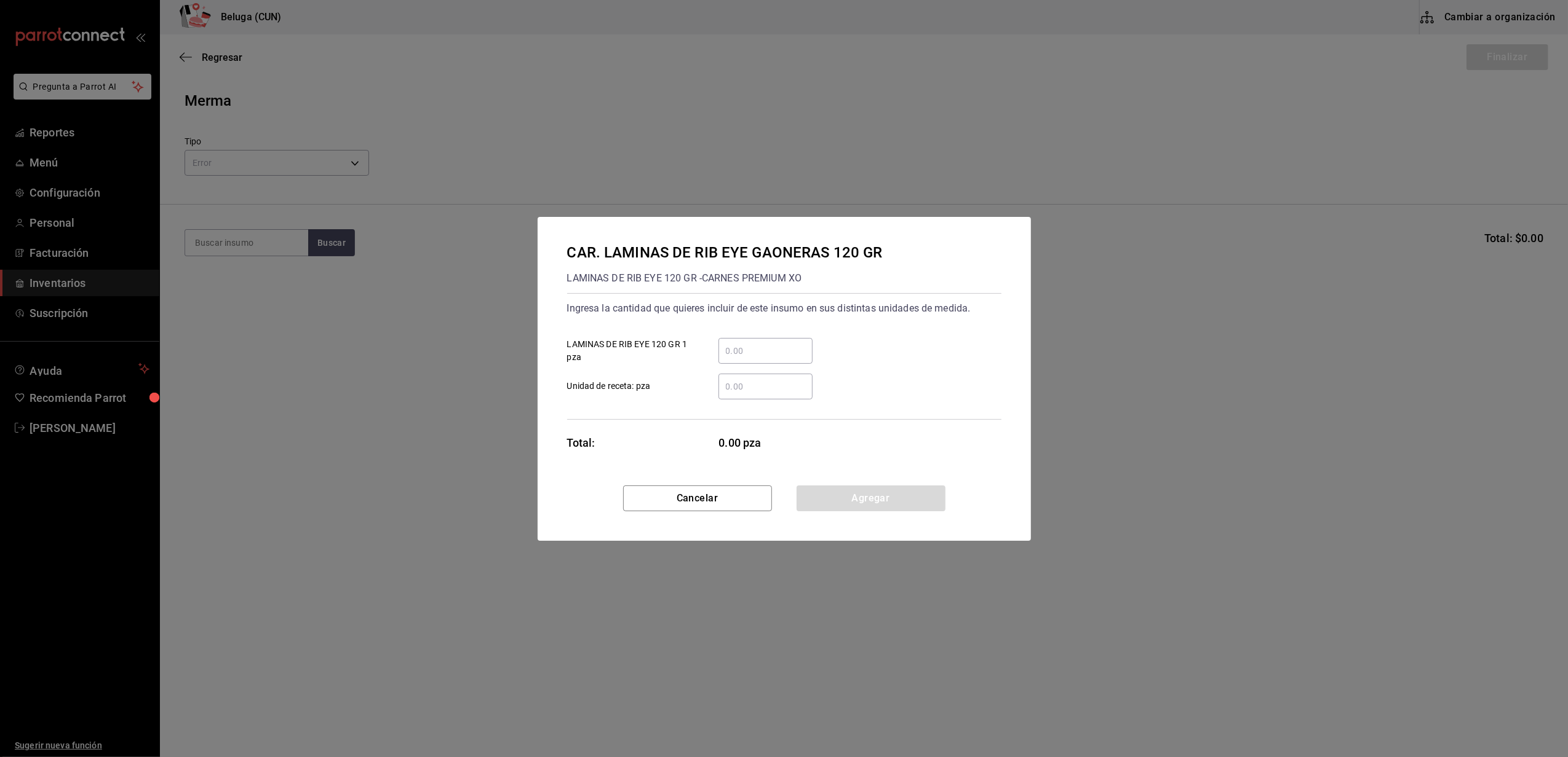
click at [777, 353] on input "​ LAMINAS DE RIB EYE 120 GR 1 pza" at bounding box center [765, 351] width 94 height 15
type input "2"
drag, startPoint x: 682, startPoint y: 426, endPoint x: 707, endPoint y: 462, distance: 43.8
click at [685, 424] on div "CAR. LAMINAS DE RIB EYE GAONERAS 120 GR LAMINAS DE RIB EYE 120 GR - CARNES PREM…" at bounding box center [784, 351] width 494 height 268
click at [877, 499] on button "Agregar" at bounding box center [870, 498] width 149 height 26
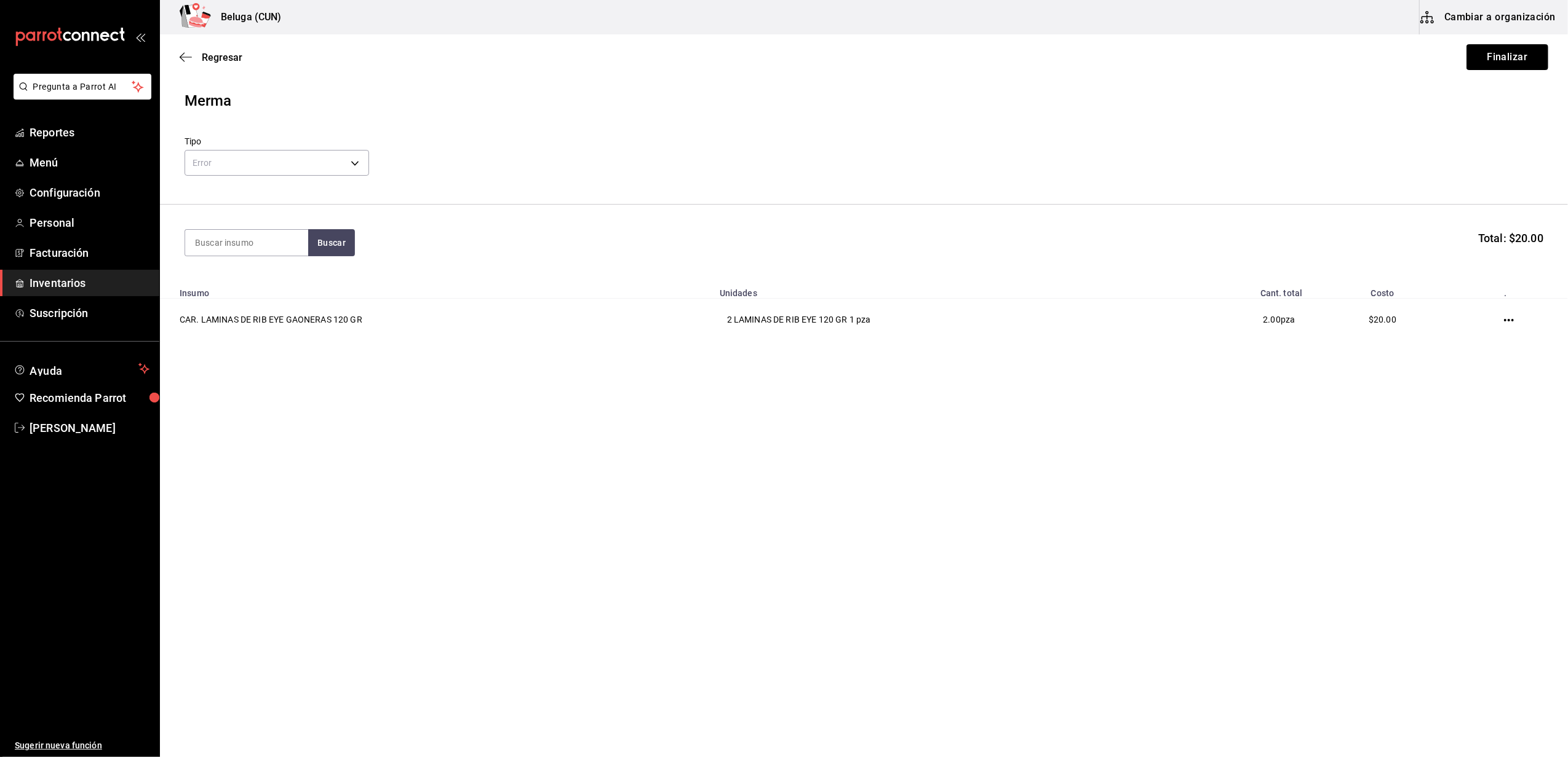
click at [1504, 55] on button "Finalizar" at bounding box center [1507, 57] width 82 height 26
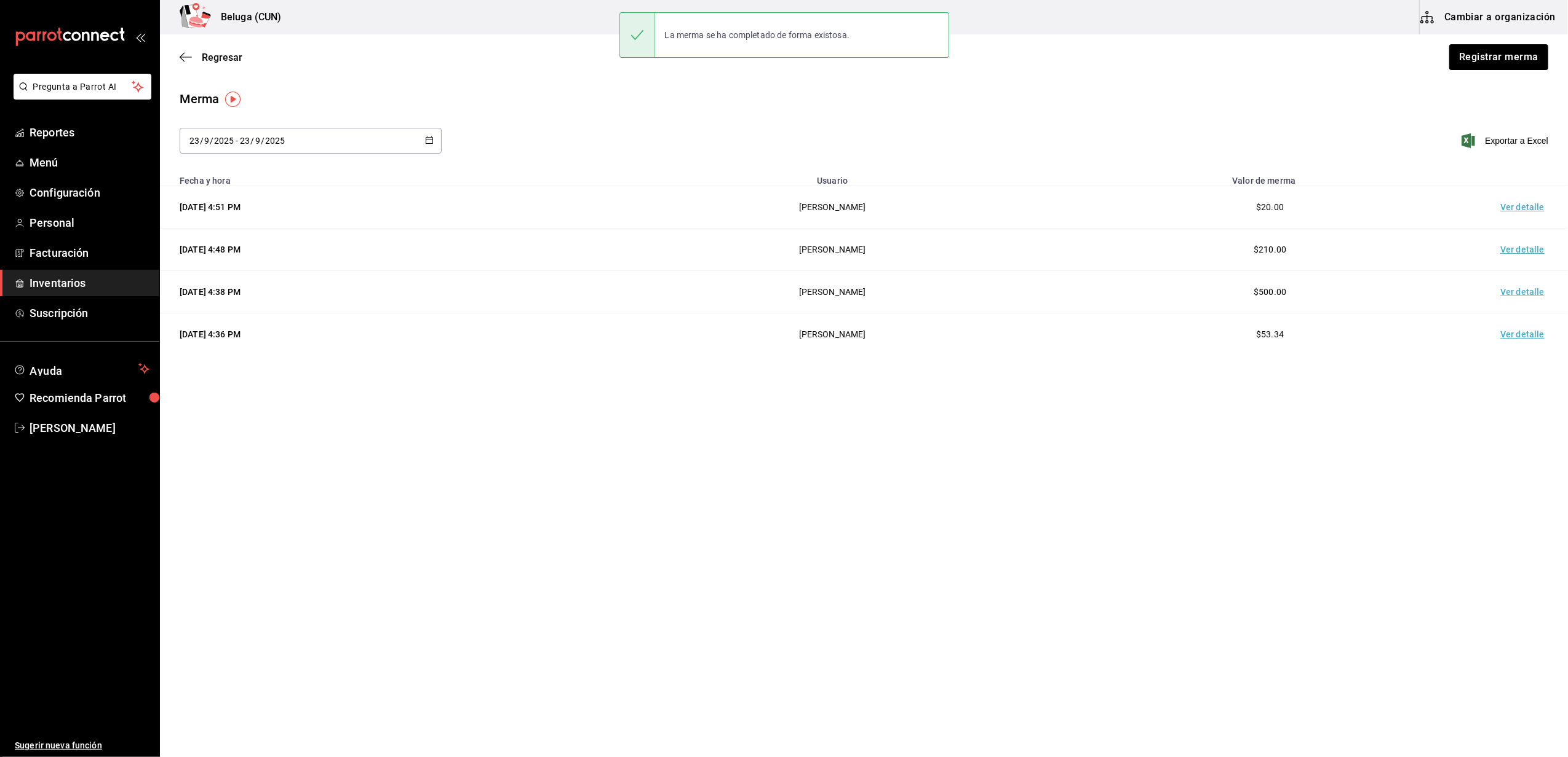
click at [1518, 205] on td "Ver detalle" at bounding box center [1524, 207] width 86 height 43
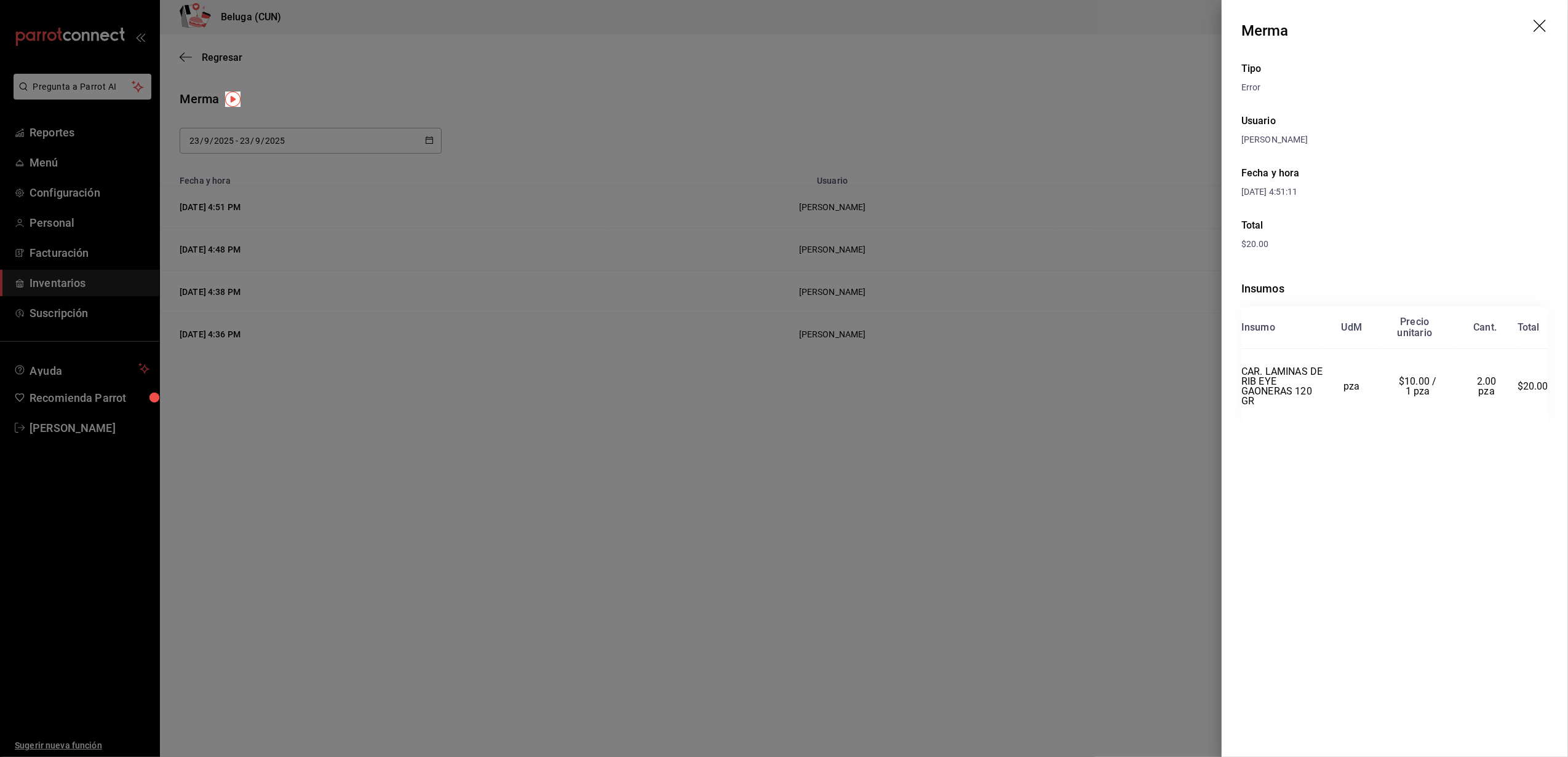
click at [1545, 25] on icon "drag" at bounding box center [1541, 28] width 15 height 15
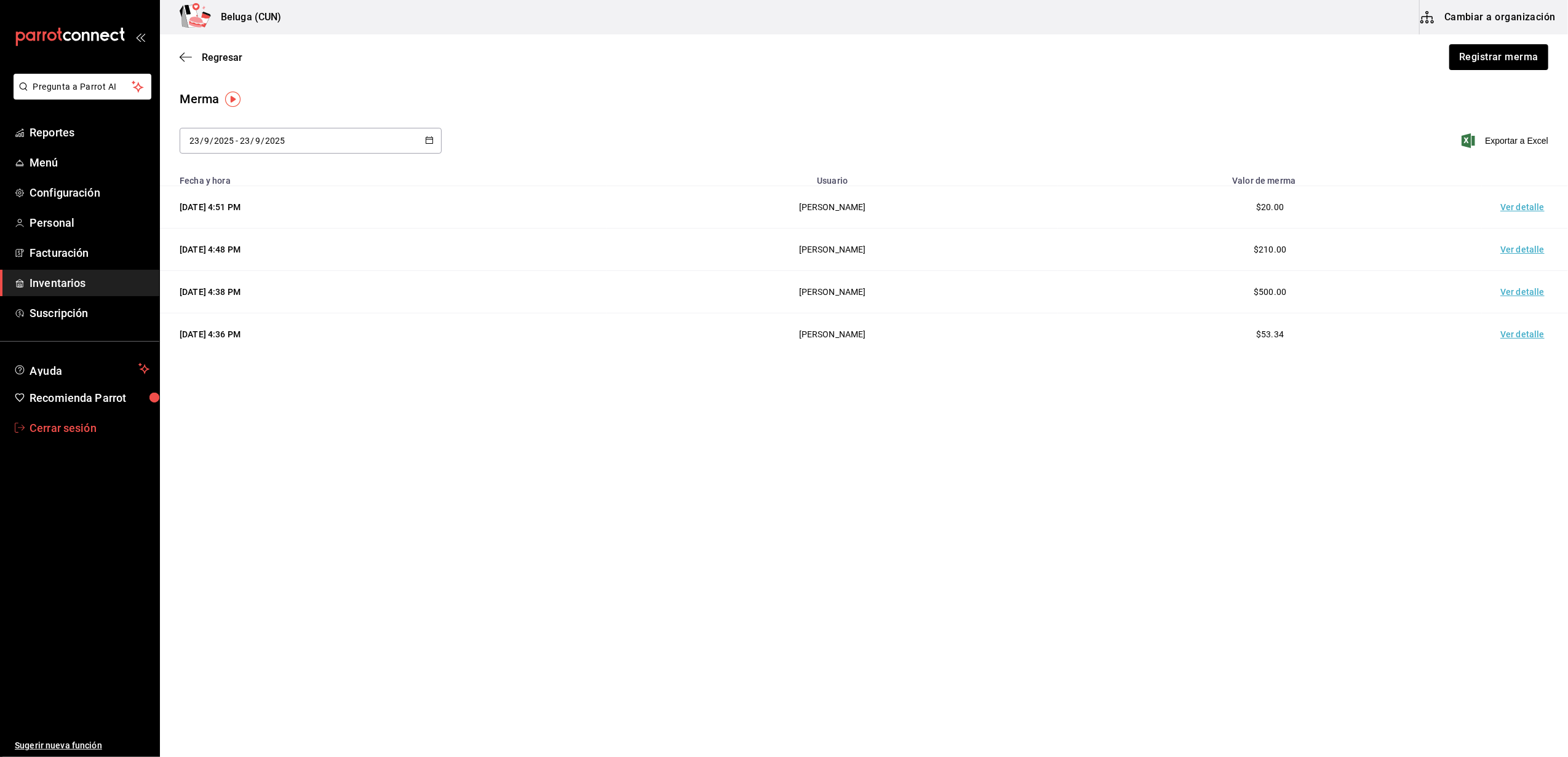
click at [54, 420] on span "Cerrar sesión" at bounding box center [89, 428] width 120 height 16
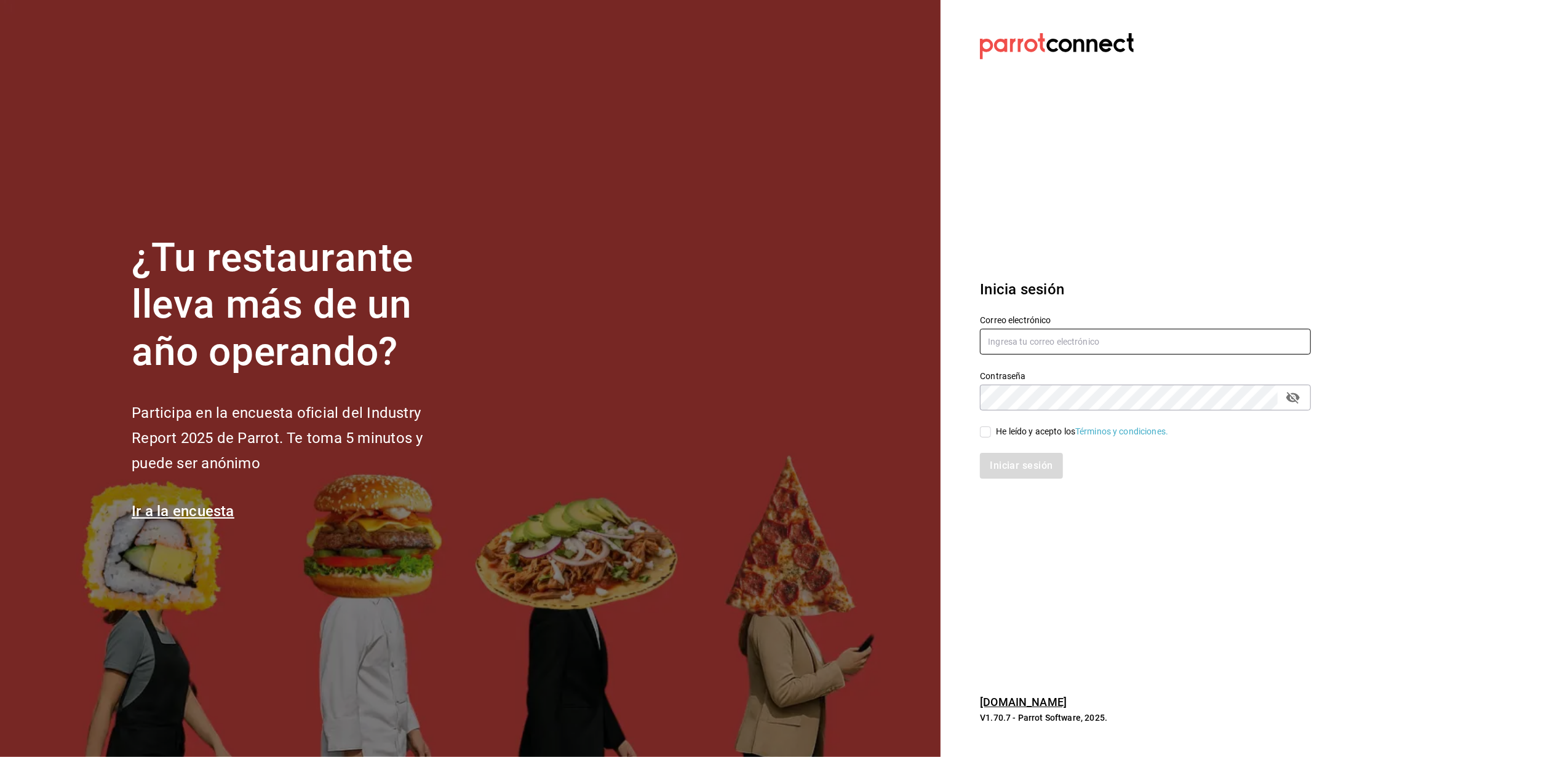
type input "belugacancun2@outlook.com"
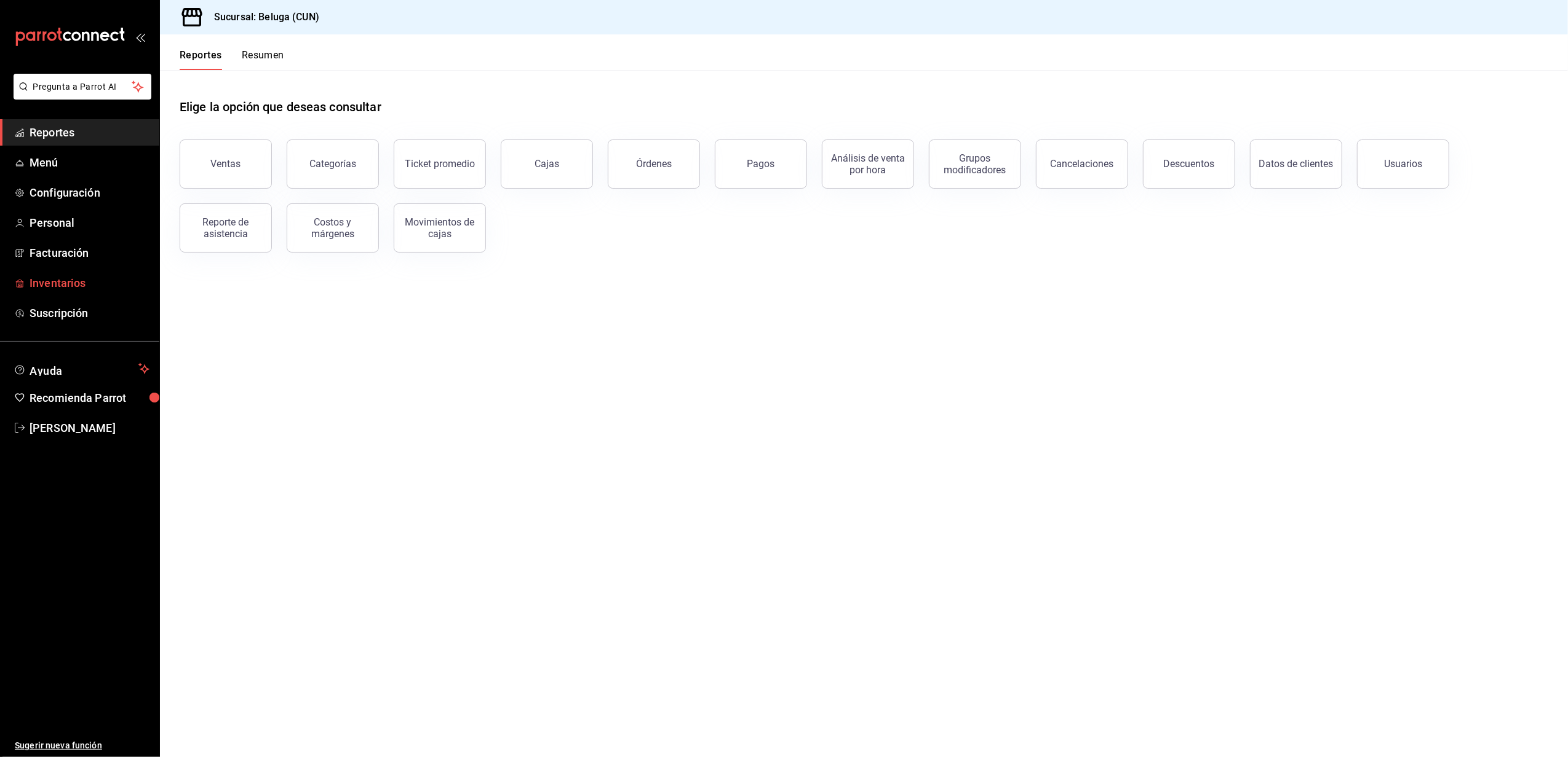
click at [63, 275] on span "Inventarios" at bounding box center [89, 283] width 120 height 16
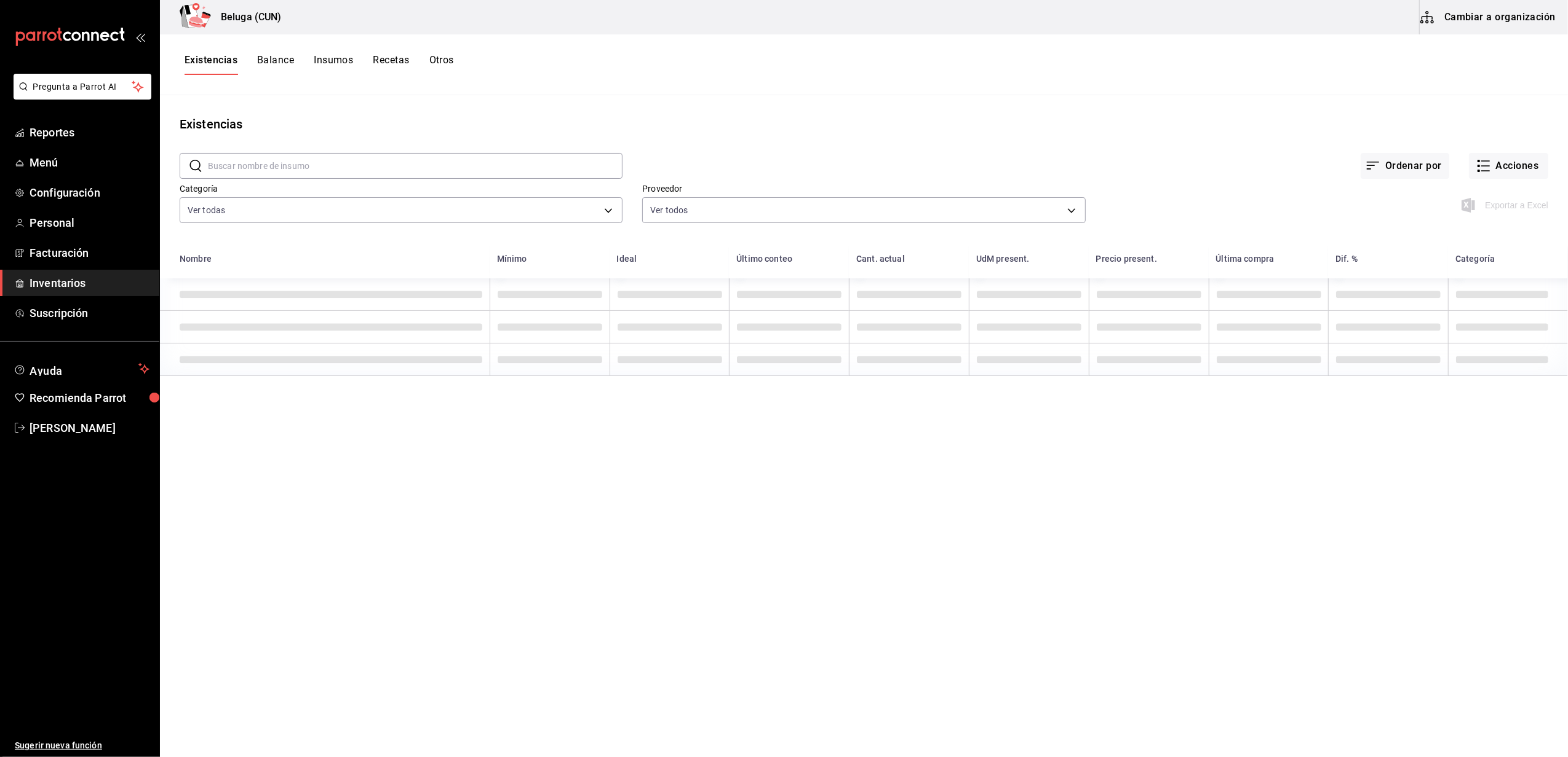
click at [1504, 17] on button "Cambiar a organización" at bounding box center [1489, 17] width 139 height 34
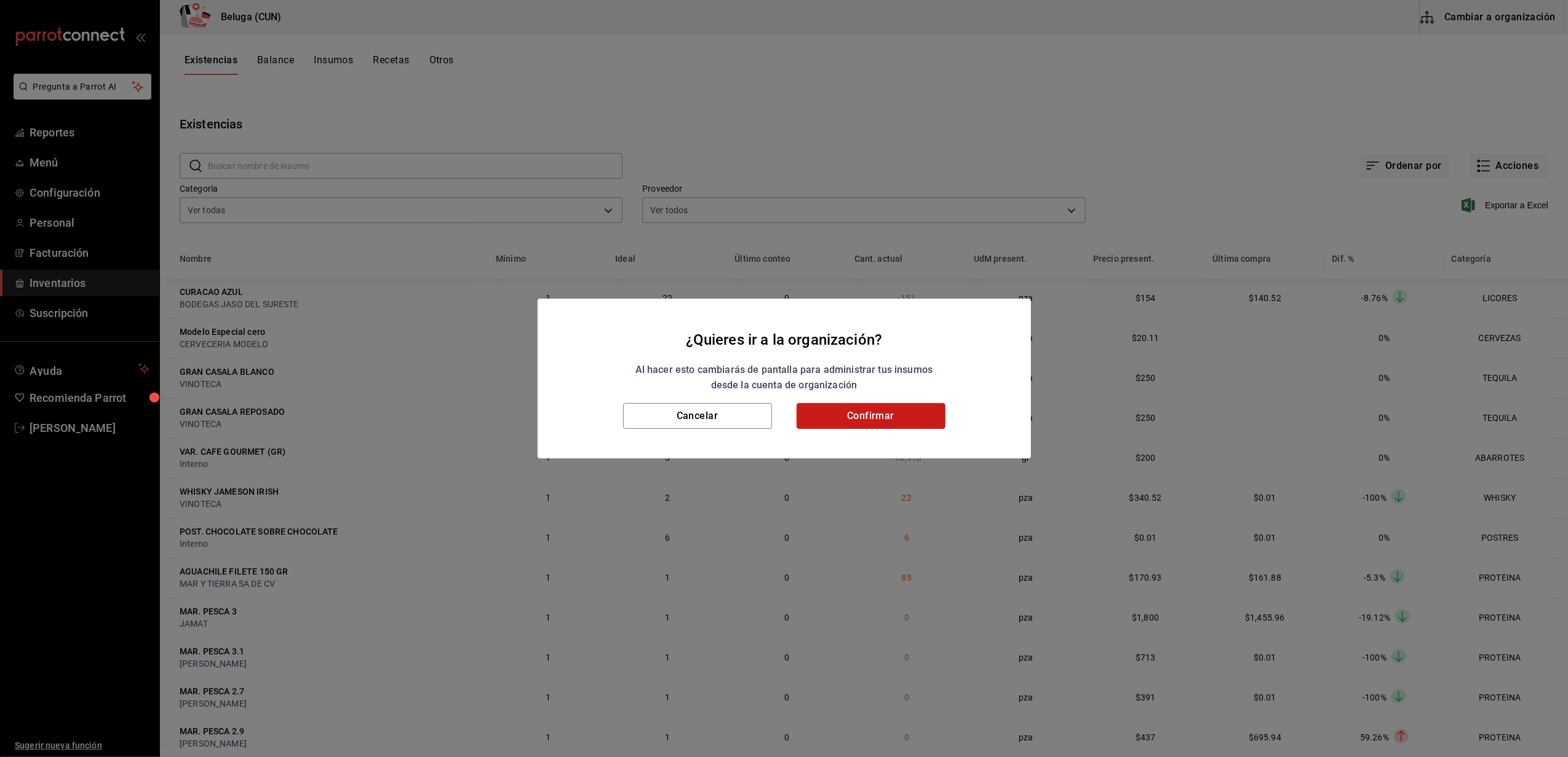
click at [913, 415] on button "Confirmar" at bounding box center [870, 415] width 149 height 26
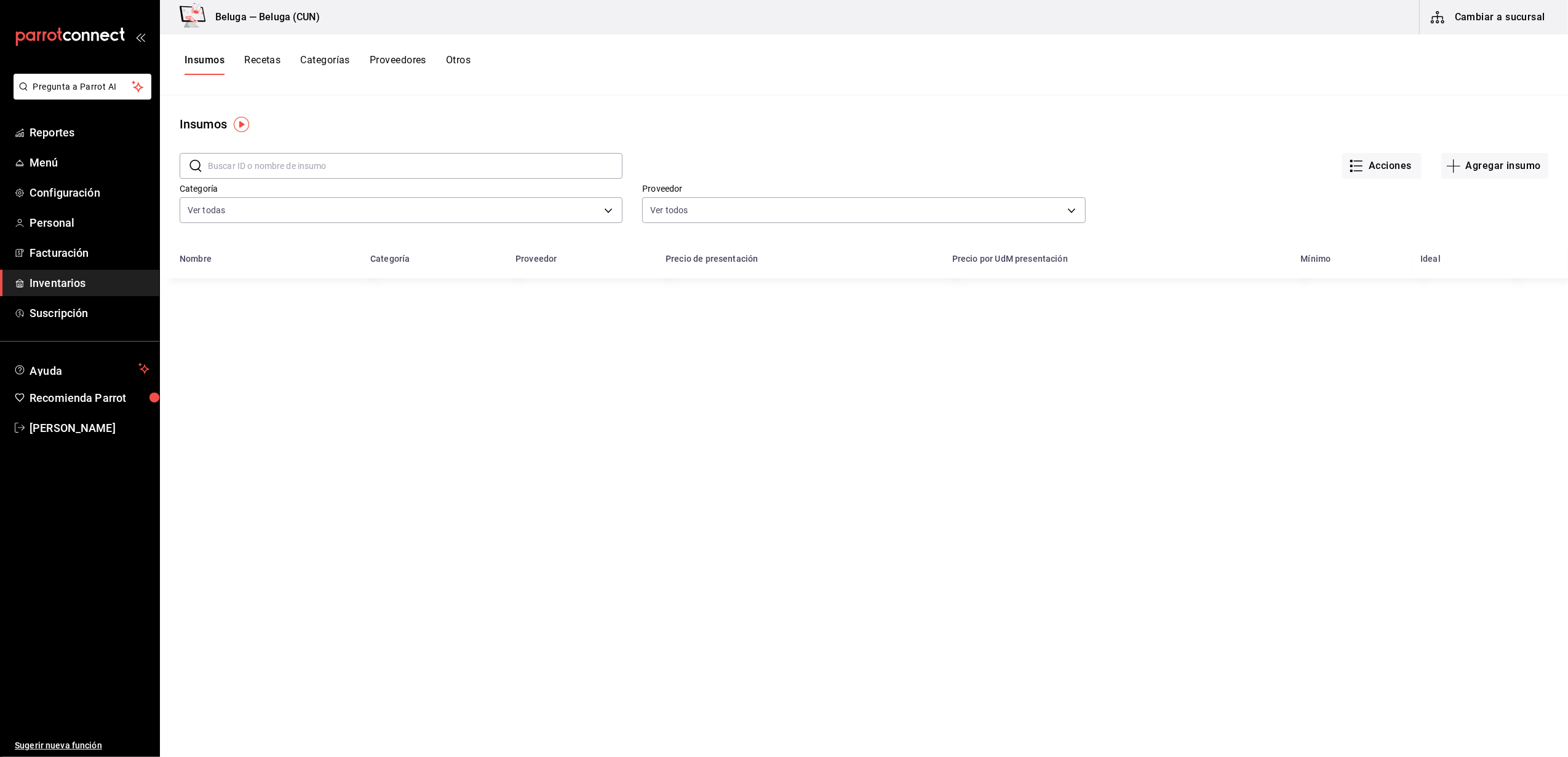
click at [296, 163] on input "text" at bounding box center [415, 166] width 415 height 25
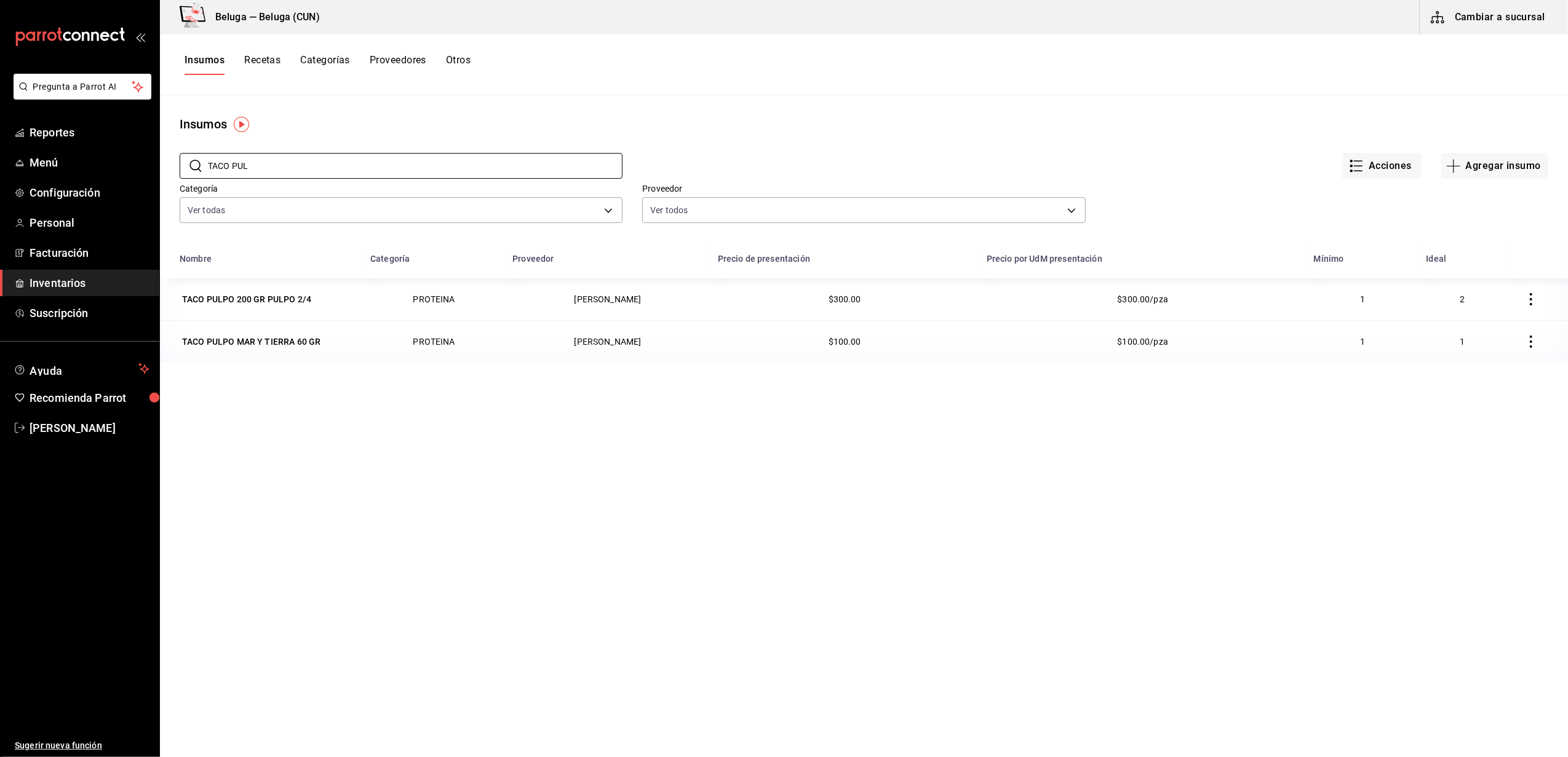
drag, startPoint x: 298, startPoint y: 165, endPoint x: 0, endPoint y: 146, distance: 298.6
click at [0, 161] on html "Pregunta a Parrot AI Reportes Menú Configuración Personal Facturación Inventari…" at bounding box center [784, 374] width 1568 height 748
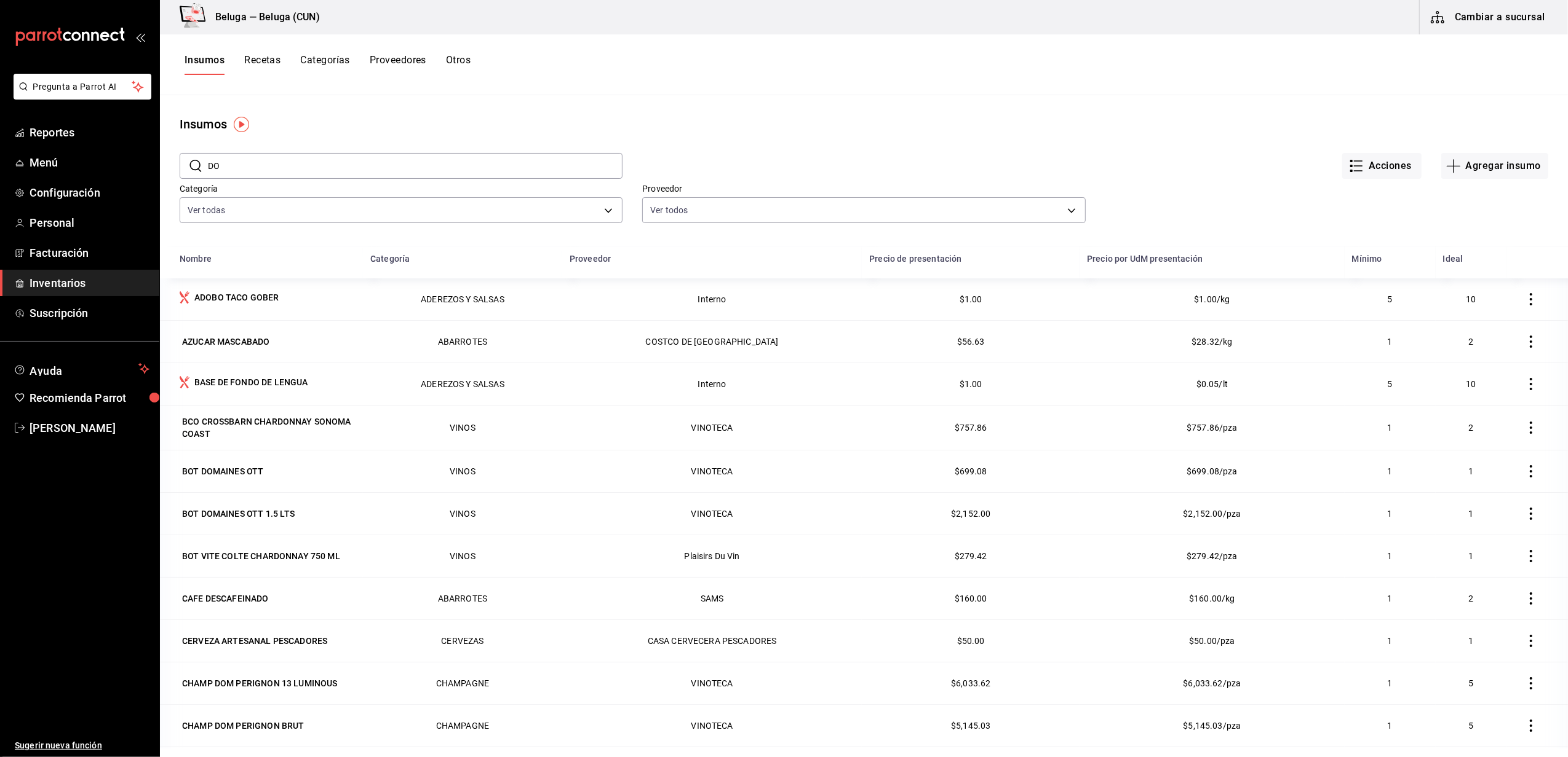
type input "D"
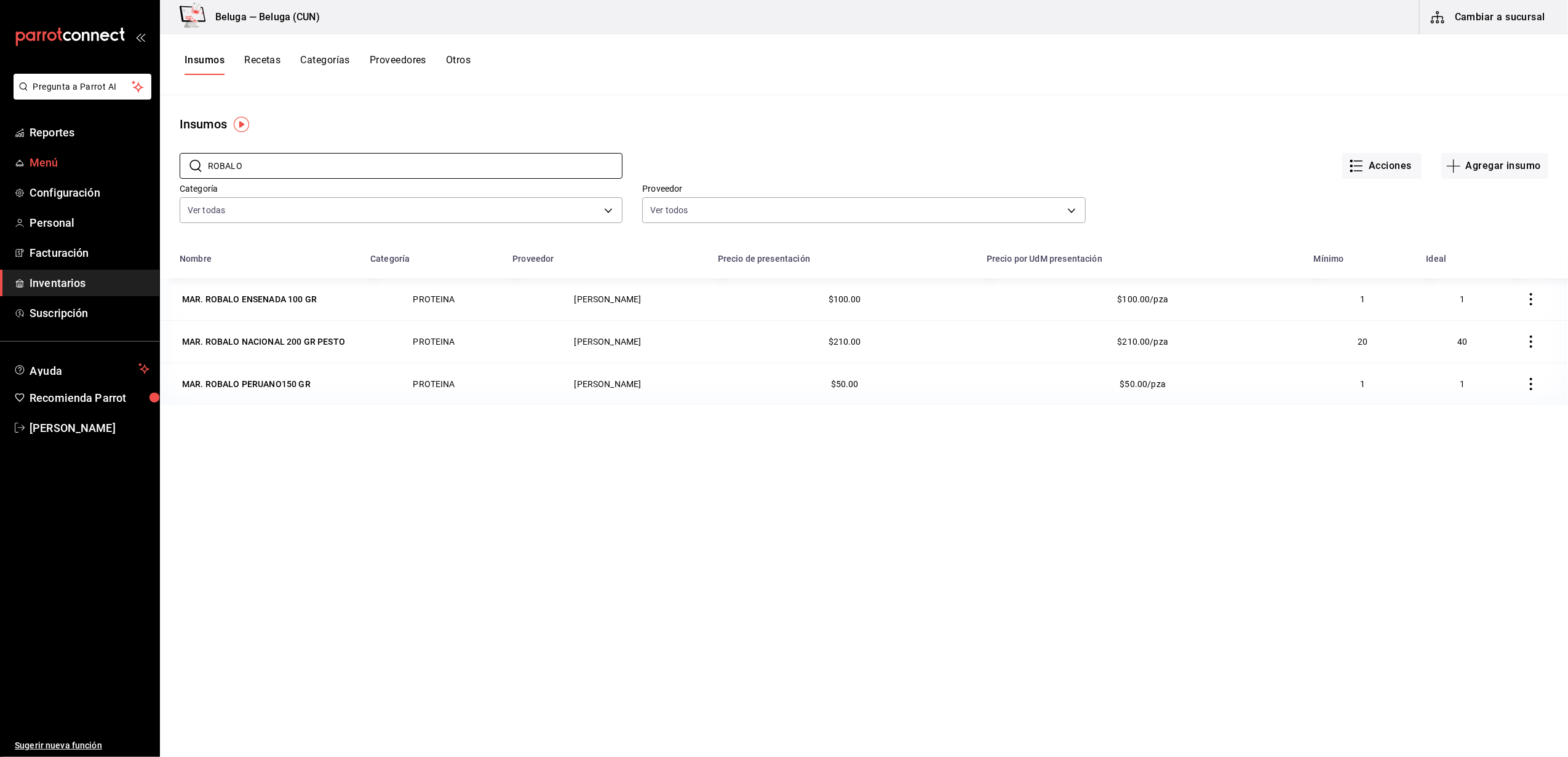
drag, startPoint x: 263, startPoint y: 162, endPoint x: 146, endPoint y: 168, distance: 117.2
click at [148, 168] on div "Pregunta a Parrot AI Reportes Menú Configuración Personal Facturación Inventari…" at bounding box center [784, 374] width 1568 height 748
type input "CARNIT"
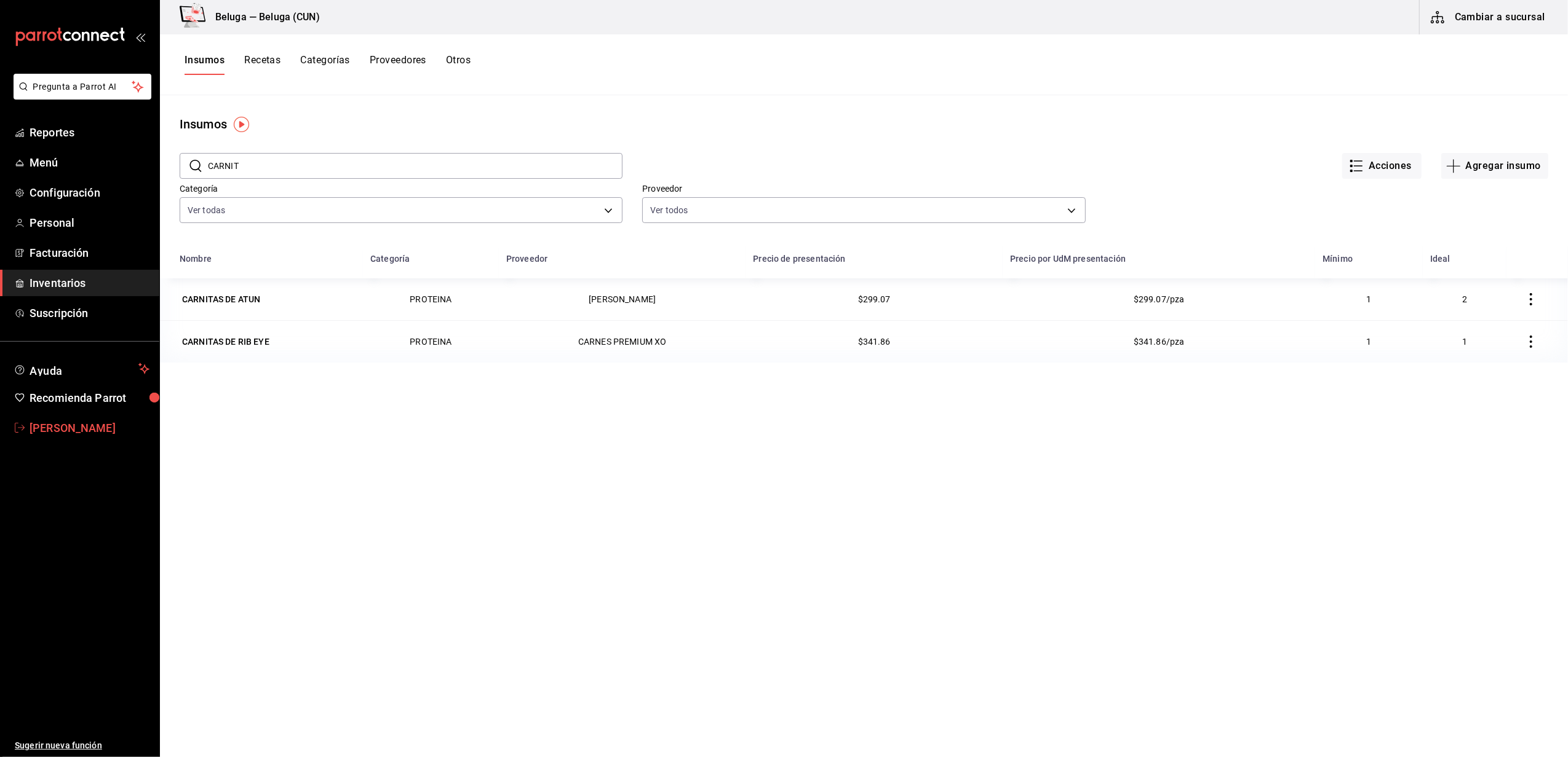
click at [84, 423] on span "[PERSON_NAME]" at bounding box center [89, 428] width 120 height 16
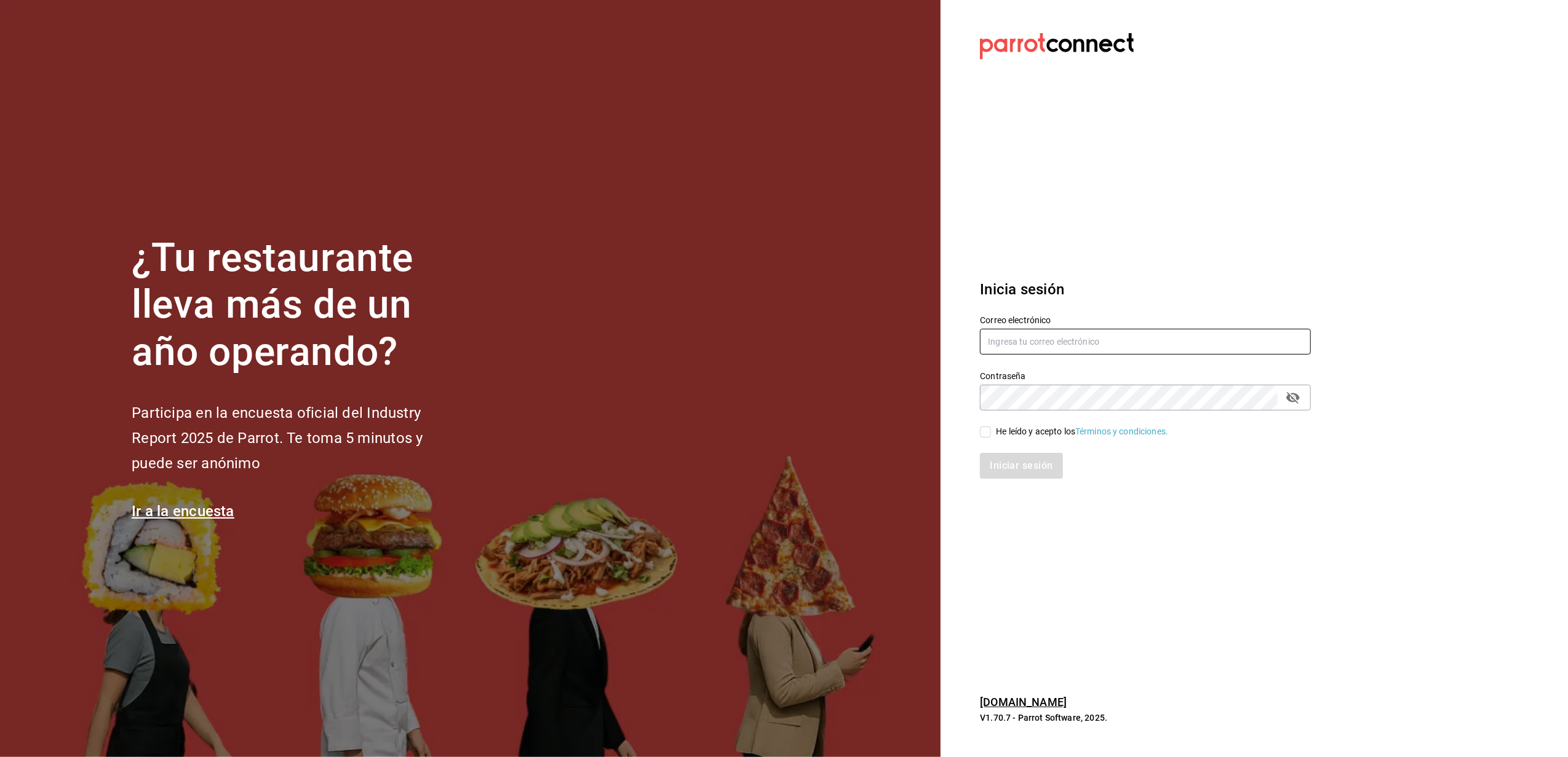
type input "belugacancun2@outlook.com"
